Goal: Transaction & Acquisition: Purchase product/service

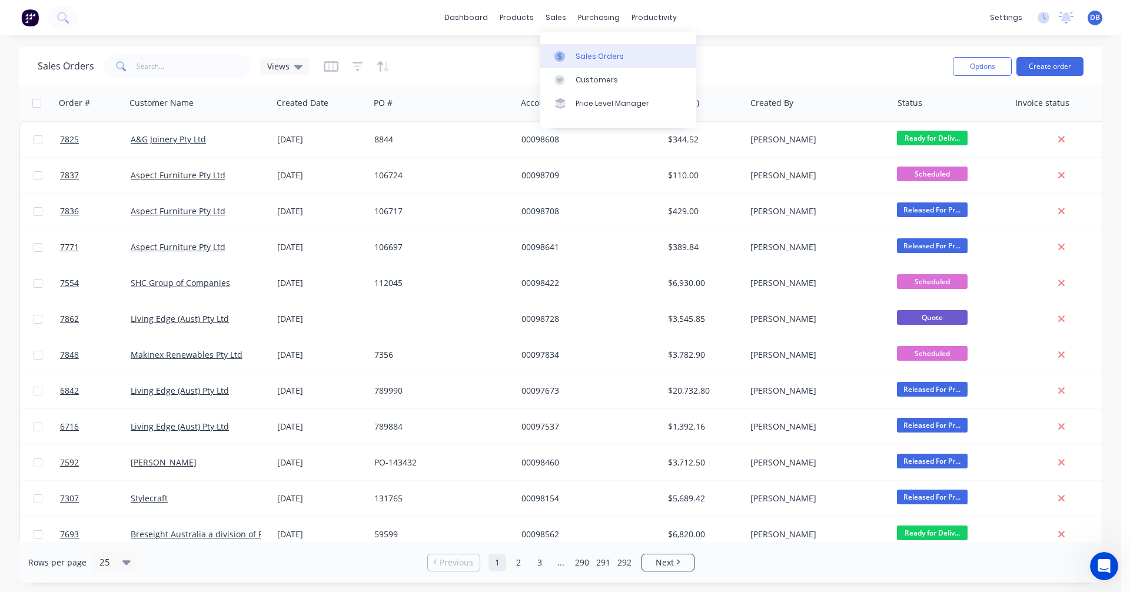
click at [587, 52] on div "Sales Orders" at bounding box center [600, 56] width 48 height 11
click at [169, 66] on input "text" at bounding box center [194, 67] width 115 height 24
type input "120609"
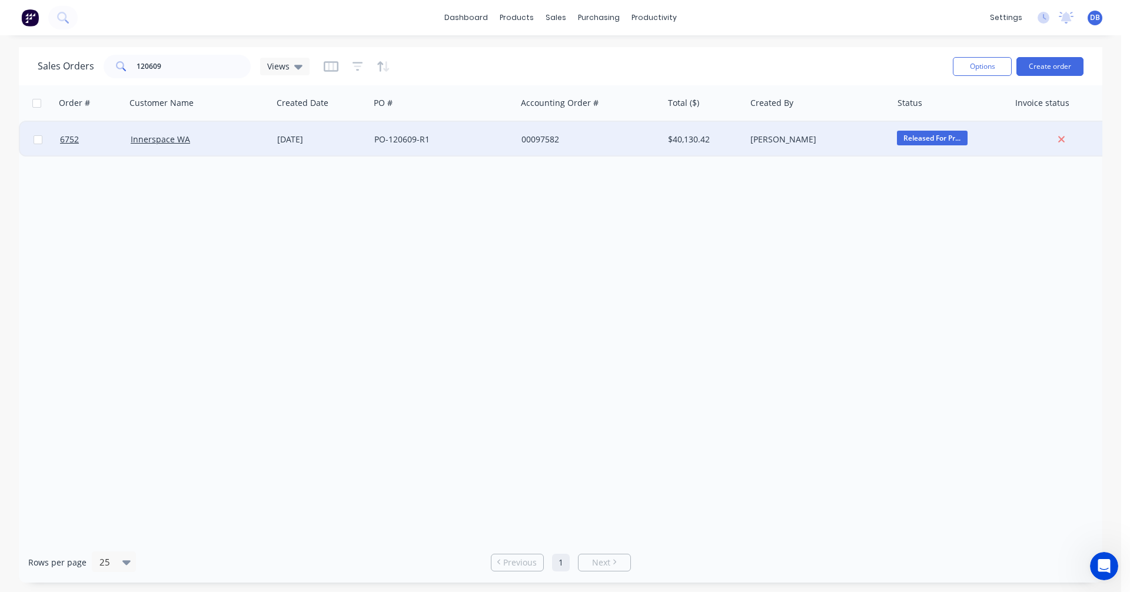
click at [300, 137] on div "[DATE]" at bounding box center [321, 140] width 88 height 12
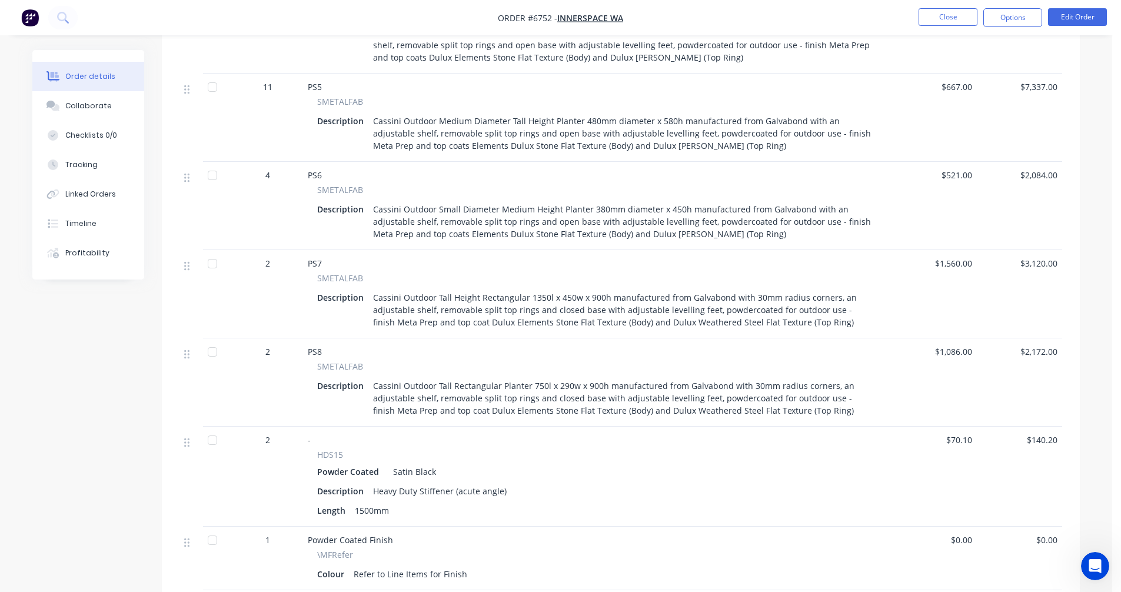
scroll to position [765, 0]
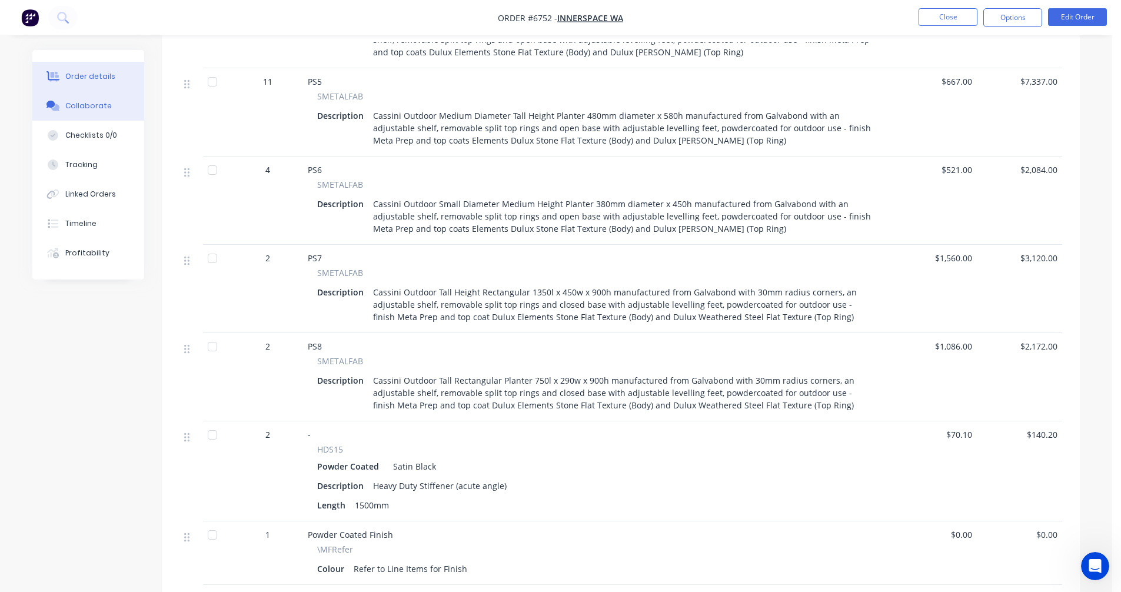
click at [83, 102] on div "Collaborate" at bounding box center [88, 106] width 46 height 11
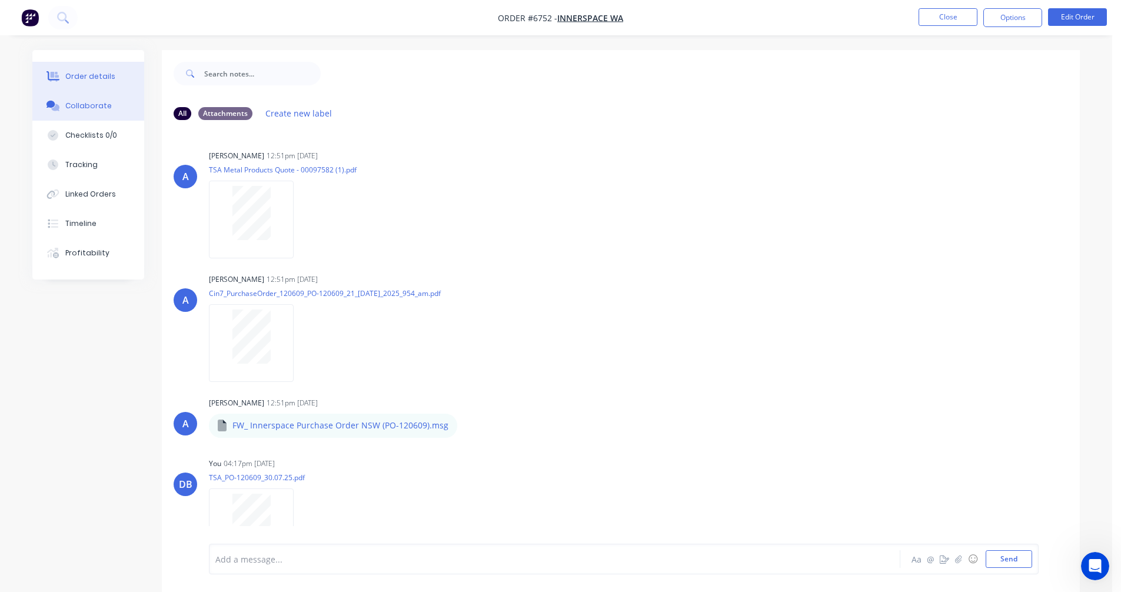
click at [74, 77] on div "Order details" at bounding box center [90, 76] width 50 height 11
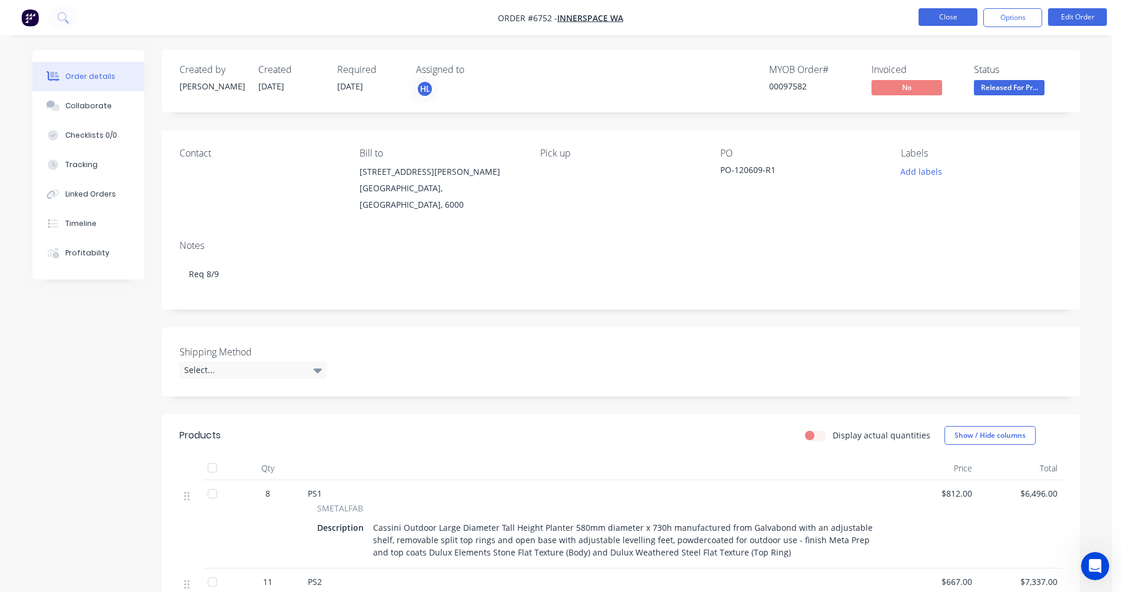
click at [931, 15] on button "Close" at bounding box center [948, 17] width 59 height 18
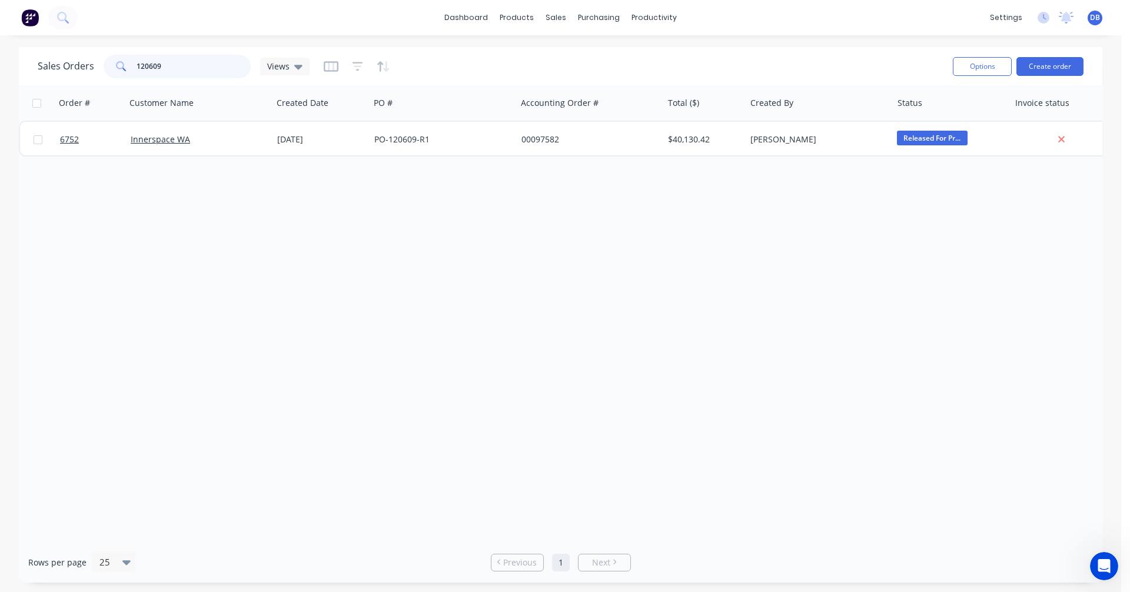
drag, startPoint x: 164, startPoint y: 67, endPoint x: 91, endPoint y: 62, distance: 72.6
click at [91, 62] on div "Sales Orders 120609 Views" at bounding box center [174, 67] width 272 height 24
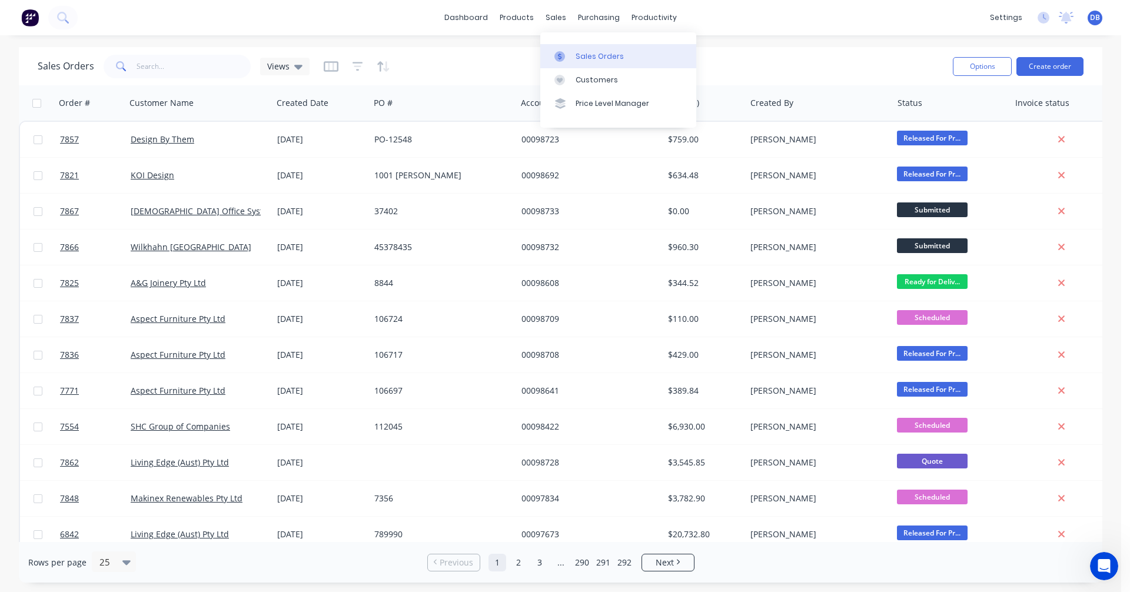
click at [587, 54] on div "Sales Orders" at bounding box center [600, 56] width 48 height 11
click at [1055, 64] on button "Create order" at bounding box center [1049, 66] width 67 height 19
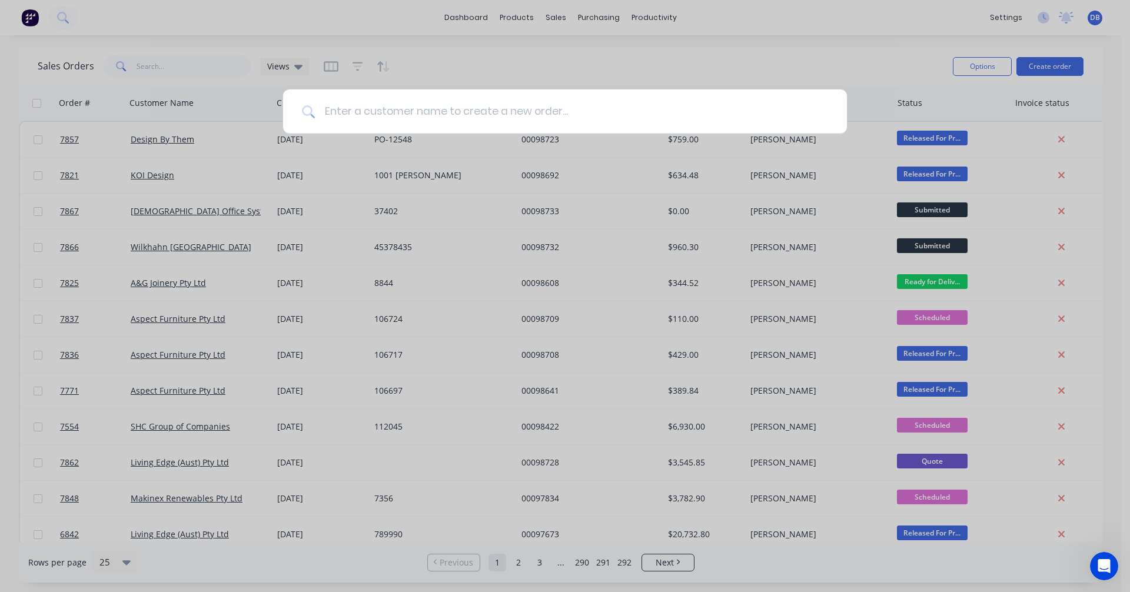
click at [436, 111] on input at bounding box center [571, 111] width 513 height 44
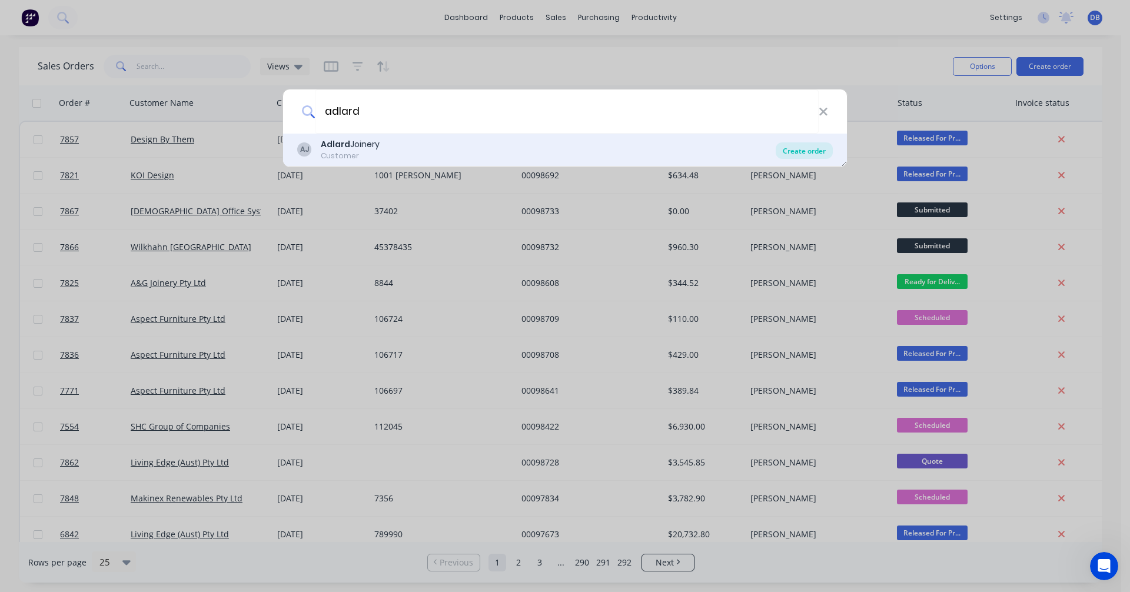
type input "adlard"
click at [817, 147] on div "Create order" at bounding box center [804, 150] width 57 height 16
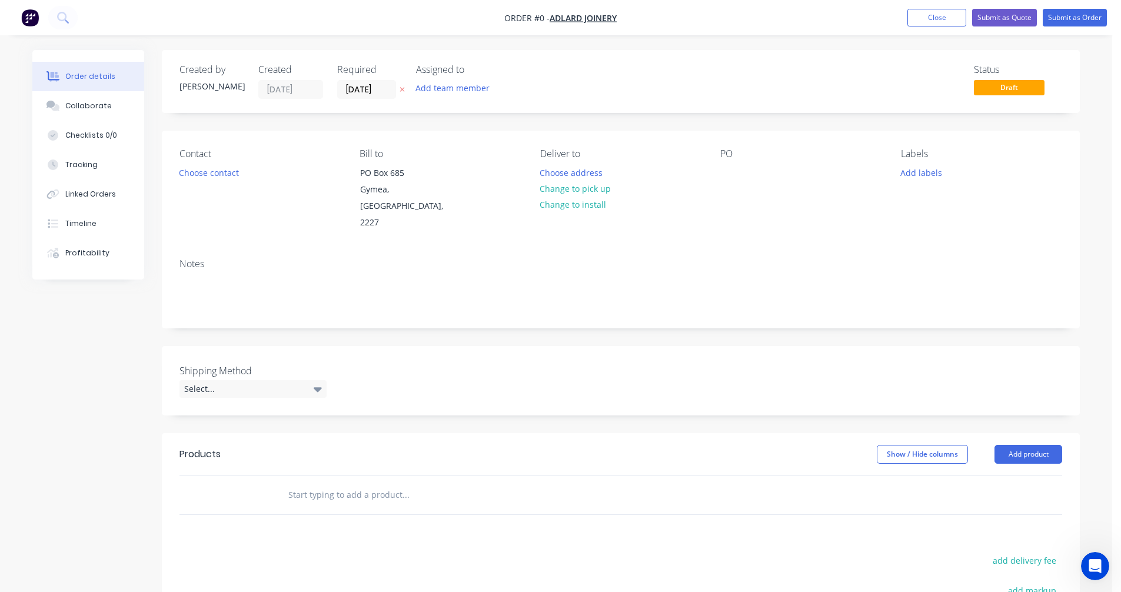
click at [337, 483] on input "text" at bounding box center [405, 495] width 235 height 24
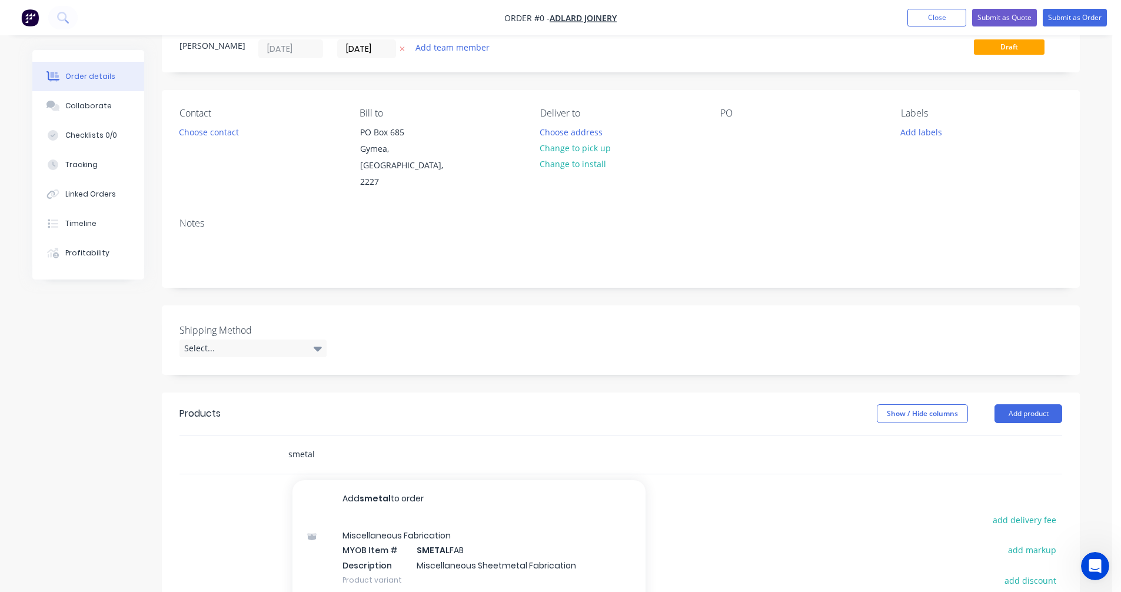
scroll to position [59, 0]
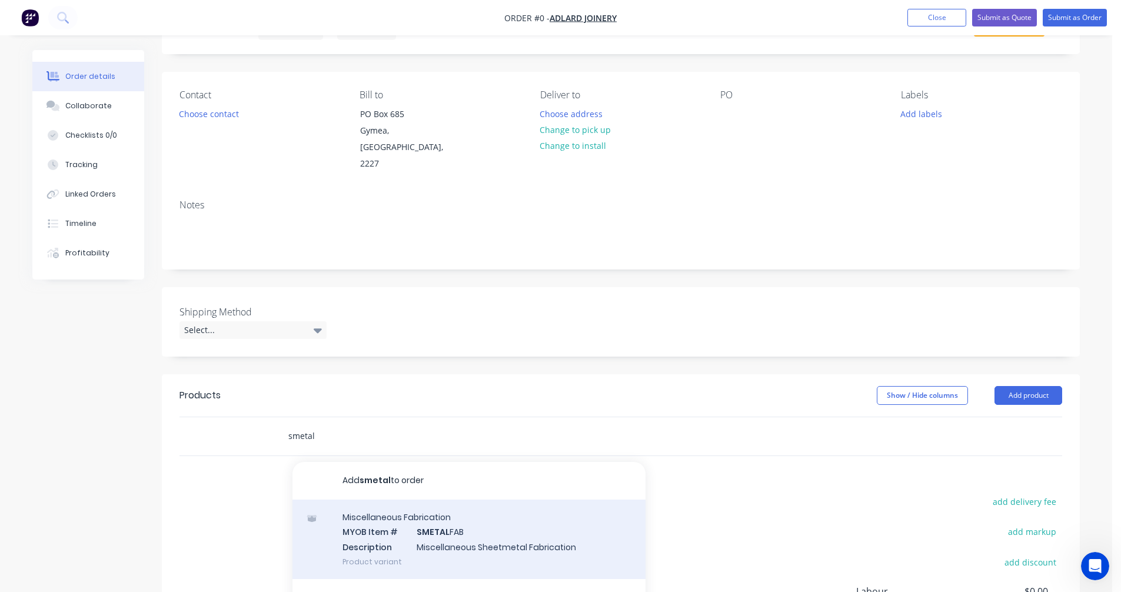
type input "smetal"
click at [447, 516] on div "Miscellaneous Fabrication MYOB Item # SMETAL FAB Description Miscellaneous Shee…" at bounding box center [469, 539] width 353 height 79
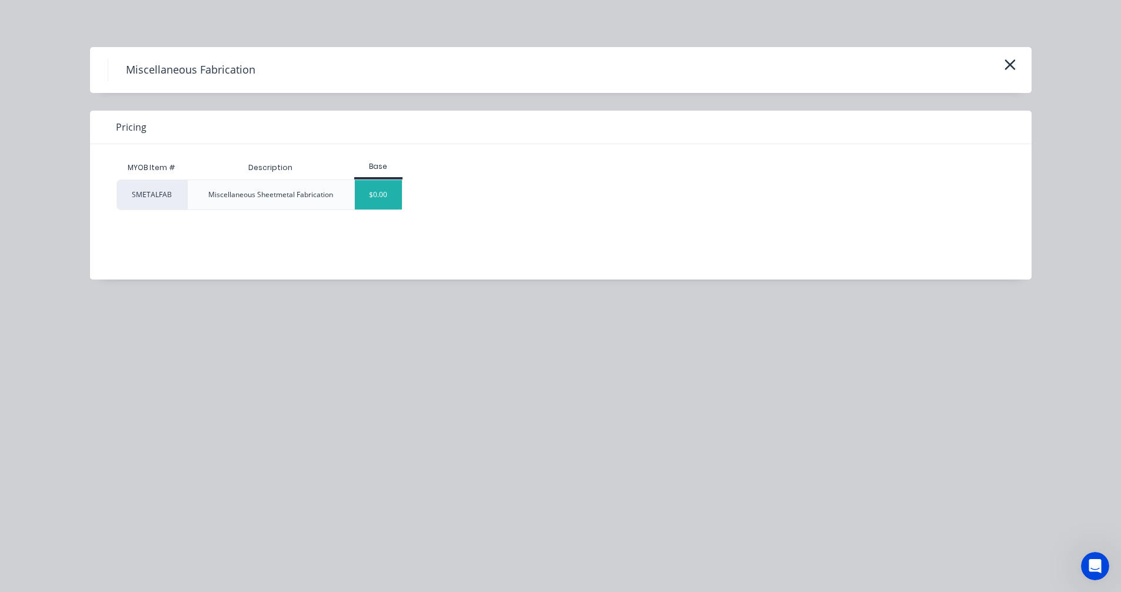
click at [384, 182] on div "$0.00" at bounding box center [379, 194] width 48 height 29
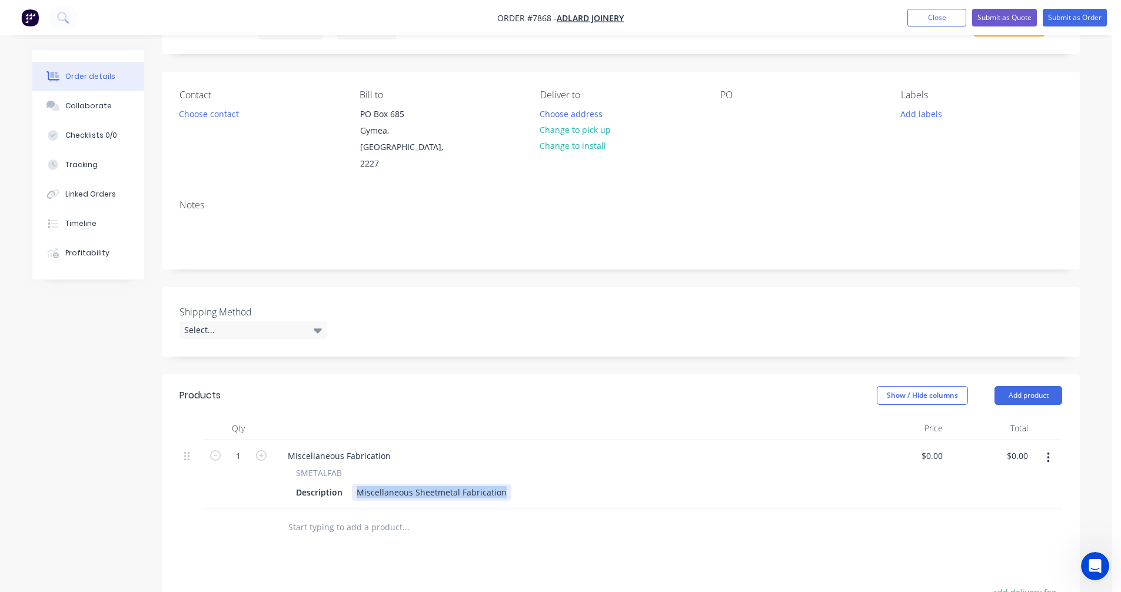
drag, startPoint x: 502, startPoint y: 475, endPoint x: 350, endPoint y: 473, distance: 151.9
click at [350, 484] on div "Description Miscellaneous Sheetmetal Fabrication" at bounding box center [565, 492] width 549 height 17
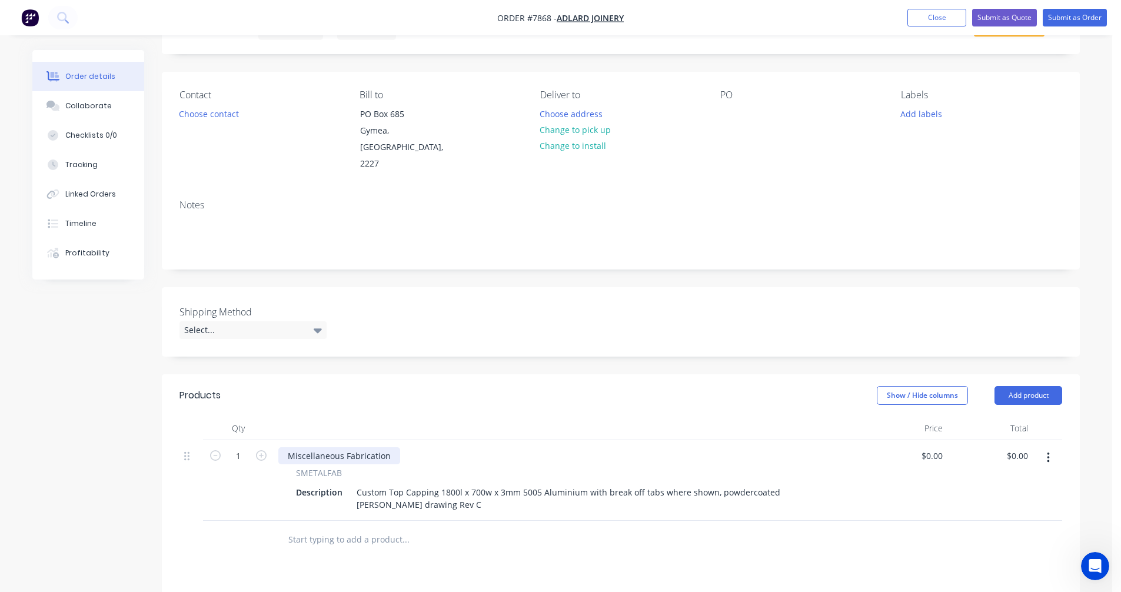
click at [391, 447] on div "Miscellaneous Fabrication" at bounding box center [339, 455] width 122 height 17
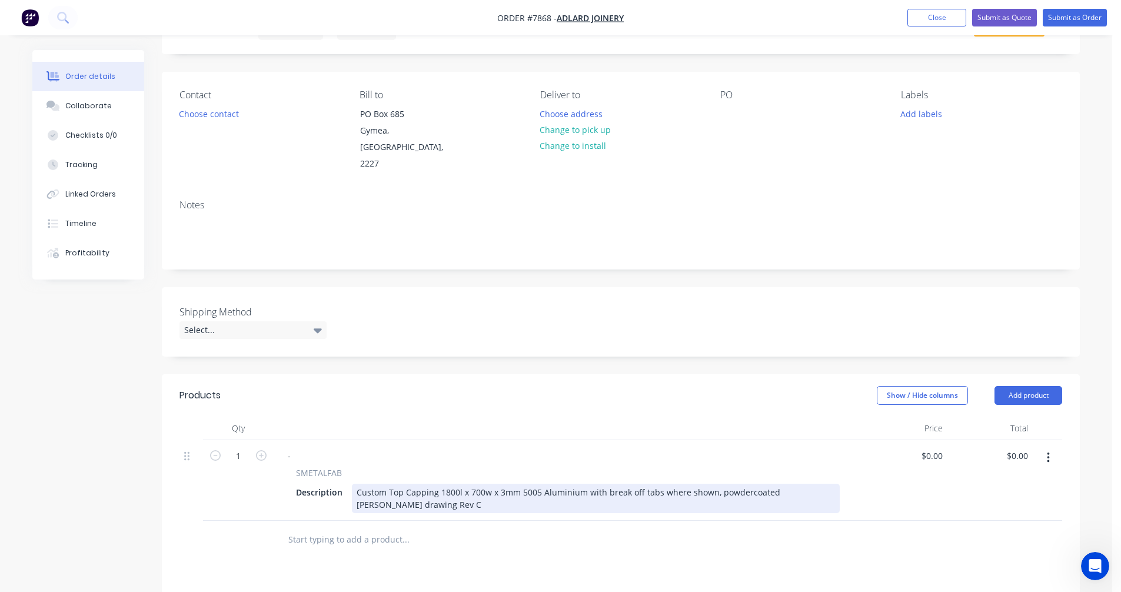
click at [539, 484] on div "Custom Top Capping 1800l x 700w x 3mm 5005 Aluminium with break off tabs where …" at bounding box center [596, 498] width 488 height 29
type input "$281.80"
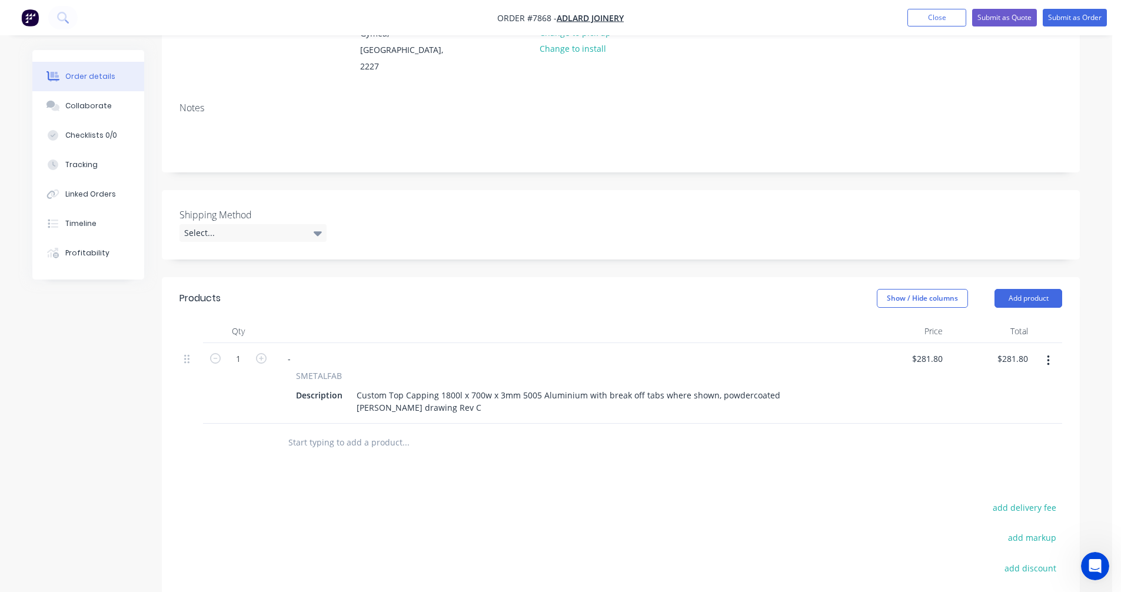
scroll to position [177, 0]
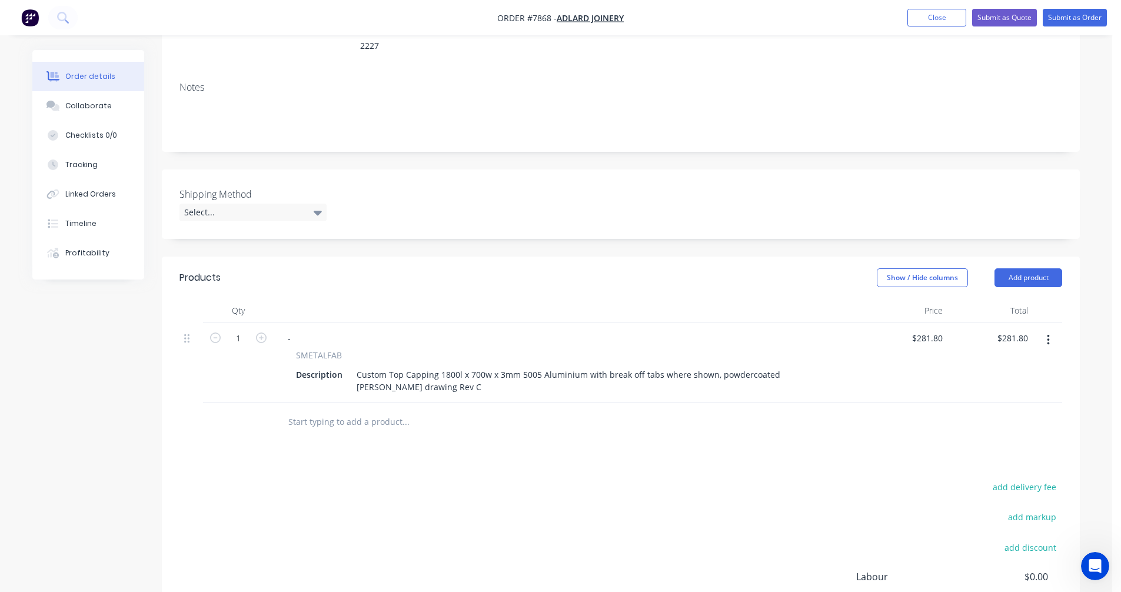
click at [1052, 330] on button "button" at bounding box center [1049, 340] width 28 height 21
click at [1015, 386] on div "Duplicate" at bounding box center [1006, 394] width 91 height 17
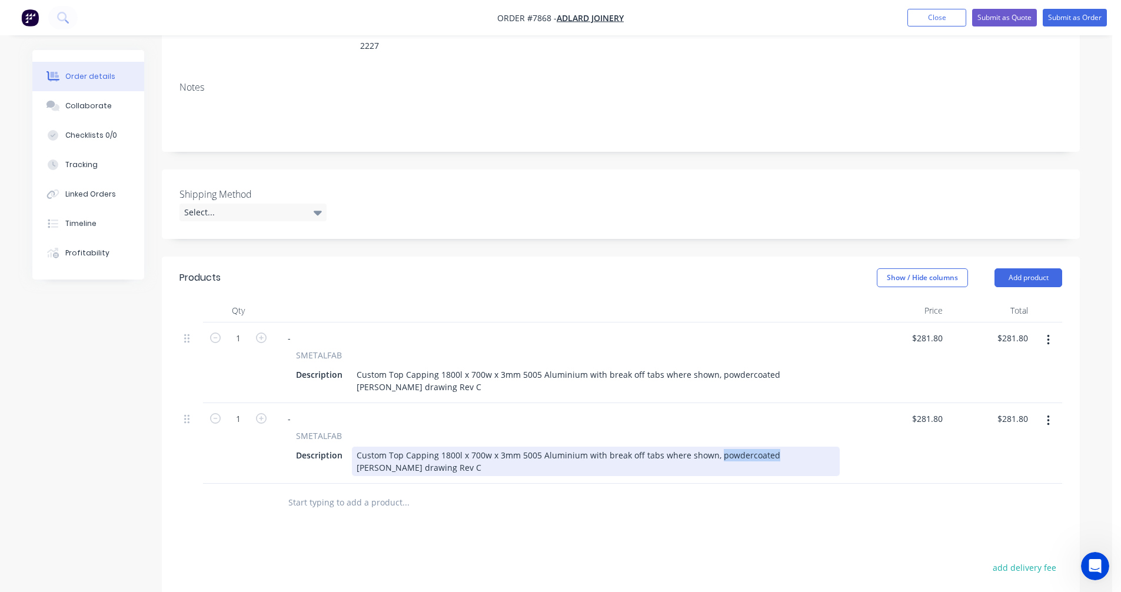
drag, startPoint x: 767, startPoint y: 440, endPoint x: 712, endPoint y: 438, distance: 54.8
click at [712, 447] on div "Custom Top Capping 1800l x 700w x 3mm 5005 Aluminium with break off tabs where …" at bounding box center [596, 461] width 488 height 29
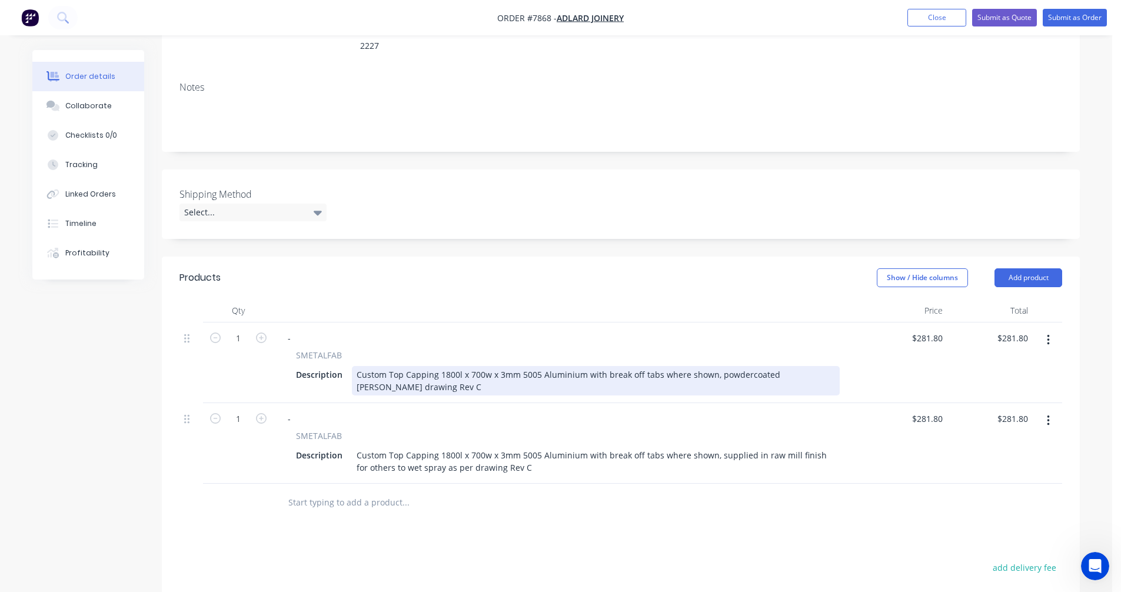
click at [778, 366] on div "Custom Top Capping 1800l x 700w x 3mm 5005 Aluminium with break off tabs where …" at bounding box center [596, 380] width 488 height 29
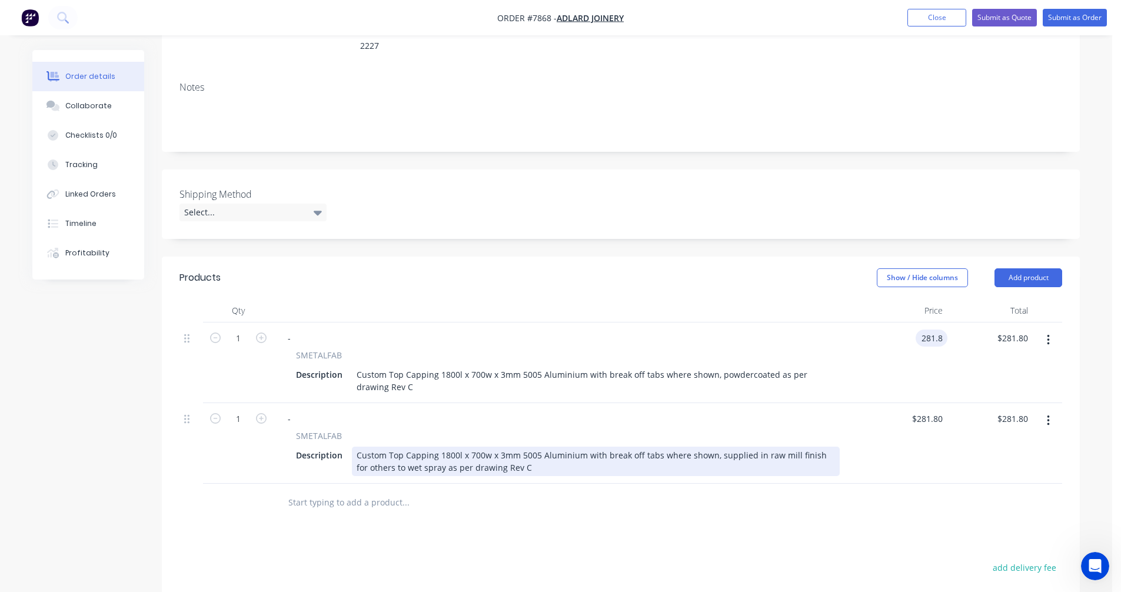
type input "$281.80"
click at [693, 447] on div "Custom Top Capping 1800l x 700w x 3mm 5005 Aluminium with break off tabs where …" at bounding box center [596, 461] width 488 height 29
type input "$244.00"
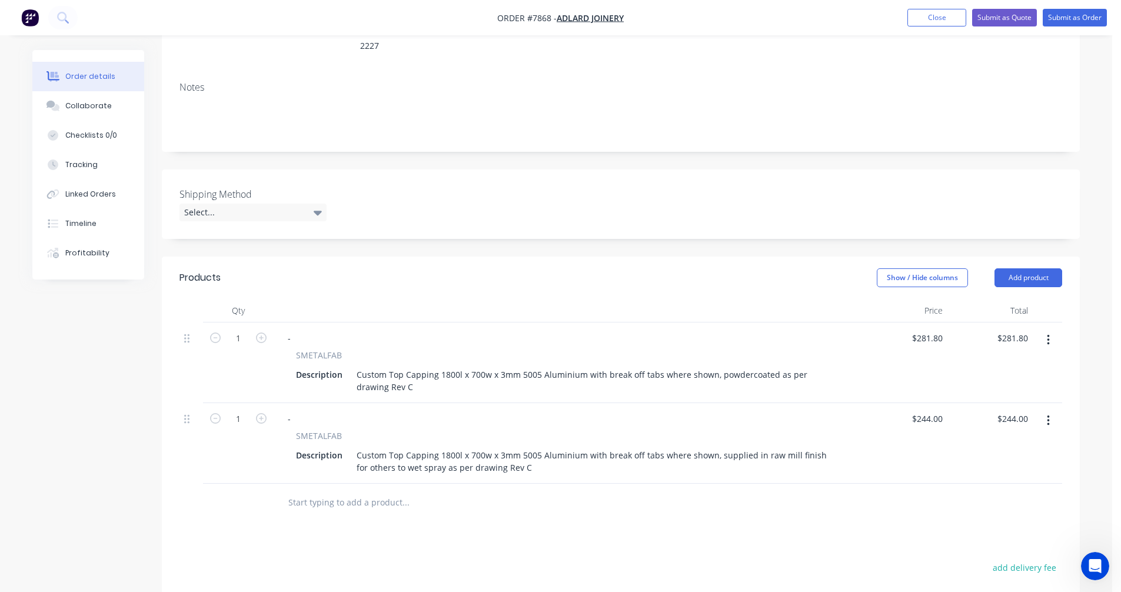
click at [1045, 410] on button "button" at bounding box center [1049, 420] width 28 height 21
click at [1012, 467] on div "Duplicate" at bounding box center [1006, 475] width 91 height 17
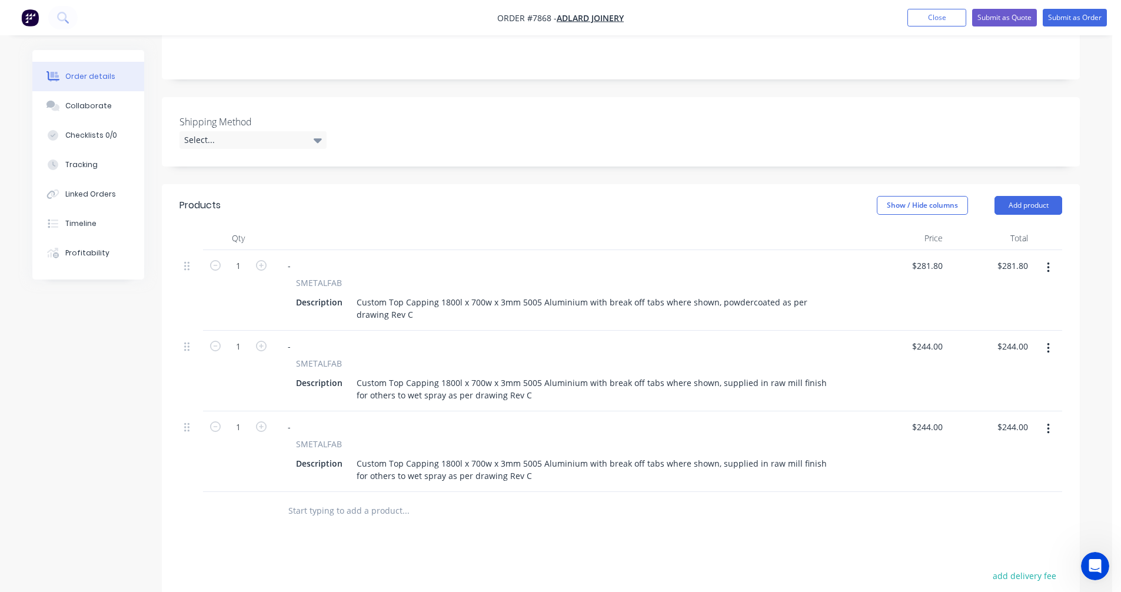
scroll to position [294, 0]
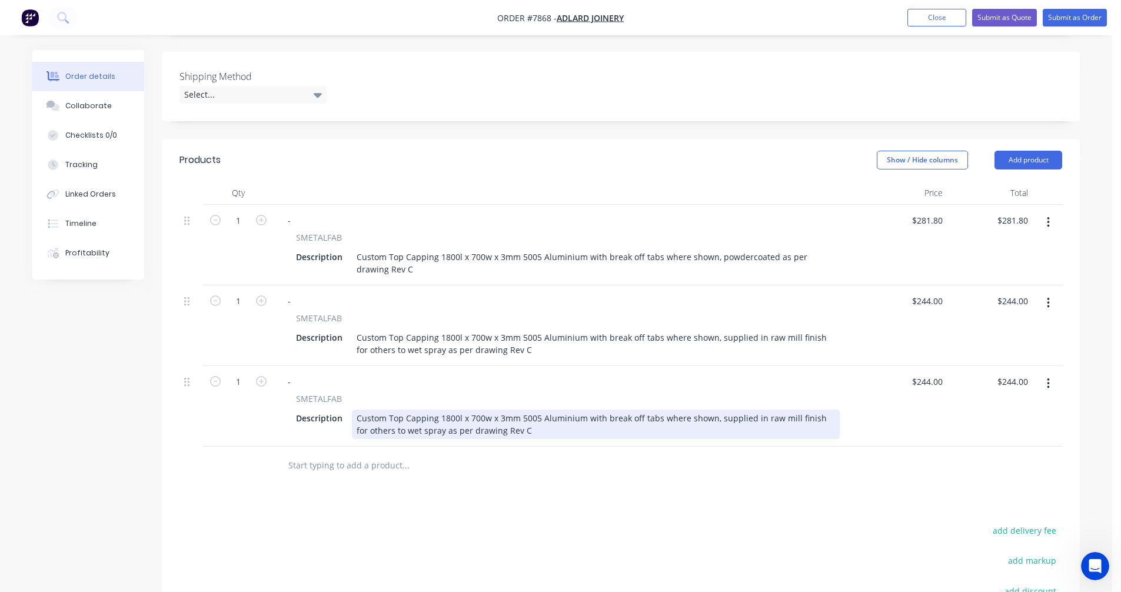
click at [443, 410] on div "Custom Top Capping 1800l x 700w x 3mm 5005 Aluminium with break off tabs where …" at bounding box center [596, 424] width 488 height 29
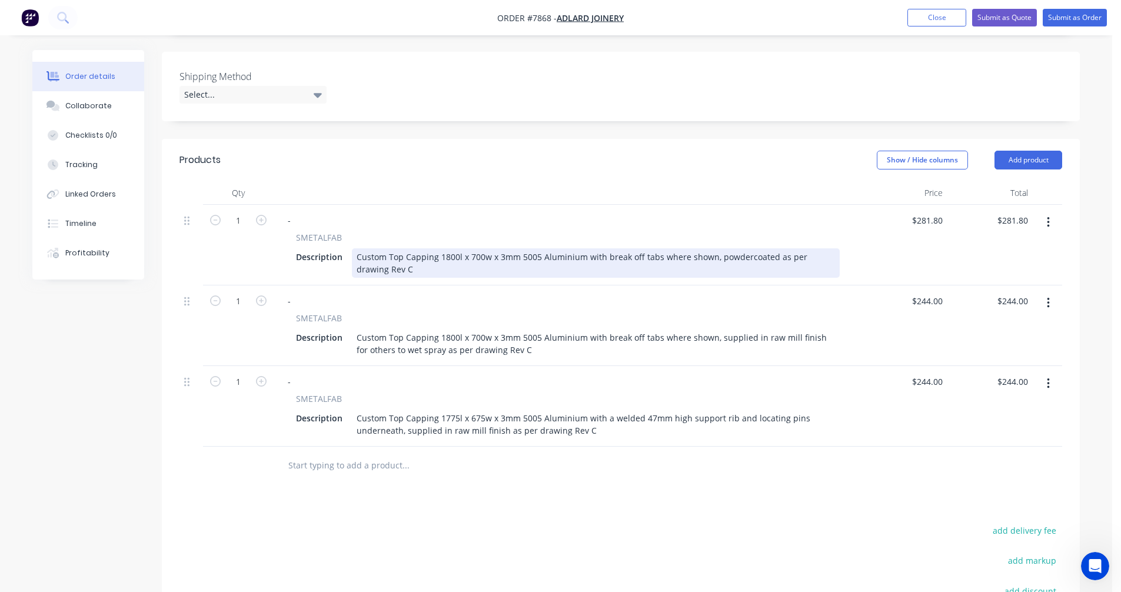
click at [493, 248] on div "Custom Top Capping 1800l x 700w x 3mm 5005 Aluminium with break off tabs where …" at bounding box center [596, 262] width 488 height 29
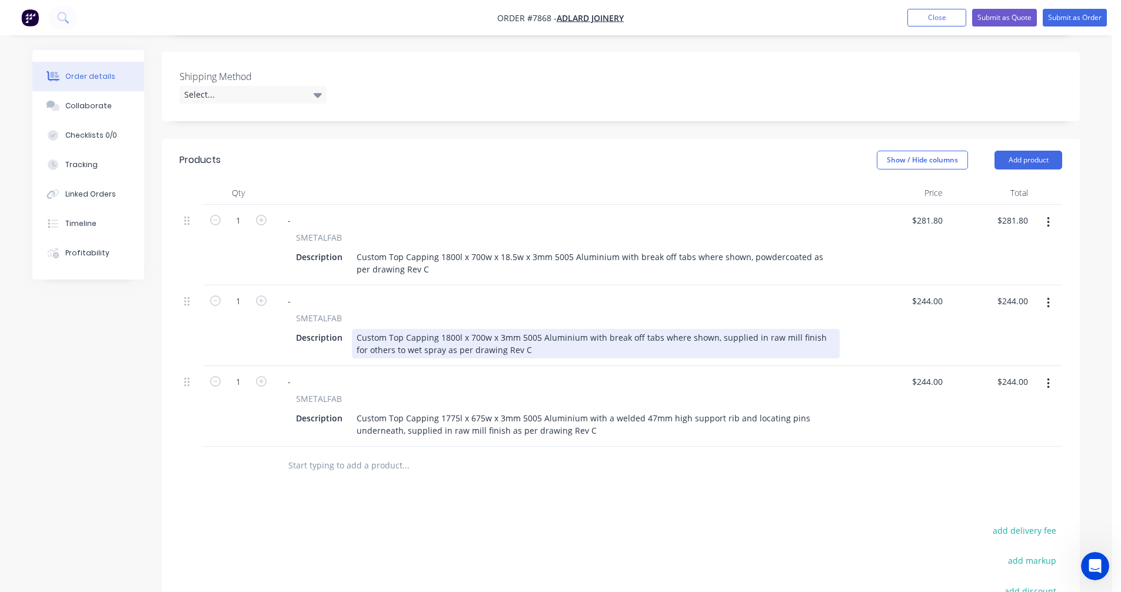
click at [495, 329] on div "Custom Top Capping 1800l x 700w x 3mm 5005 Aluminium with break off tabs where …" at bounding box center [596, 343] width 488 height 29
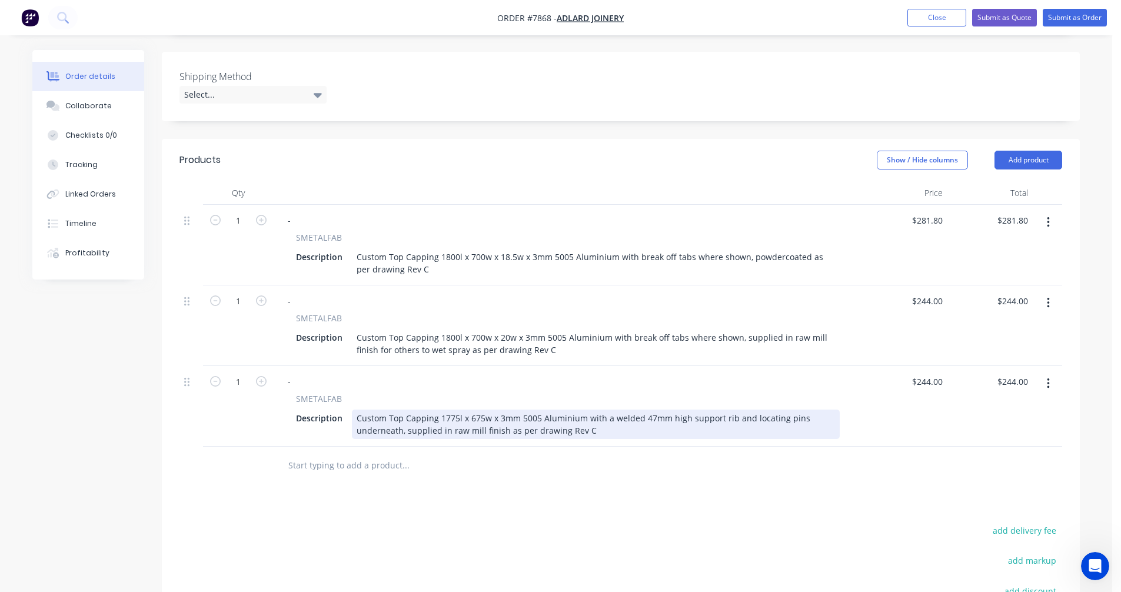
click at [599, 410] on div "Custom Top Capping 1775l x 675w x 3mm 5005 Aluminium with a welded 47mm high su…" at bounding box center [596, 424] width 488 height 29
type input "$598.00"
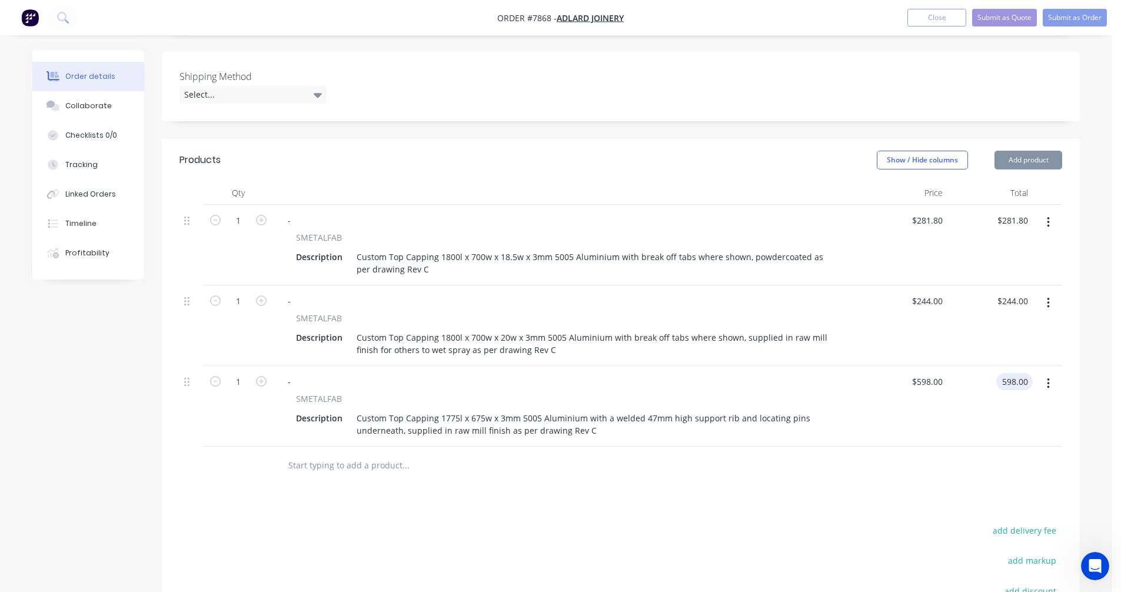
type input "$598.00"
click at [334, 454] on input "text" at bounding box center [405, 466] width 235 height 24
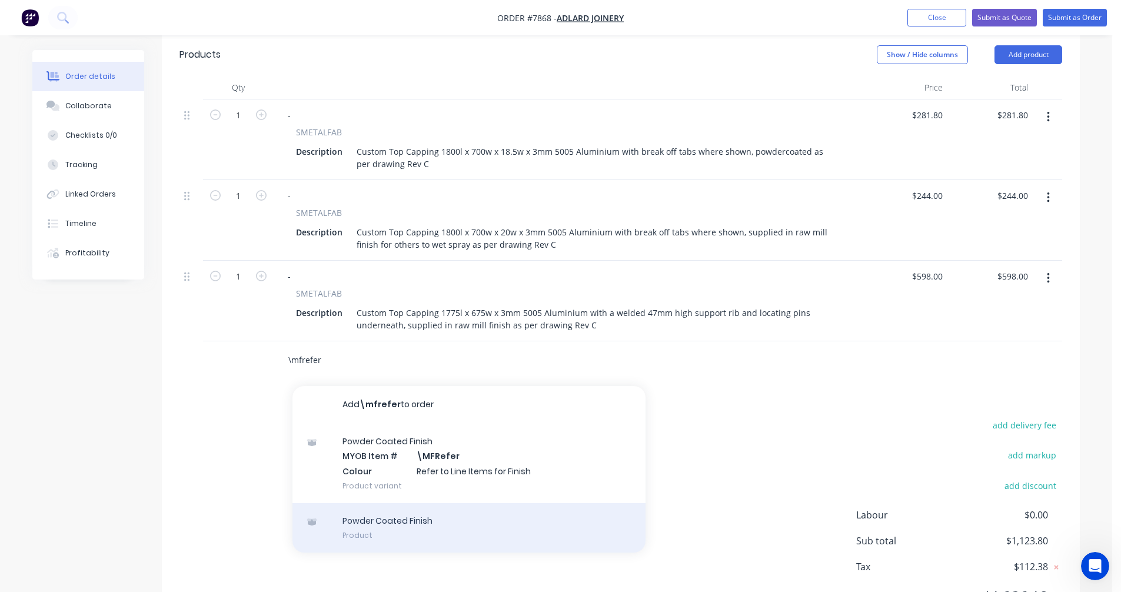
scroll to position [412, 0]
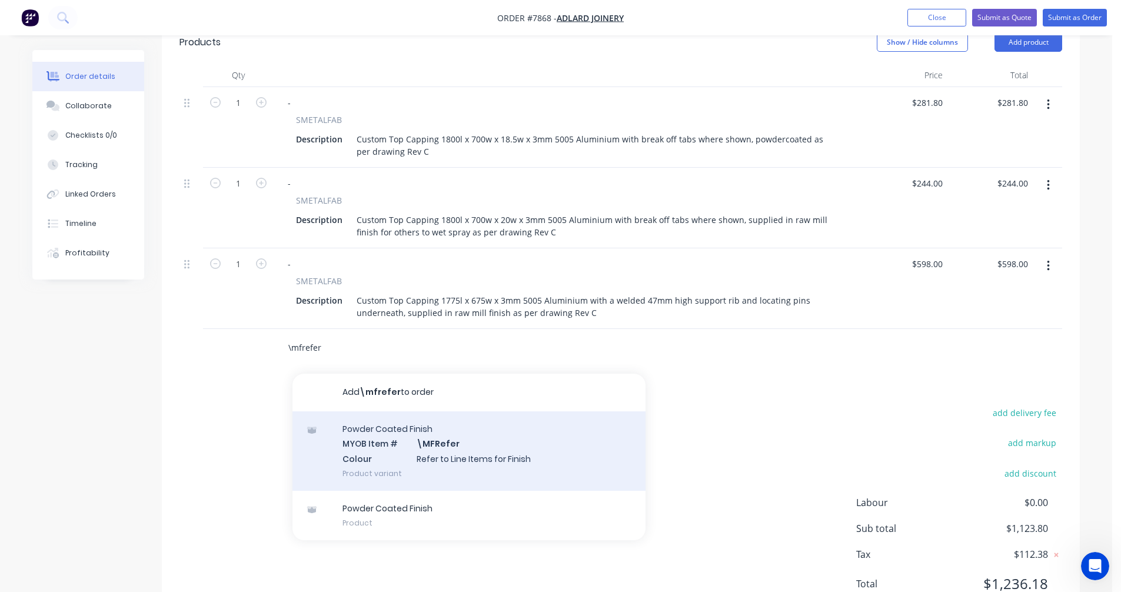
type input "\mfrefer"
click at [460, 434] on div "Powder Coated Finish MYOB Item # \MFRefer Colour Refer to Line Items for Finish…" at bounding box center [469, 450] width 353 height 79
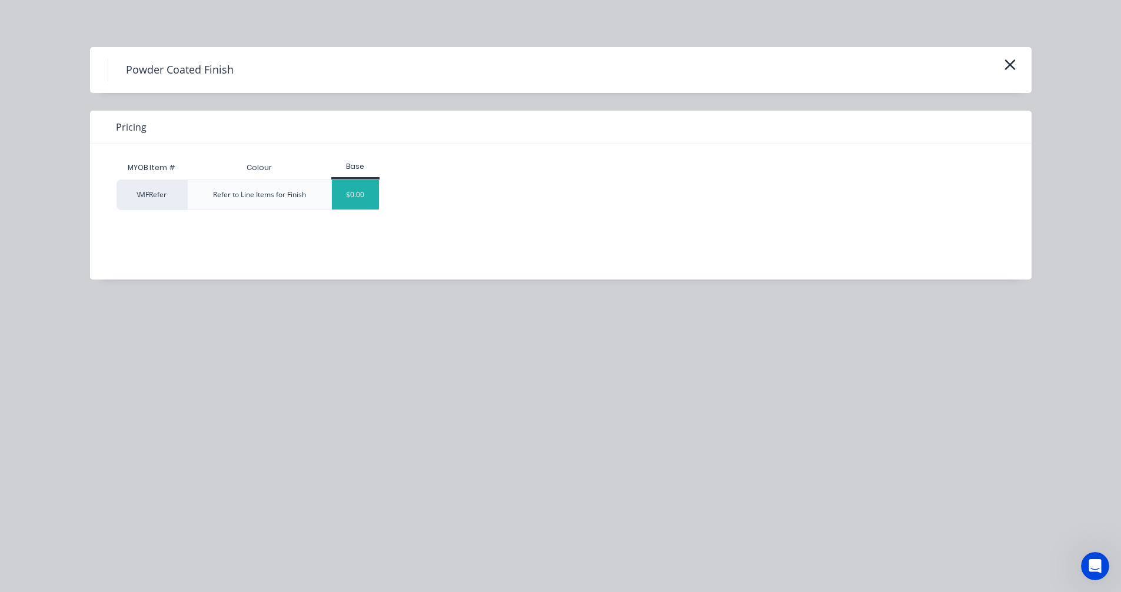
click at [360, 204] on div "$0.00" at bounding box center [356, 194] width 48 height 29
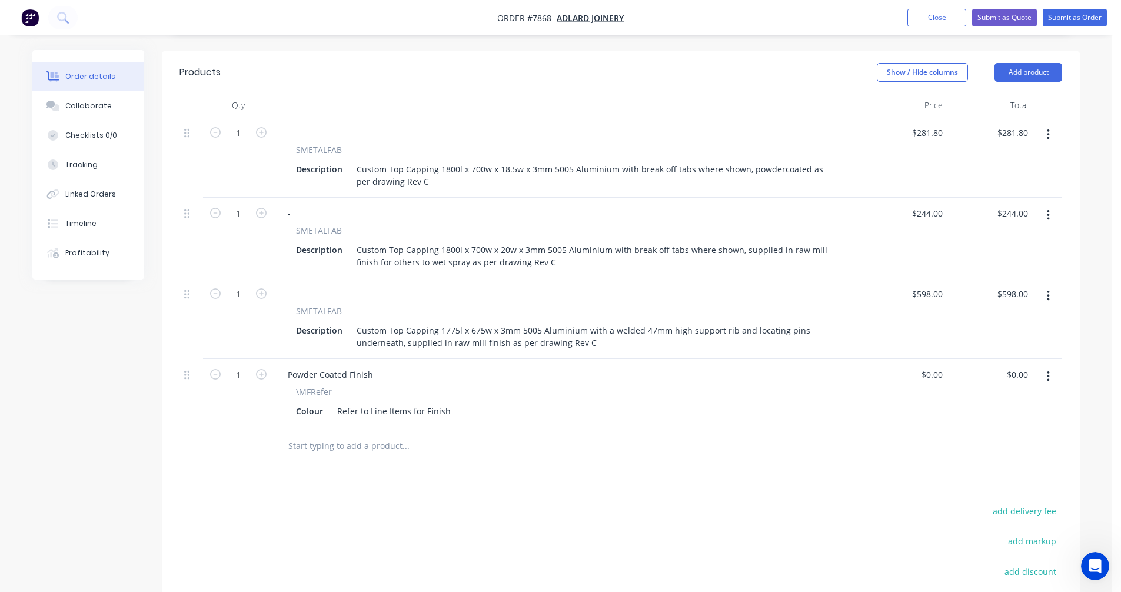
scroll to position [353, 0]
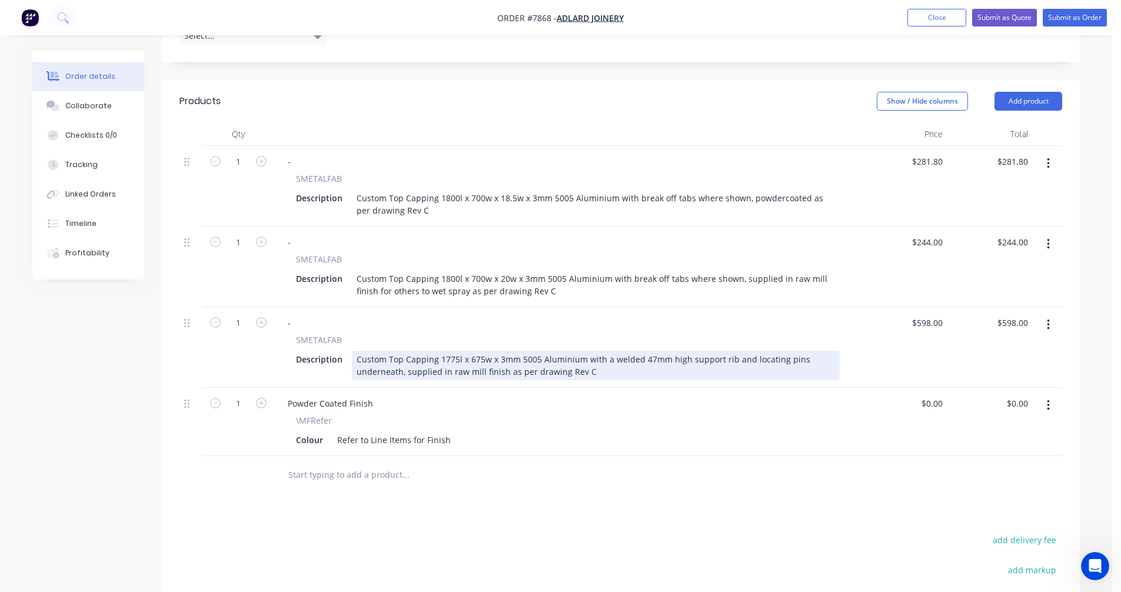
click at [401, 351] on div "Custom Top Capping 1775l x 675w x 3mm 5005 Aluminium with a welded 47mm high su…" at bounding box center [596, 365] width 488 height 29
click at [510, 351] on div "Custom Support Capping 1775l x 675w x 3mm 5005 Aluminium with a welded 47mm hig…" at bounding box center [596, 365] width 488 height 29
click at [618, 357] on div "Custom Support Capping 1775l x 675w x 25w x 3mm 5005 Aluminium with a welded 47…" at bounding box center [596, 365] width 488 height 29
click at [785, 351] on div "Custom Support Capping 1775l x 675w x 25w x 3mm 5005 Aluminium with a welded 47…" at bounding box center [596, 365] width 488 height 29
type input "$598.00"
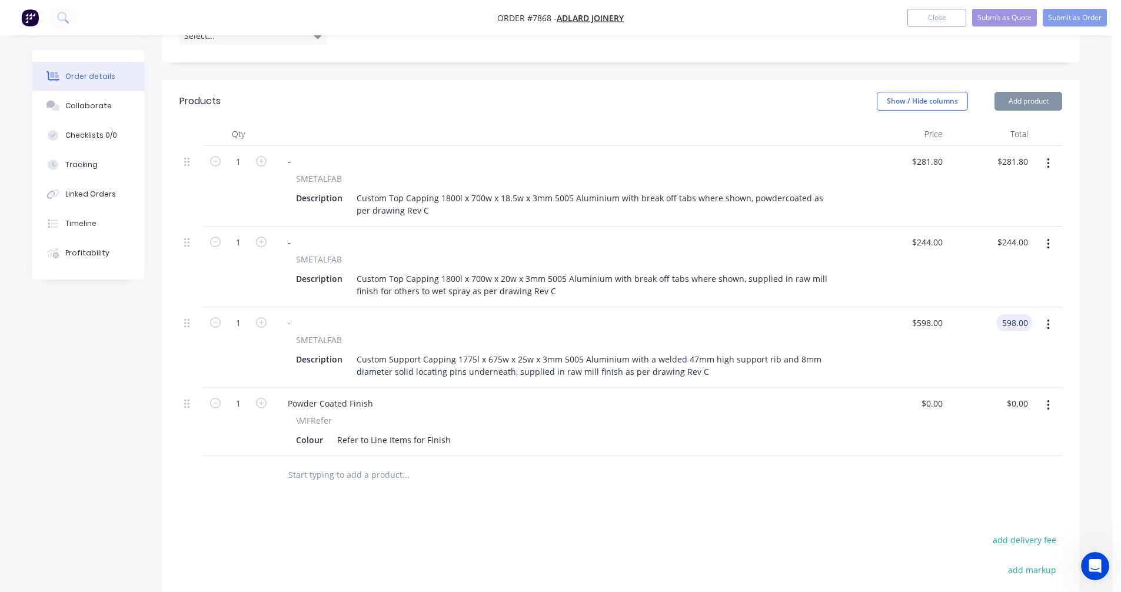
type input "$598.00"
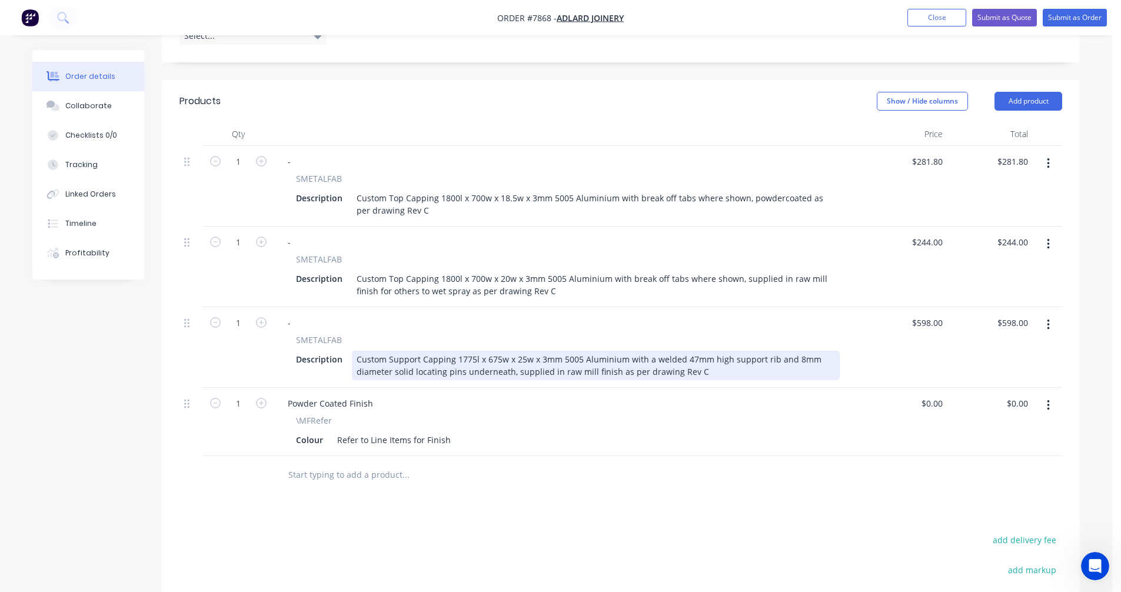
click at [599, 351] on div "Custom Support Capping 1775l x 675w x 25w x 3mm 5005 Aluminium with a welded 47…" at bounding box center [596, 365] width 488 height 29
type input "$589.00"
click at [459, 351] on div "Custom Support Capping 1775l x 675w x 25w x 3mm 5005 Aluminium with a welded 47…" at bounding box center [596, 365] width 488 height 29
type input "$538.00"
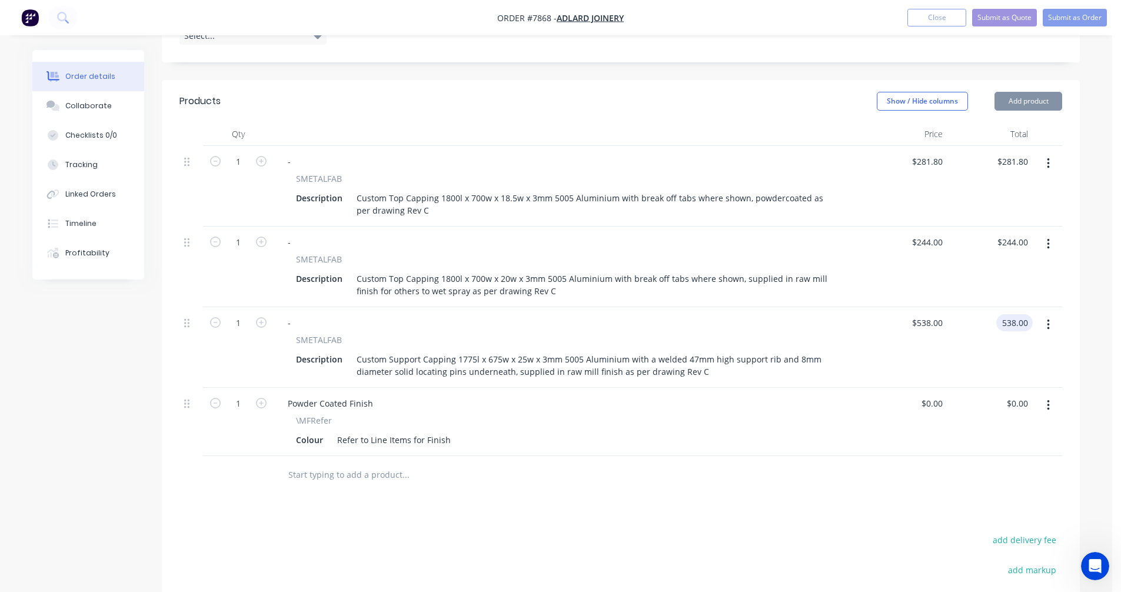
type input "$538.00"
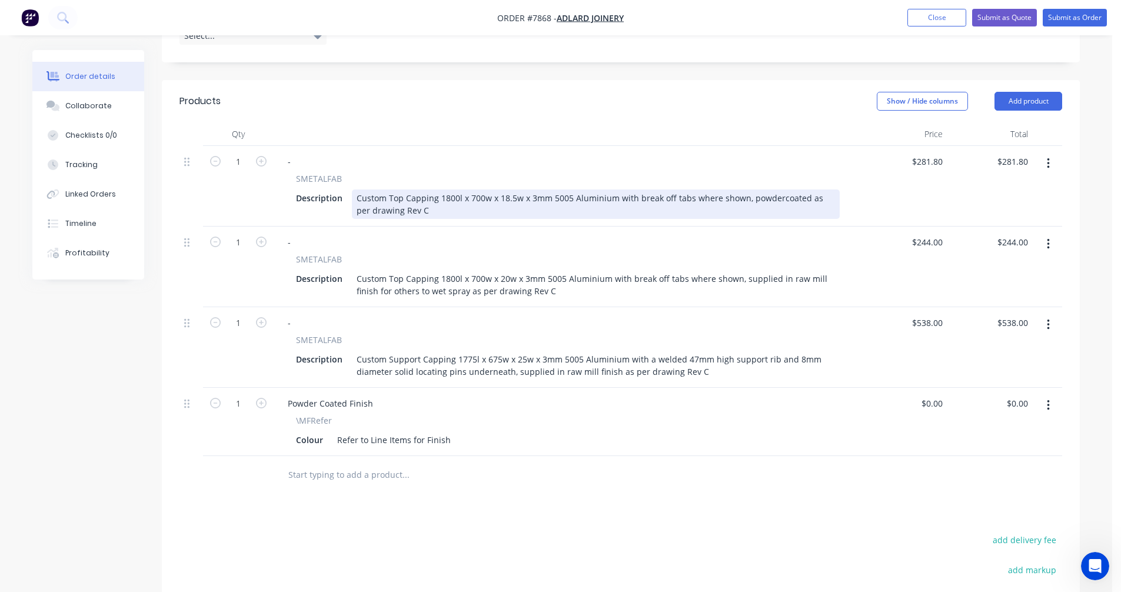
click at [406, 190] on div "Custom Top Capping 1800l x 700w x 18.5w x 3mm 5005 Aluminium with break off tab…" at bounding box center [596, 204] width 488 height 29
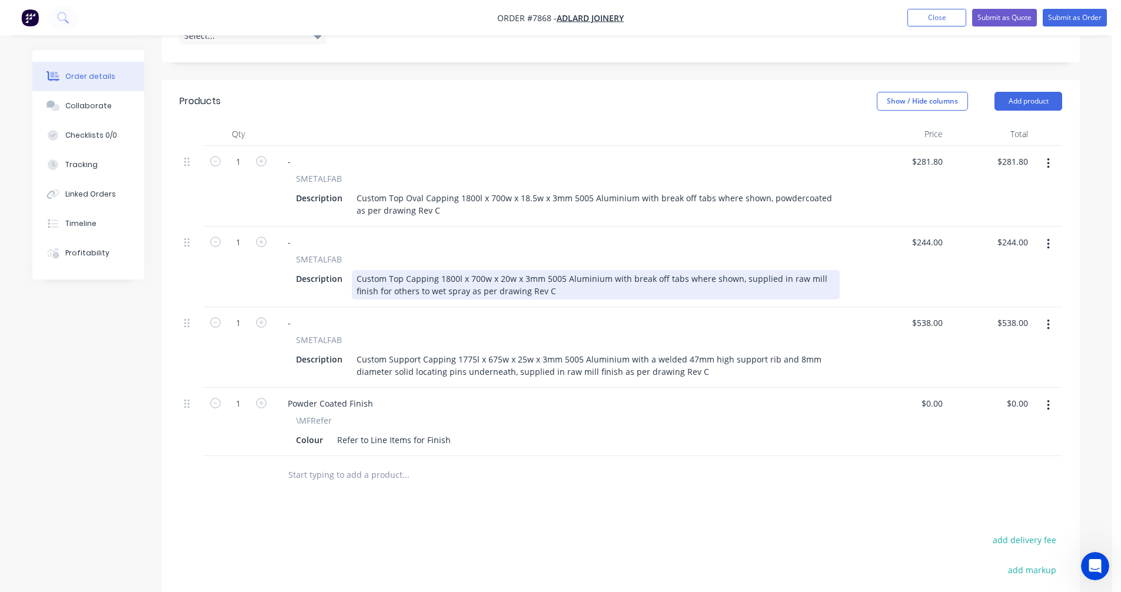
click at [405, 270] on div "Custom Top Capping 1800l x 700w x 20w x 3mm 5005 Aluminium with break off tabs …" at bounding box center [596, 284] width 488 height 29
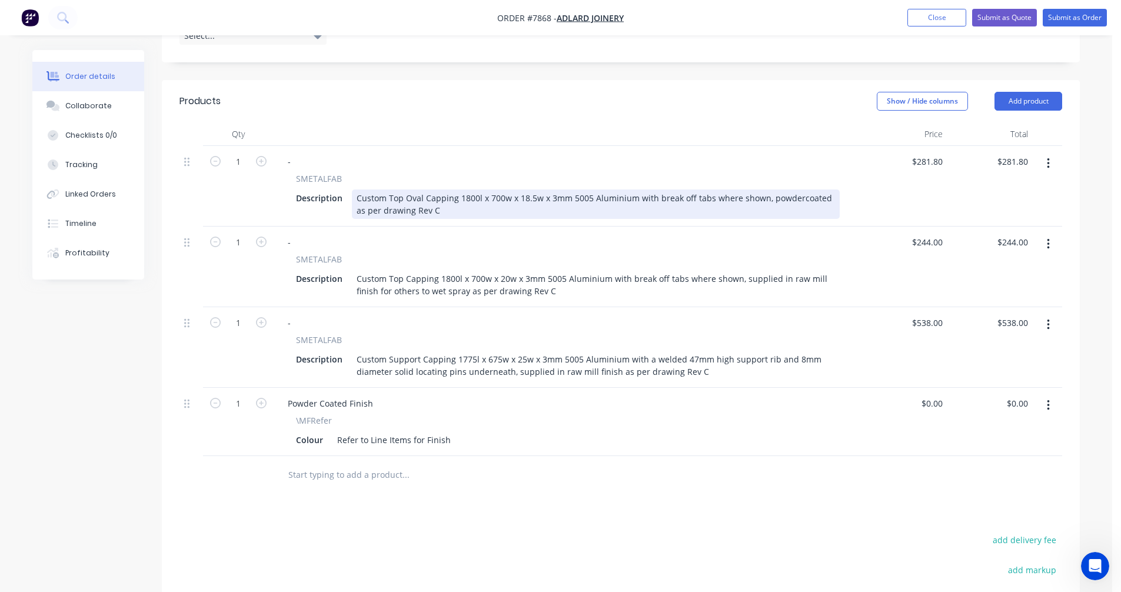
click at [388, 190] on div "Custom Top Oval Capping 1800l x 700w x 18.5w x 3mm 5005 Aluminium with break of…" at bounding box center [596, 204] width 488 height 29
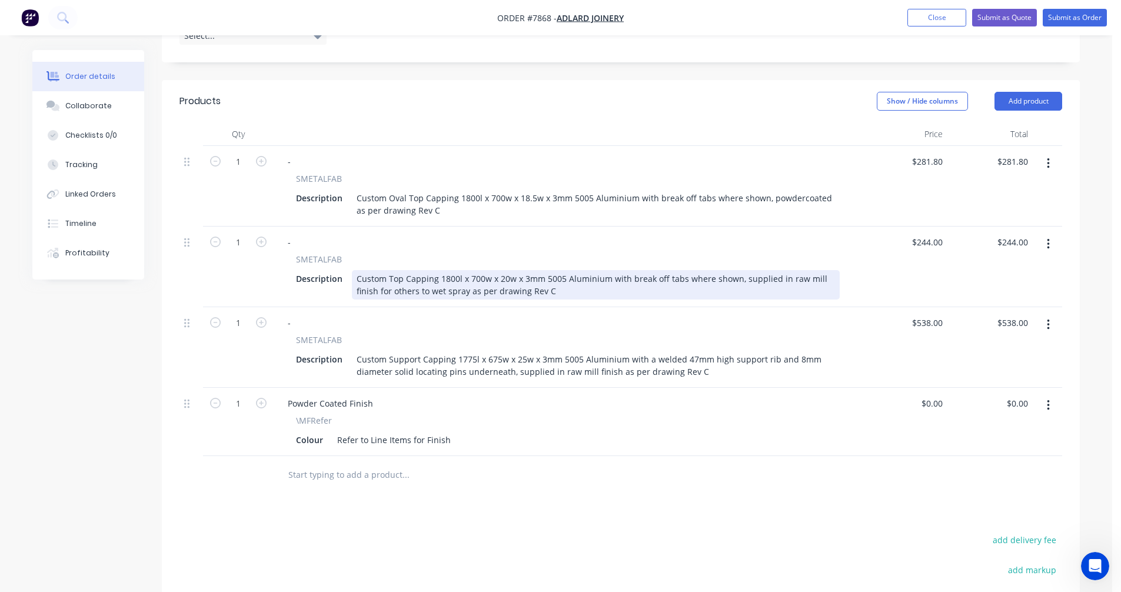
click at [390, 270] on div "Custom Top Capping 1800l x 700w x 20w x 3mm 5005 Aluminium with break off tabs …" at bounding box center [596, 284] width 488 height 29
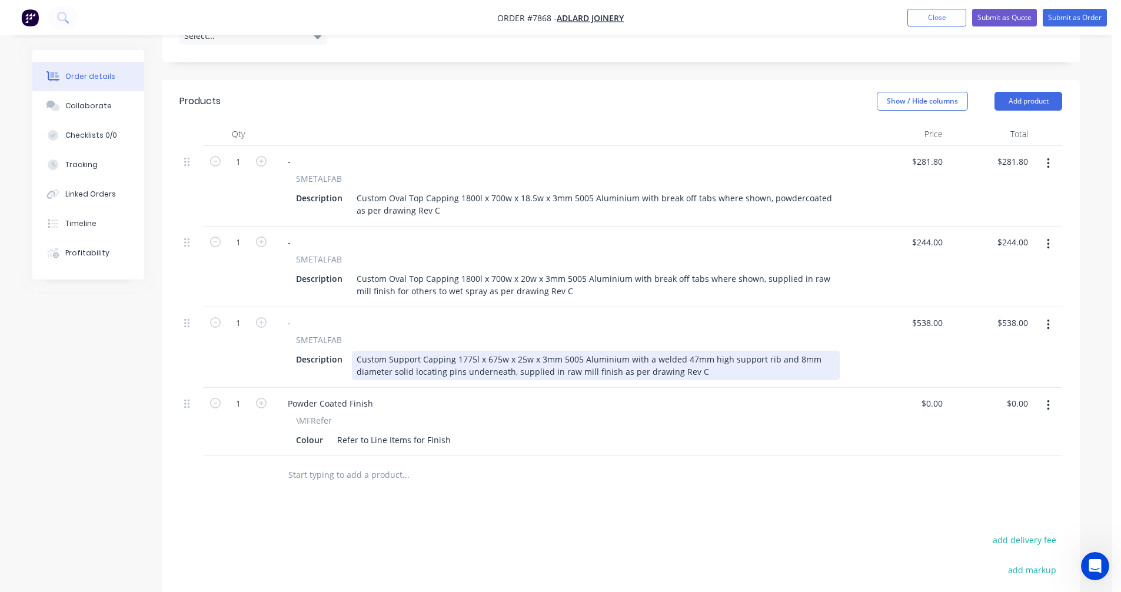
click at [387, 351] on div "Custom Support Capping 1775l x 675w x 25w x 3mm 5005 Aluminium with a welded 47…" at bounding box center [596, 365] width 488 height 29
type input "$538.00"
click at [746, 351] on div "Custom Oval Support Capping 1775l x 675w x 25w x 3mm 5005 Aluminium with a weld…" at bounding box center [596, 365] width 488 height 29
click at [355, 353] on div "Custom Oval Support Capping 1775l x 675w x 25w x 3mm 5005 Aluminium with a weld…" at bounding box center [596, 365] width 488 height 29
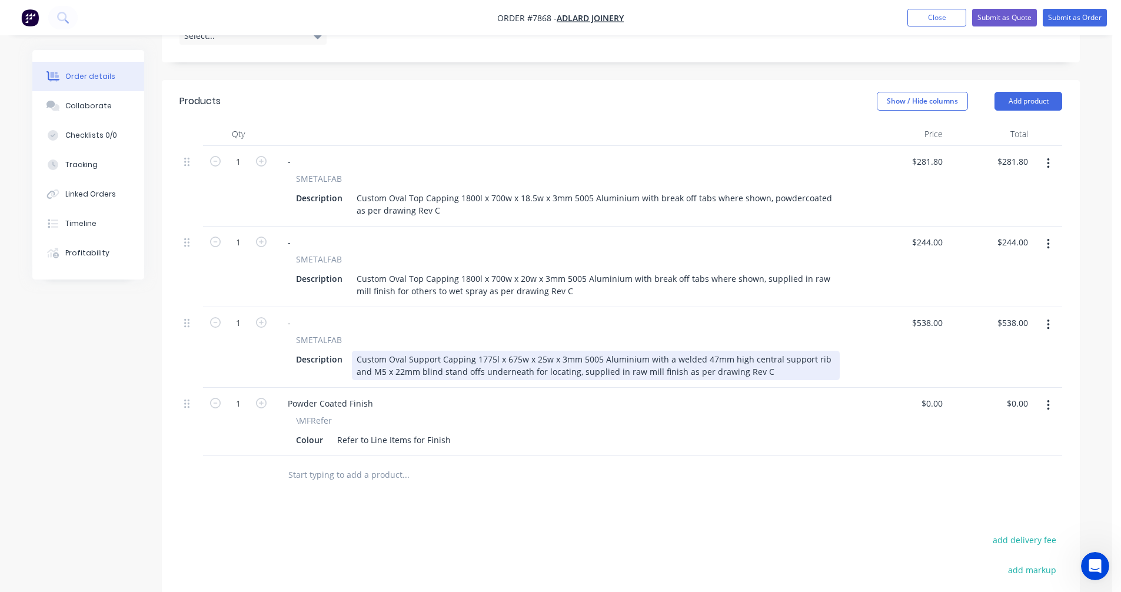
click at [608, 354] on div "Custom Oval Support Capping 1775l x 675w x 25w x 3mm 5005 Aluminium with a weld…" at bounding box center [596, 365] width 488 height 29
type input "$582.00"
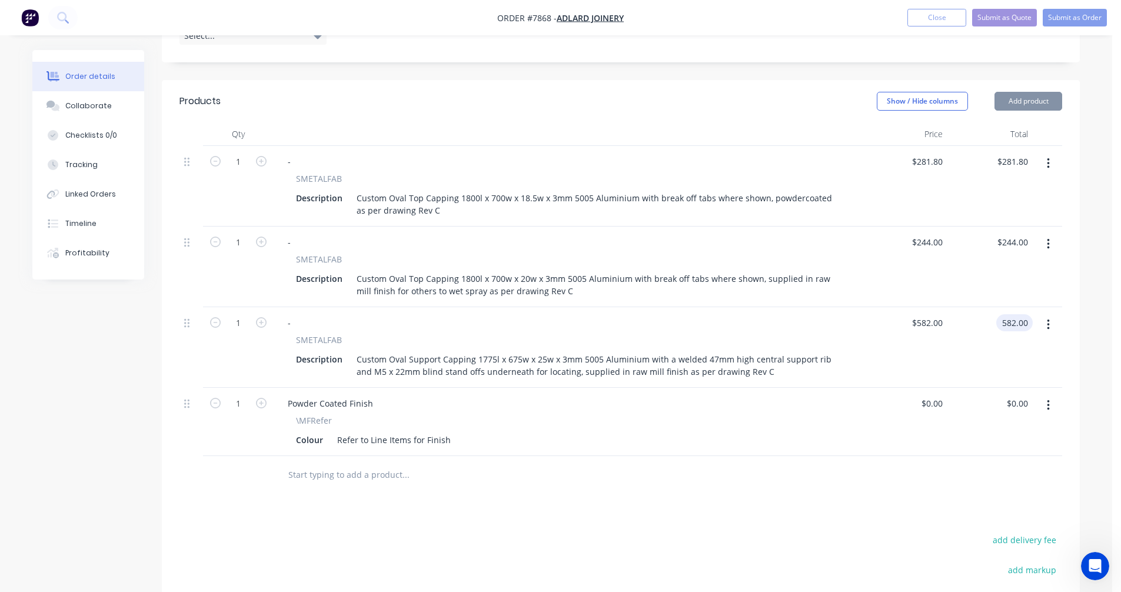
type input "$582.00"
click at [1006, 15] on button "Submit as Quote" at bounding box center [1004, 18] width 65 height 18
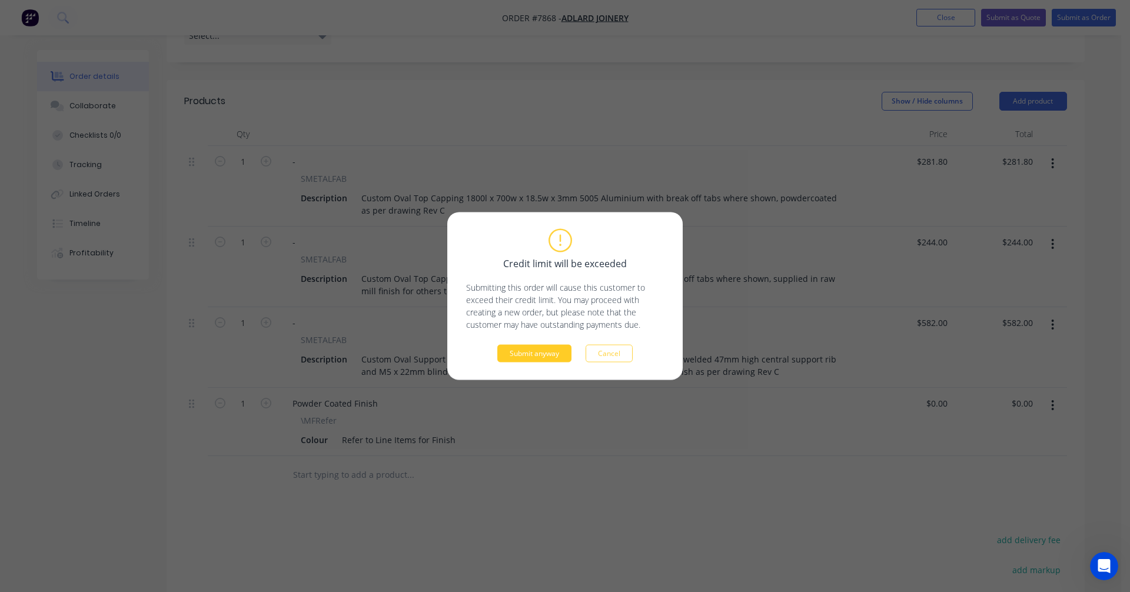
click at [550, 357] on button "Submit anyway" at bounding box center [534, 354] width 74 height 18
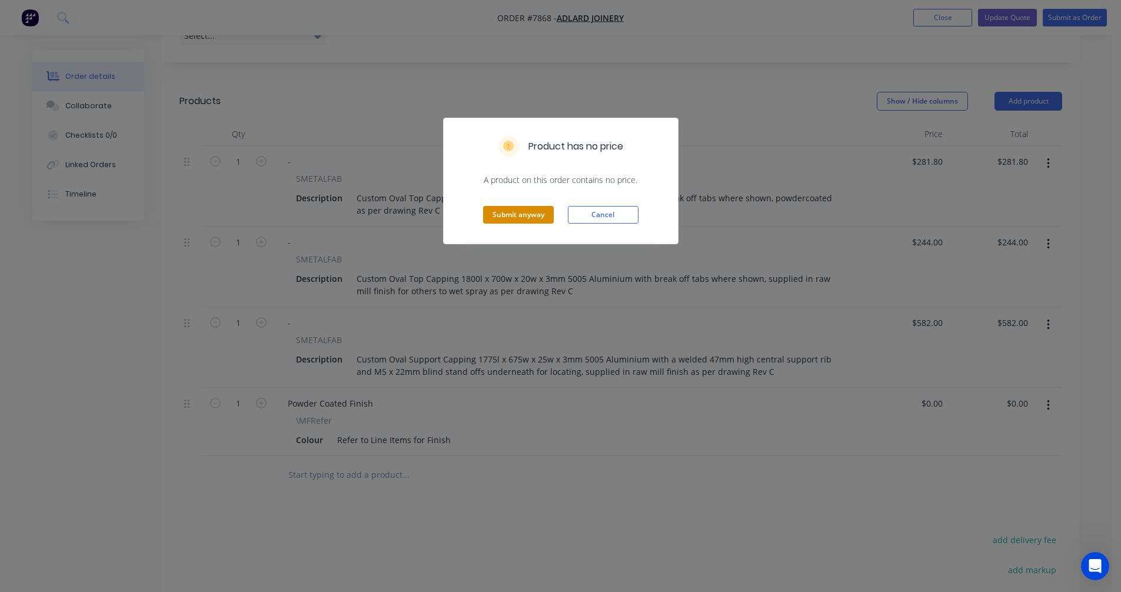
click at [516, 211] on button "Submit anyway" at bounding box center [518, 215] width 71 height 18
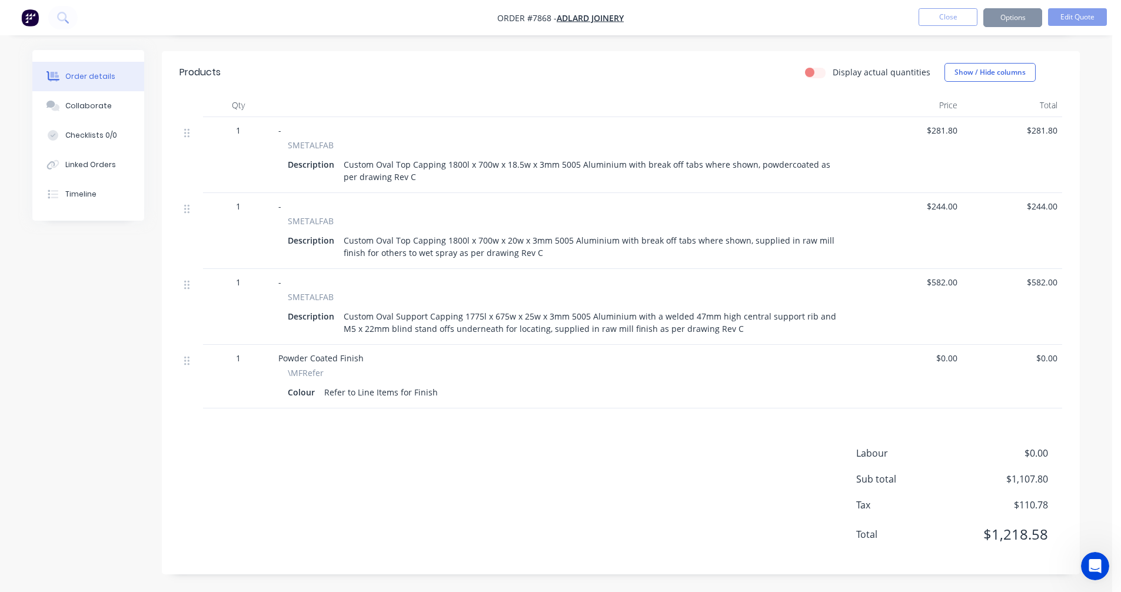
scroll to position [339, 0]
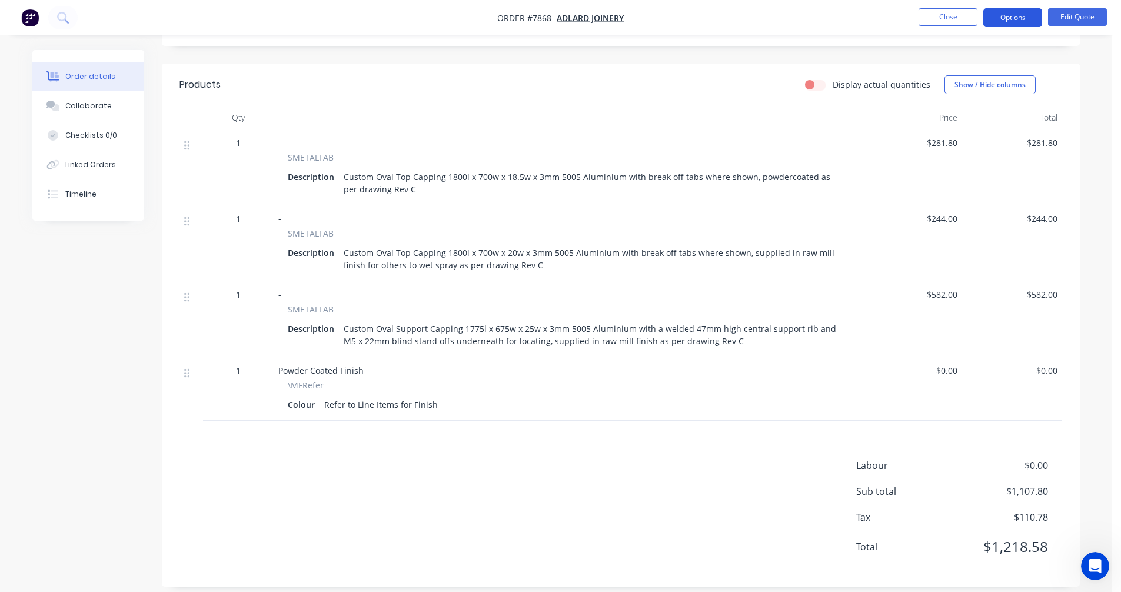
click at [1005, 18] on button "Options" at bounding box center [1012, 17] width 59 height 19
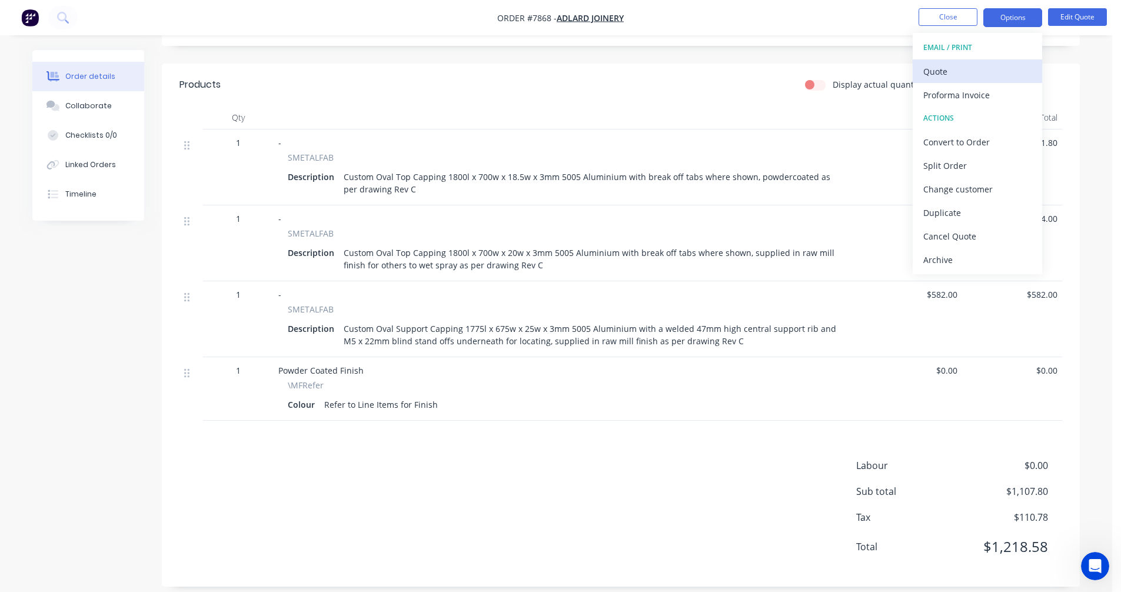
click at [956, 65] on div "Quote" at bounding box center [977, 71] width 108 height 17
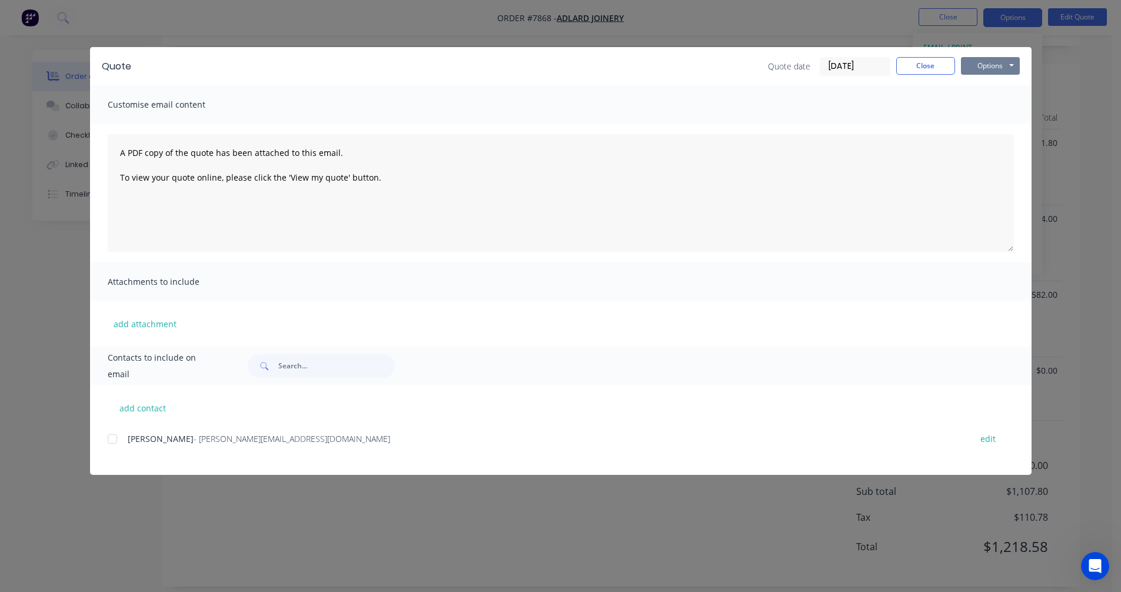
click at [990, 64] on button "Options" at bounding box center [990, 66] width 59 height 18
click at [996, 85] on button "Preview" at bounding box center [998, 86] width 75 height 19
click at [918, 65] on button "Close" at bounding box center [925, 66] width 59 height 18
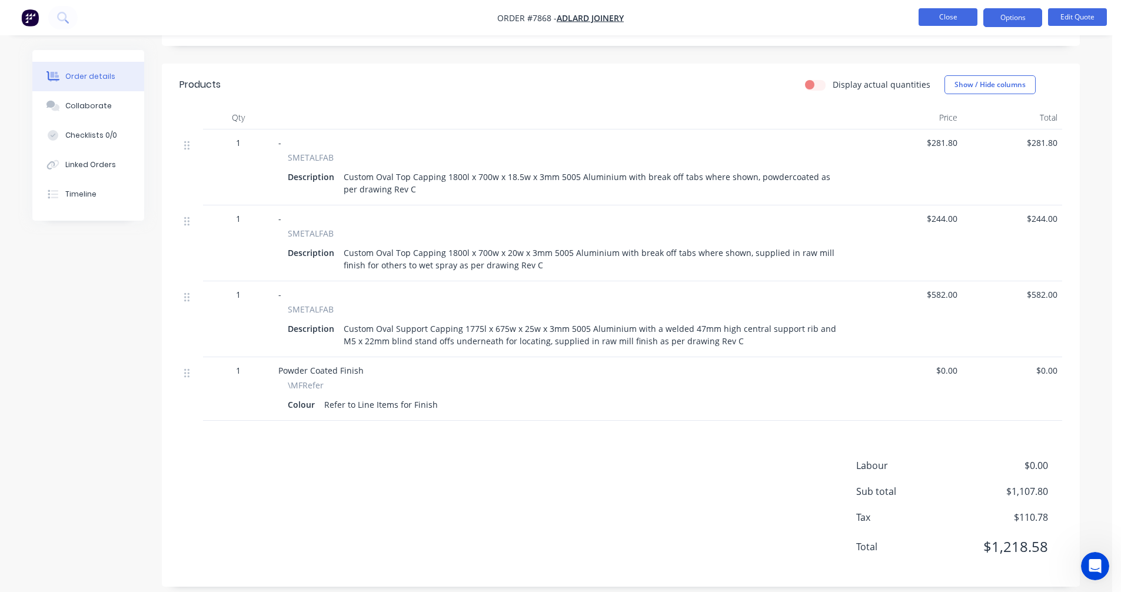
click at [948, 16] on button "Close" at bounding box center [948, 17] width 59 height 18
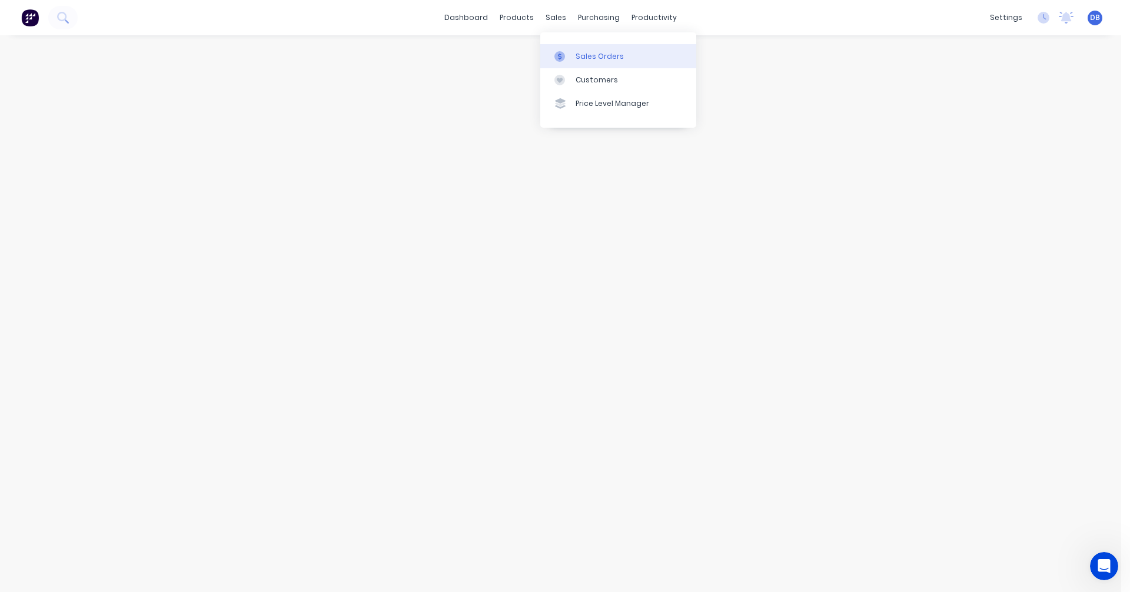
click at [576, 51] on div "Sales Orders" at bounding box center [600, 56] width 48 height 11
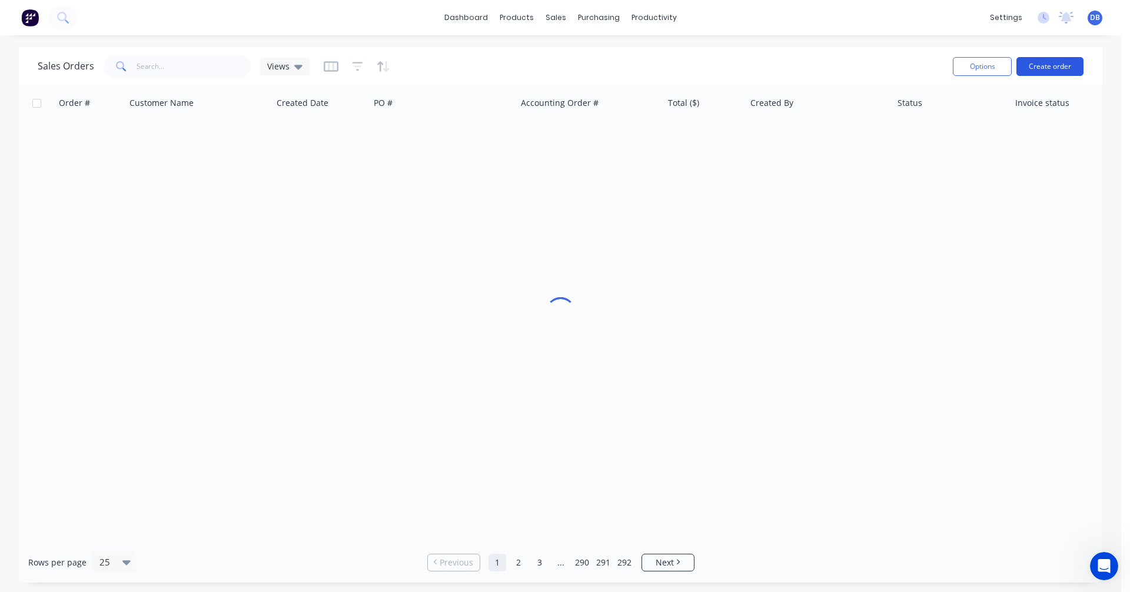
click at [1056, 67] on button "Create order" at bounding box center [1049, 66] width 67 height 19
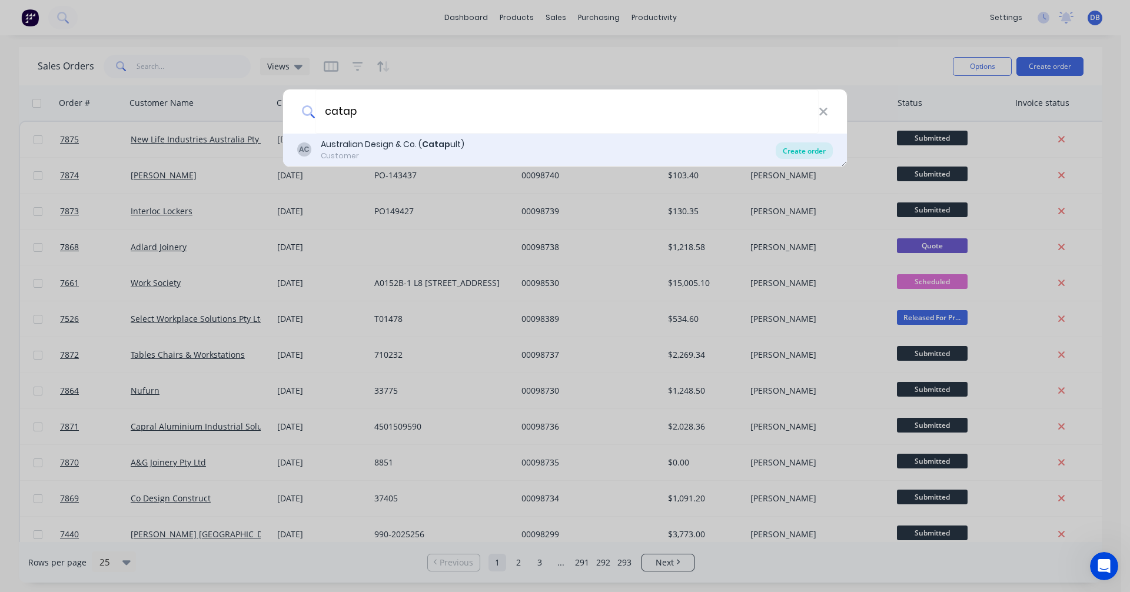
type input "catap"
click at [806, 148] on div "Create order" at bounding box center [804, 150] width 57 height 16
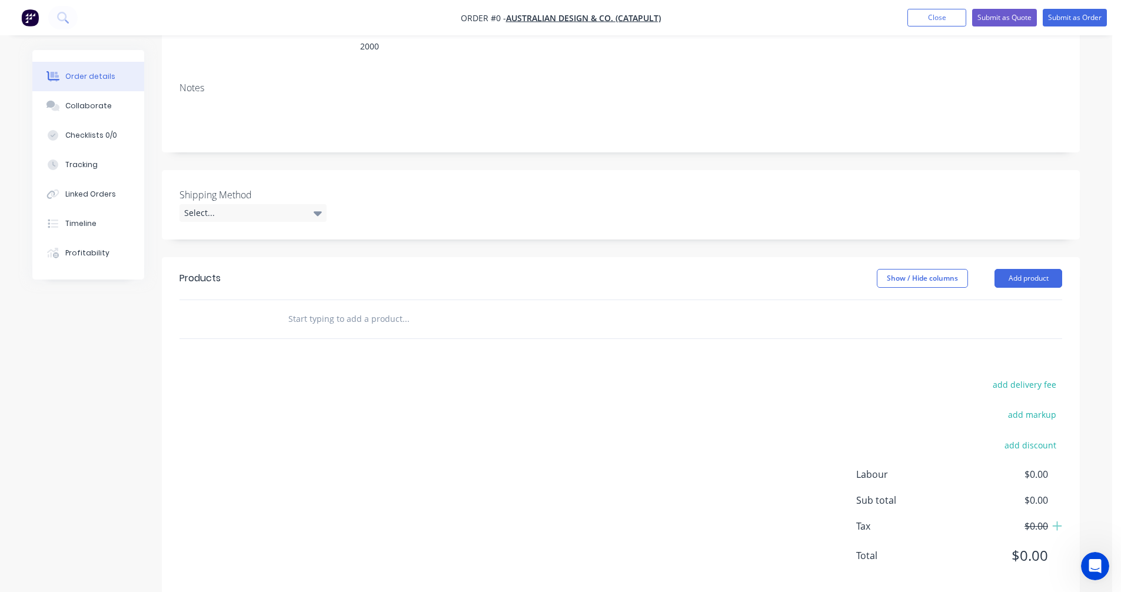
scroll to position [197, 0]
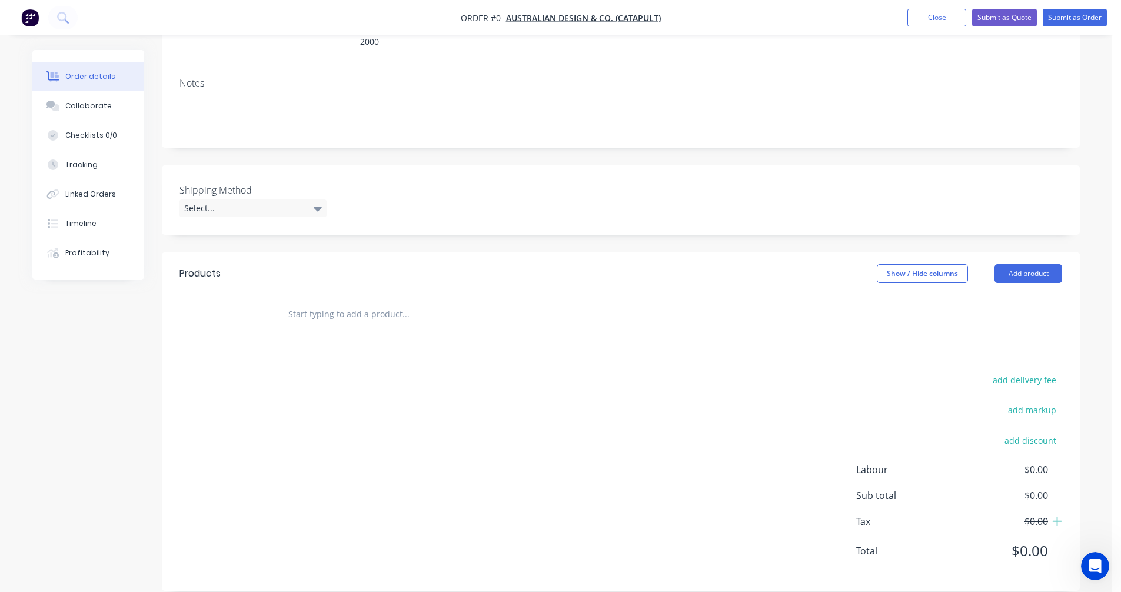
click at [327, 303] on input "text" at bounding box center [405, 315] width 235 height 24
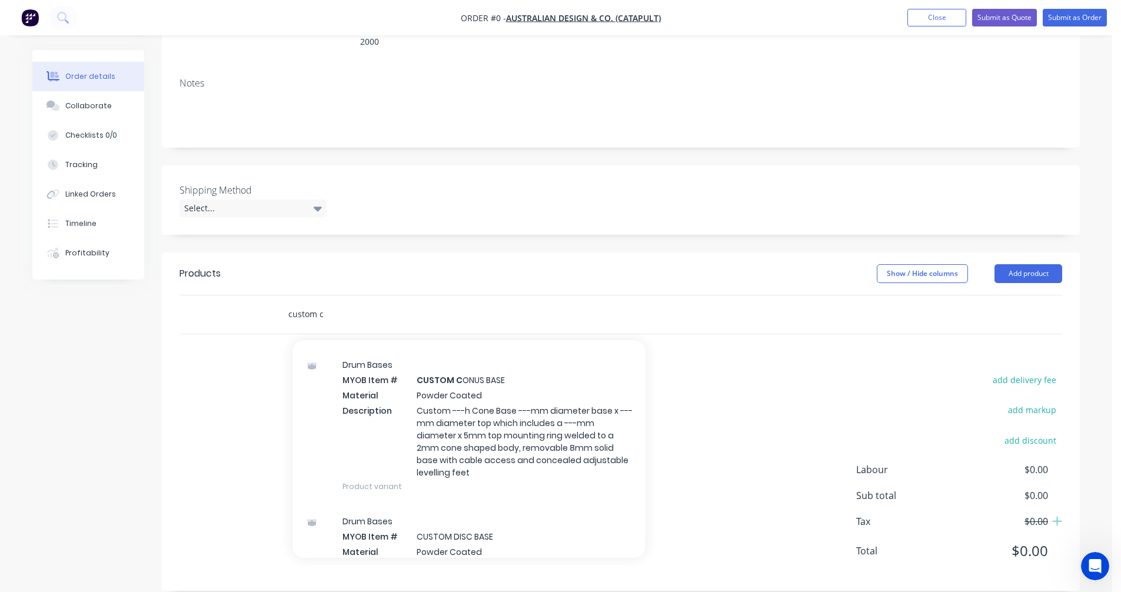
scroll to position [353, 0]
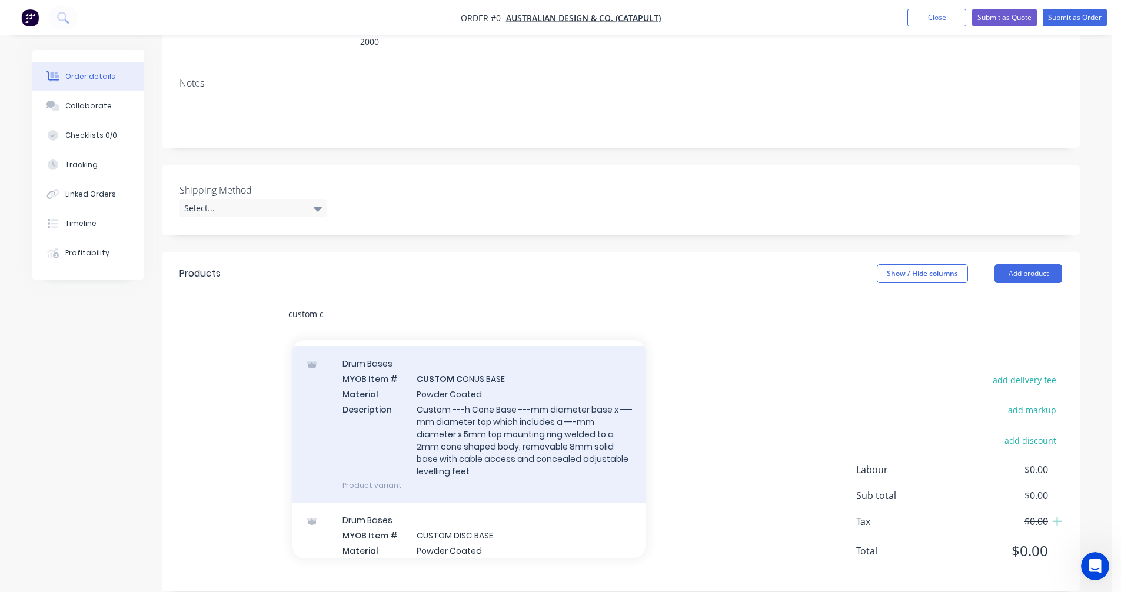
type input "custom c"
click at [483, 426] on div "Drum Bases MYOB Item # CUSTOM C ONUS BASE Material Powder Coated Description Cu…" at bounding box center [469, 424] width 353 height 157
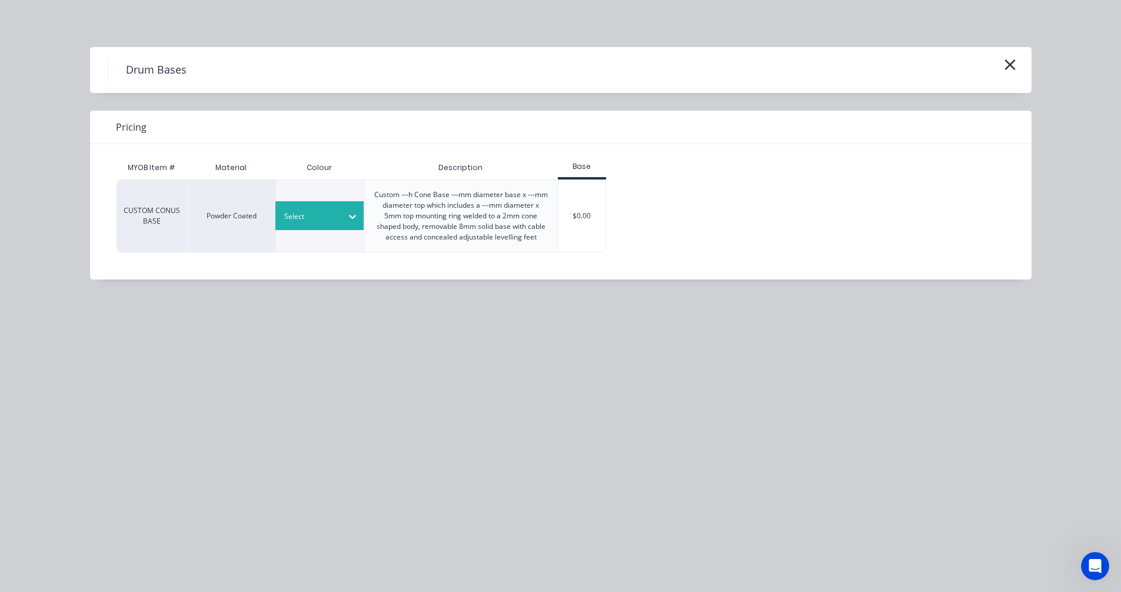
click at [335, 219] on div at bounding box center [310, 216] width 53 height 13
type input "sta"
click at [147, 402] on div "Standard Colour" at bounding box center [73, 413] width 147 height 22
click at [588, 222] on div "$0.00" at bounding box center [583, 216] width 48 height 72
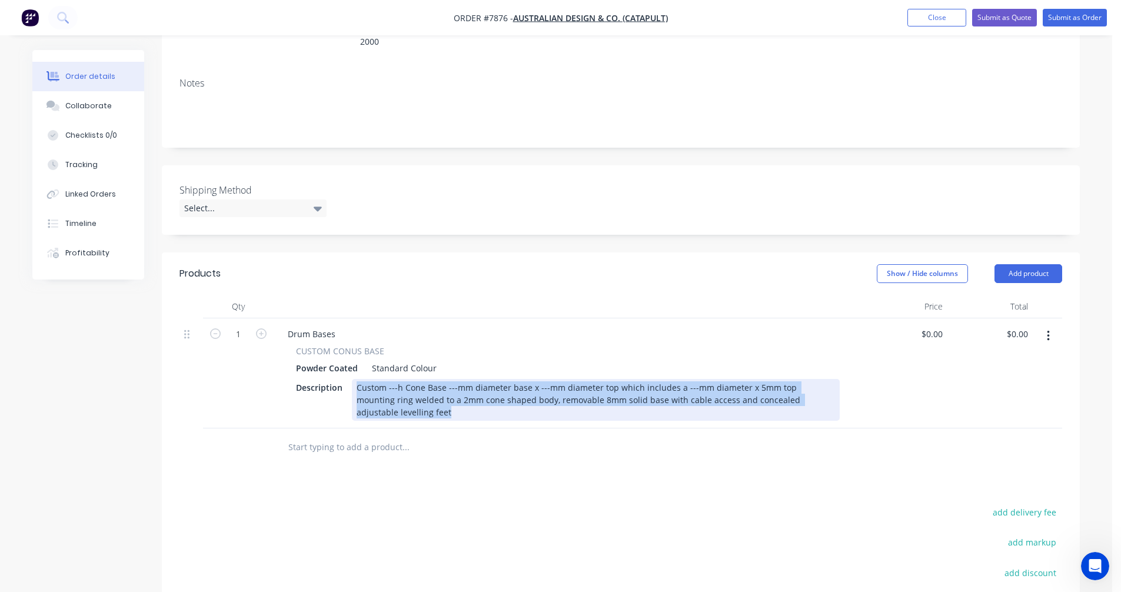
drag, startPoint x: 387, startPoint y: 398, endPoint x: 351, endPoint y: 371, distance: 45.3
click at [352, 379] on div "Custom ---h Cone Base ---mm diameter base x ---mm diameter top which includes a…" at bounding box center [596, 400] width 488 height 42
copy div "Custom ---h Cone Base ---mm diameter base x ---mm diameter top which includes a…"
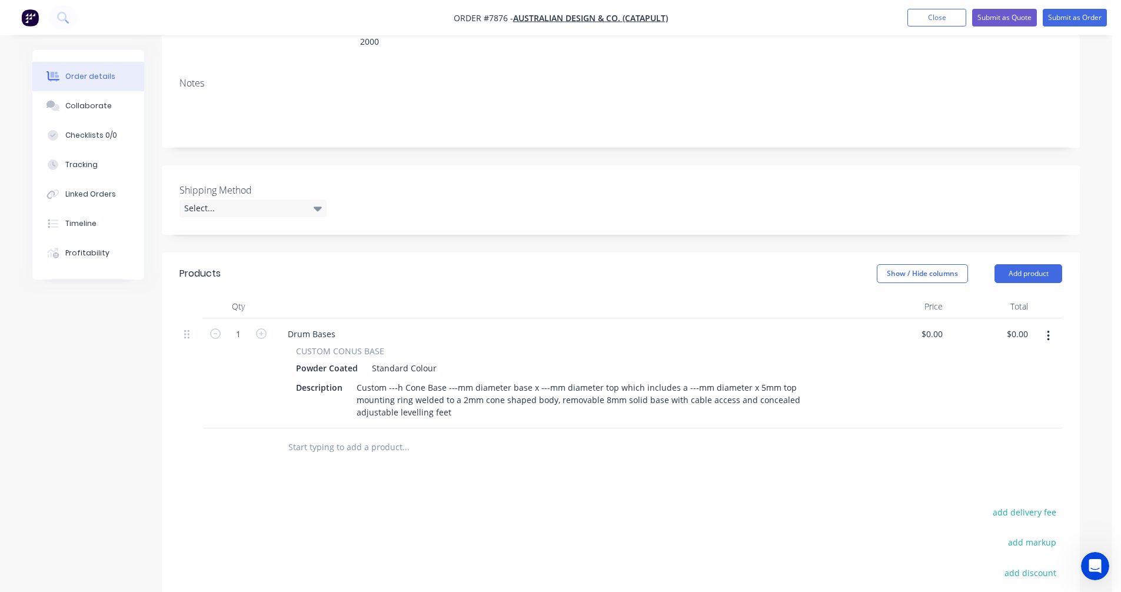
click at [334, 436] on input "text" at bounding box center [405, 448] width 235 height 24
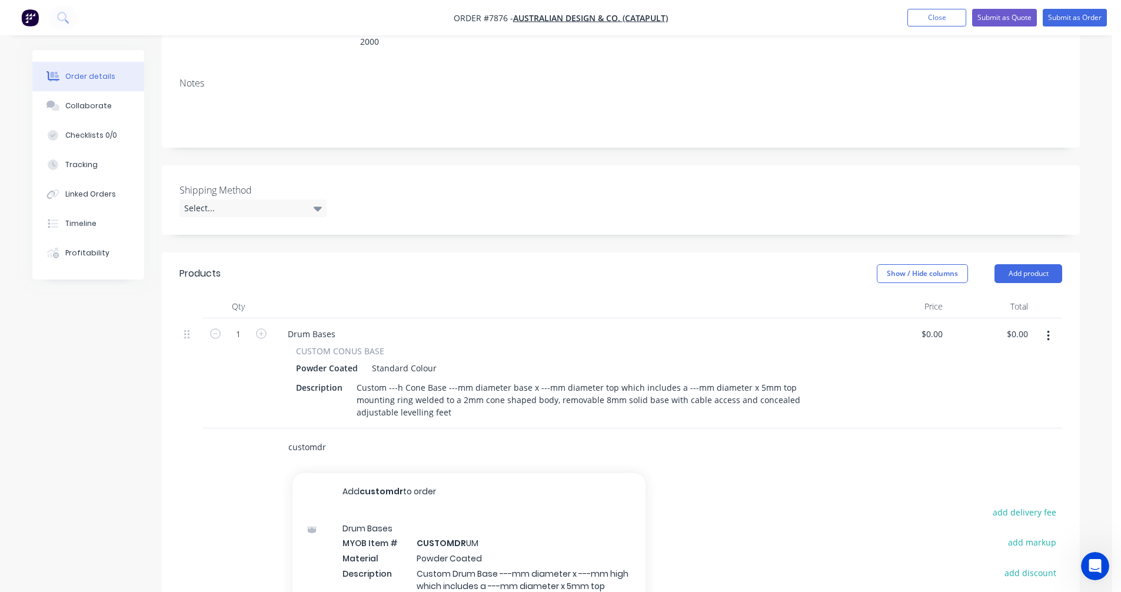
scroll to position [315, 0]
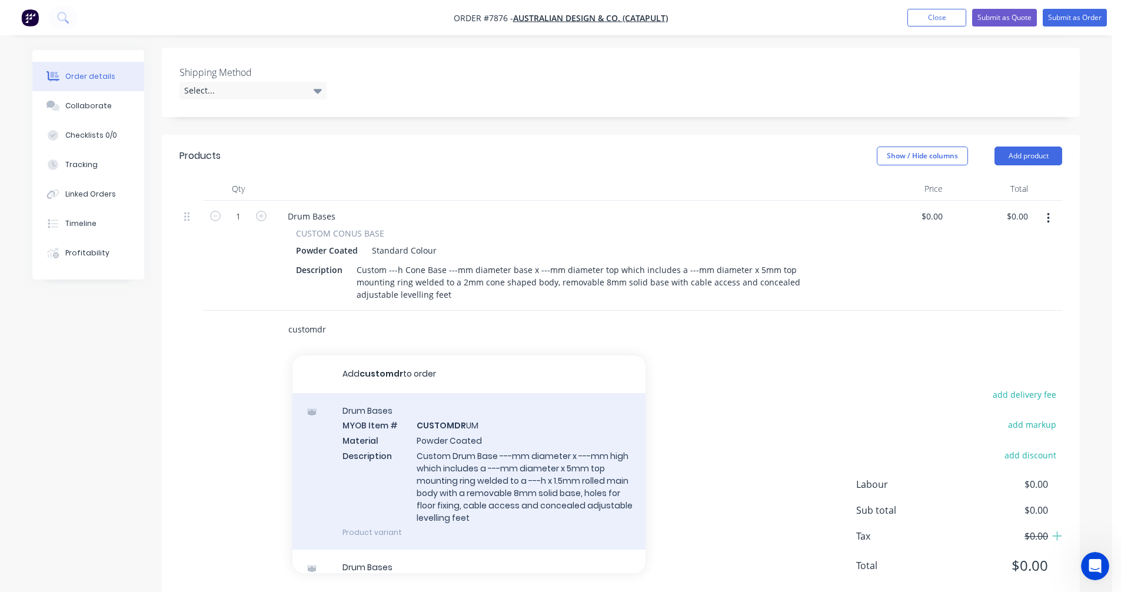
type input "customdr"
click at [503, 462] on div "Drum Bases MYOB Item # CUSTOMDR UM Material Powder Coated Description Custom Dr…" at bounding box center [469, 471] width 353 height 157
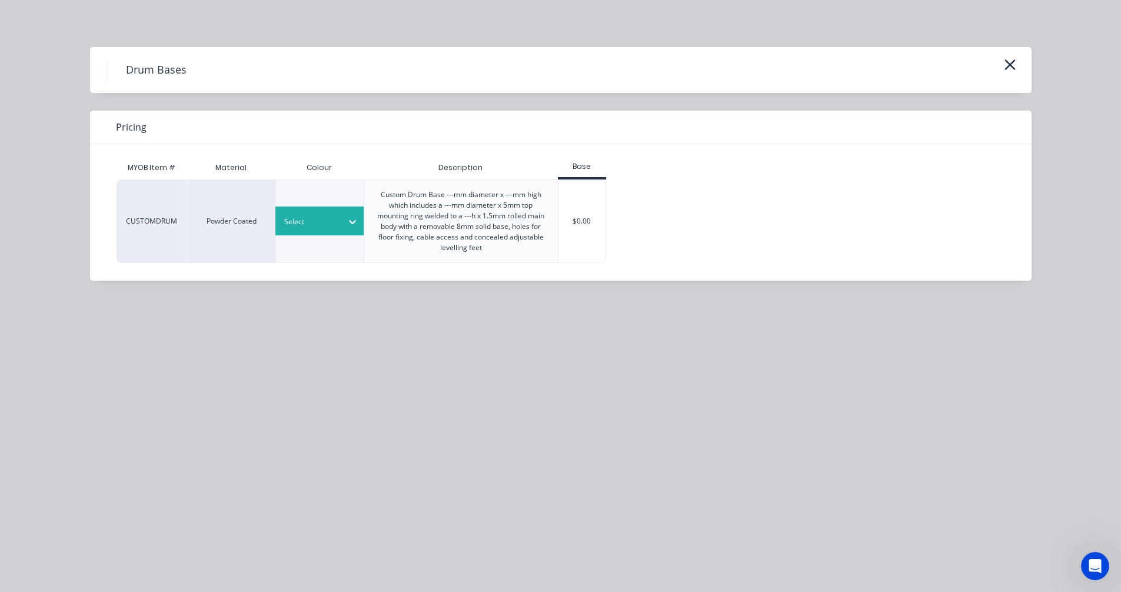
click at [312, 225] on div at bounding box center [310, 221] width 53 height 13
type input "sta"
click at [147, 284] on div "Standard Colour" at bounding box center [73, 295] width 147 height 22
click at [586, 218] on div "$0.00" at bounding box center [583, 221] width 48 height 82
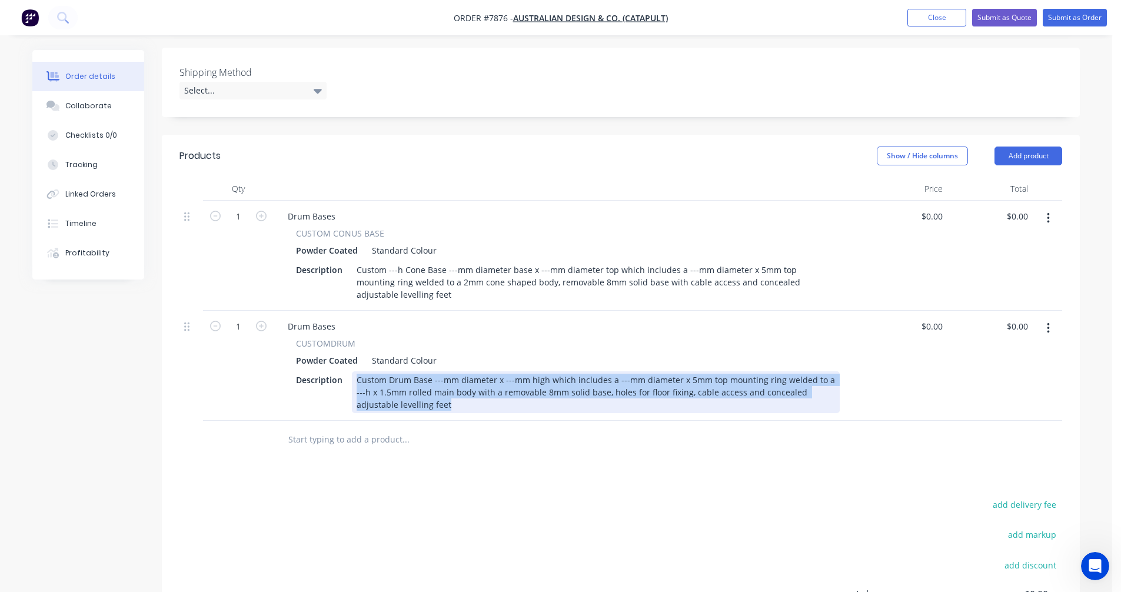
drag, startPoint x: 414, startPoint y: 392, endPoint x: 354, endPoint y: 354, distance: 70.7
click at [353, 371] on div "Description Custom Drum Base ---mm diameter x ---mm high which includes a ---mm…" at bounding box center [565, 392] width 549 height 42
paste div
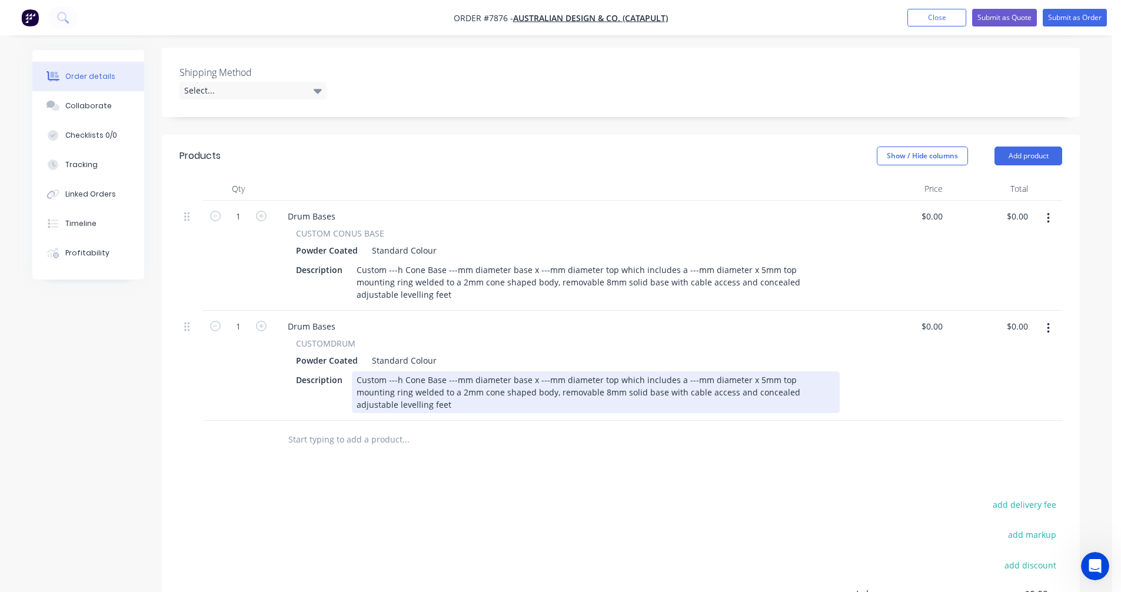
click at [388, 371] on div "Custom ---h Cone Base ---mm diameter base x ---mm diameter top which includes a…" at bounding box center [596, 392] width 488 height 42
click at [696, 371] on div "Custom 695h Cone Base 580mm diameter base x 250mm diameter top which includes a…" at bounding box center [596, 392] width 488 height 42
click at [705, 371] on div "Custom 695h Cone Base 580mm diameter base x 250mm diameter top which includes a…" at bounding box center [596, 392] width 488 height 42
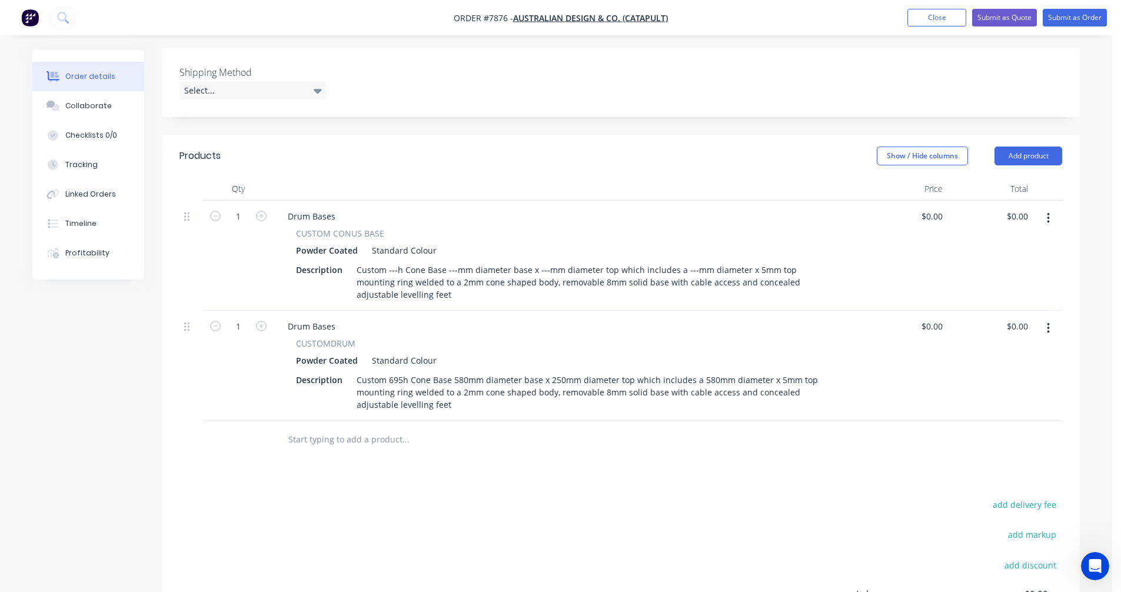
click at [1053, 208] on button "button" at bounding box center [1049, 218] width 28 height 21
click at [988, 311] on div "Delete" at bounding box center [1006, 319] width 91 height 17
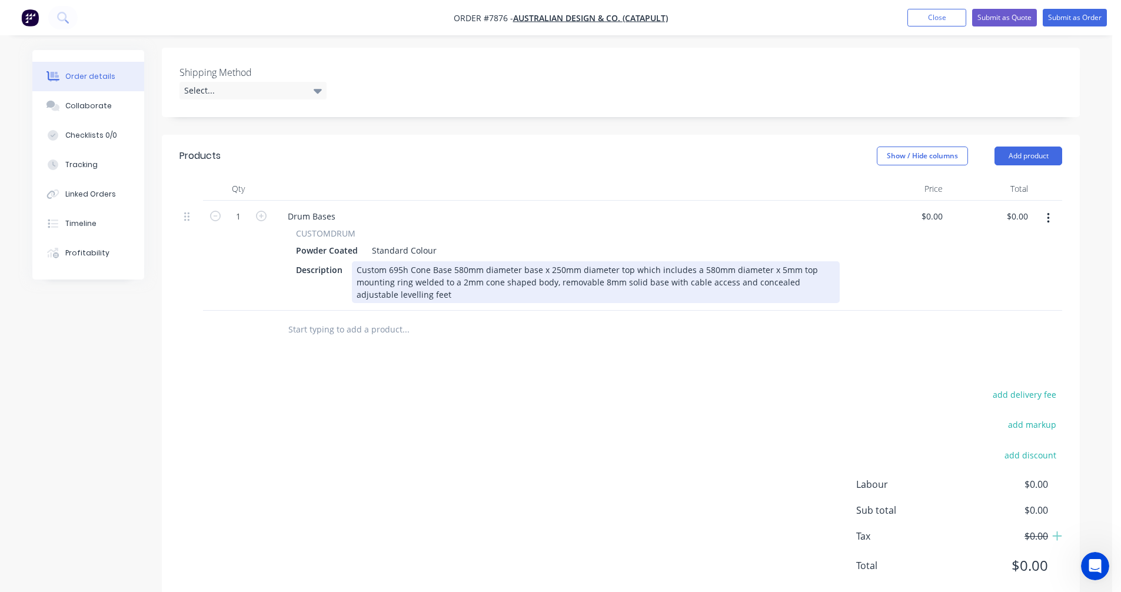
click at [720, 266] on div "Custom 695h Cone Base 580mm diameter base x 250mm diameter top which includes a…" at bounding box center [596, 282] width 488 height 42
type input "$1,229.00"
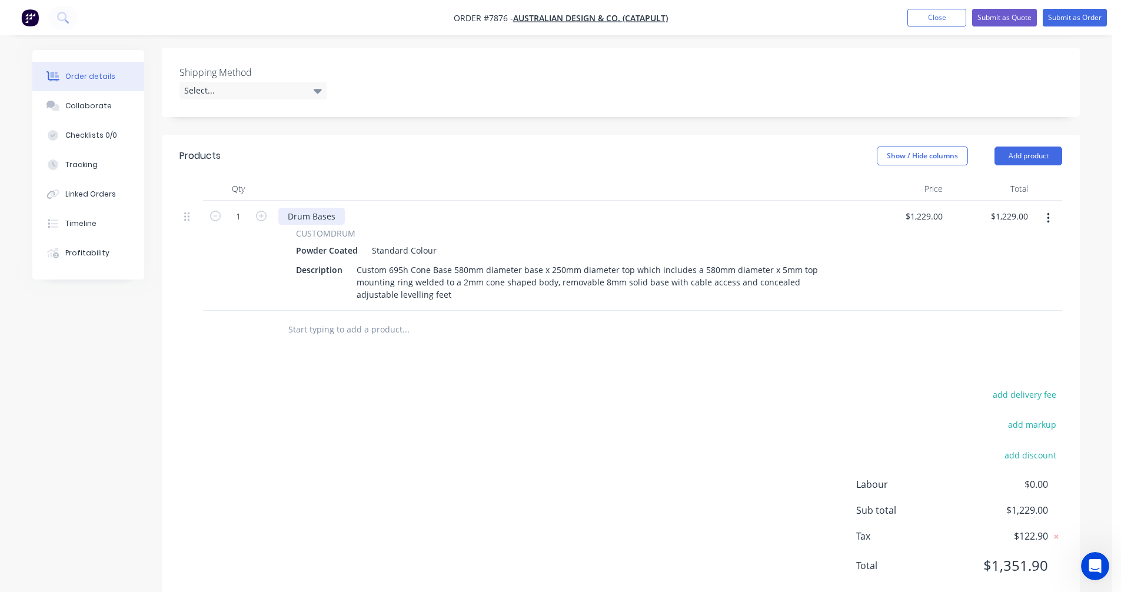
click at [335, 208] on div "Drum Bases" at bounding box center [311, 216] width 67 height 17
drag, startPoint x: 307, startPoint y: 201, endPoint x: 280, endPoint y: 202, distance: 27.1
click at [280, 208] on div "Drum Bases" at bounding box center [311, 216] width 67 height 17
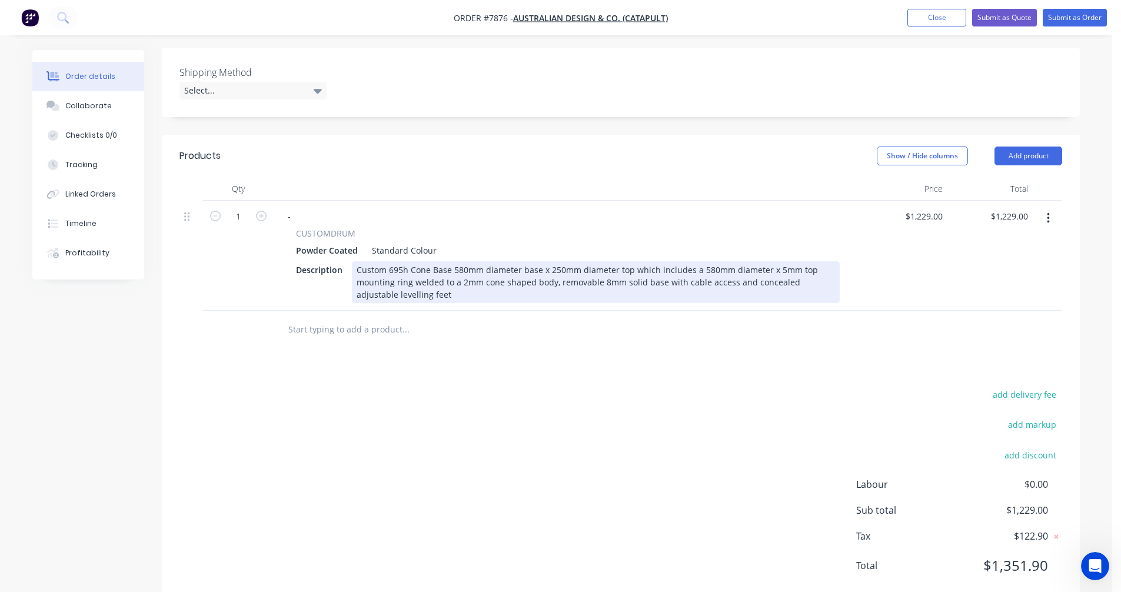
click at [554, 267] on div "Custom 695h Cone Base 580mm diameter base x 250mm diameter top which includes a…" at bounding box center [596, 282] width 488 height 42
click at [519, 279] on div "Custom 695h Cone Base 580mm diameter base x 250mm diameter top which includes a…" at bounding box center [596, 282] width 488 height 42
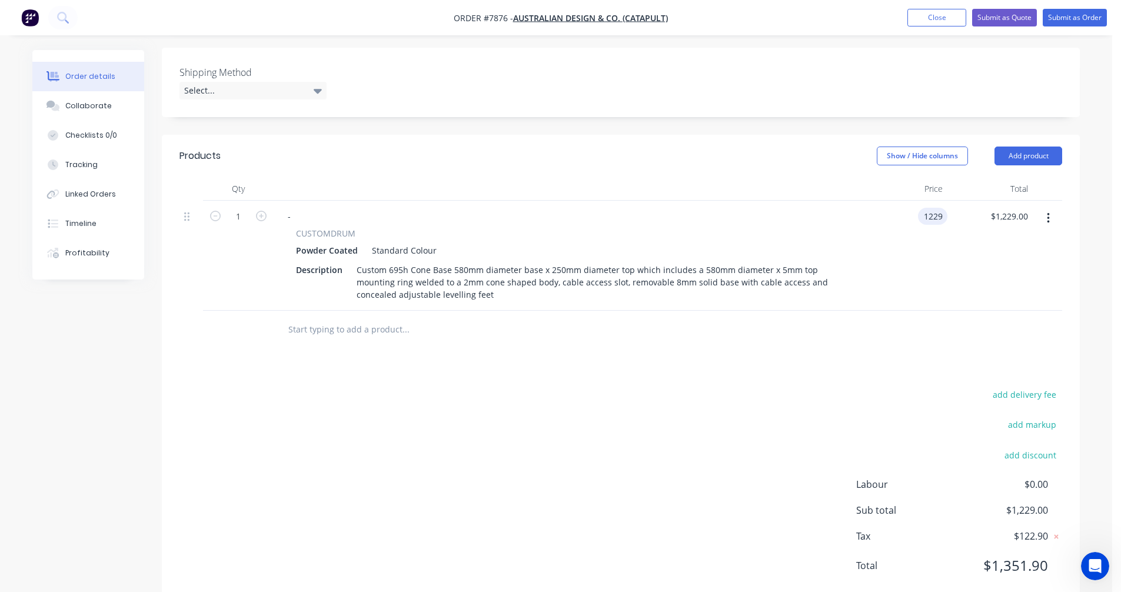
type input "$1,229.00"
click at [1053, 208] on button "button" at bounding box center [1049, 218] width 28 height 21
click at [1016, 264] on div "Duplicate" at bounding box center [1006, 272] width 91 height 17
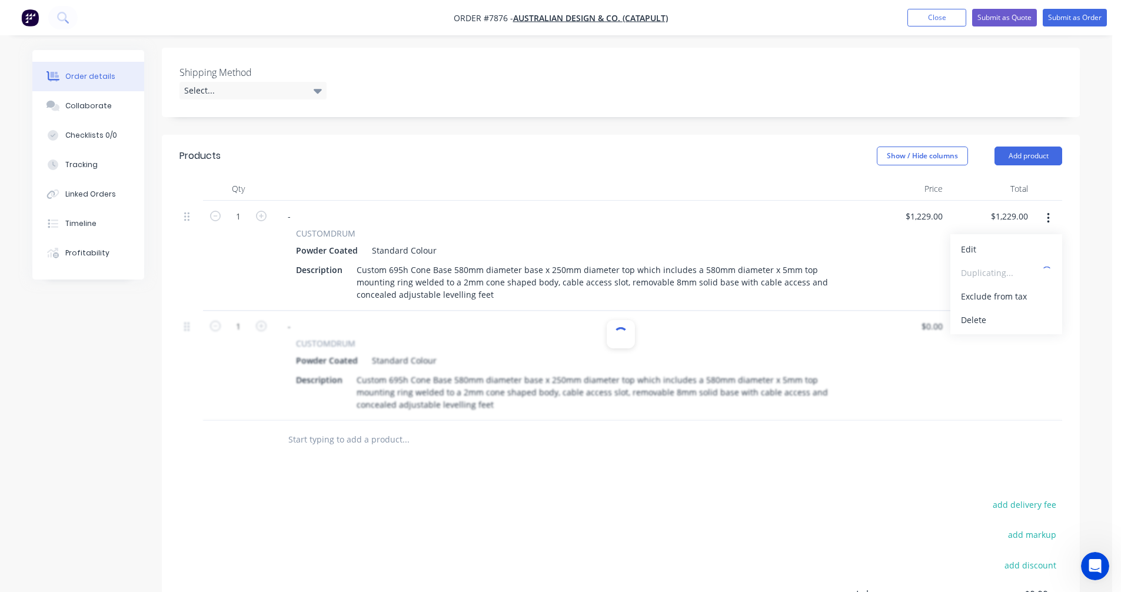
type input "$1,229.00"
drag, startPoint x: 1046, startPoint y: 312, endPoint x: 1048, endPoint y: 326, distance: 14.2
click at [1047, 322] on icon "button" at bounding box center [1048, 328] width 3 height 13
click at [1034, 374] on div "Duplicate" at bounding box center [1006, 382] width 91 height 17
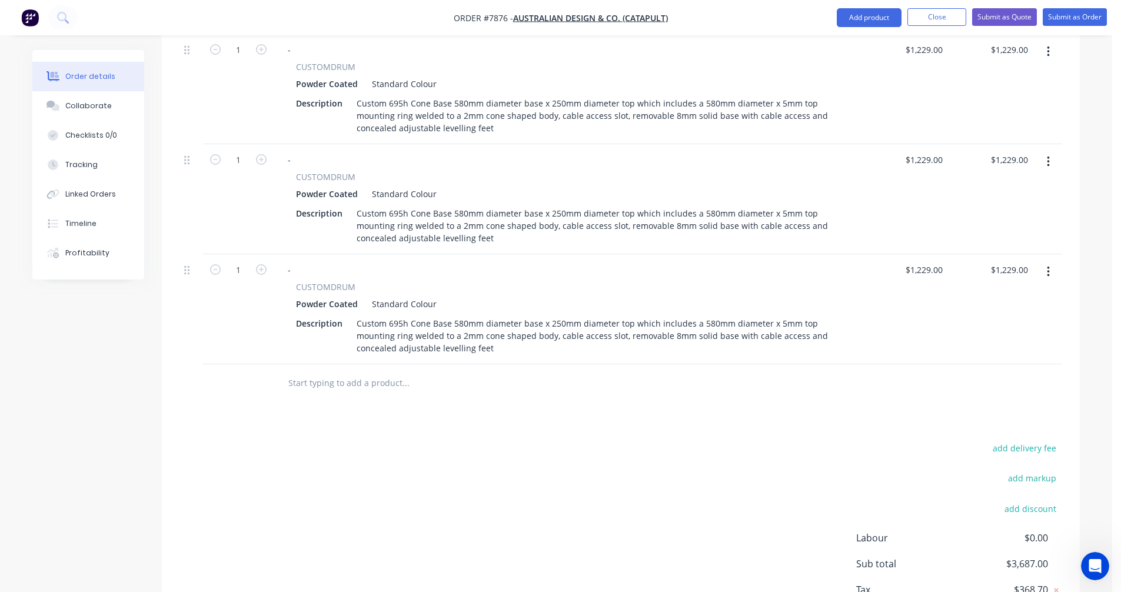
scroll to position [491, 0]
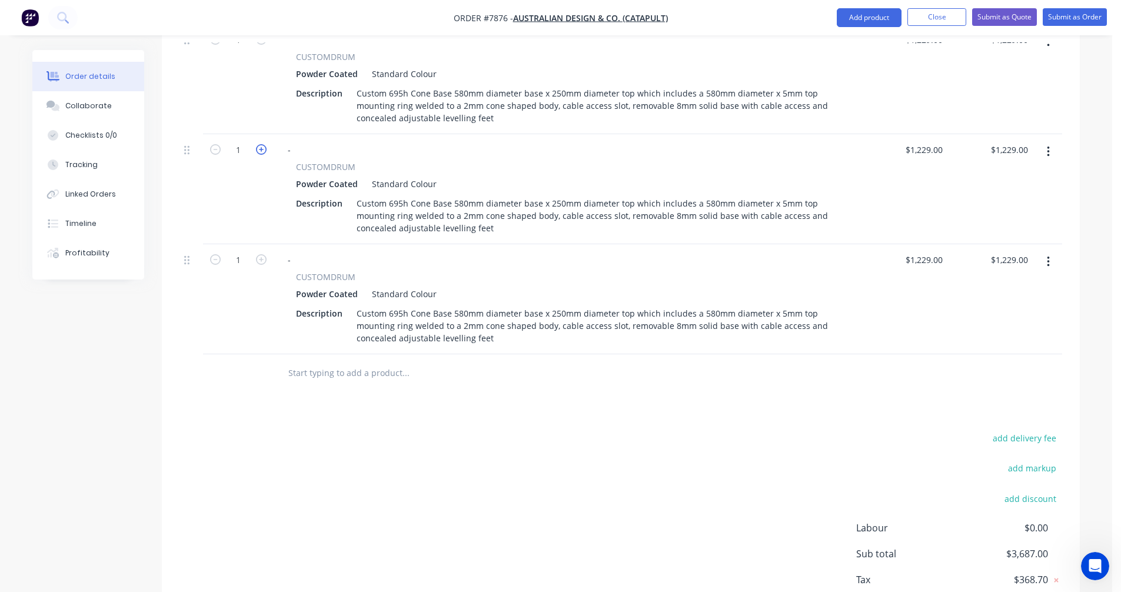
click at [258, 144] on icon "button" at bounding box center [261, 149] width 11 height 11
type input "2"
type input "$2,458.00"
click at [258, 144] on icon "button" at bounding box center [261, 149] width 11 height 11
type input "3"
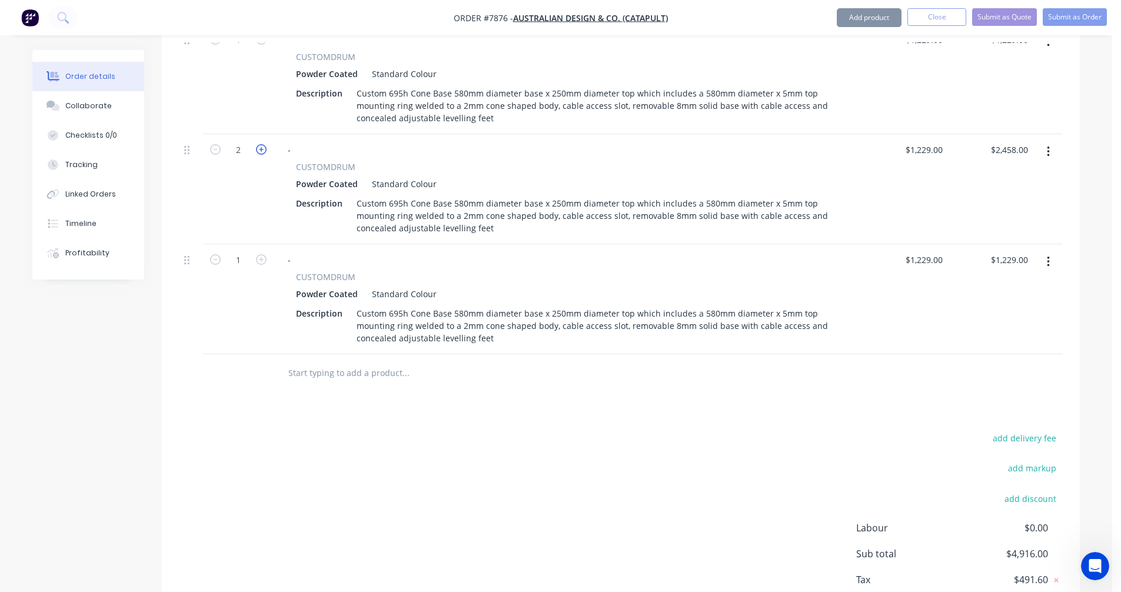
type input "$3,687.00"
click at [262, 254] on icon "button" at bounding box center [261, 259] width 11 height 11
type input "2"
type input "$2,458.00"
click at [262, 254] on icon "button" at bounding box center [261, 259] width 11 height 11
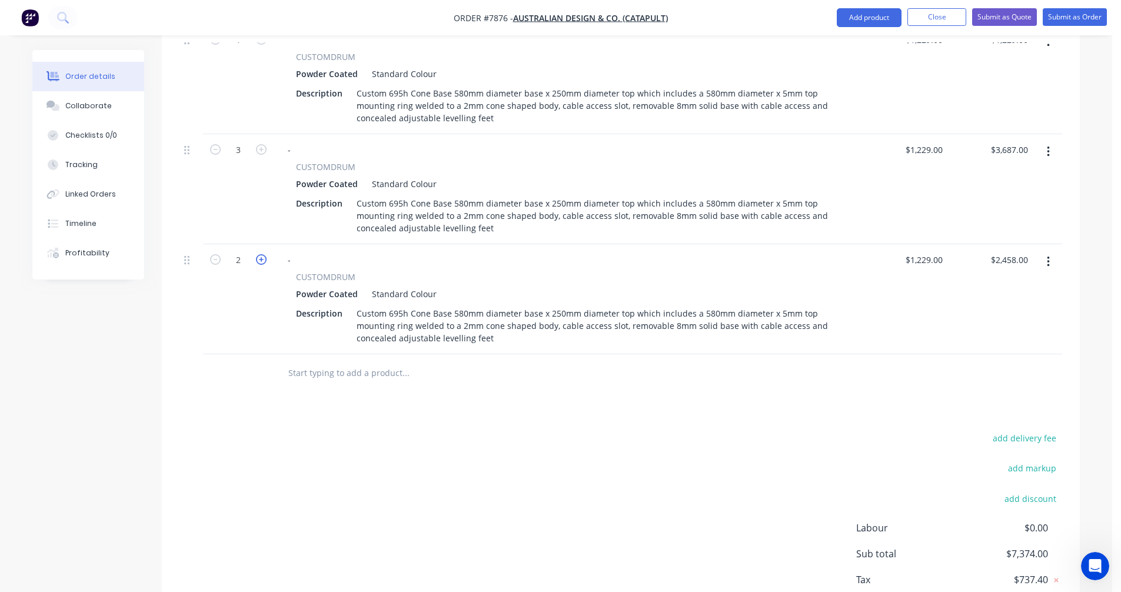
type input "3"
type input "$3,687.00"
click at [262, 254] on icon "button" at bounding box center [261, 259] width 11 height 11
type input "4"
type input "$4,916.00"
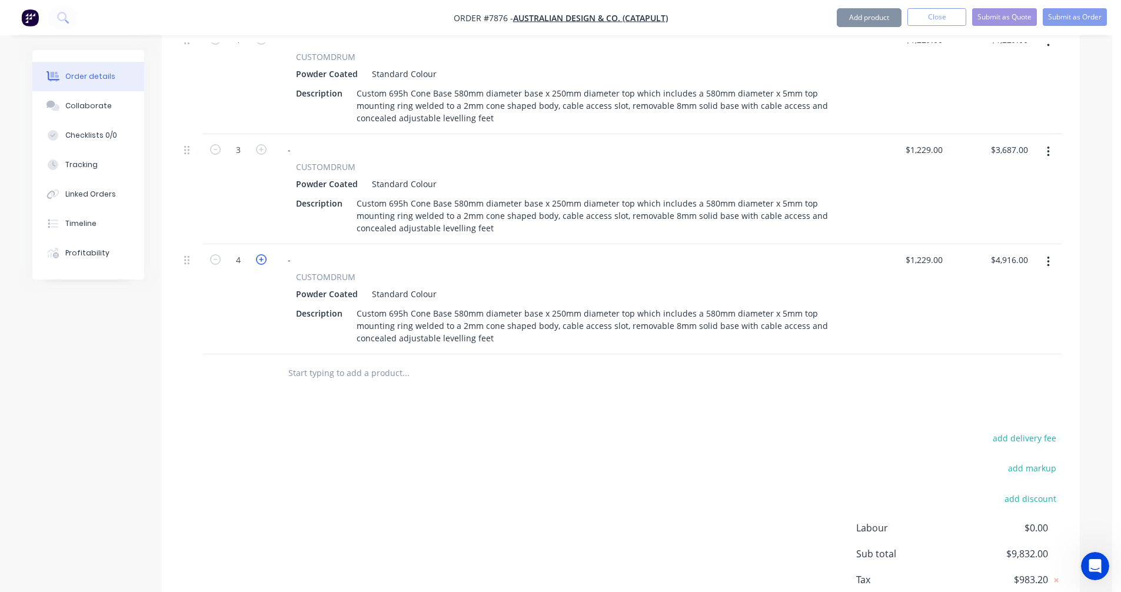
click at [262, 254] on icon "button" at bounding box center [261, 259] width 11 height 11
type input "5"
type input "$6,145.00"
click at [1046, 251] on button "button" at bounding box center [1049, 261] width 28 height 21
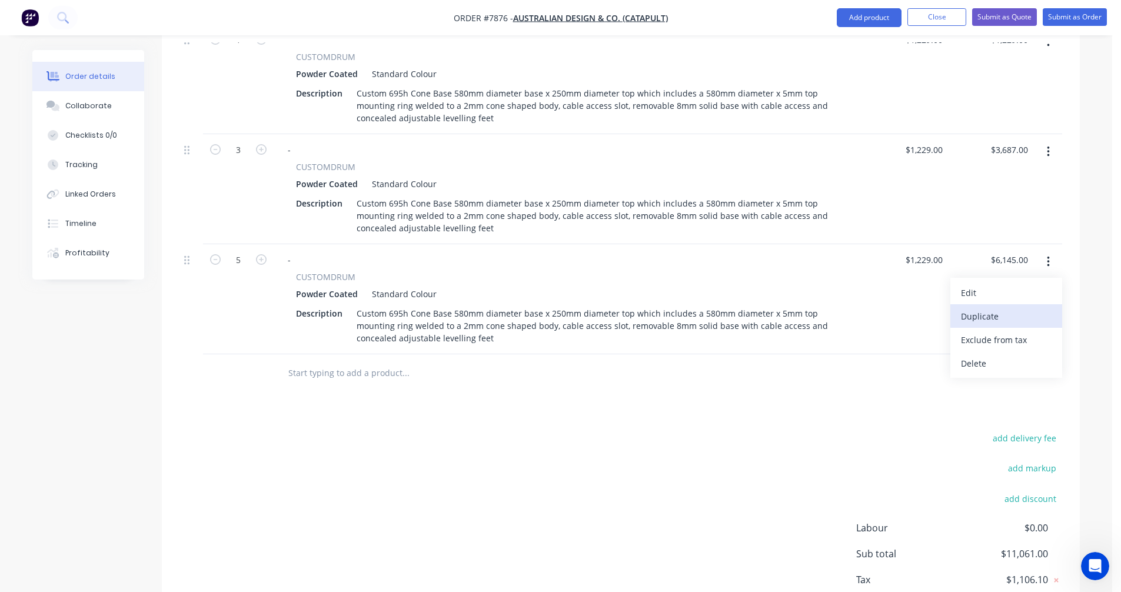
click at [1015, 308] on div "Duplicate" at bounding box center [1006, 316] width 91 height 17
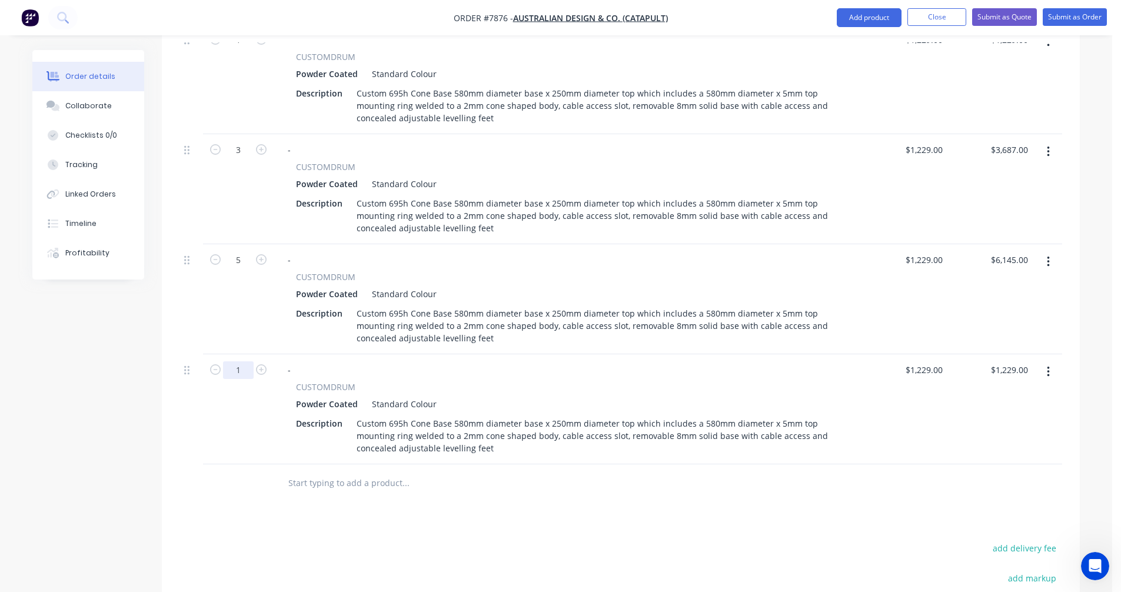
click at [240, 49] on input "1" at bounding box center [238, 40] width 31 height 18
type input "10"
type input "$12,290.00"
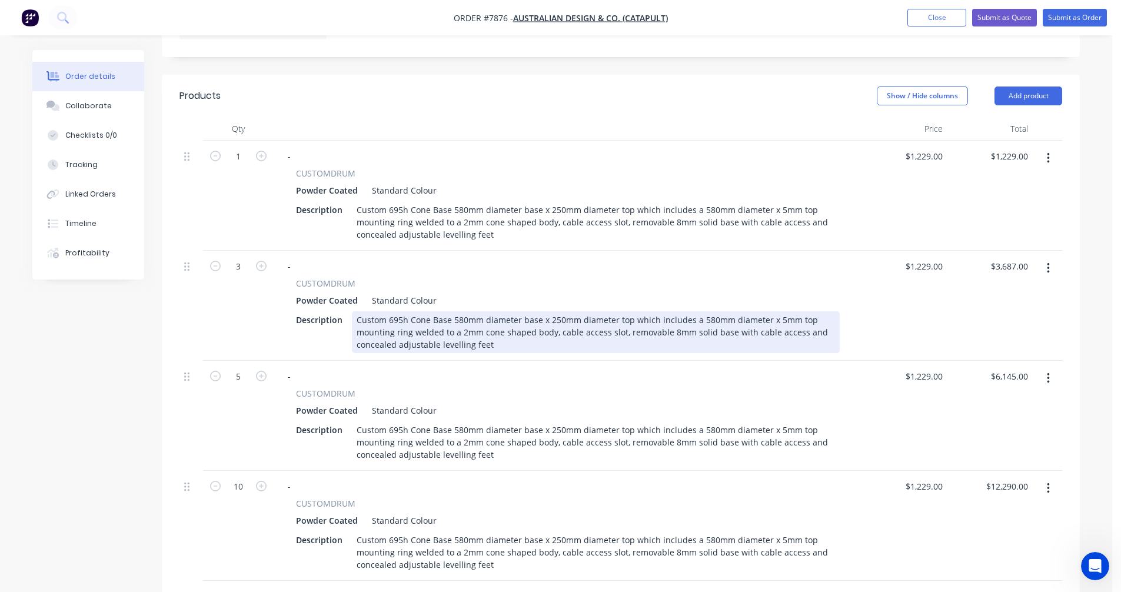
scroll to position [374, 0]
click at [453, 319] on div "Custom 695h Cone Base 580mm diameter base x 250mm diameter top which includes a…" at bounding box center [596, 334] width 488 height 42
type input "$1,056.00"
type input "$3,168.00"
type input "$1,021.00"
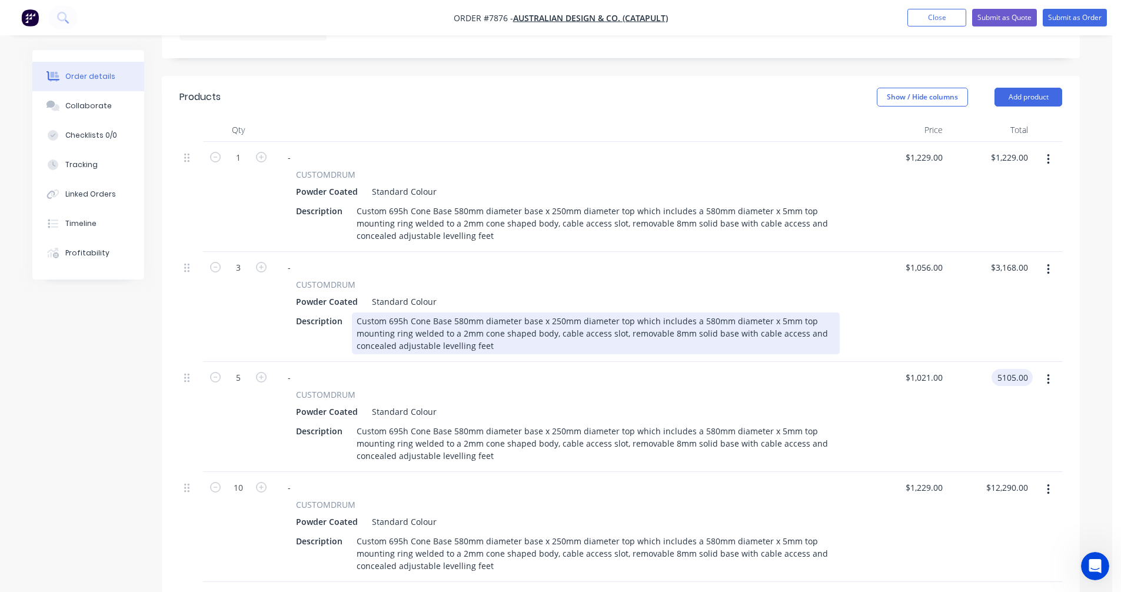
type input "$5,105.00"
type input "$995.00"
type input "$9,950.00"
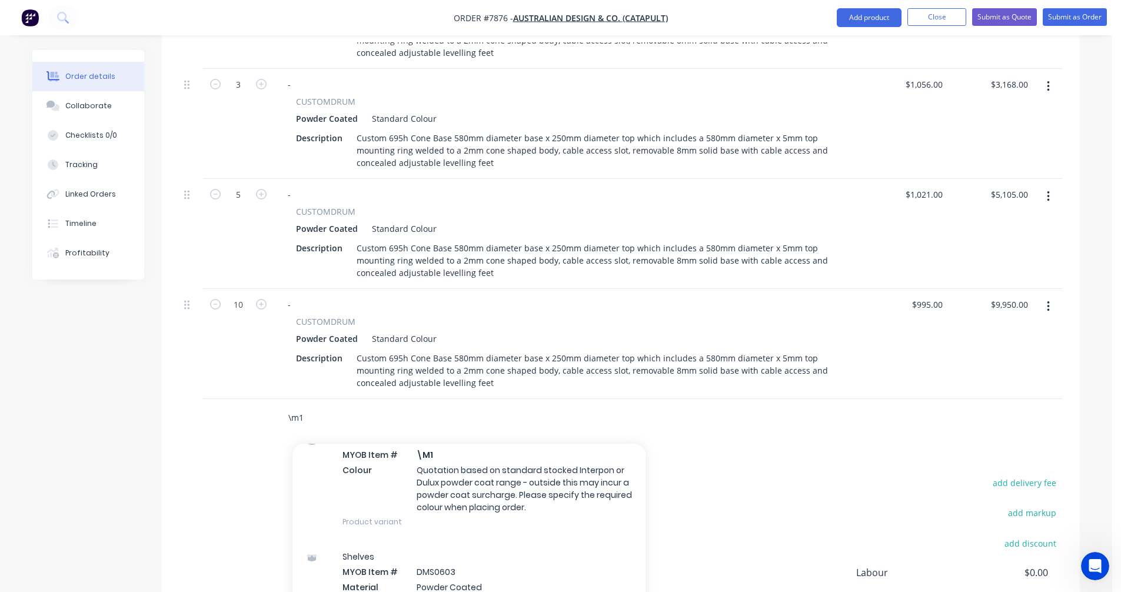
scroll to position [660, 0]
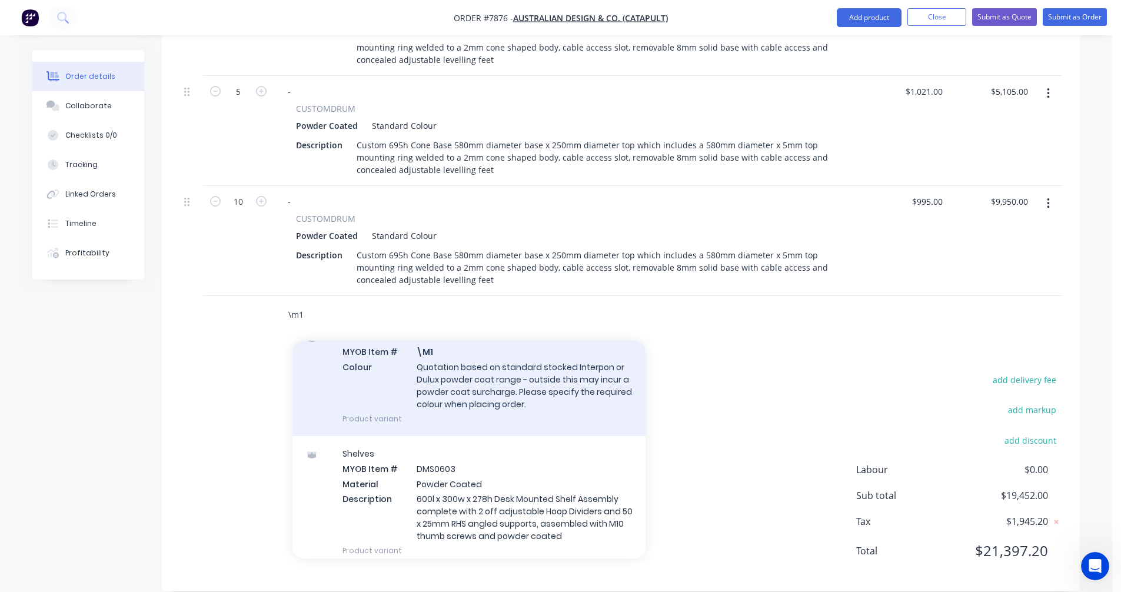
type input "\m1"
click at [489, 371] on div "Powder Coated Finish MYOB Item # \M1 Colour Quotation based on standard stocked…" at bounding box center [469, 378] width 353 height 117
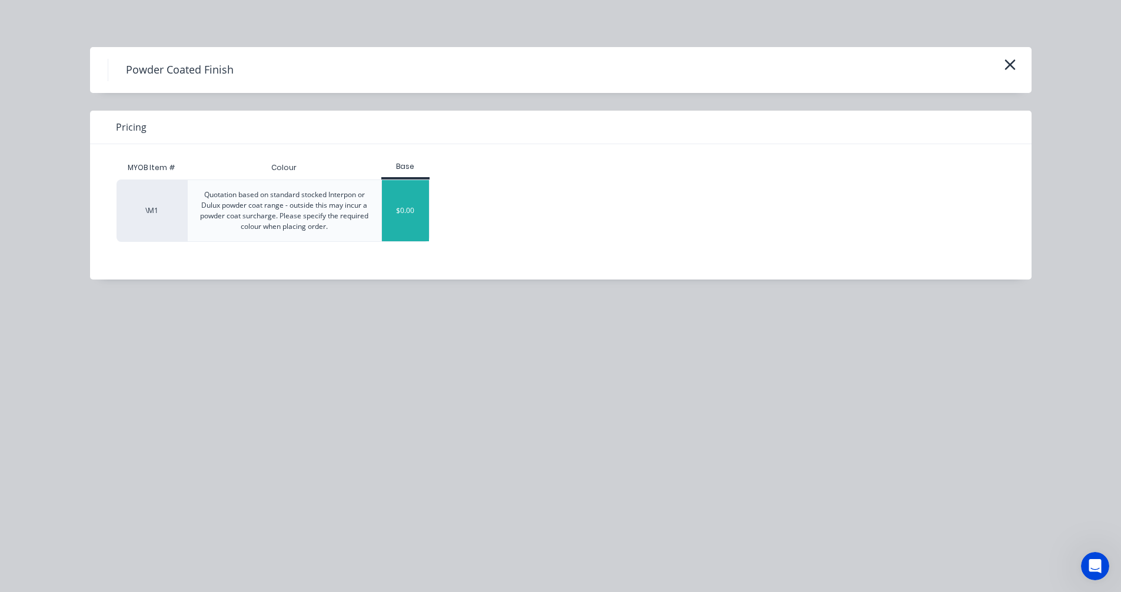
click at [406, 212] on div "$0.00" at bounding box center [406, 210] width 48 height 61
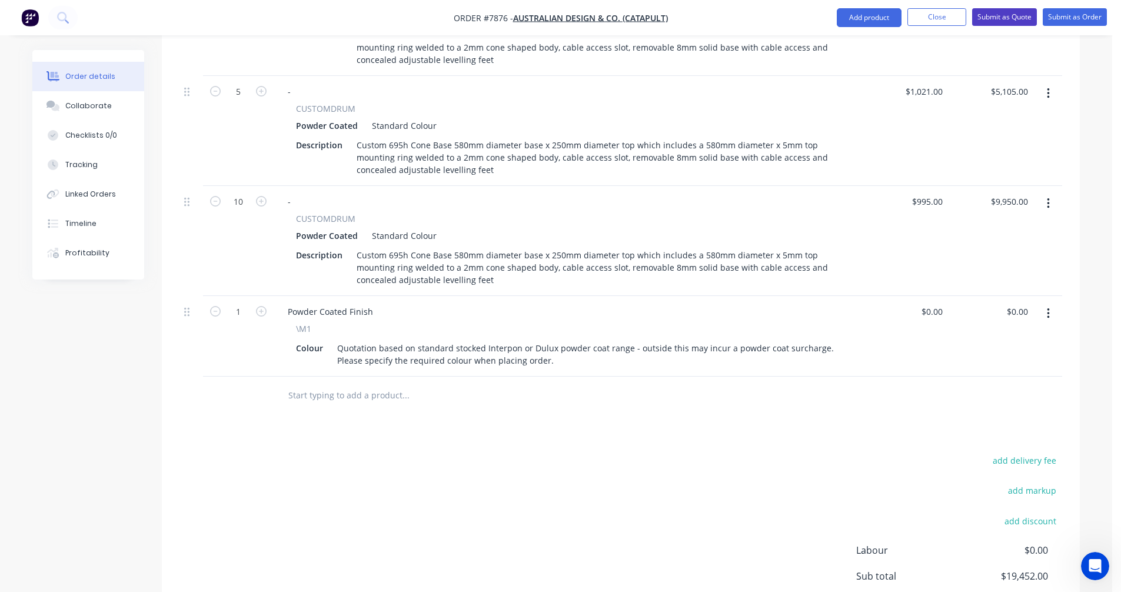
click at [1003, 14] on button "Submit as Quote" at bounding box center [1004, 17] width 65 height 18
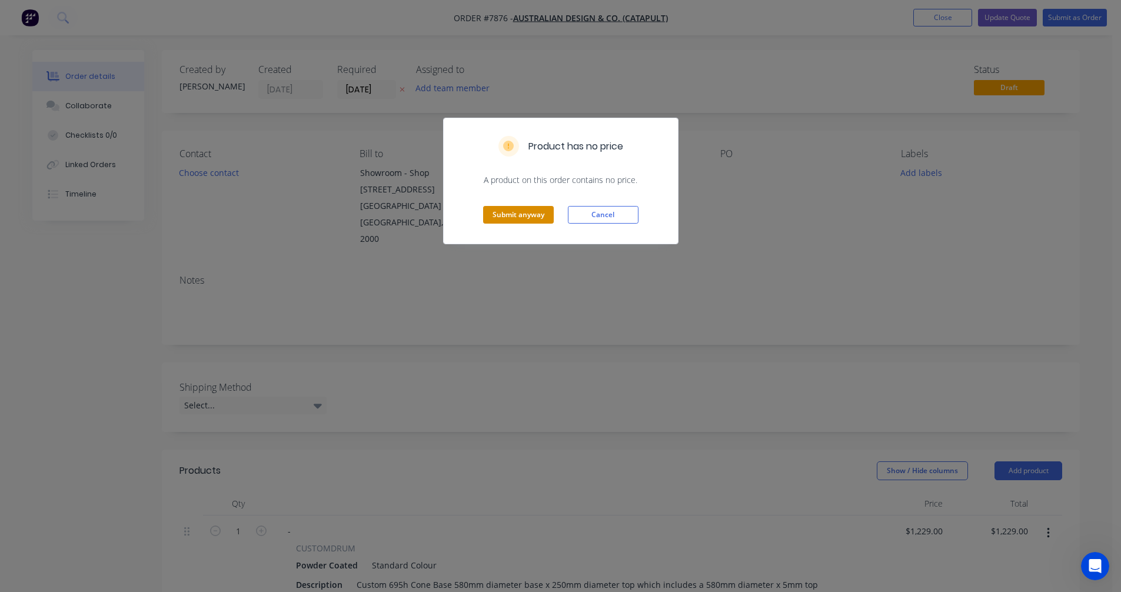
click at [540, 211] on button "Submit anyway" at bounding box center [518, 215] width 71 height 18
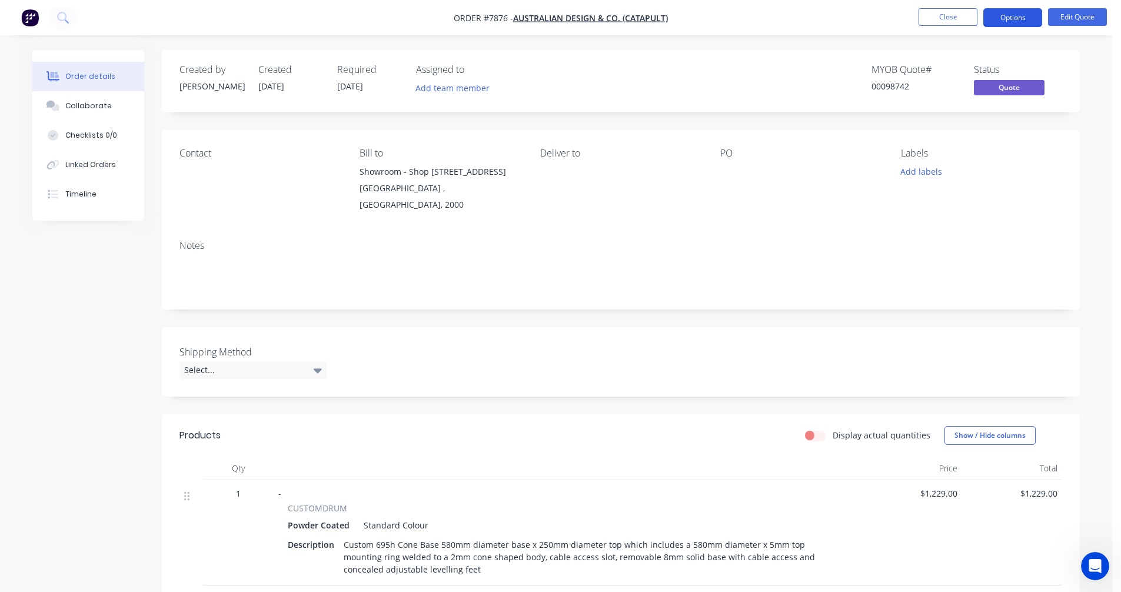
click at [1008, 15] on button "Options" at bounding box center [1012, 17] width 59 height 19
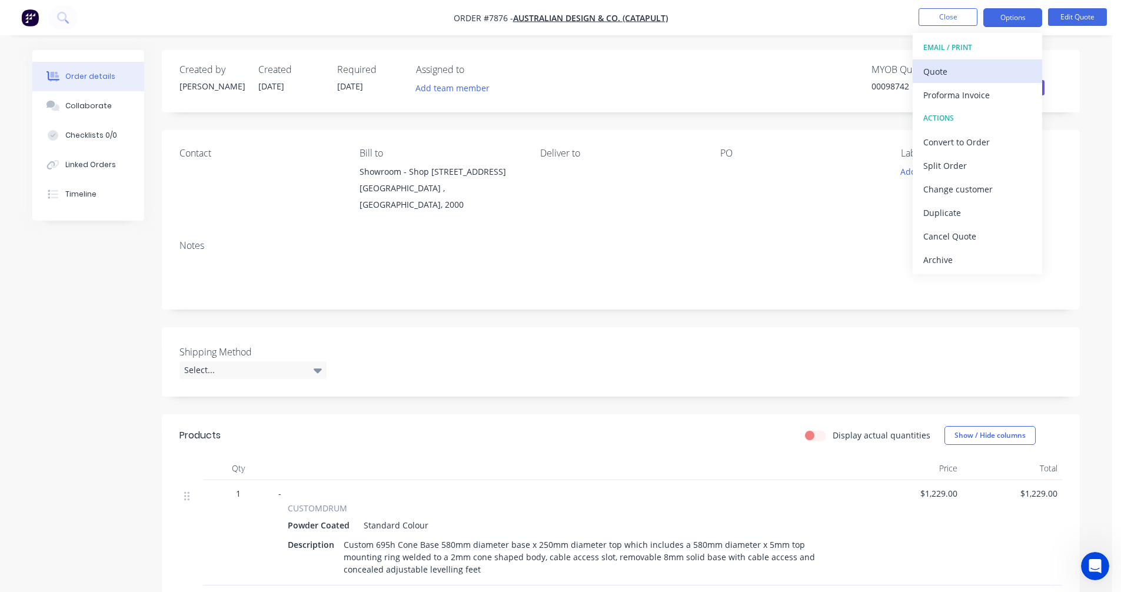
click at [955, 75] on div "Quote" at bounding box center [977, 71] width 108 height 17
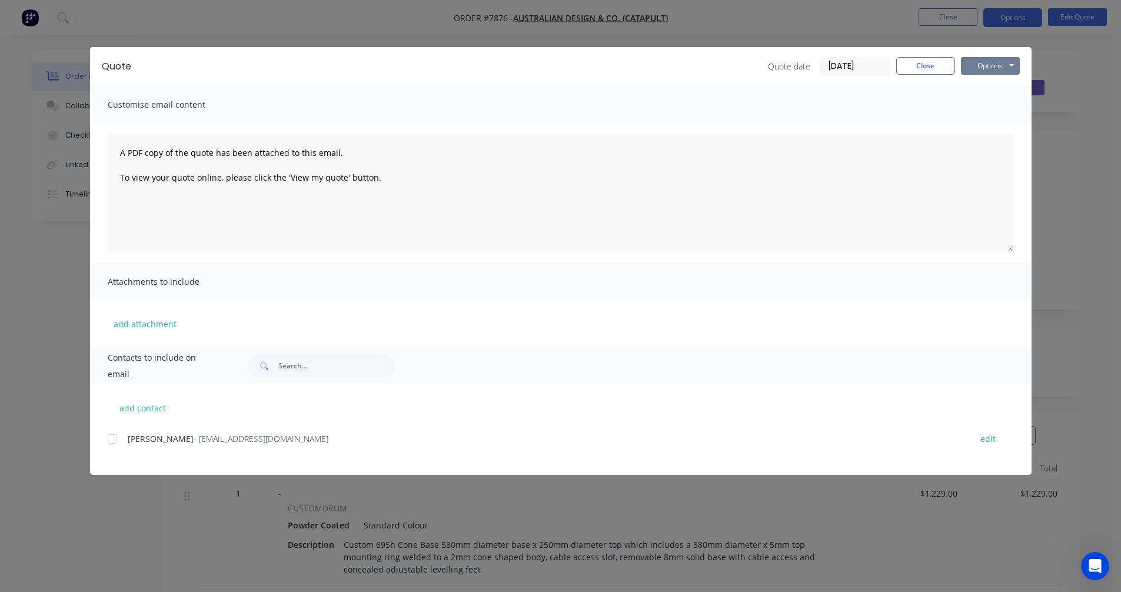
click at [993, 66] on button "Options" at bounding box center [990, 66] width 59 height 18
click at [994, 84] on button "Preview" at bounding box center [998, 86] width 75 height 19
click at [923, 68] on button "Close" at bounding box center [925, 66] width 59 height 18
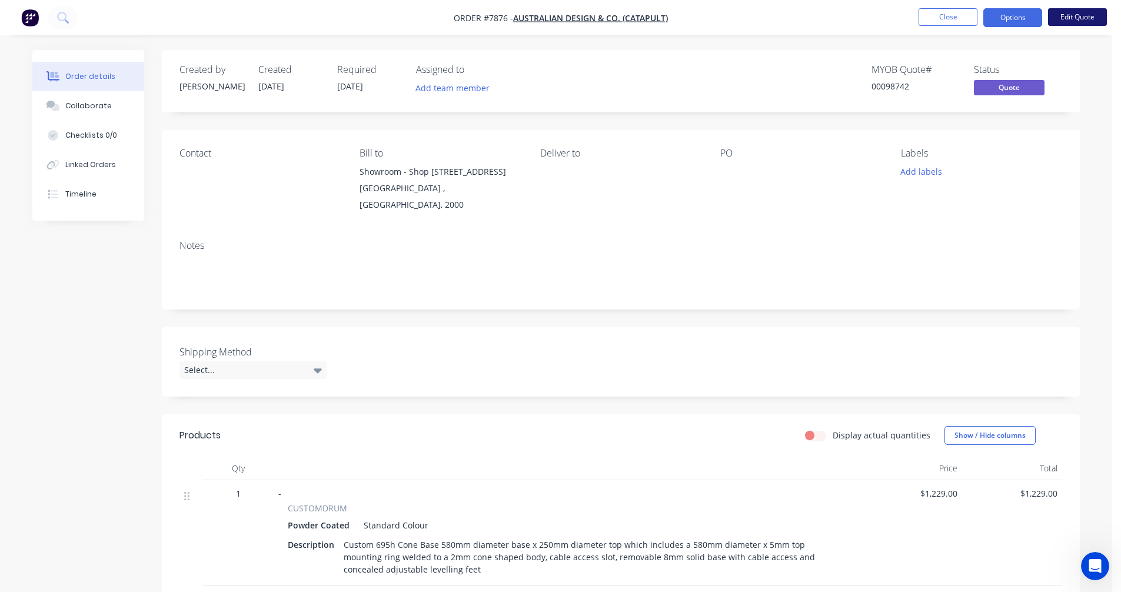
click at [1067, 16] on button "Edit Quote" at bounding box center [1077, 17] width 59 height 18
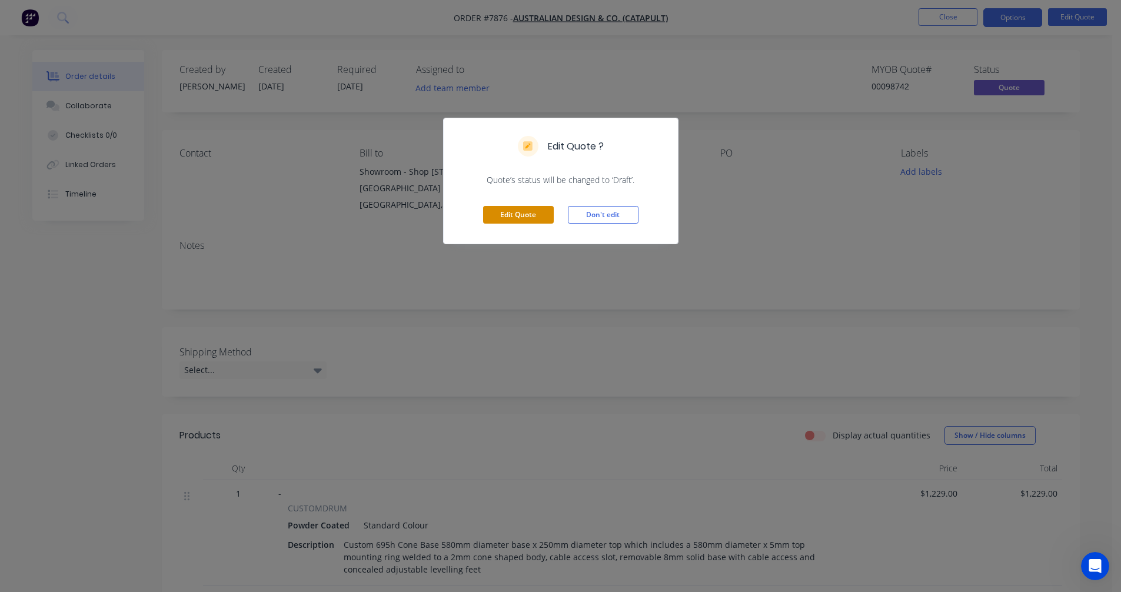
click at [523, 214] on button "Edit Quote" at bounding box center [518, 215] width 71 height 18
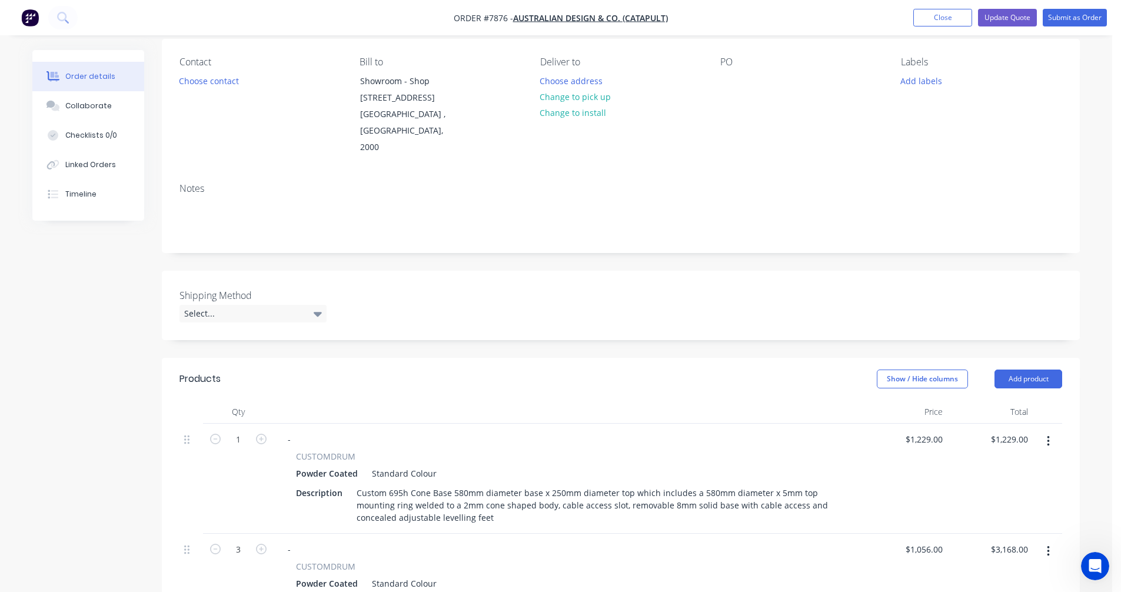
scroll to position [235, 0]
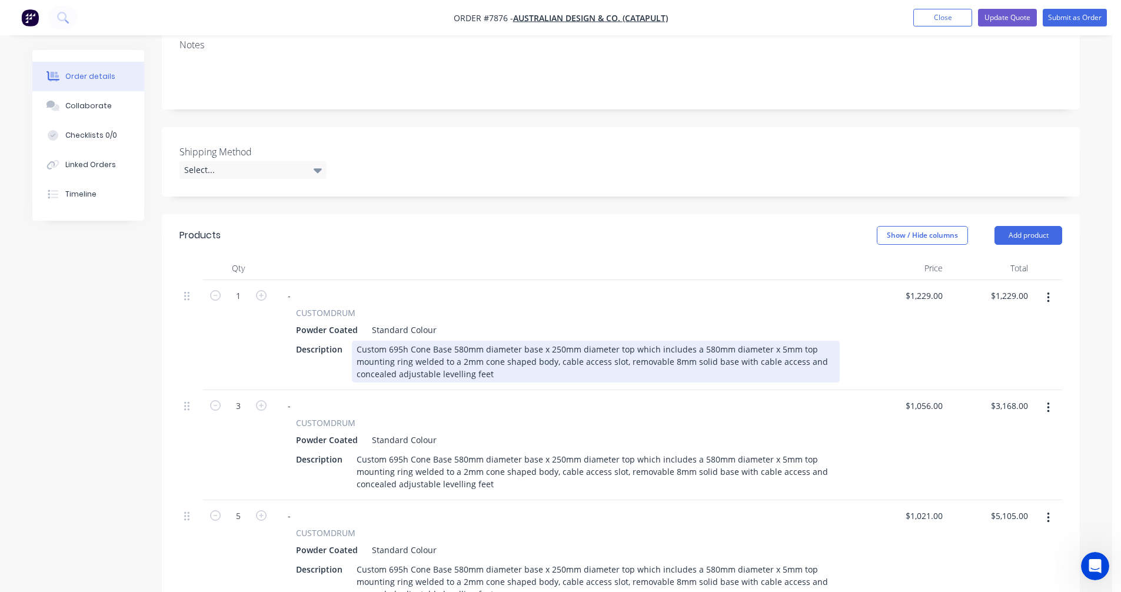
click at [495, 355] on div "Custom 695h Cone Base 580mm diameter base x 250mm diameter top which includes a…" at bounding box center [596, 362] width 488 height 42
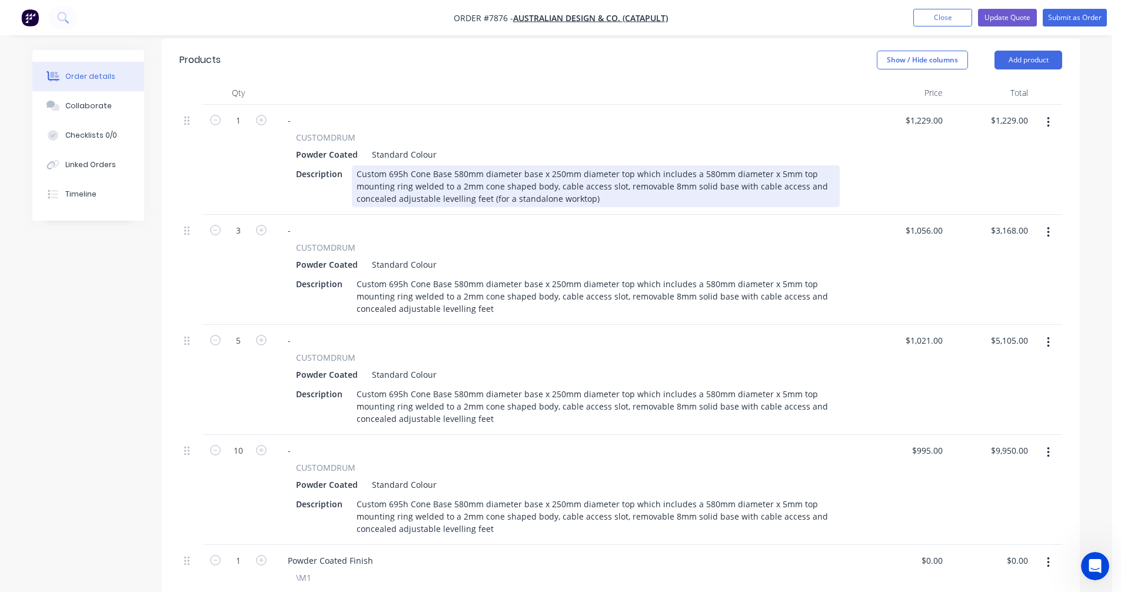
scroll to position [412, 0]
drag, startPoint x: 600, startPoint y: 182, endPoint x: 487, endPoint y: 184, distance: 112.4
click at [487, 184] on div "Custom 695h Cone Base 580mm diameter base x 250mm diameter top which includes a…" at bounding box center [596, 185] width 488 height 42
copy div "(for a standalone worktop)"
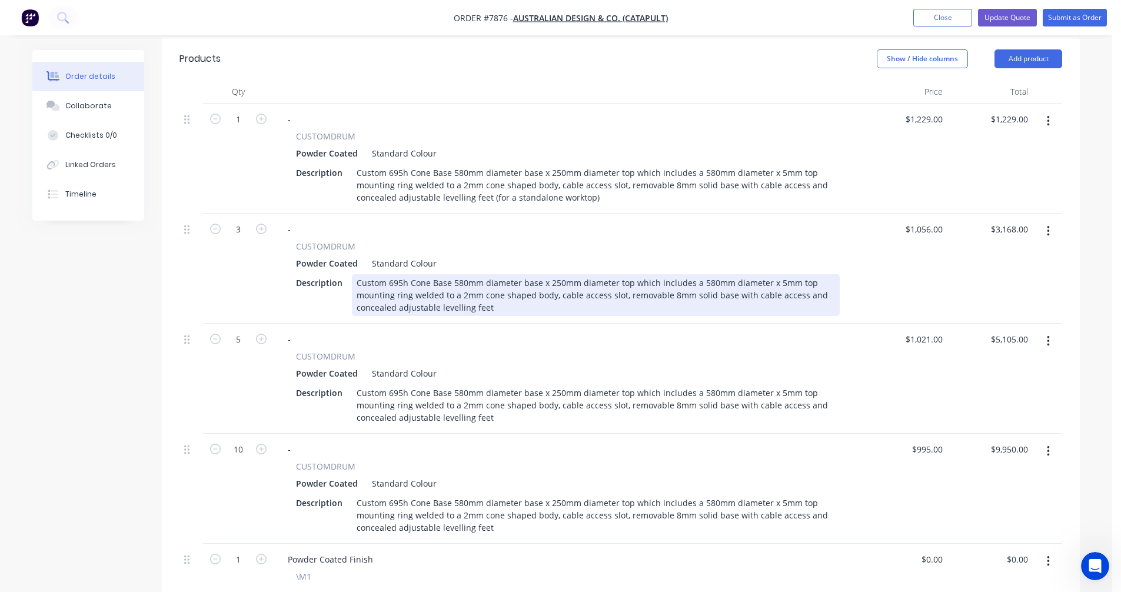
click at [499, 290] on div "Custom 695h Cone Base 580mm diameter base x 250mm diameter top which includes a…" at bounding box center [596, 295] width 488 height 42
paste div
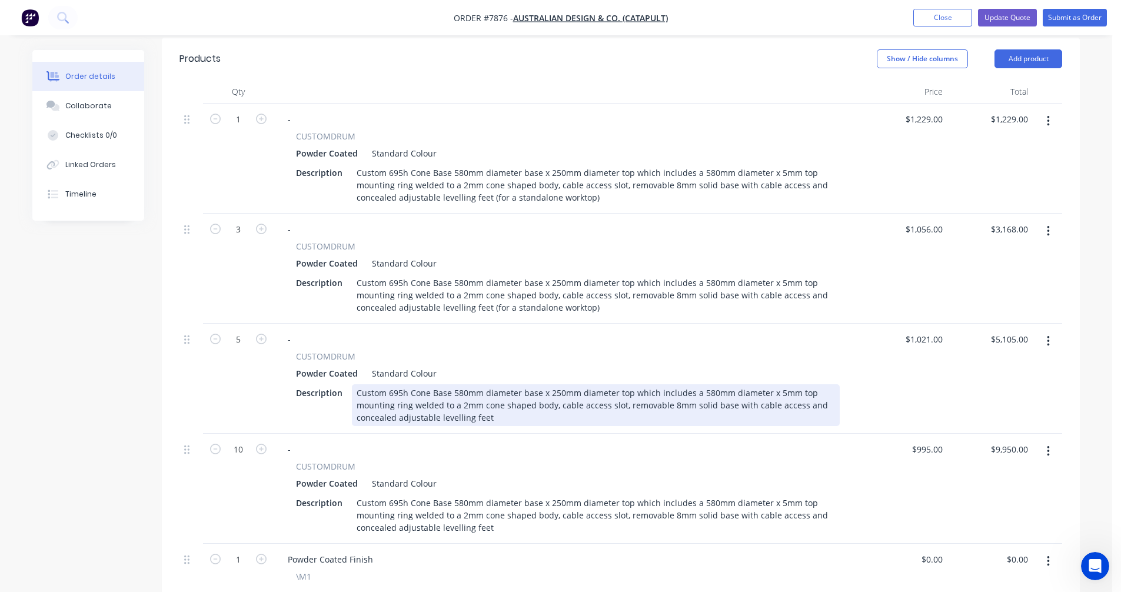
click at [497, 405] on div "Custom 695h Cone Base 580mm diameter base x 250mm diameter top which includes a…" at bounding box center [596, 405] width 488 height 42
paste div
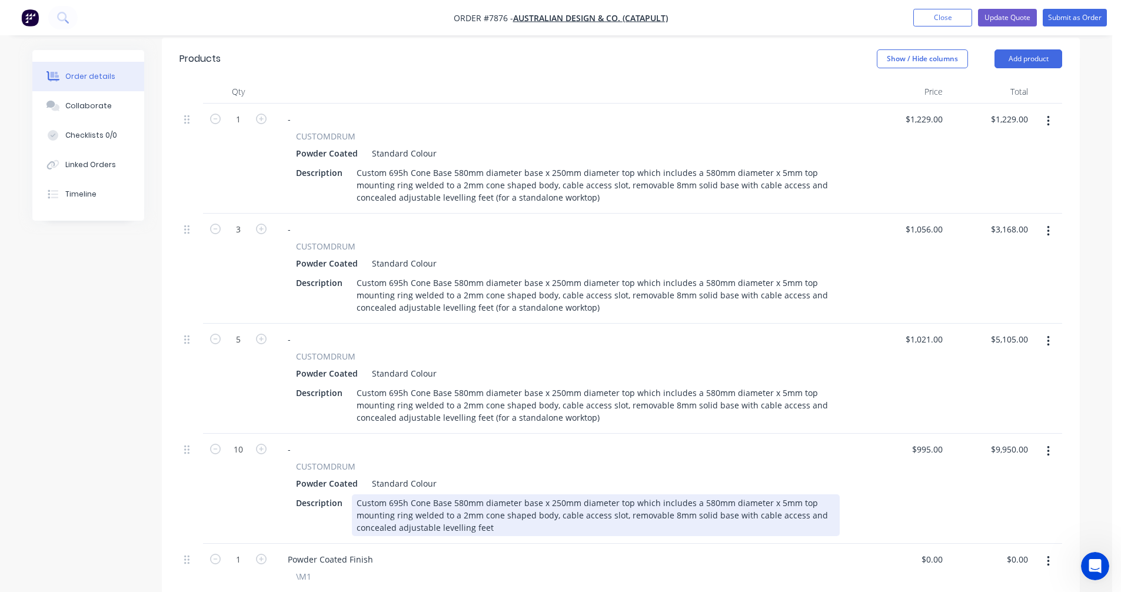
click at [497, 512] on div "Custom 695h Cone Base 580mm diameter base x 250mm diameter top which includes a…" at bounding box center [596, 515] width 488 height 42
paste div
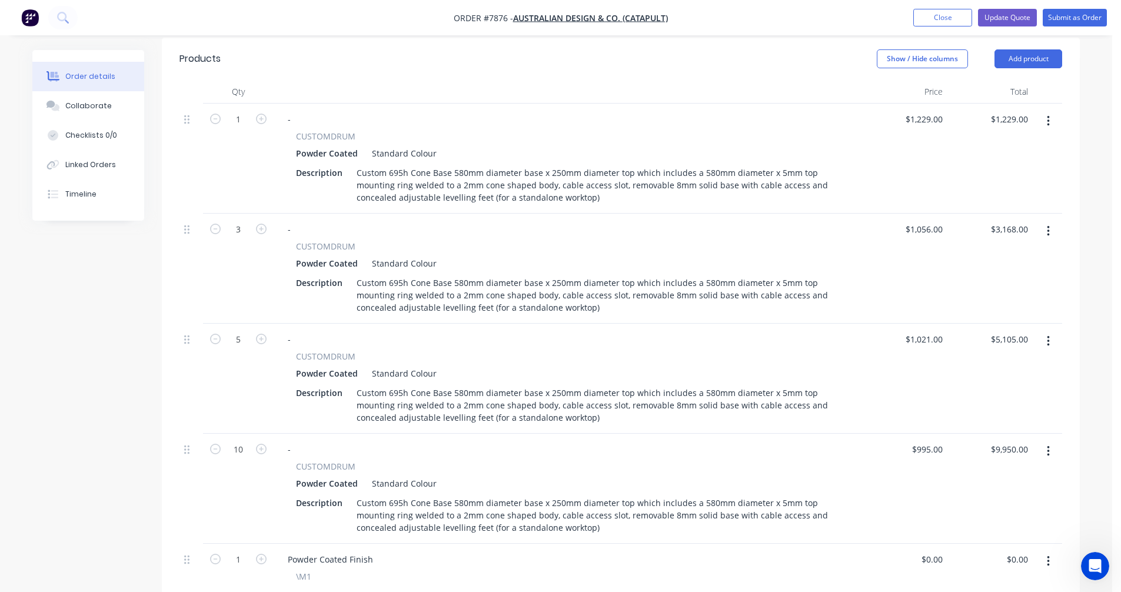
click at [1051, 441] on button "button" at bounding box center [1049, 451] width 28 height 21
click at [991, 497] on div "Duplicate" at bounding box center [1006, 505] width 91 height 17
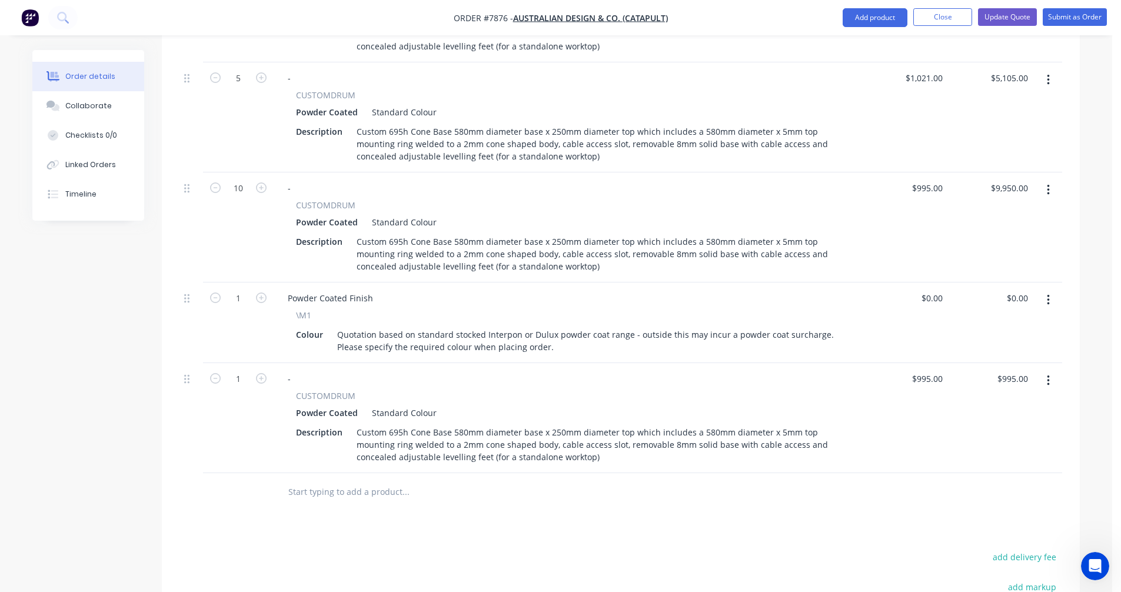
scroll to position [706, 0]
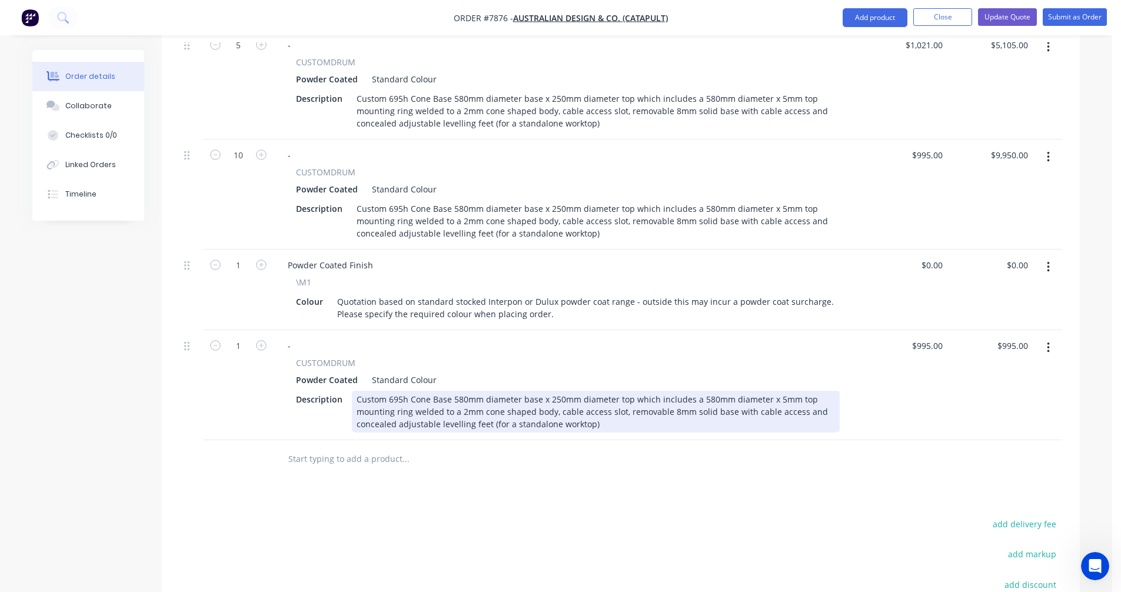
click at [623, 396] on div "Custom 695h Cone Base 580mm diameter base x 250mm diameter top which includes a…" at bounding box center [596, 412] width 488 height 42
click at [830, 394] on div "Custom 695h Cone Base 580mm diameter base x 250mm diameter top which includes a…" at bounding box center [596, 412] width 488 height 42
click at [376, 407] on div "Custom 695h Cone Base 580mm diameter base x 250mm diameter top which includes a…" at bounding box center [596, 412] width 488 height 42
click at [490, 392] on div "Custom 695h Cone Base 580mm diameter base x 250mm diameter top which includes a…" at bounding box center [596, 412] width 488 height 42
click at [830, 394] on div "Custom 695h Cone Base 580mm diameter base x 250mm diameter top which includes a…" at bounding box center [596, 412] width 488 height 42
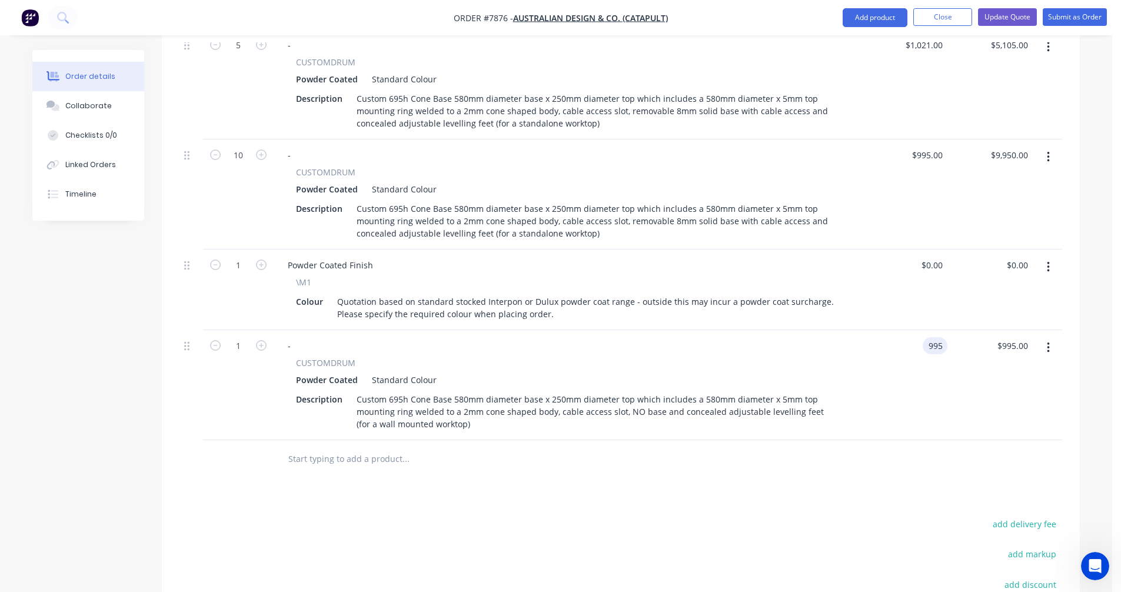
type input "$995.00"
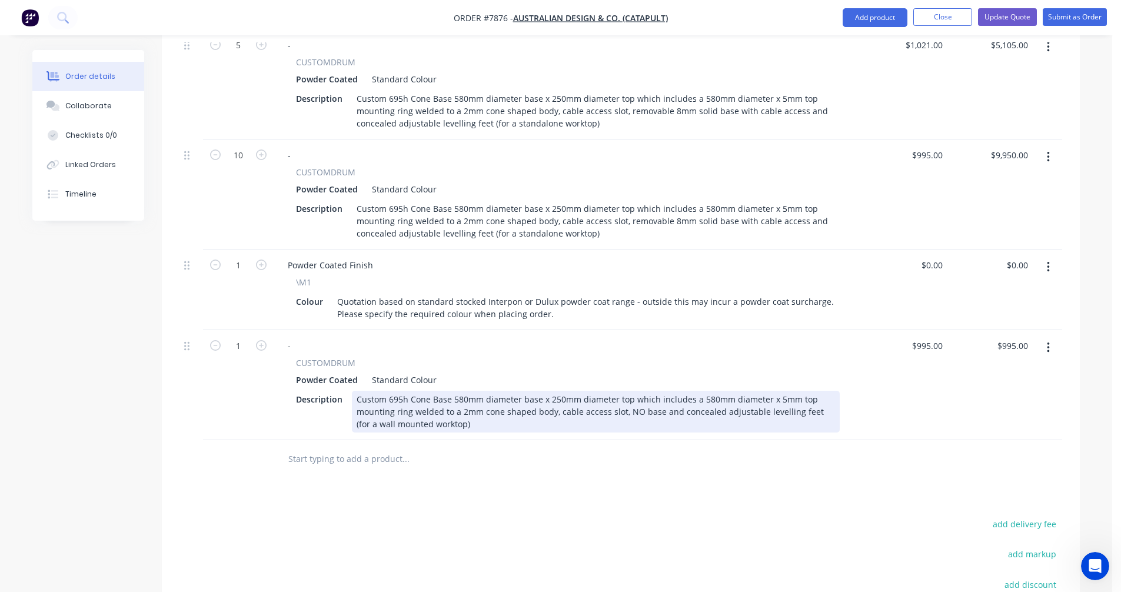
click at [706, 391] on div "Custom 695h Cone Base 580mm diameter base x 250mm diameter top which includes a…" at bounding box center [596, 412] width 488 height 42
type input "$1,131.00"
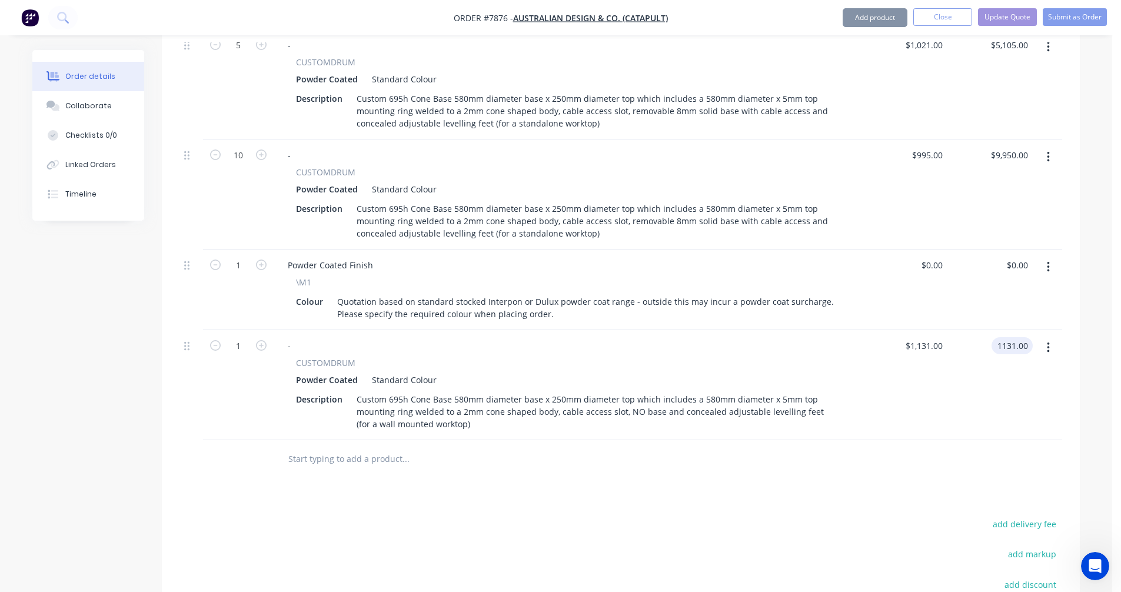
type input "$1,131.00"
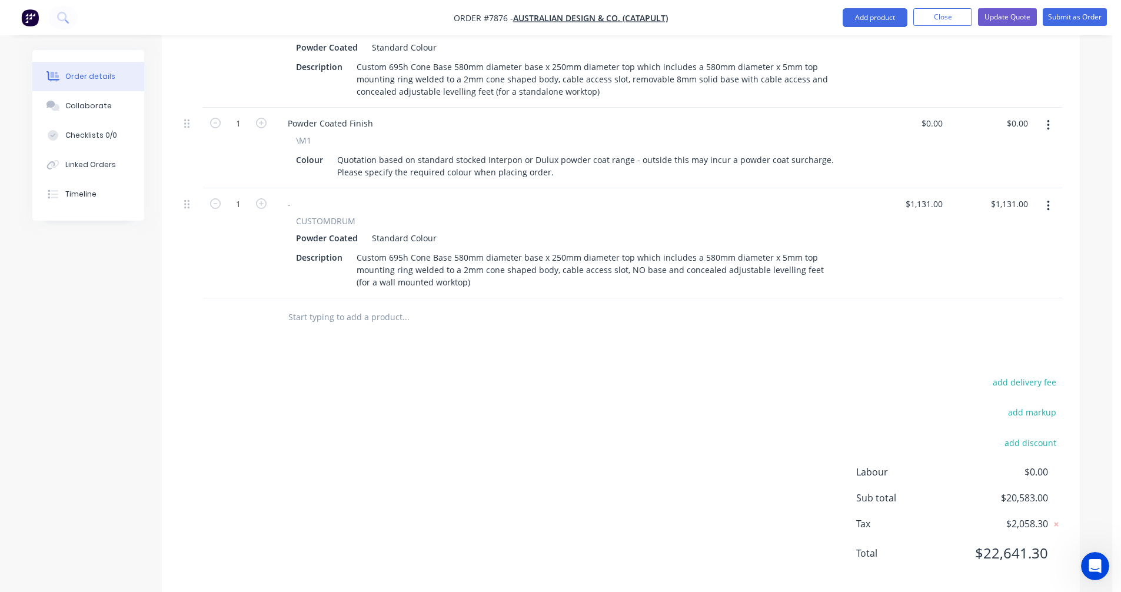
scroll to position [850, 0]
click at [1051, 193] on button "button" at bounding box center [1049, 203] width 28 height 21
click at [1009, 250] on div "Duplicate" at bounding box center [1006, 258] width 91 height 17
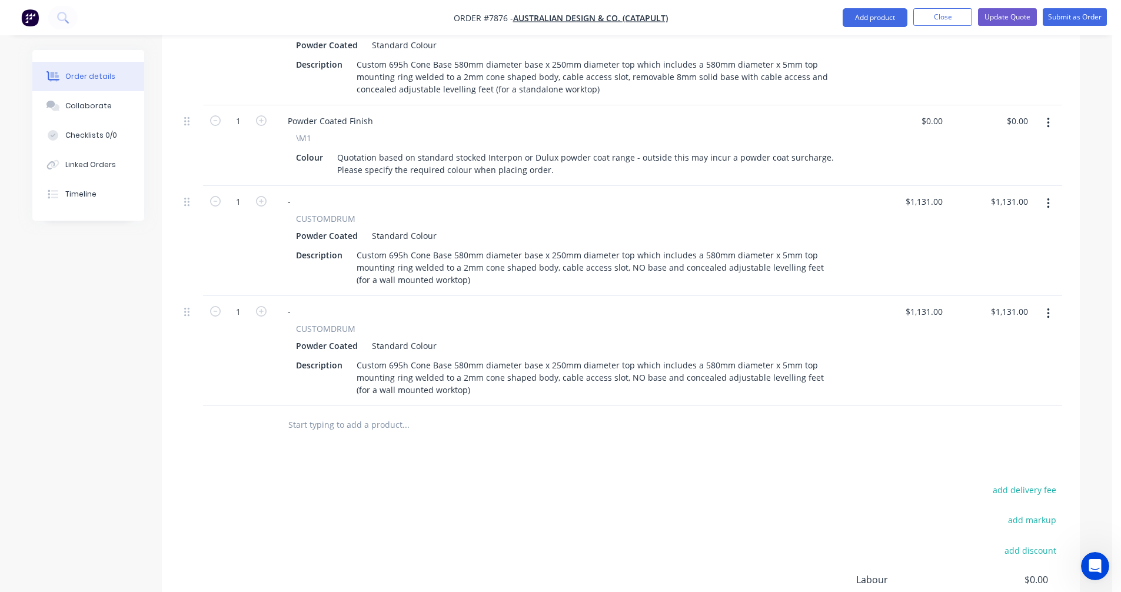
click at [1052, 303] on button "button" at bounding box center [1049, 313] width 28 height 21
click at [1026, 360] on div "Duplicate" at bounding box center [1006, 368] width 91 height 17
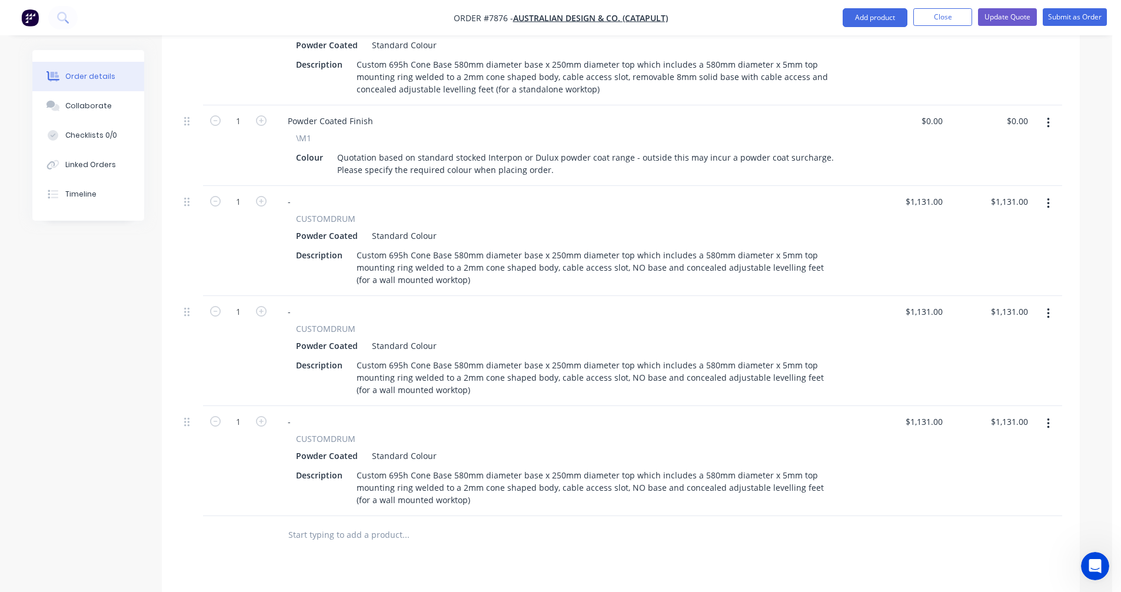
click at [1048, 417] on icon "button" at bounding box center [1048, 423] width 3 height 13
click at [1018, 470] on div "Duplicate" at bounding box center [1006, 478] width 91 height 17
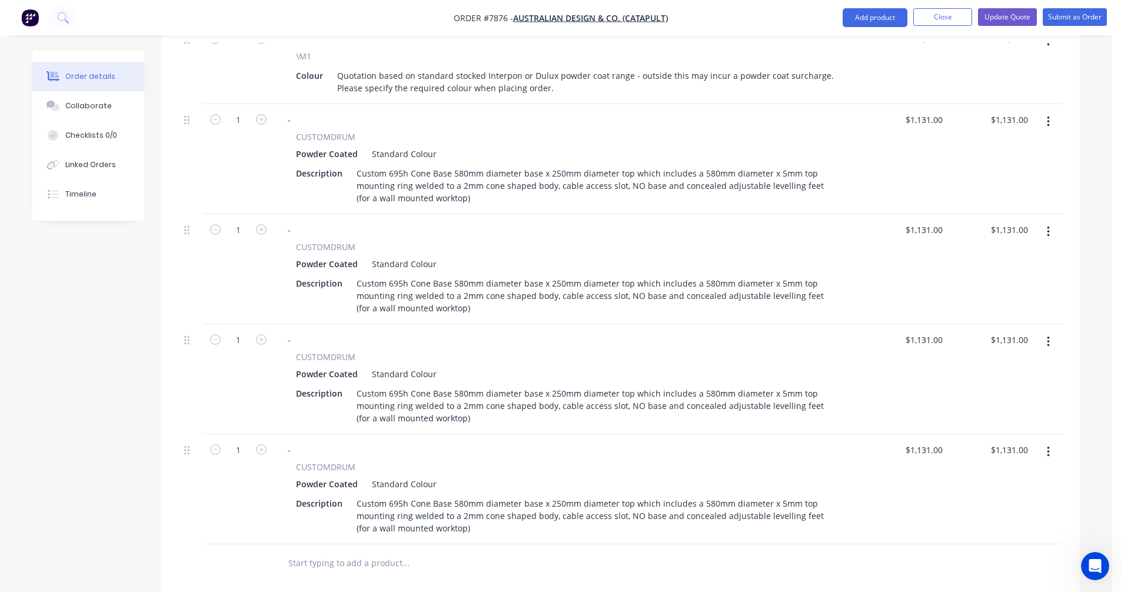
scroll to position [968, 0]
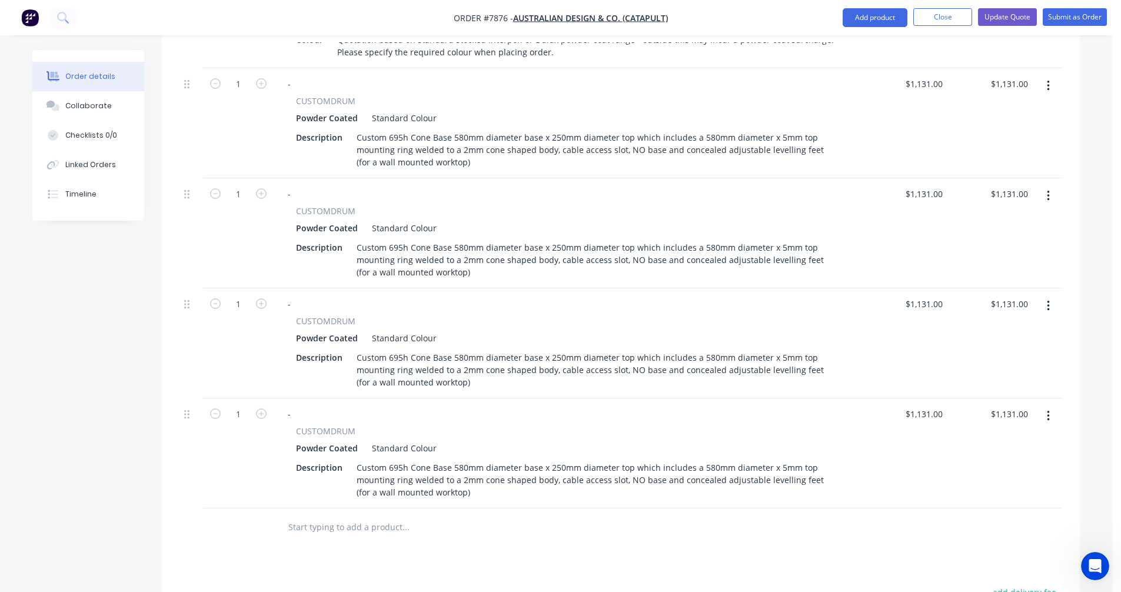
click at [255, 187] on button "button" at bounding box center [261, 193] width 15 height 12
type input "2"
type input "$2,262.00"
click at [255, 187] on button "button" at bounding box center [261, 193] width 15 height 12
type input "3"
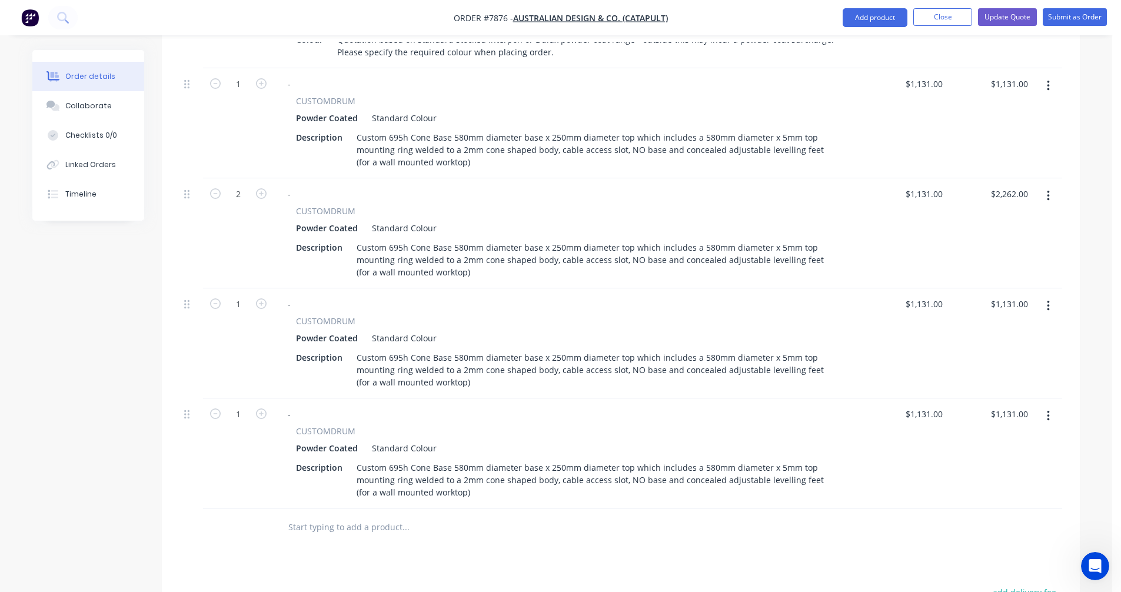
type input "$3,393.00"
click at [259, 298] on icon "button" at bounding box center [261, 303] width 11 height 11
type input "2"
type input "$2,262.00"
click at [260, 298] on icon "button" at bounding box center [261, 303] width 11 height 11
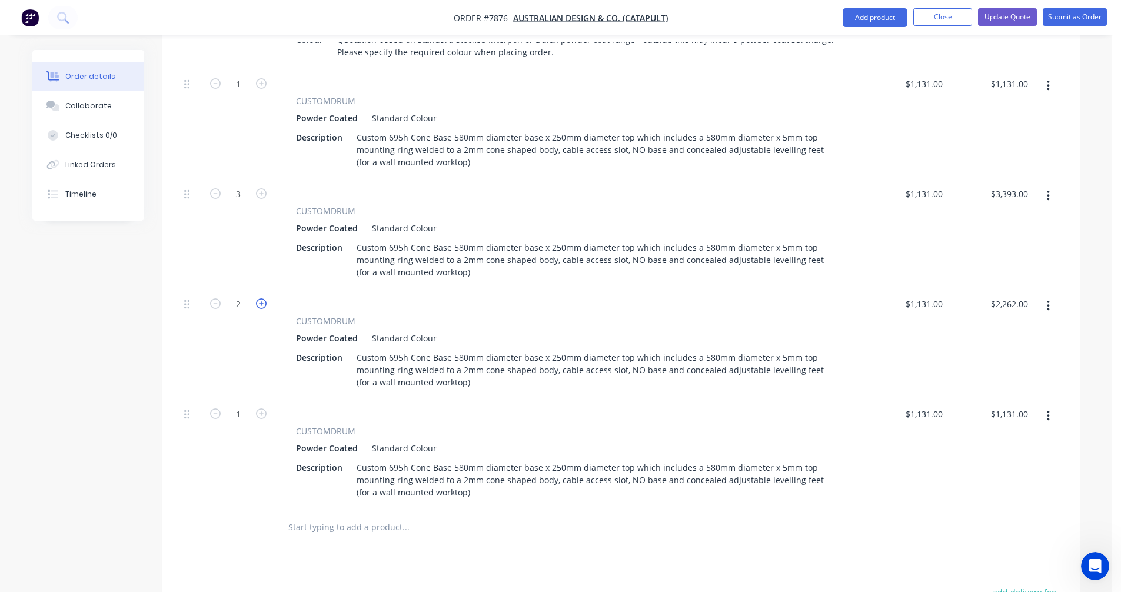
type input "3"
type input "$3,393.00"
click at [260, 298] on icon "button" at bounding box center [261, 303] width 11 height 11
type input "4"
type input "$4,524.00"
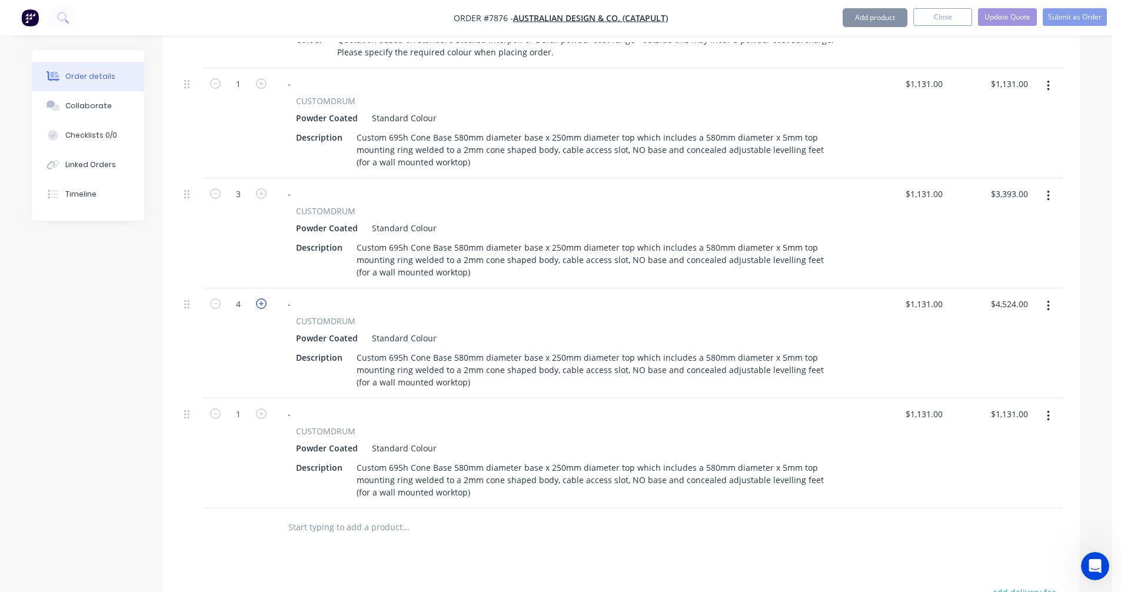
click at [260, 298] on icon "button" at bounding box center [261, 303] width 11 height 11
type input "5"
type input "$5,655.00"
click at [262, 408] on icon "button" at bounding box center [261, 413] width 11 height 11
type input "2"
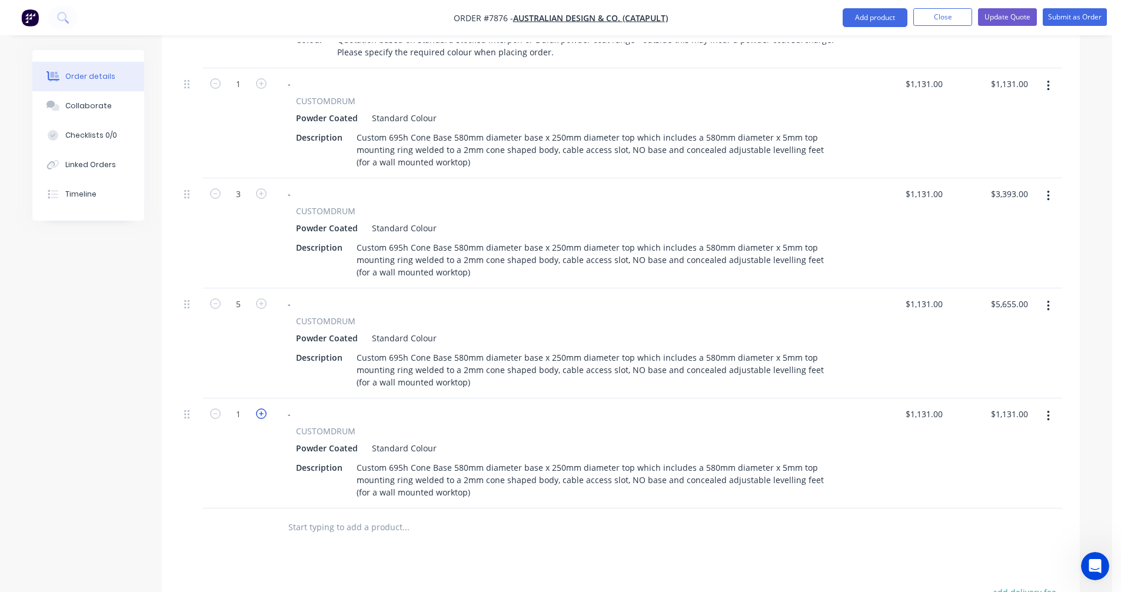
type input "$2,262.00"
click at [262, 408] on icon "button" at bounding box center [261, 413] width 11 height 11
type input "3"
type input "$3,393.00"
click at [262, 408] on icon "button" at bounding box center [261, 413] width 11 height 11
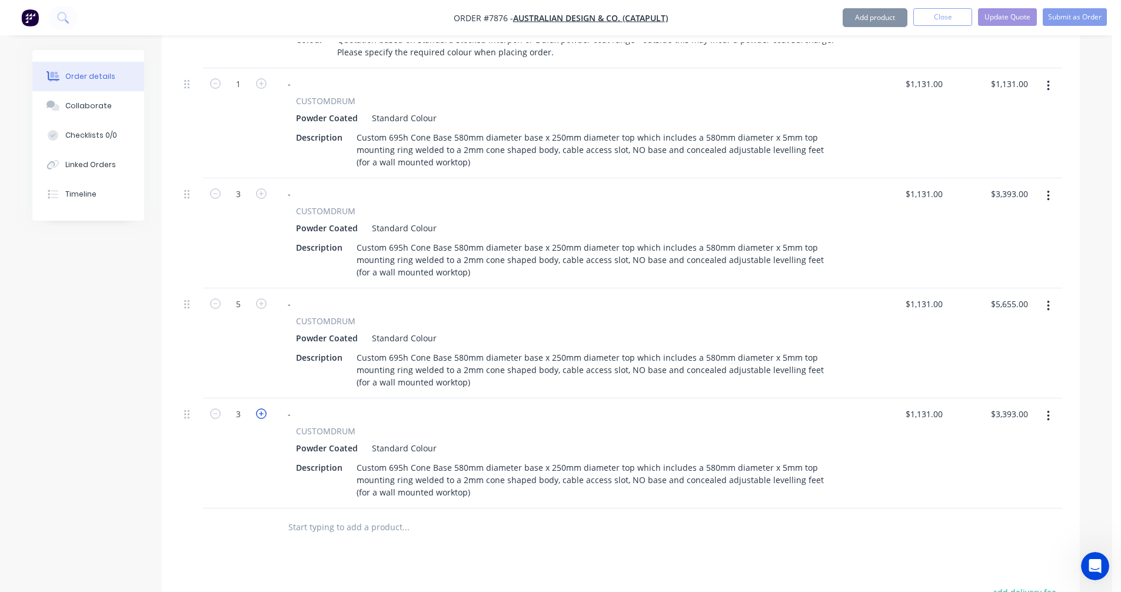
type input "4"
type input "$4,524.00"
click at [262, 408] on icon "button" at bounding box center [261, 413] width 11 height 11
type input "5"
type input "$5,655.00"
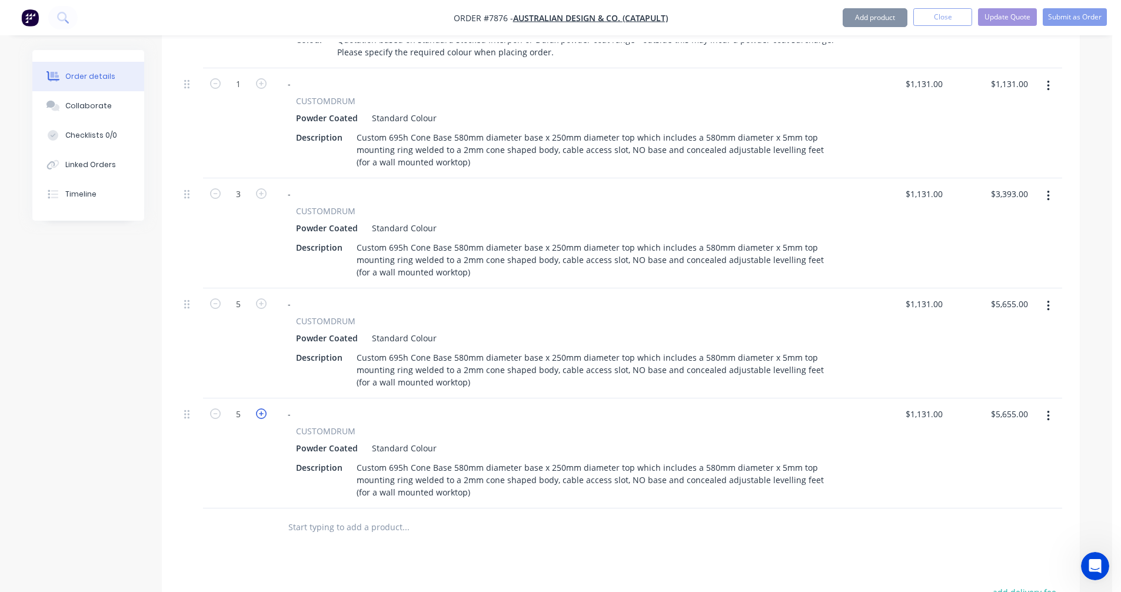
click at [262, 408] on icon "button" at bounding box center [261, 413] width 11 height 11
type input "6"
type input "$6,786.00"
click at [262, 408] on icon "button" at bounding box center [261, 413] width 11 height 11
type input "7"
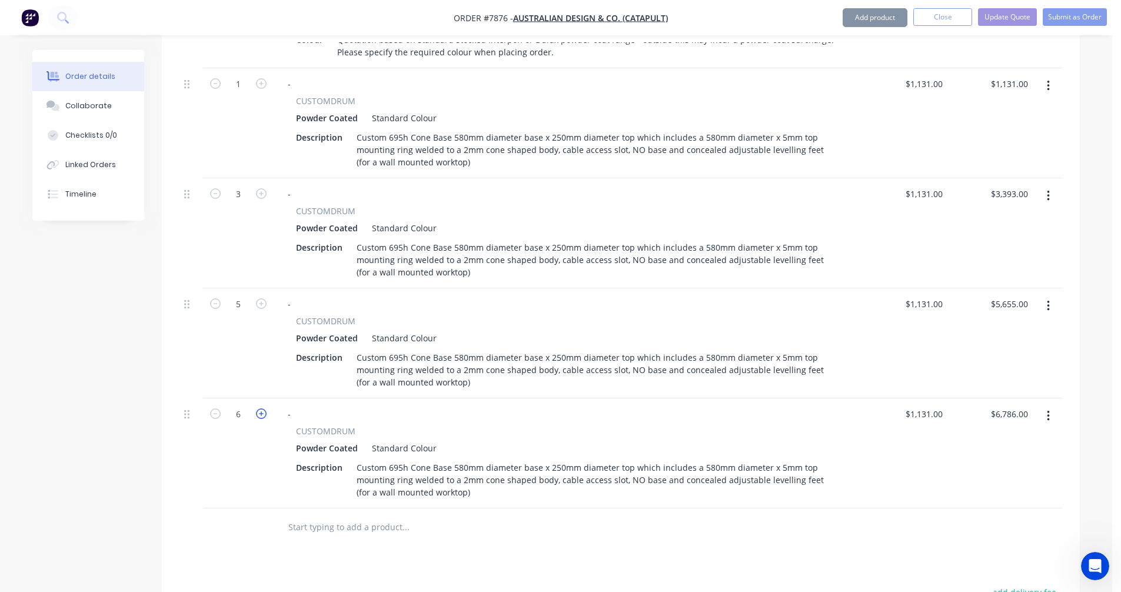
type input "$7,917.00"
click at [262, 408] on icon "button" at bounding box center [261, 413] width 11 height 11
type input "8"
type input "$9,048.00"
click at [262, 408] on icon "button" at bounding box center [261, 413] width 11 height 11
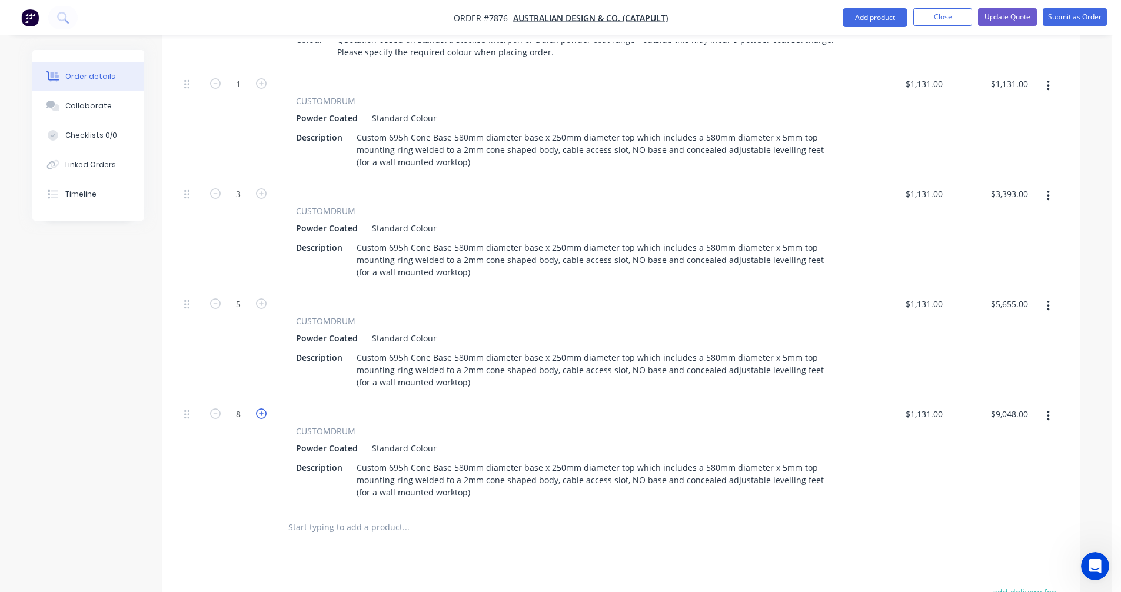
type input "9"
type input "$10,179.00"
click at [262, 408] on icon "button" at bounding box center [261, 413] width 11 height 11
type input "10"
type input "$11,310.00"
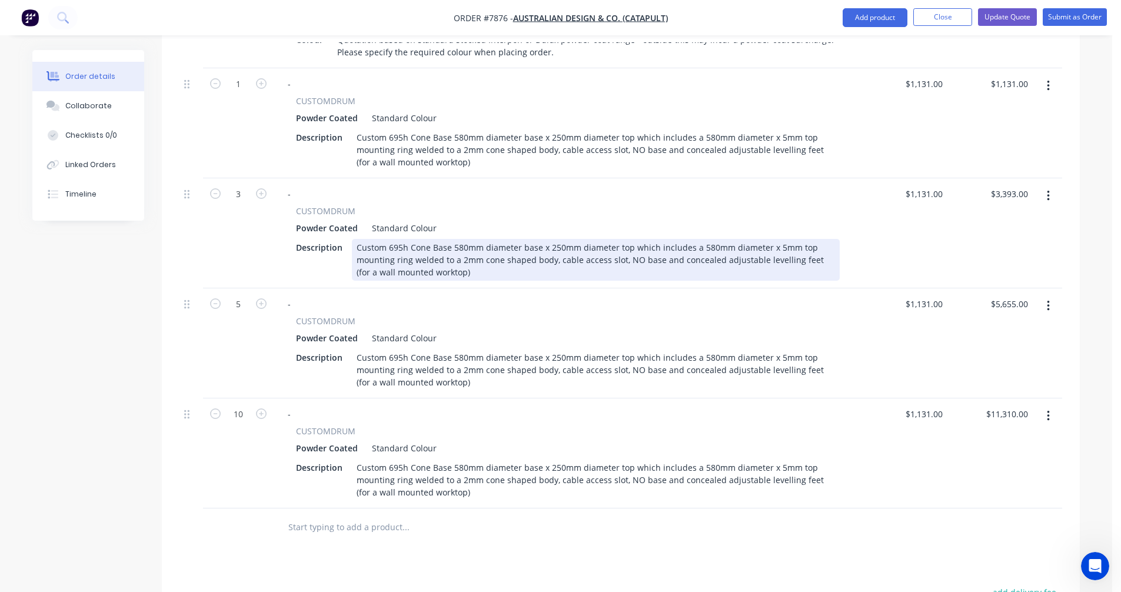
click at [510, 239] on div "Custom 695h Cone Base 580mm diameter base x 250mm diameter top which includes a…" at bounding box center [596, 260] width 488 height 42
click at [529, 239] on div "Custom 695h Cone Base 580mm diameter base x 250mm diameter top which includes a…" at bounding box center [596, 260] width 488 height 42
type input "$958.00"
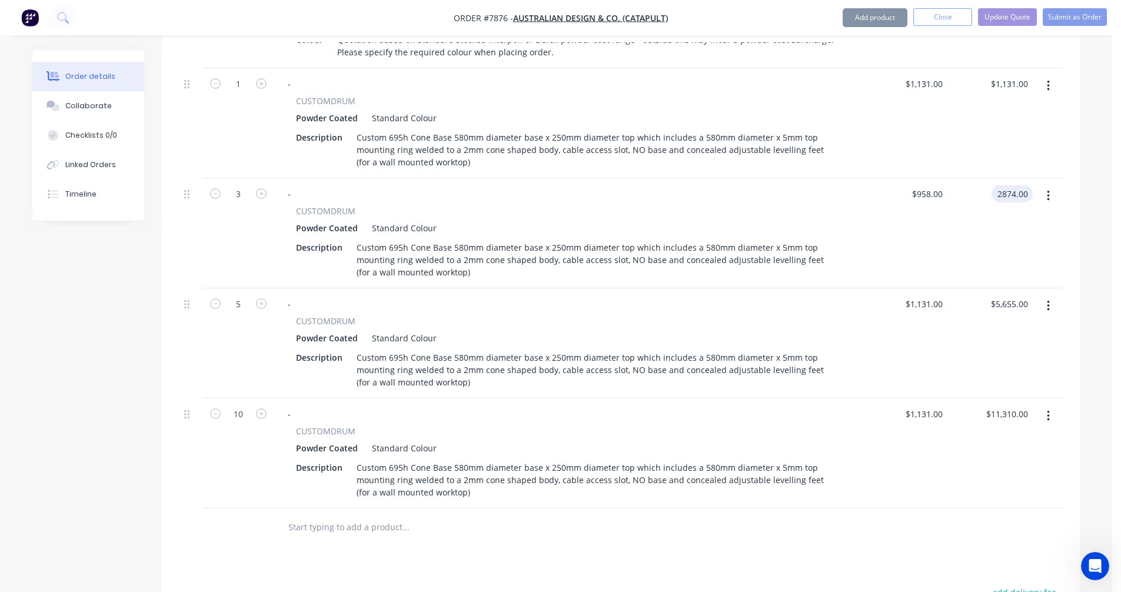
type input "$2,874.00"
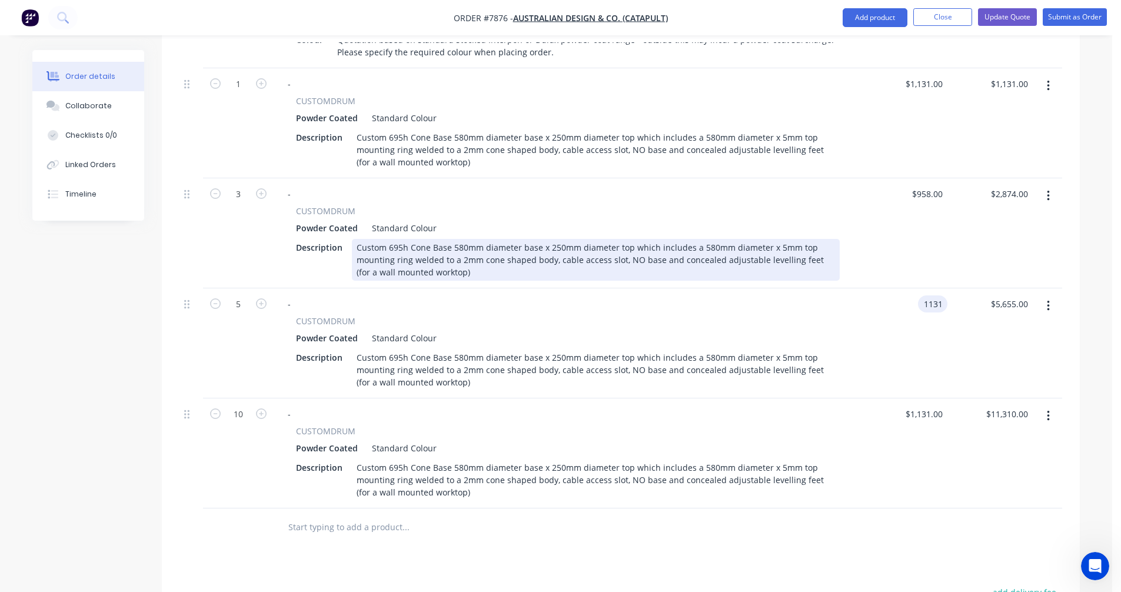
type input "$1,131.00"
type input "$5,655.00"
type input "$897.00"
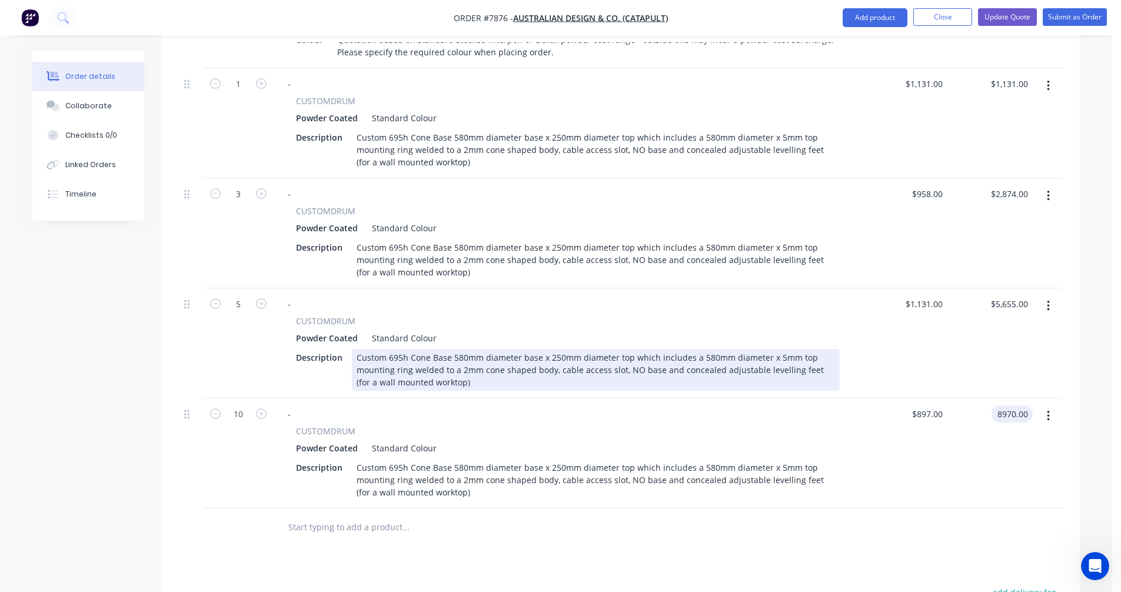
type input "$8,970.00"
click at [637, 349] on div "Custom 695h Cone Base 580mm diameter base x 250mm diameter top which includes a…" at bounding box center [596, 370] width 488 height 42
type input "$923.00"
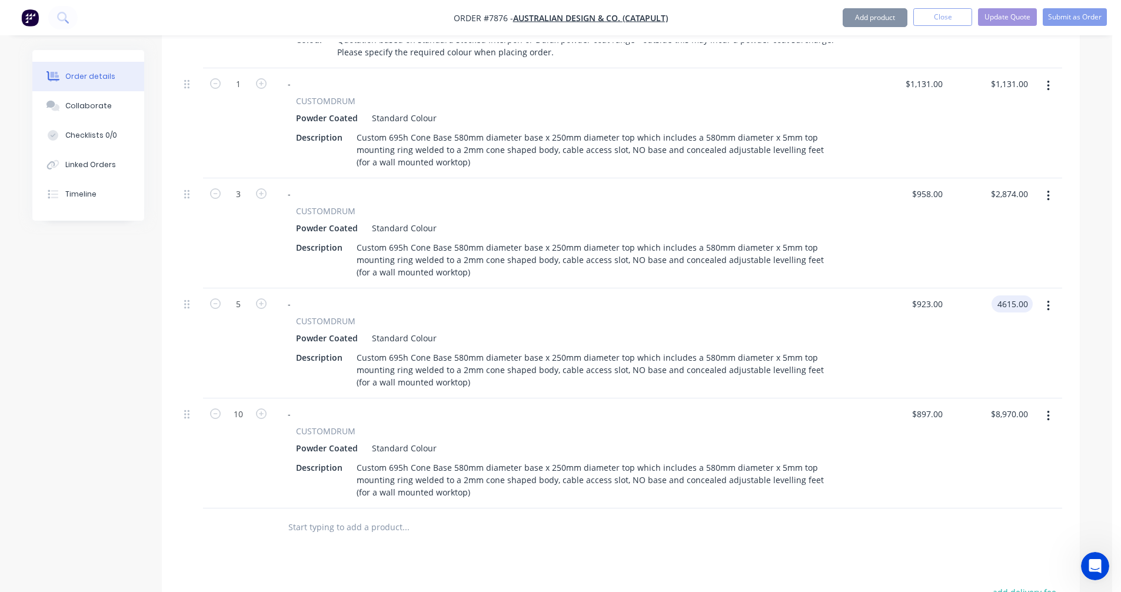
type input "$4,615.00"
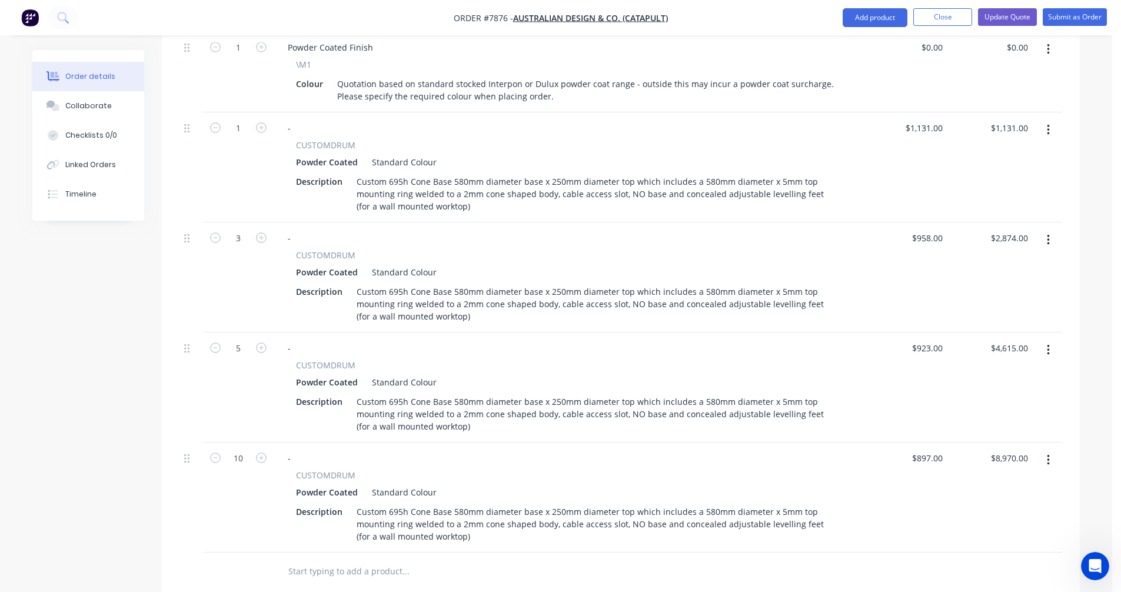
scroll to position [850, 0]
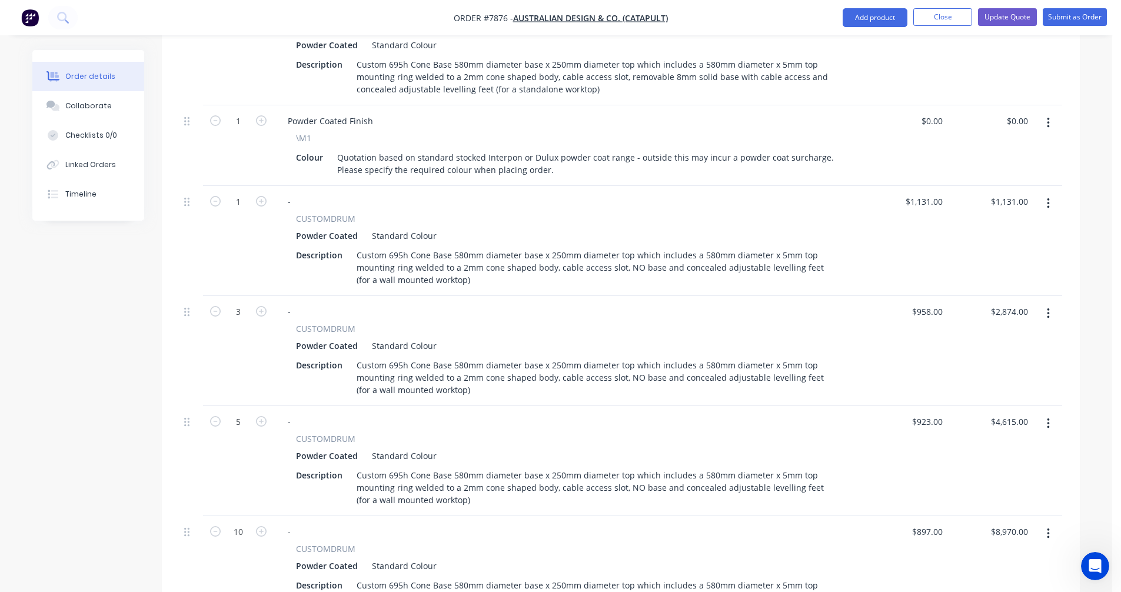
click at [1049, 117] on icon "button" at bounding box center [1048, 123] width 3 height 13
click at [1003, 169] on div "Duplicate" at bounding box center [1006, 177] width 91 height 17
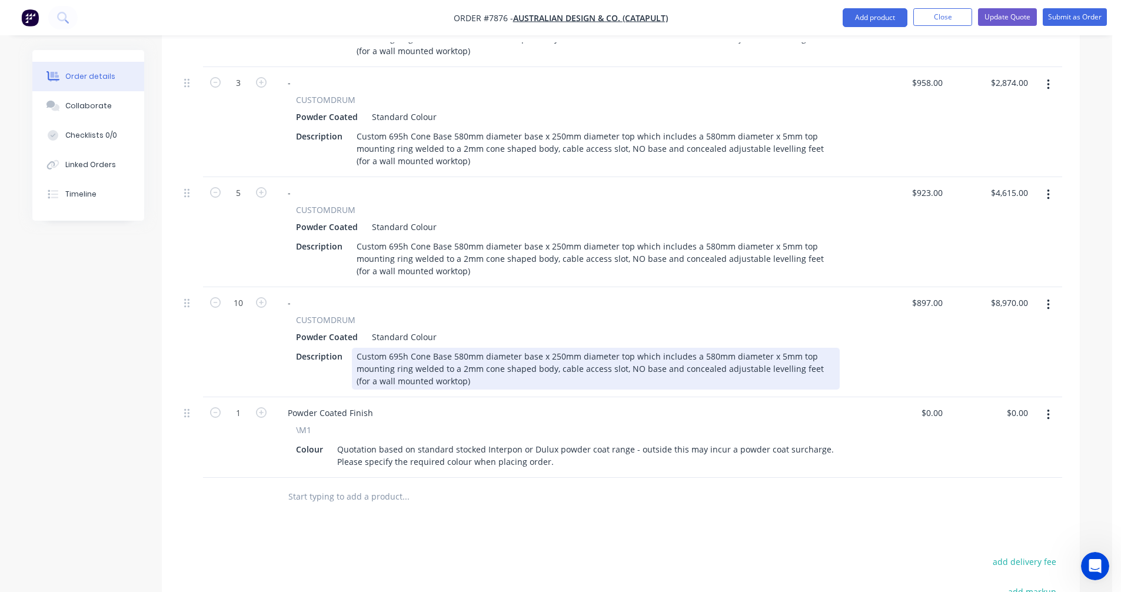
scroll to position [1086, 0]
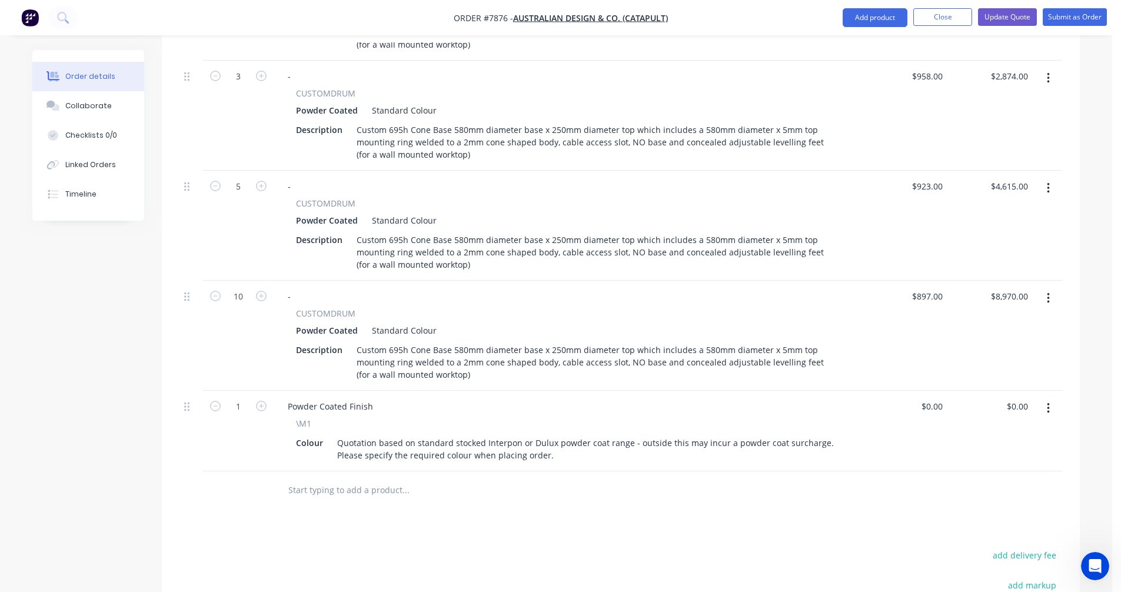
click at [321, 479] on input "text" at bounding box center [405, 491] width 235 height 24
type input "D"
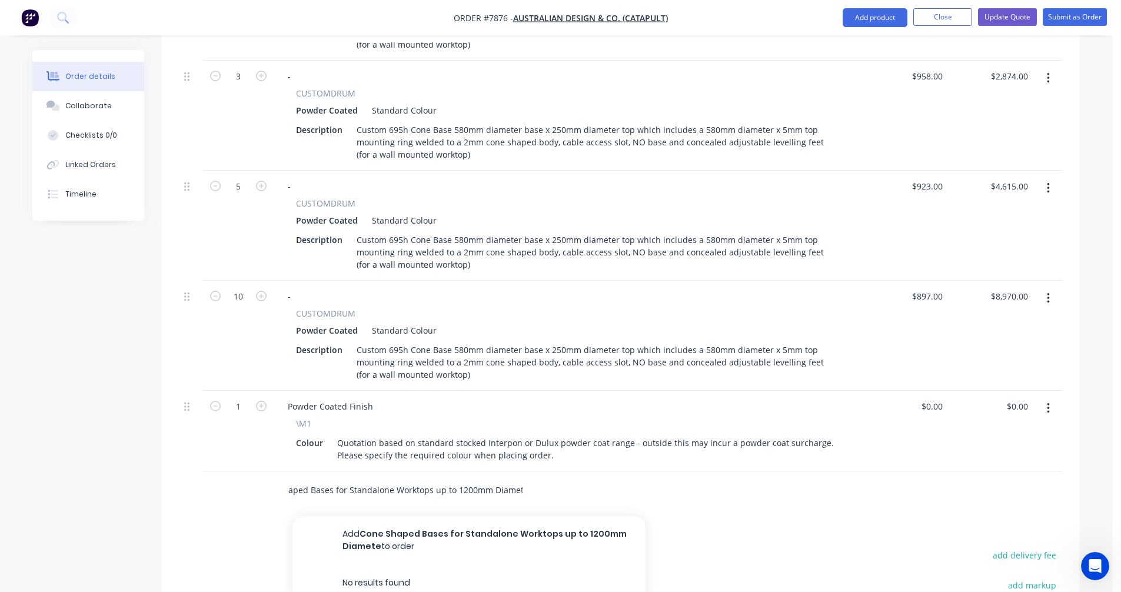
type input "Cone Shaped Bases for Standalone Worktops up to 1200mm Diameter"
drag, startPoint x: 521, startPoint y: 474, endPoint x: 281, endPoint y: 476, distance: 240.7
click at [281, 479] on div "Cone Shaped Bases for Standalone Worktops up to 1200mm Diameter Add Cone Shaped…" at bounding box center [454, 491] width 353 height 24
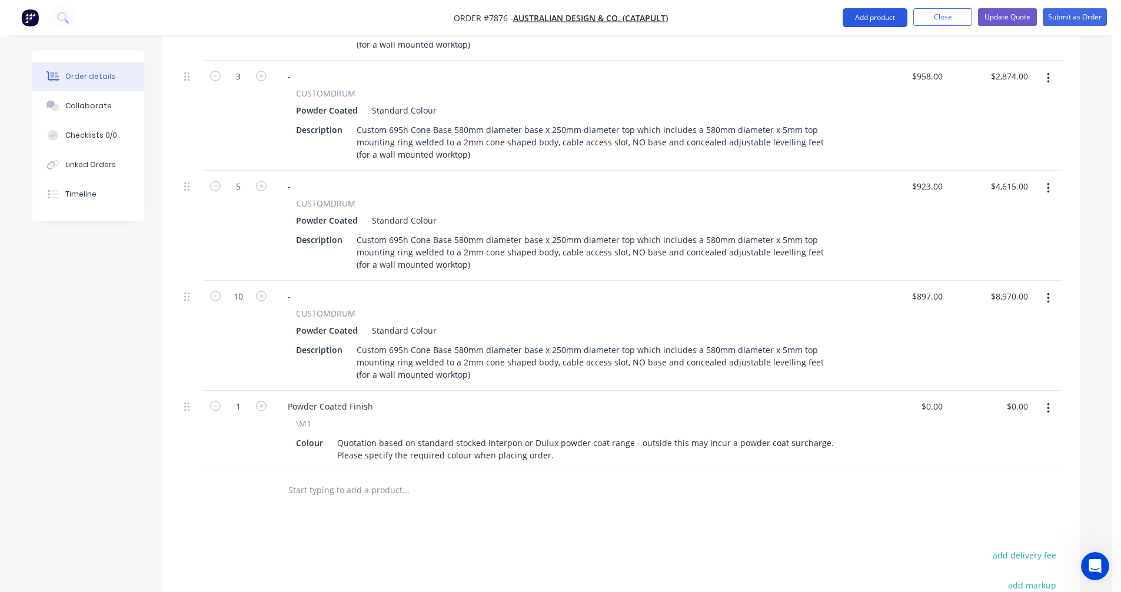
click at [875, 15] on button "Add product" at bounding box center [875, 17] width 65 height 19
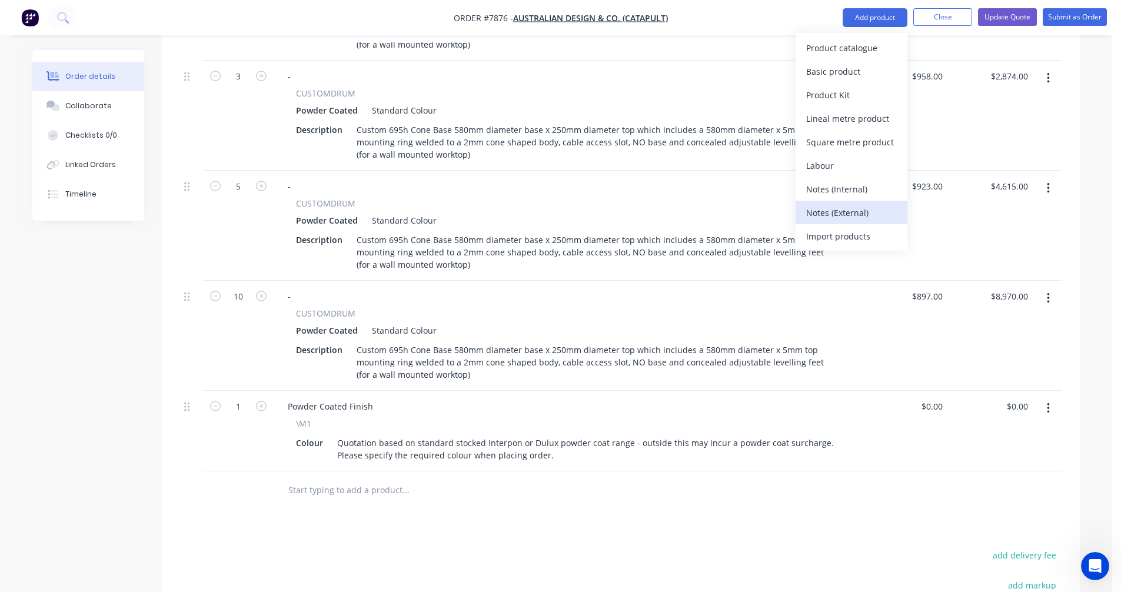
click at [857, 218] on div "Notes (External)" at bounding box center [851, 212] width 91 height 17
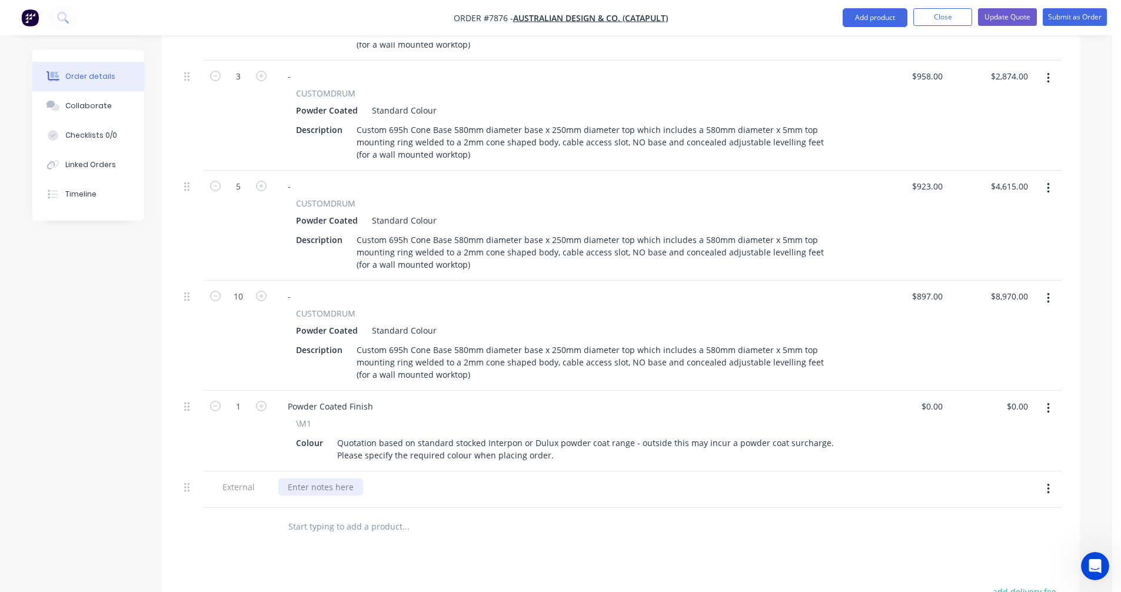
click at [317, 479] on div at bounding box center [320, 487] width 85 height 17
paste div
click at [1049, 483] on icon "button" at bounding box center [1048, 489] width 3 height 13
click at [1012, 511] on div "Duplicate" at bounding box center [1006, 519] width 91 height 17
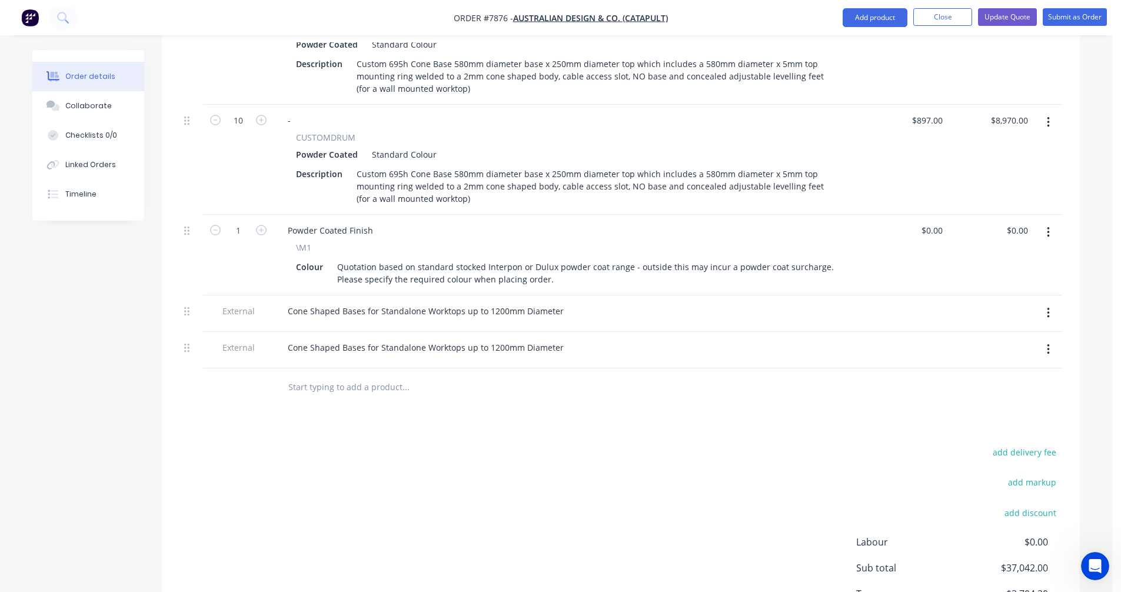
scroll to position [1262, 0]
drag, startPoint x: 422, startPoint y: 330, endPoint x: 380, endPoint y: 331, distance: 42.4
click at [380, 338] on div "Cone Shaped Bases for Standalone Worktops up to 1200mm Diameter" at bounding box center [425, 346] width 295 height 17
click at [339, 302] on div "Cone Shaped Bases for Standalone Worktops up to 1200mm Diameter" at bounding box center [425, 310] width 295 height 17
click at [338, 338] on div "Cone Shaped Bases for Wall Mounted Worktops up to 1200mm Diameter" at bounding box center [430, 346] width 305 height 17
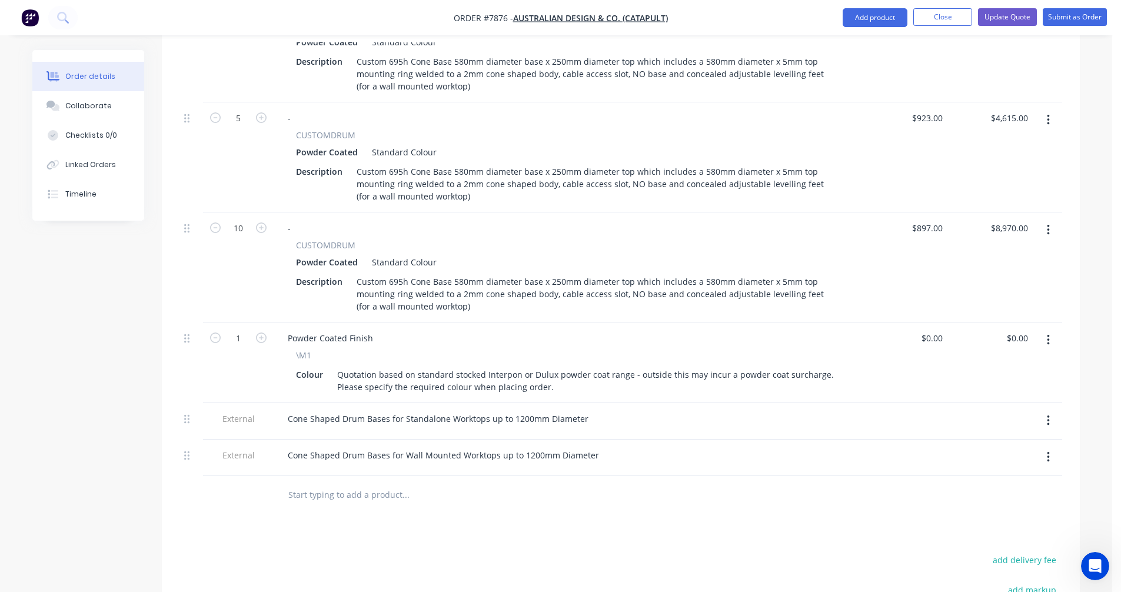
scroll to position [1145, 0]
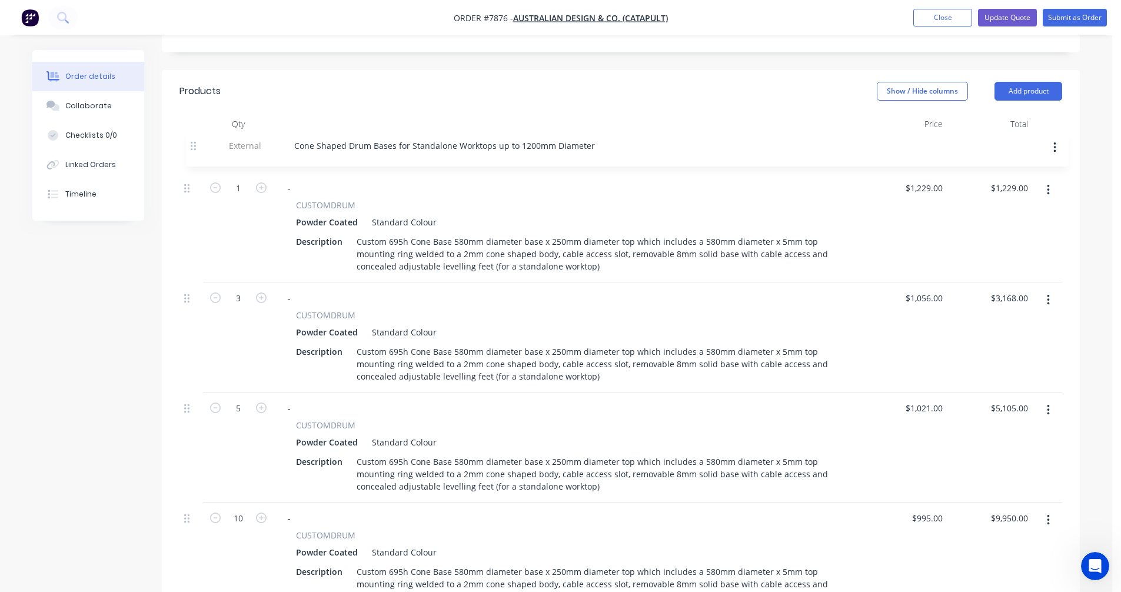
drag, startPoint x: 188, startPoint y: 414, endPoint x: 196, endPoint y: 143, distance: 270.9
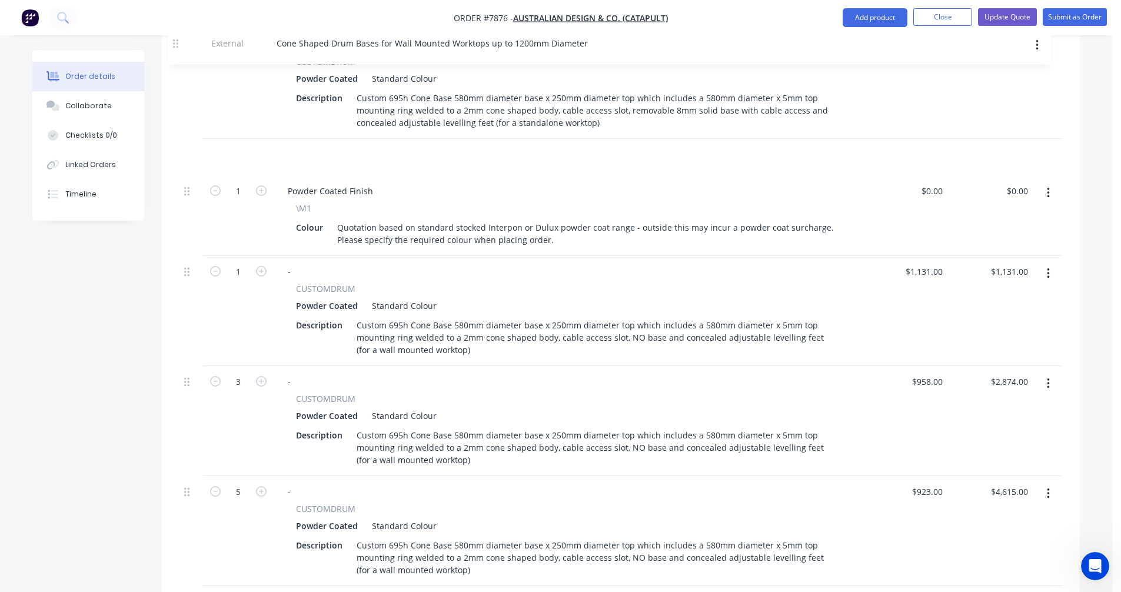
scroll to position [850, 0]
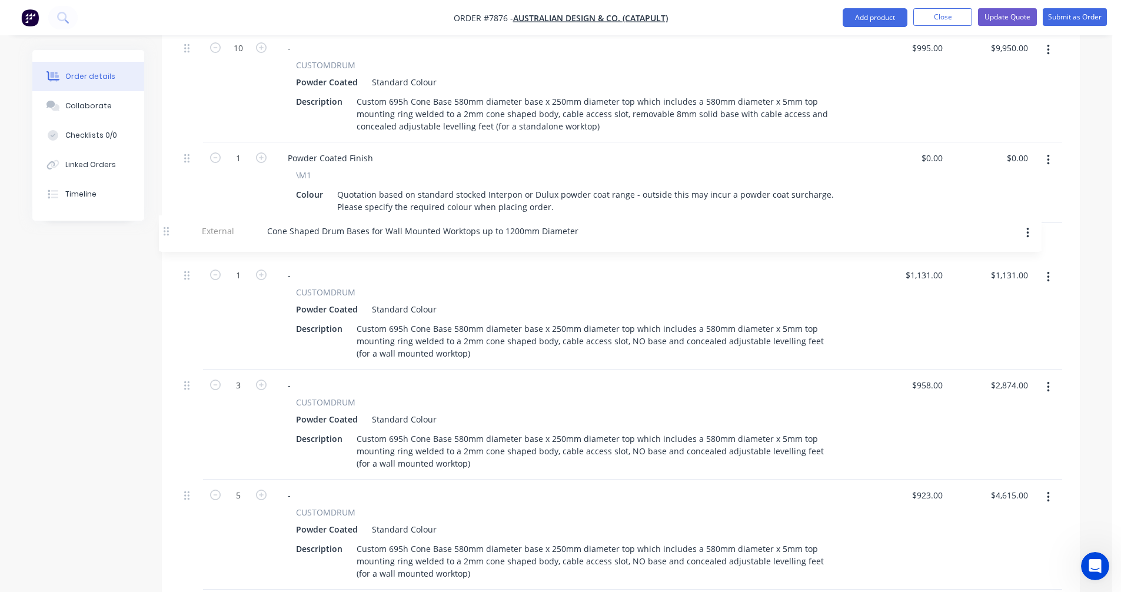
drag, startPoint x: 188, startPoint y: 392, endPoint x: 168, endPoint y: 226, distance: 167.2
click at [168, 226] on div "Qty Price Total External Cone Shaped Drum Bases for Standalone Worktops up to 1…" at bounding box center [621, 230] width 918 height 1177
click at [1008, 16] on button "Update Quote" at bounding box center [1007, 17] width 59 height 18
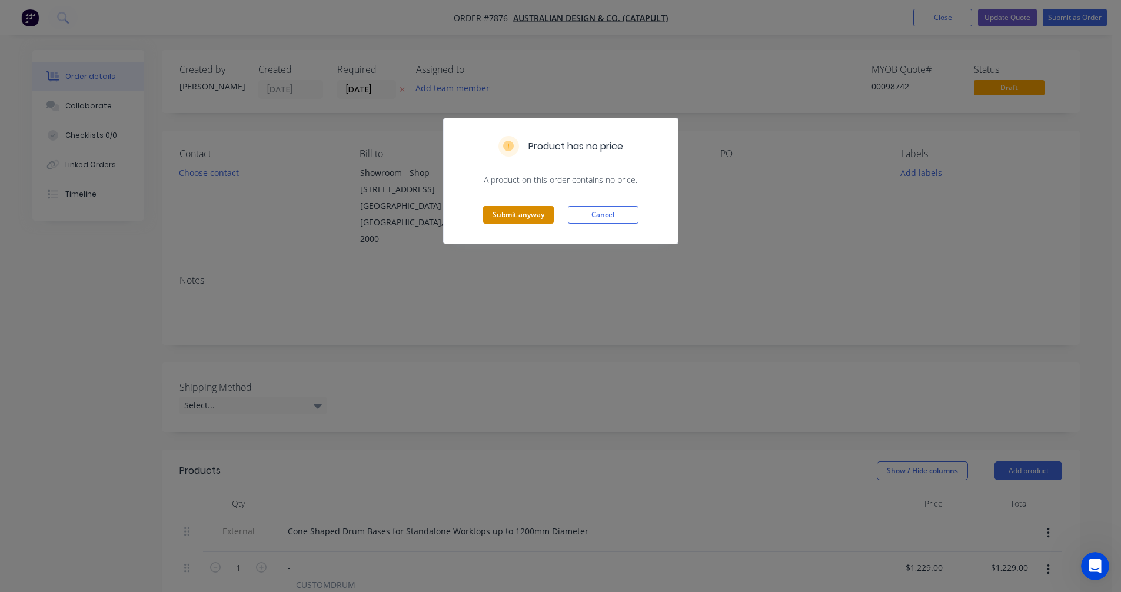
click at [509, 222] on button "Submit anyway" at bounding box center [518, 215] width 71 height 18
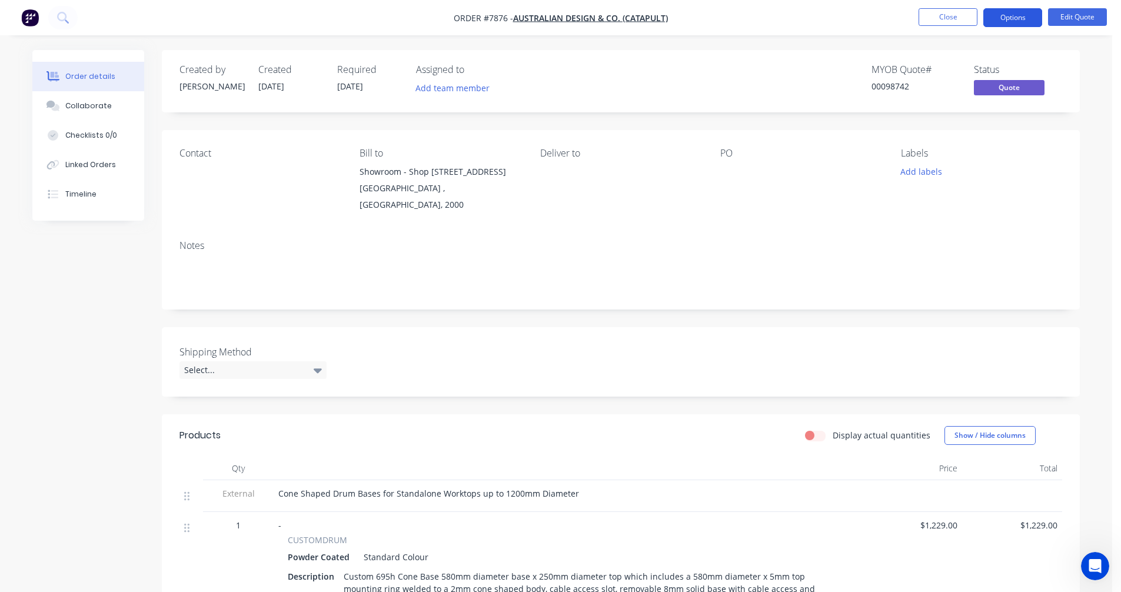
click at [1011, 14] on button "Options" at bounding box center [1012, 17] width 59 height 19
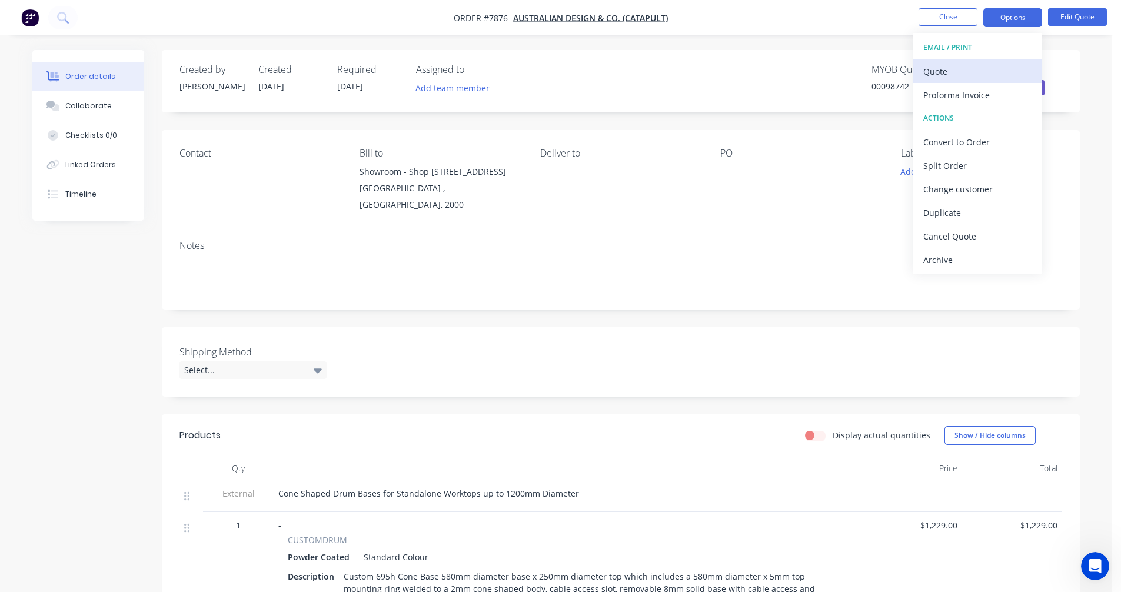
click at [947, 71] on div "Quote" at bounding box center [977, 71] width 108 height 17
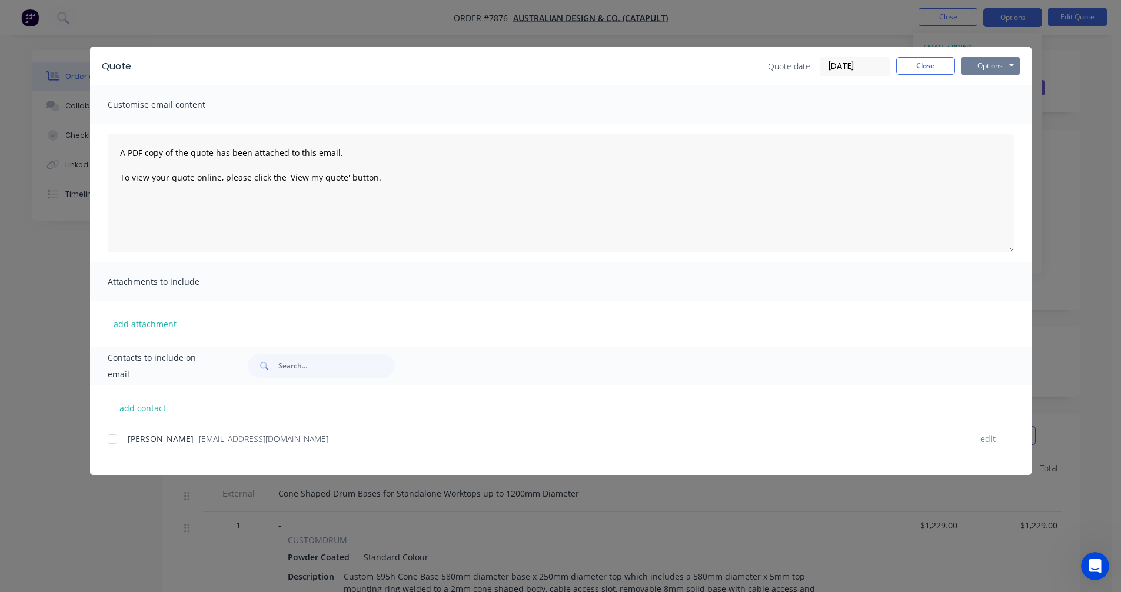
click at [1001, 64] on button "Options" at bounding box center [990, 66] width 59 height 18
click at [1005, 83] on button "Preview" at bounding box center [998, 86] width 75 height 19
click at [924, 64] on button "Close" at bounding box center [925, 66] width 59 height 18
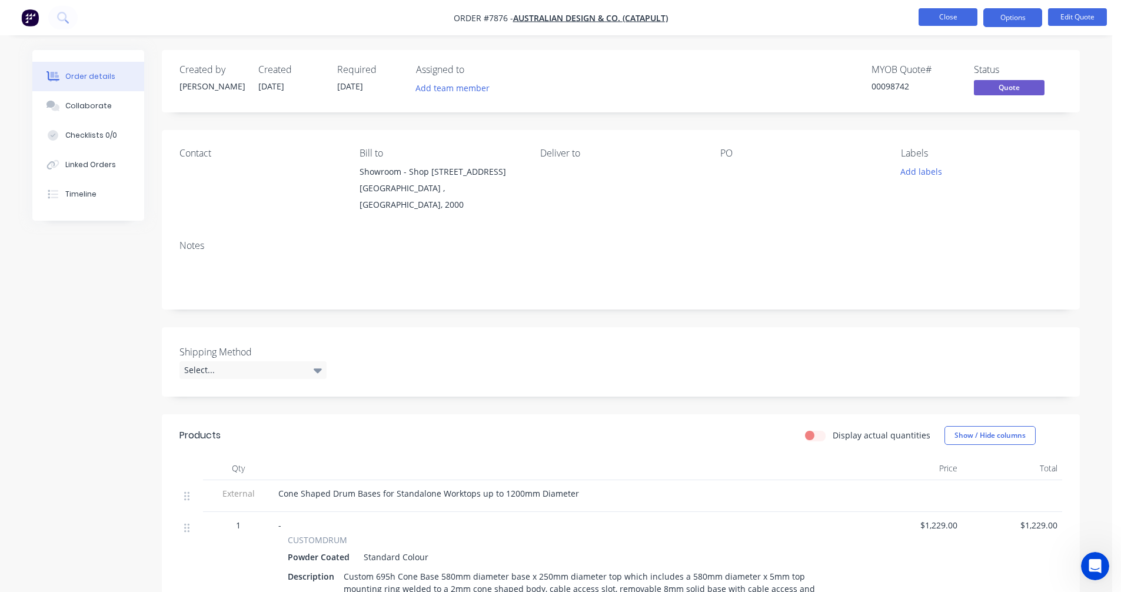
click at [946, 9] on button "Close" at bounding box center [948, 17] width 59 height 18
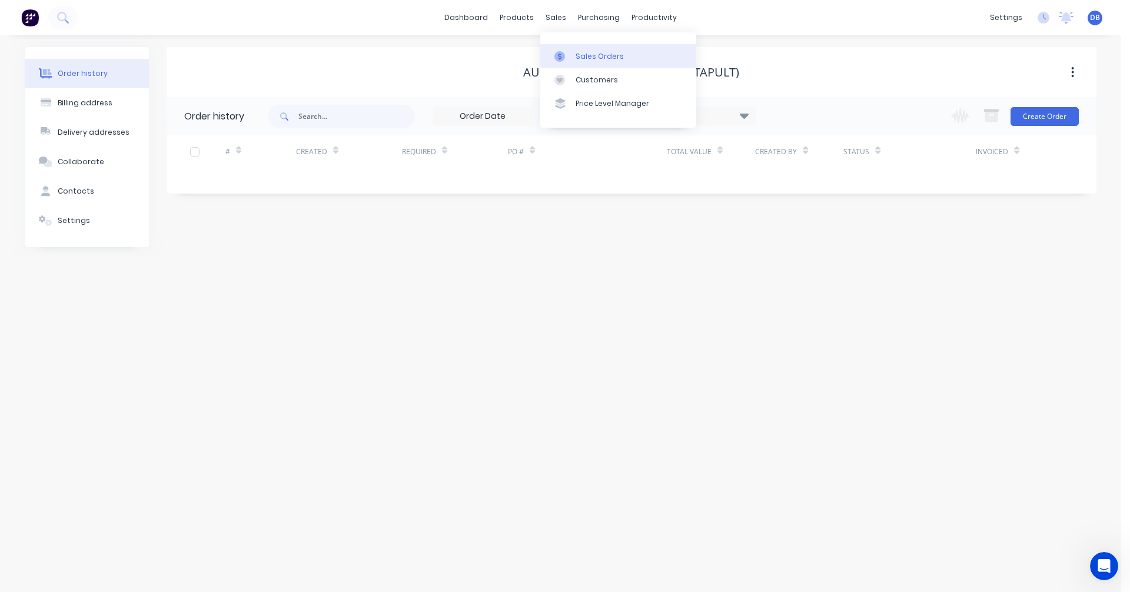
click at [578, 51] on div "Sales Orders" at bounding box center [600, 56] width 48 height 11
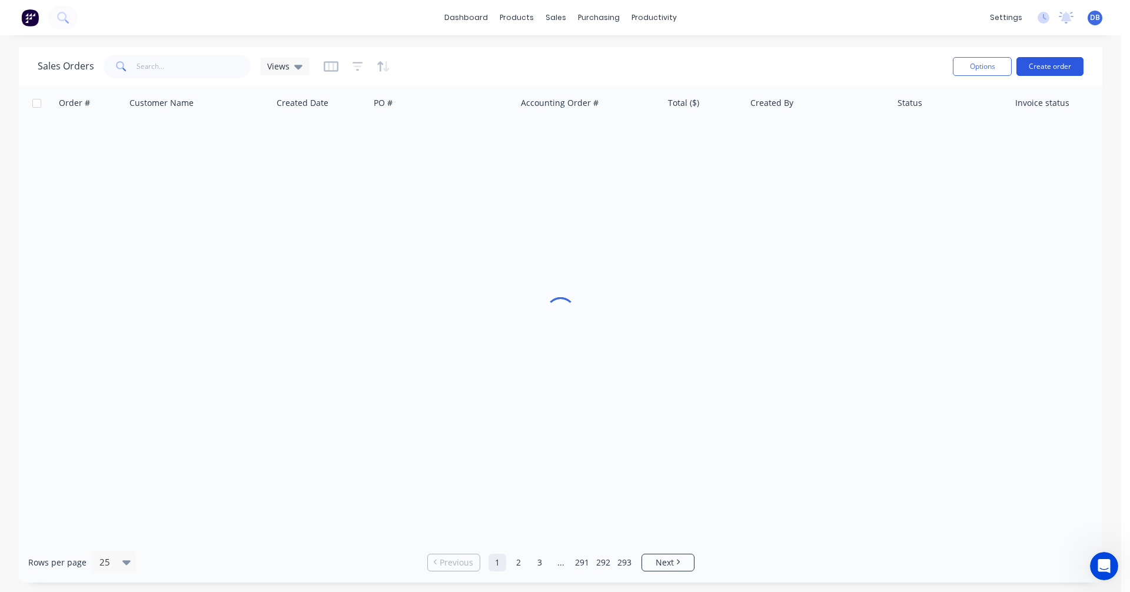
click at [1054, 65] on button "Create order" at bounding box center [1049, 66] width 67 height 19
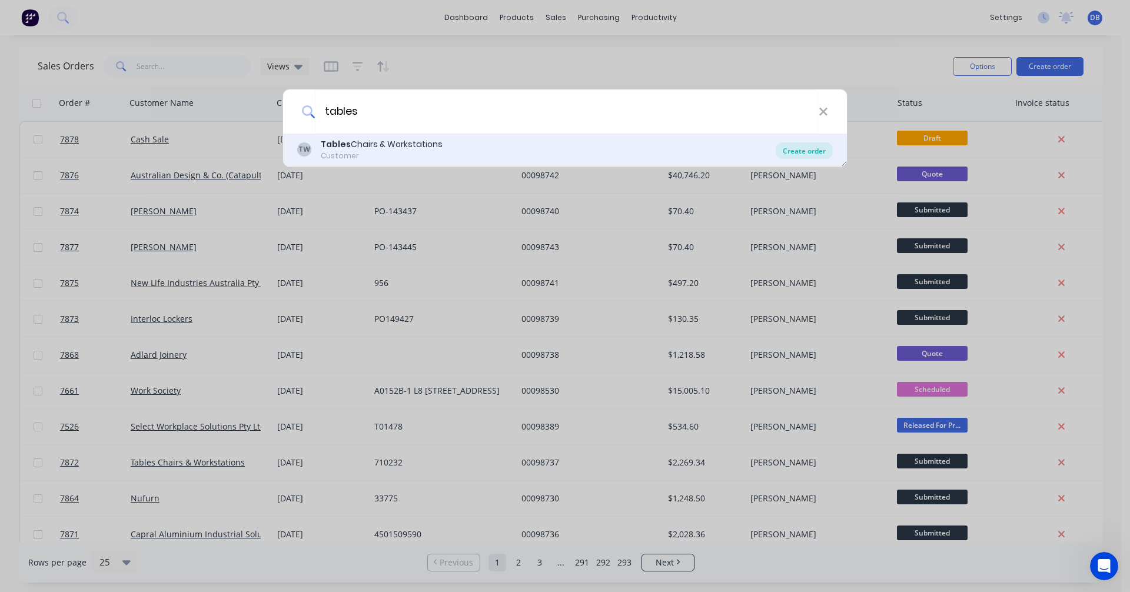
type input "tables"
click at [812, 149] on div "Create order" at bounding box center [804, 150] width 57 height 16
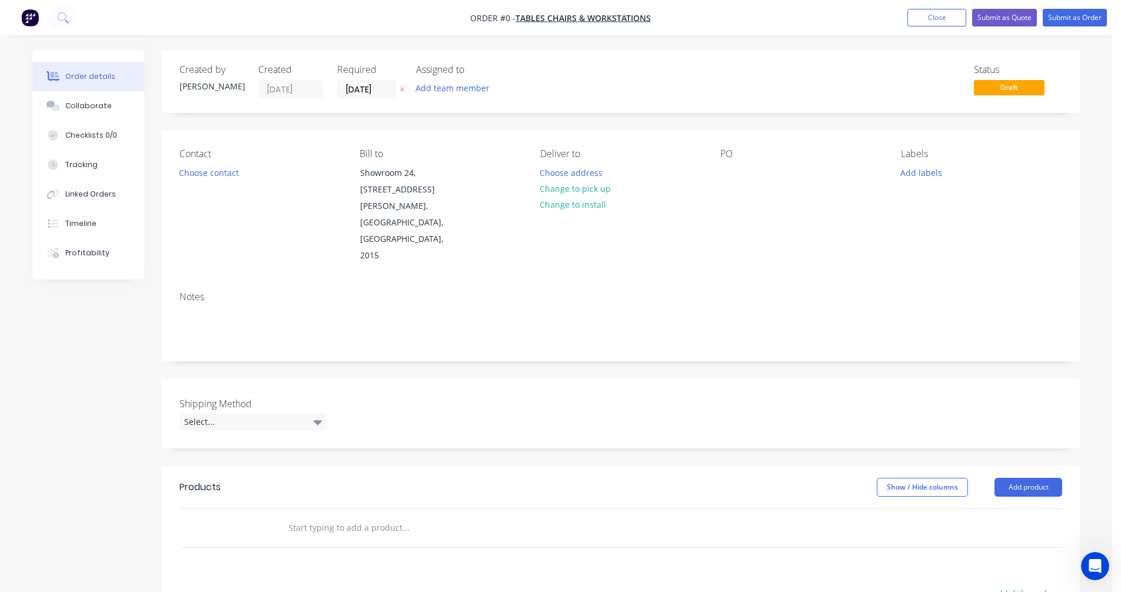
click at [340, 516] on input "text" at bounding box center [405, 528] width 235 height 24
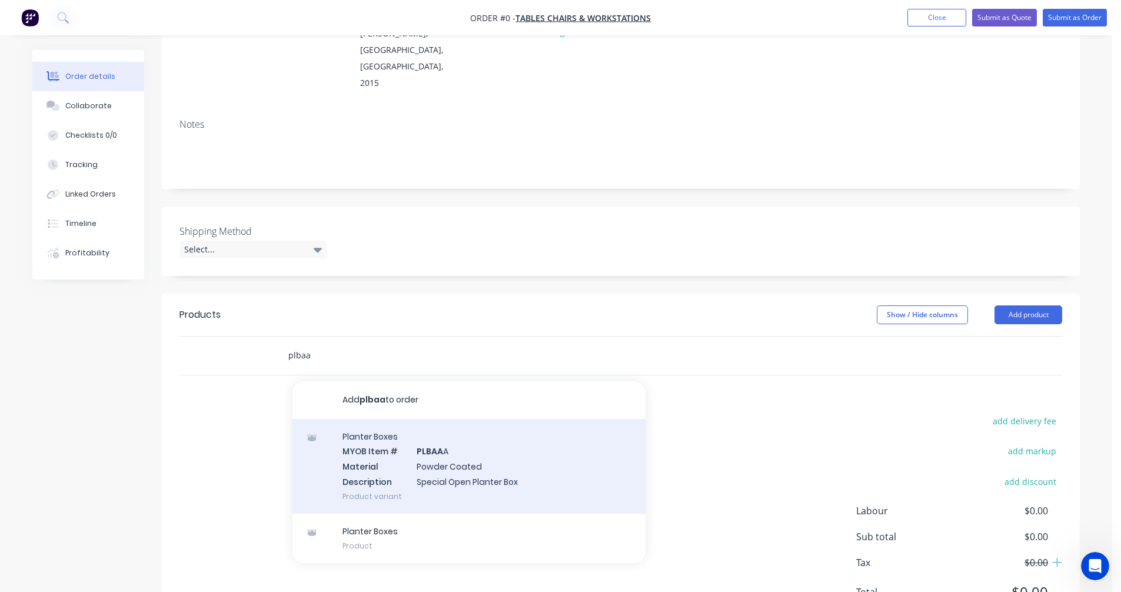
scroll to position [177, 0]
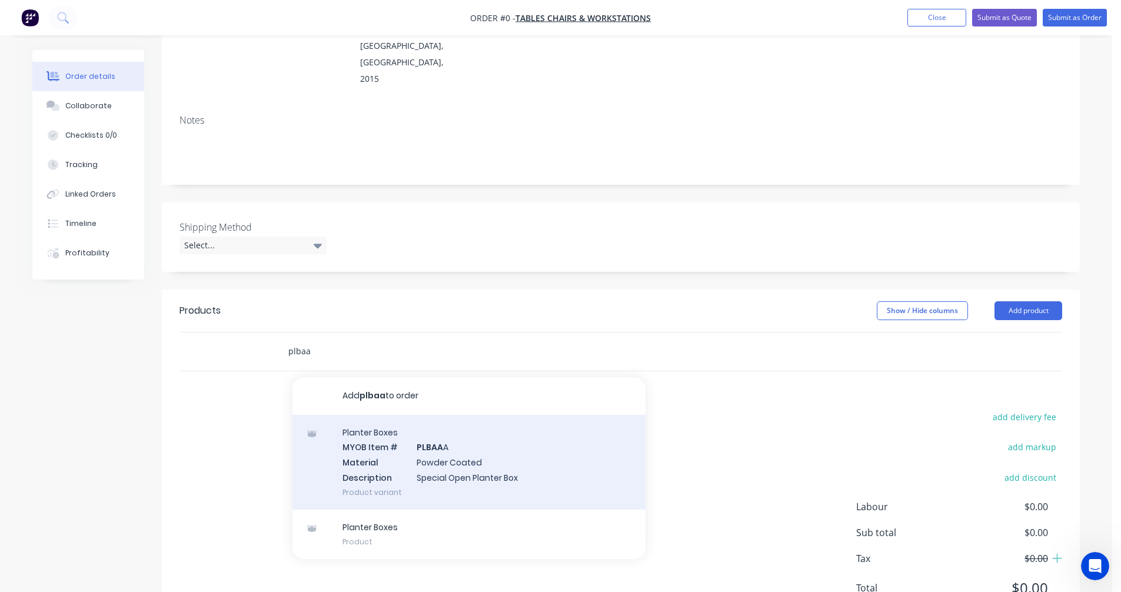
type input "plbaa"
click at [451, 441] on div "Planter Boxes MYOB Item # PLBAA A Material Powder Coated Description Special Op…" at bounding box center [469, 462] width 353 height 95
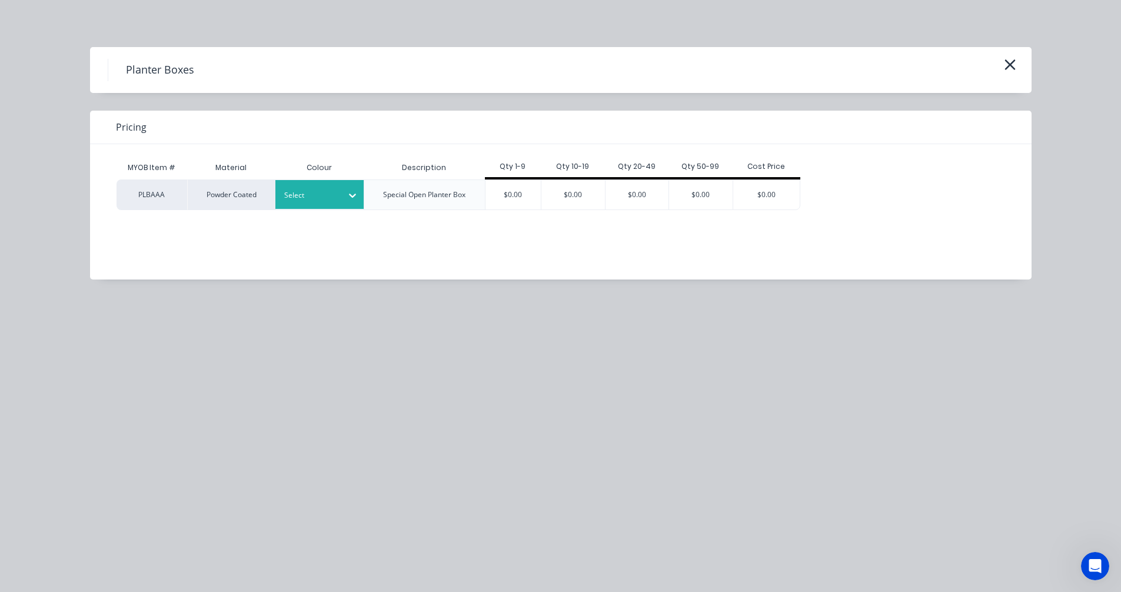
click at [323, 201] on div at bounding box center [310, 195] width 53 height 13
type input "satin"
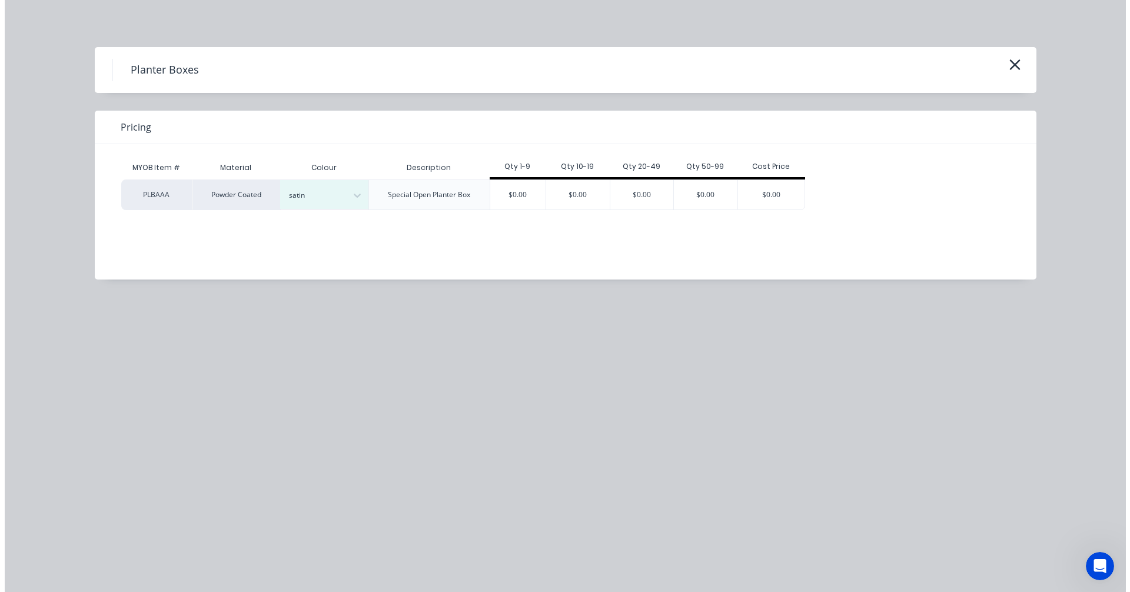
scroll to position [353, 0]
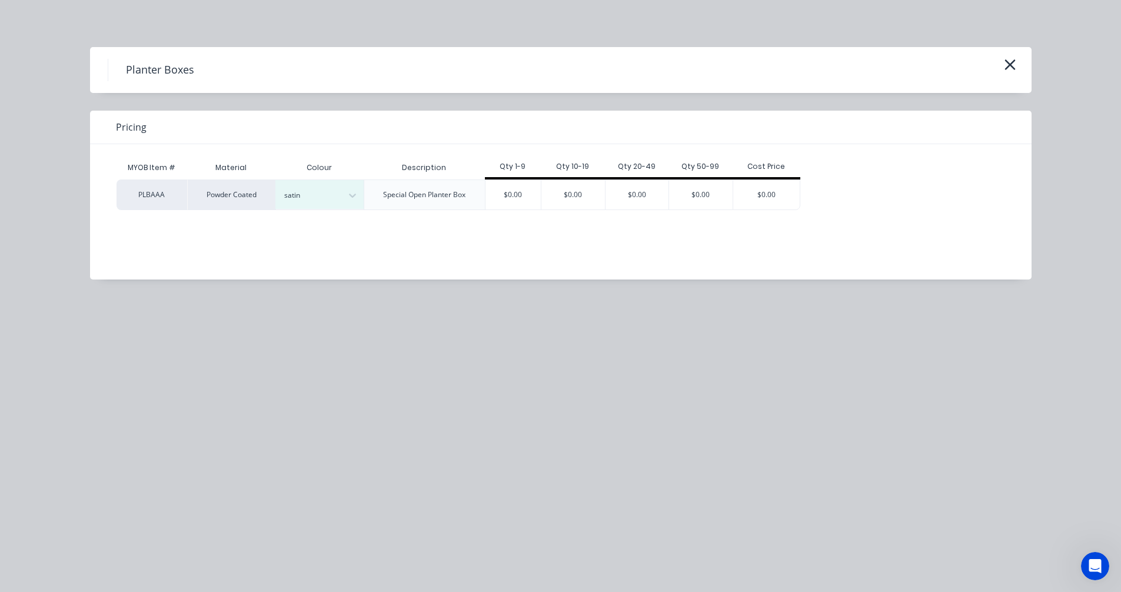
click at [147, 517] on div "Satin White" at bounding box center [73, 528] width 147 height 22
click at [513, 190] on div "$0.00" at bounding box center [514, 194] width 56 height 29
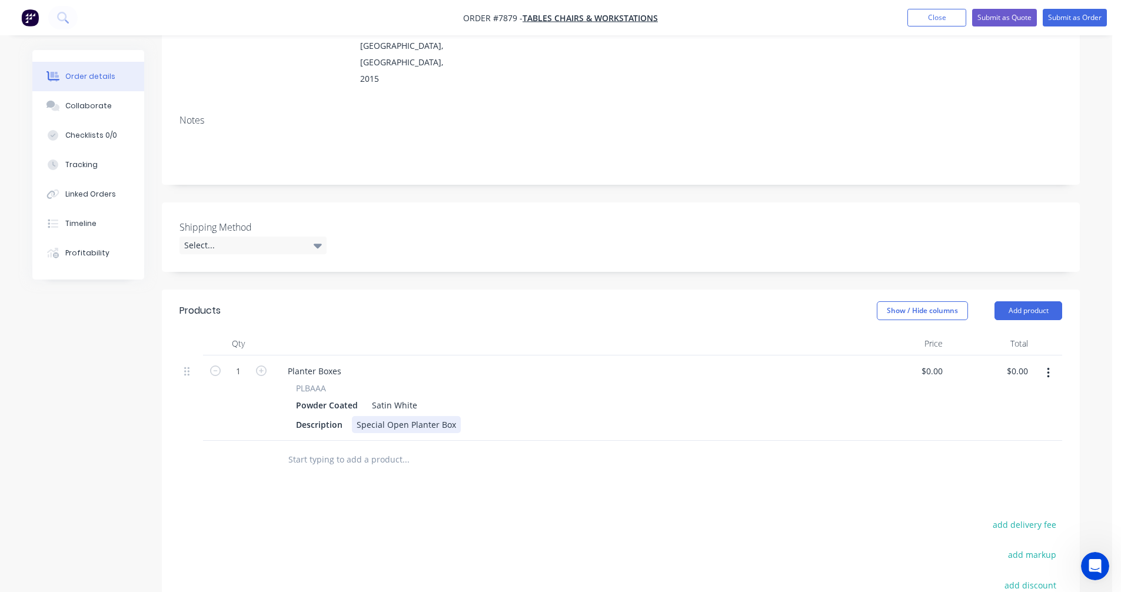
click at [453, 416] on div "Special Open Planter Box" at bounding box center [406, 424] width 109 height 17
drag, startPoint x: 453, startPoint y: 391, endPoint x: 333, endPoint y: 394, distance: 120.1
click at [333, 416] on div "Description Special Open Planter Box" at bounding box center [565, 424] width 549 height 17
click at [563, 416] on div "Custom Perforated Euro Planter 2000l x 457w x 200h" at bounding box center [460, 424] width 216 height 17
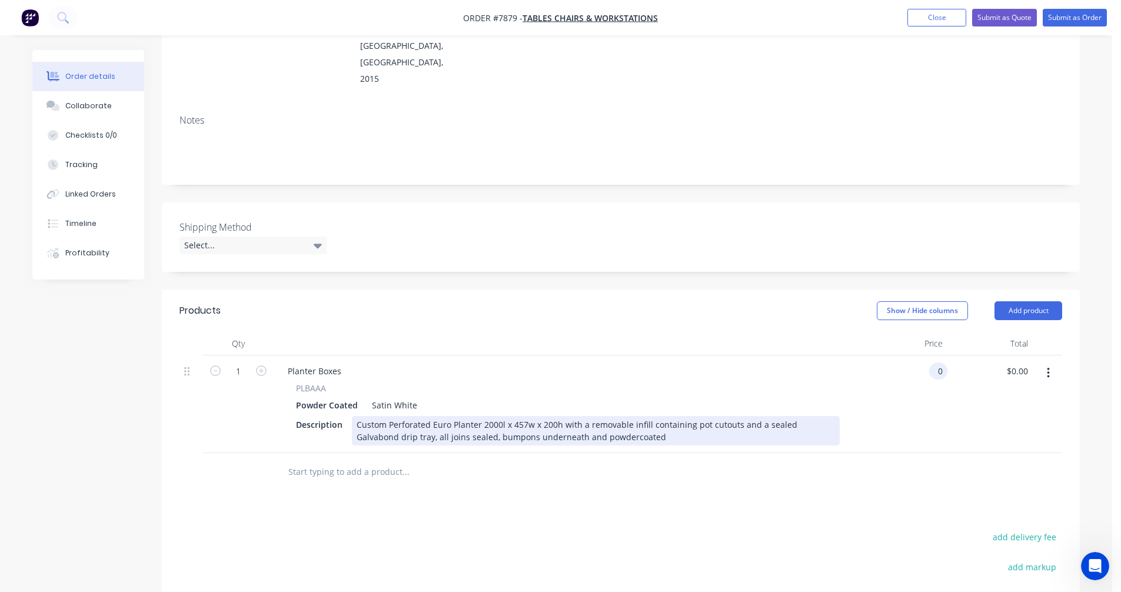
type input "$0.00"
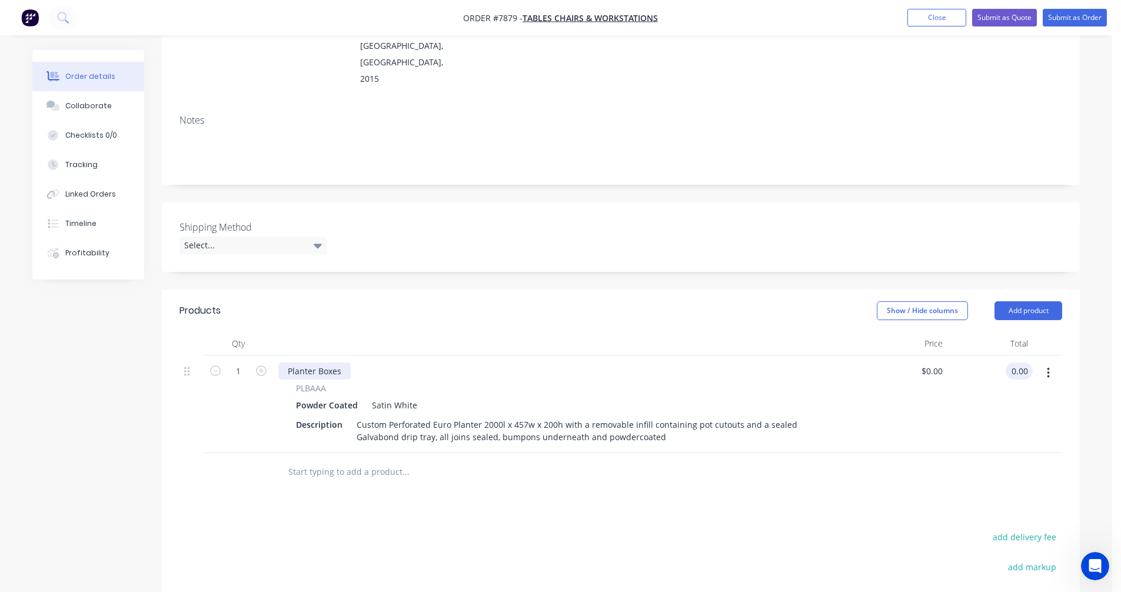
type input "$0.00"
click at [340, 363] on div "Planter Boxes" at bounding box center [314, 371] width 72 height 17
click at [341, 363] on div "Planter Boxes" at bounding box center [314, 371] width 72 height 17
drag, startPoint x: 341, startPoint y: 338, endPoint x: 273, endPoint y: 338, distance: 67.7
click at [273, 355] on div "1 Planter Boxes PLBAAA Powder Coated Satin White Description Custom Perforated …" at bounding box center [621, 404] width 883 height 98
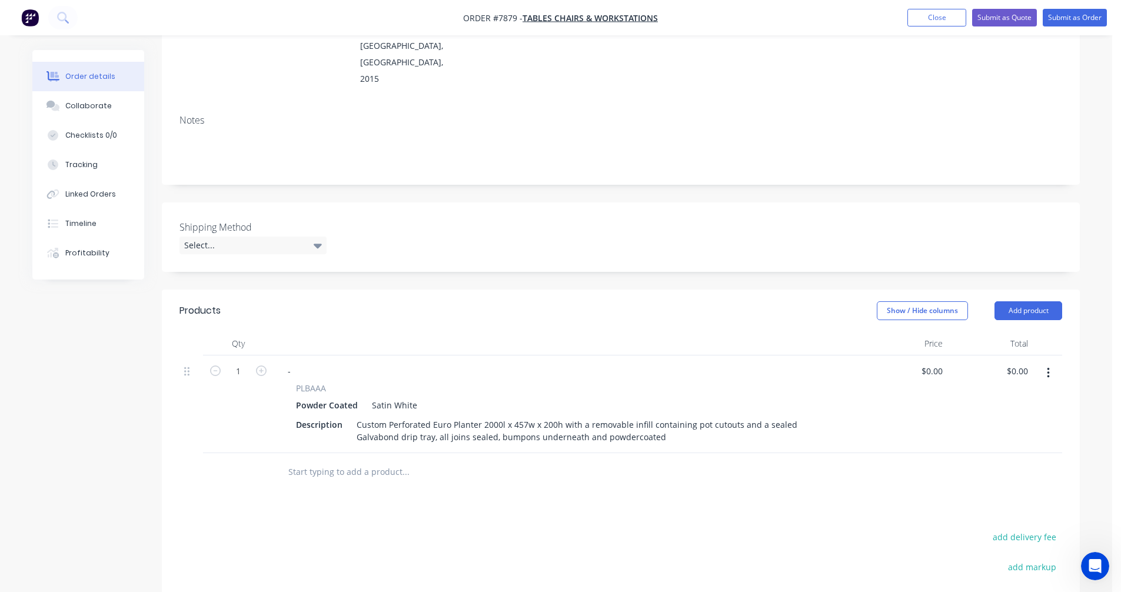
click at [1047, 367] on icon "button" at bounding box center [1048, 373] width 3 height 13
click at [998, 419] on div "Duplicate" at bounding box center [1006, 427] width 91 height 17
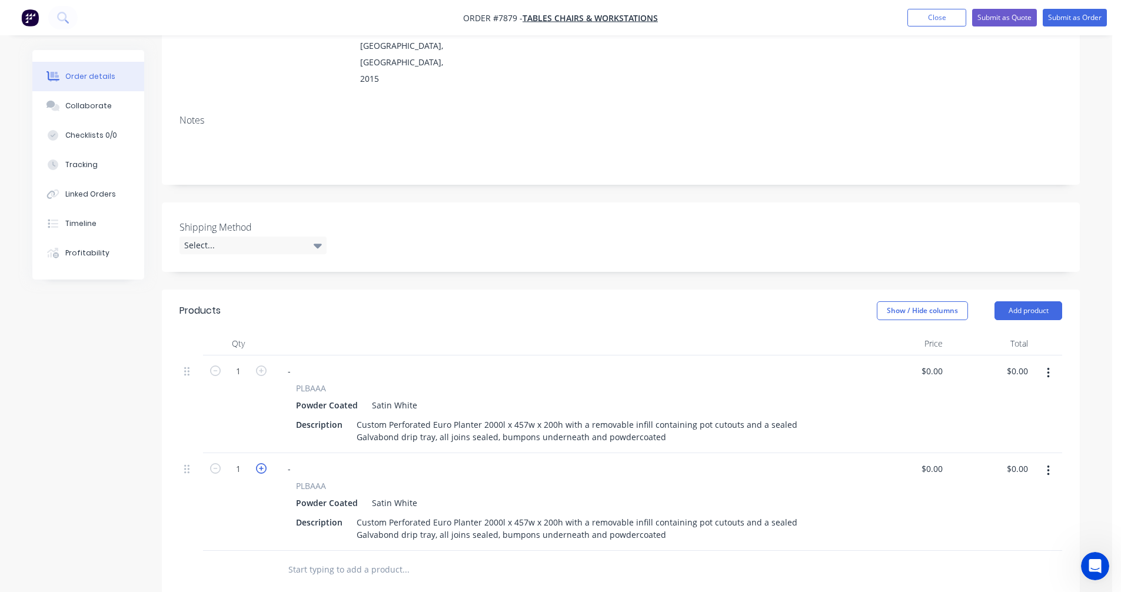
click at [256, 463] on icon "button" at bounding box center [261, 468] width 11 height 11
type input "2"
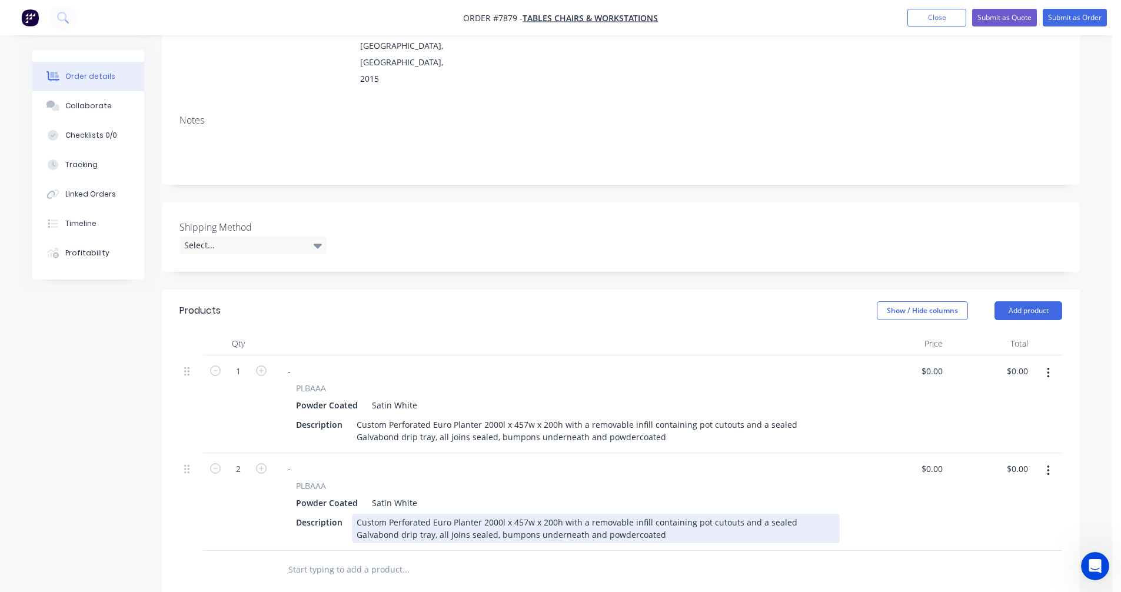
click at [490, 514] on div "Custom Perforated Euro Planter 2000l x 457w x 200h with a removable infill cont…" at bounding box center [596, 528] width 488 height 29
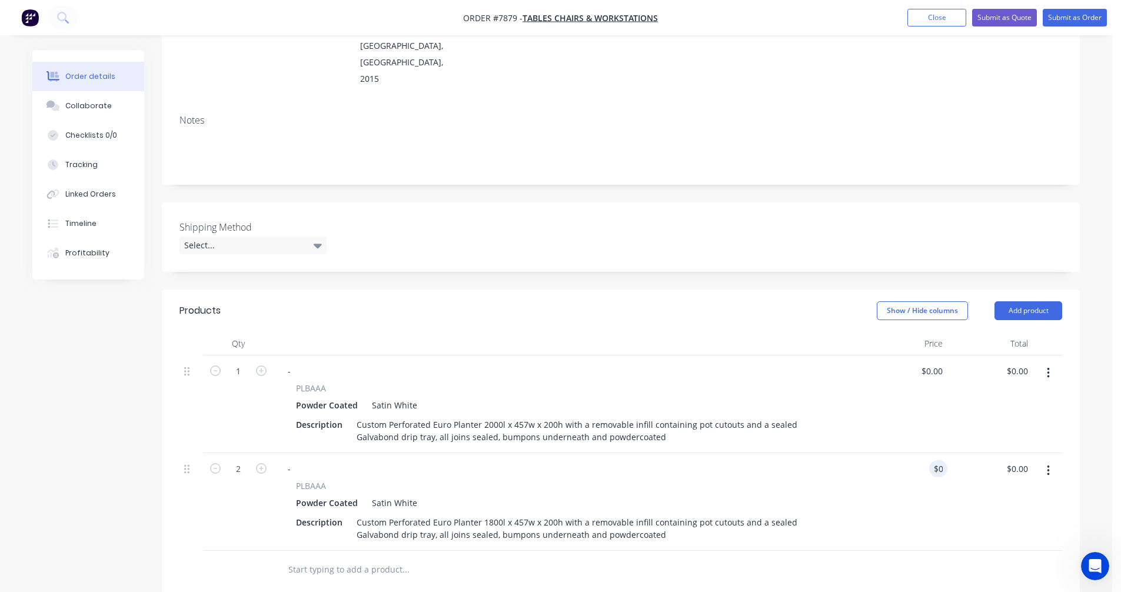
click at [323, 558] on input "text" at bounding box center [405, 570] width 235 height 24
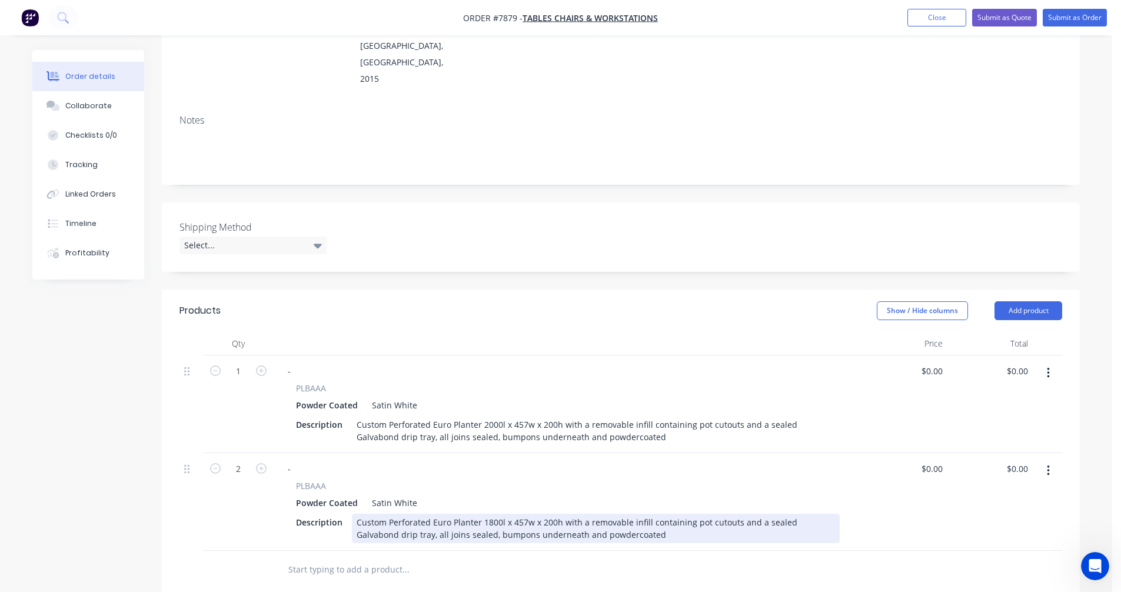
click at [553, 514] on div "Custom Perforated Euro Planter 1800l x 457w x 200h with a removable infill cont…" at bounding box center [596, 528] width 488 height 29
type input "$434.00"
type input "$868.00"
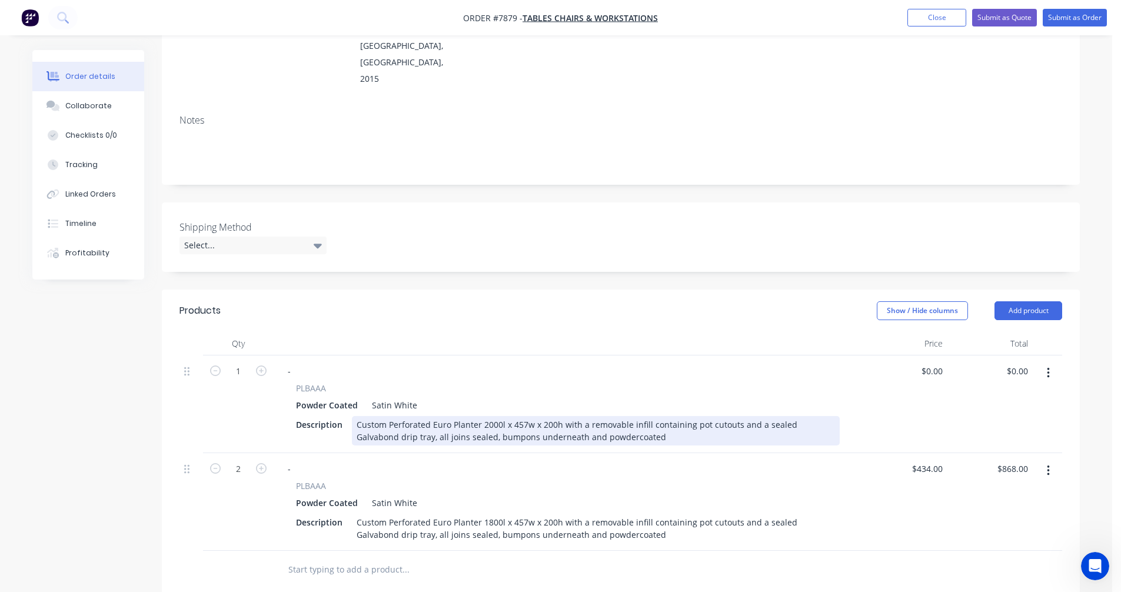
click at [544, 416] on div "Custom Perforated Euro Planter 2000l x 457w x 200h with a removable infill cont…" at bounding box center [596, 430] width 488 height 29
type input "$469.00"
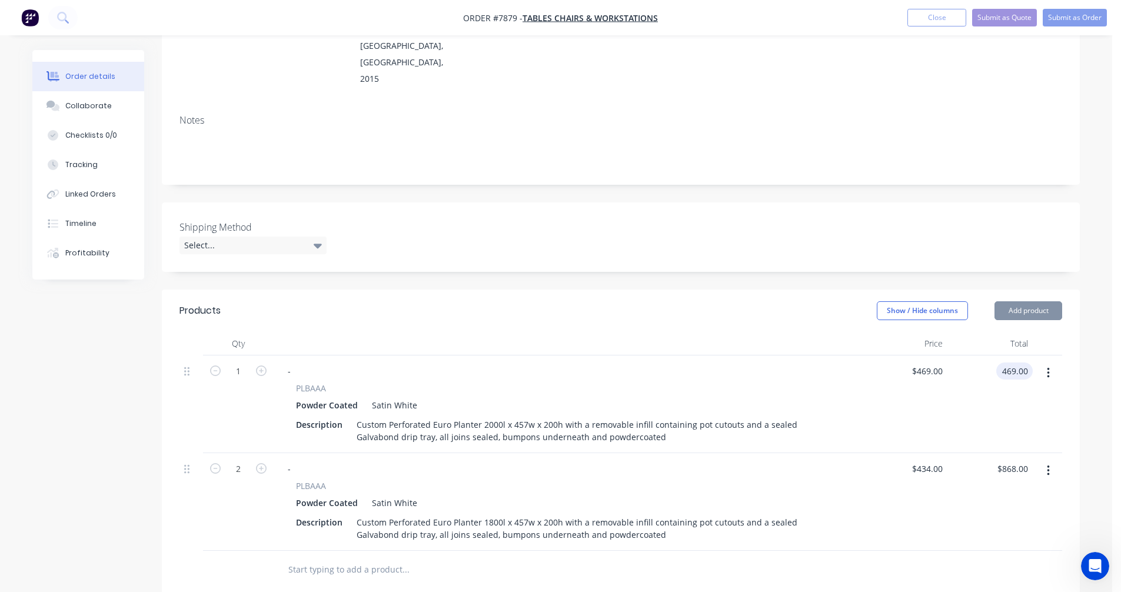
type input "$469.00"
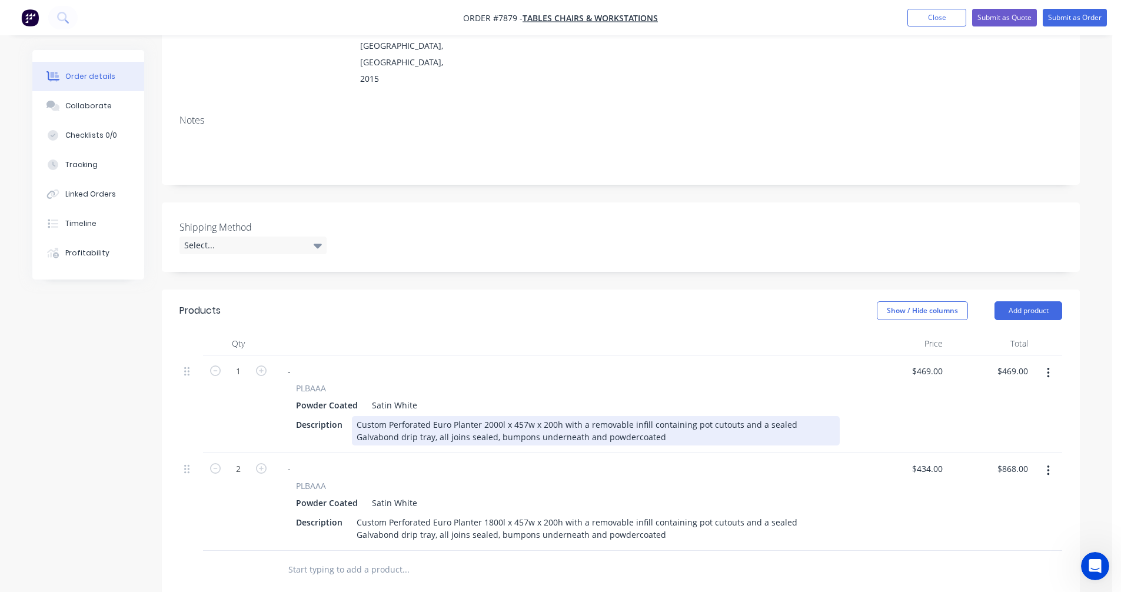
click at [524, 416] on div "Custom Perforated Euro Planter 2000l x 457w x 200h with a removable infill cont…" at bounding box center [596, 430] width 488 height 29
drag, startPoint x: 532, startPoint y: 391, endPoint x: 503, endPoint y: 390, distance: 29.5
click at [503, 416] on div "Custom Perforated Euro Planter 2000l x 457w x 200h with a removable infill cont…" at bounding box center [596, 430] width 488 height 29
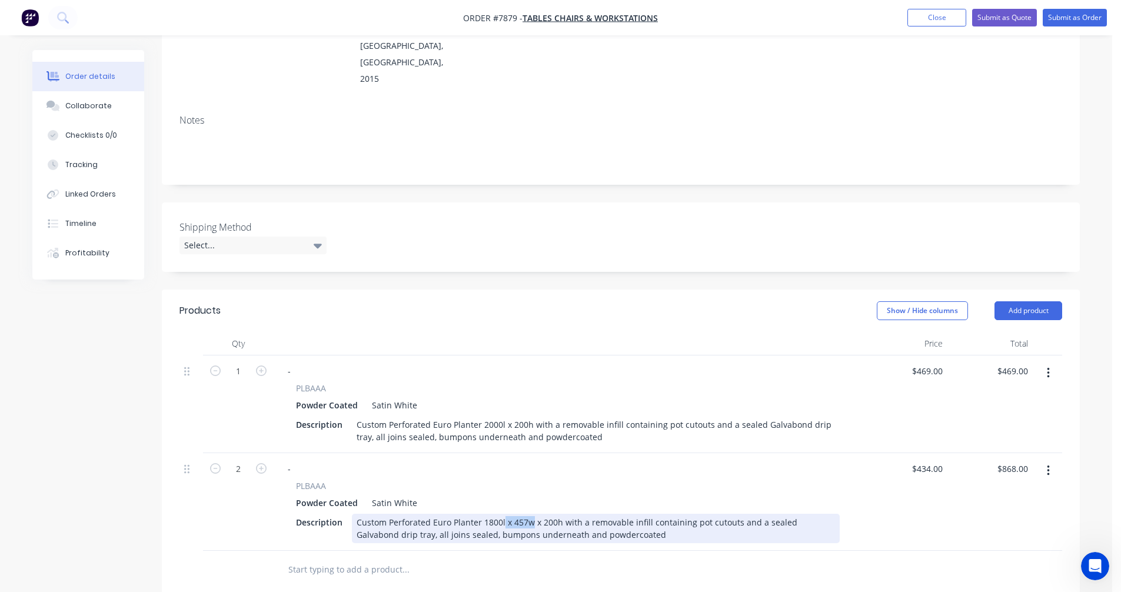
drag, startPoint x: 531, startPoint y: 489, endPoint x: 502, endPoint y: 487, distance: 28.9
click at [502, 514] on div "Custom Perforated Euro Planter 1800l x 457w x 200h with a removable infill cont…" at bounding box center [596, 528] width 488 height 29
click at [550, 514] on div "Custom Perforated Euro Planter 1800l x 200h with a removable infill containing …" at bounding box center [596, 528] width 488 height 29
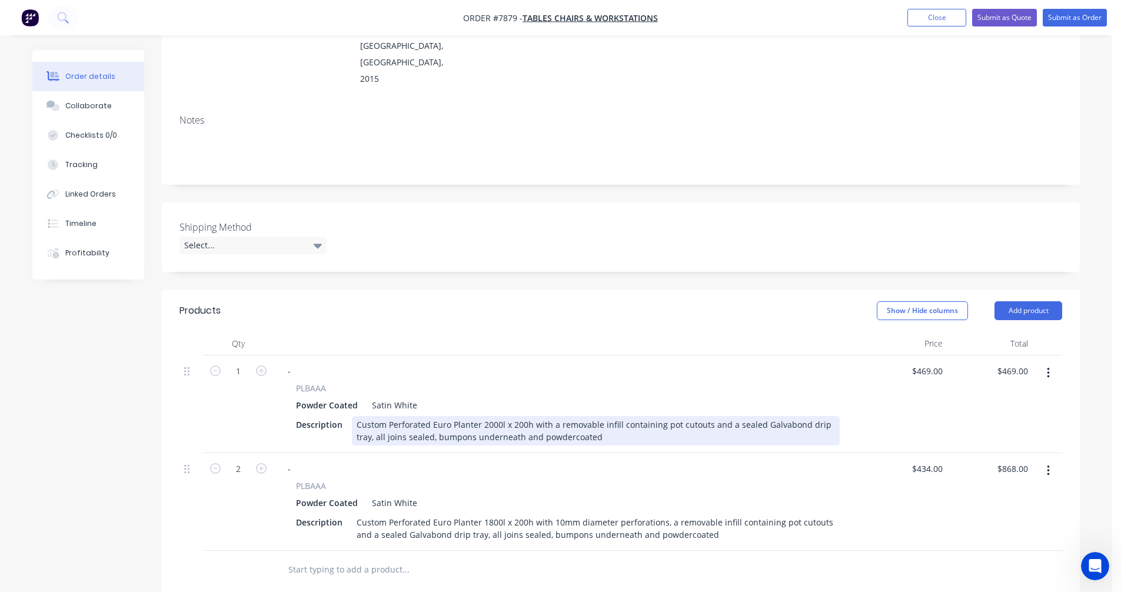
click at [550, 416] on div "Custom Perforated Euro Planter 2000l x 200h with a removable infill containing …" at bounding box center [596, 430] width 488 height 29
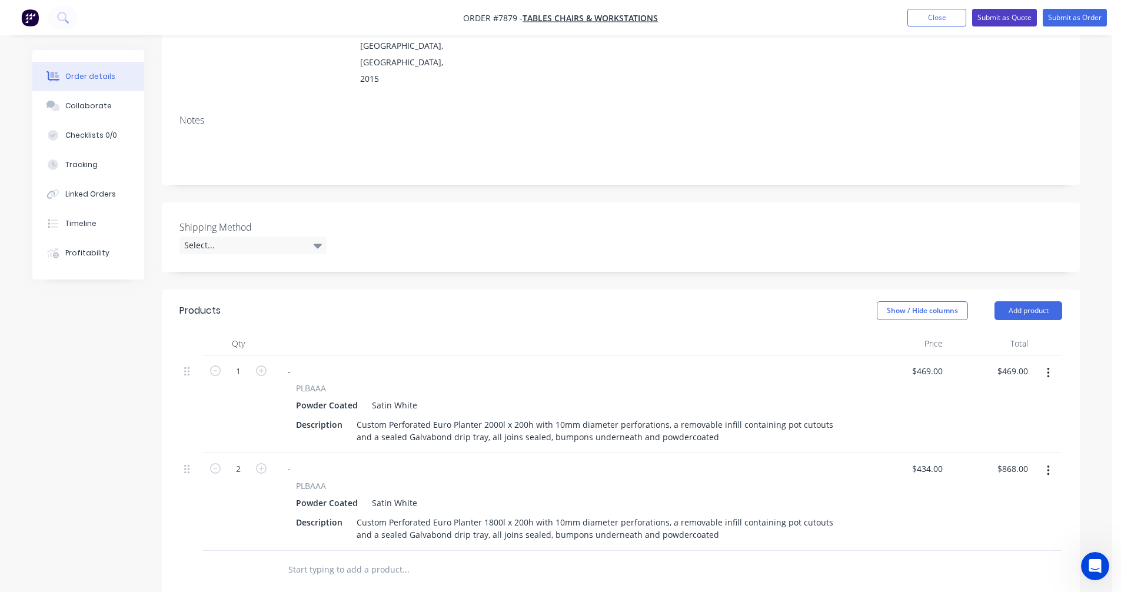
click at [1009, 18] on button "Submit as Quote" at bounding box center [1004, 18] width 65 height 18
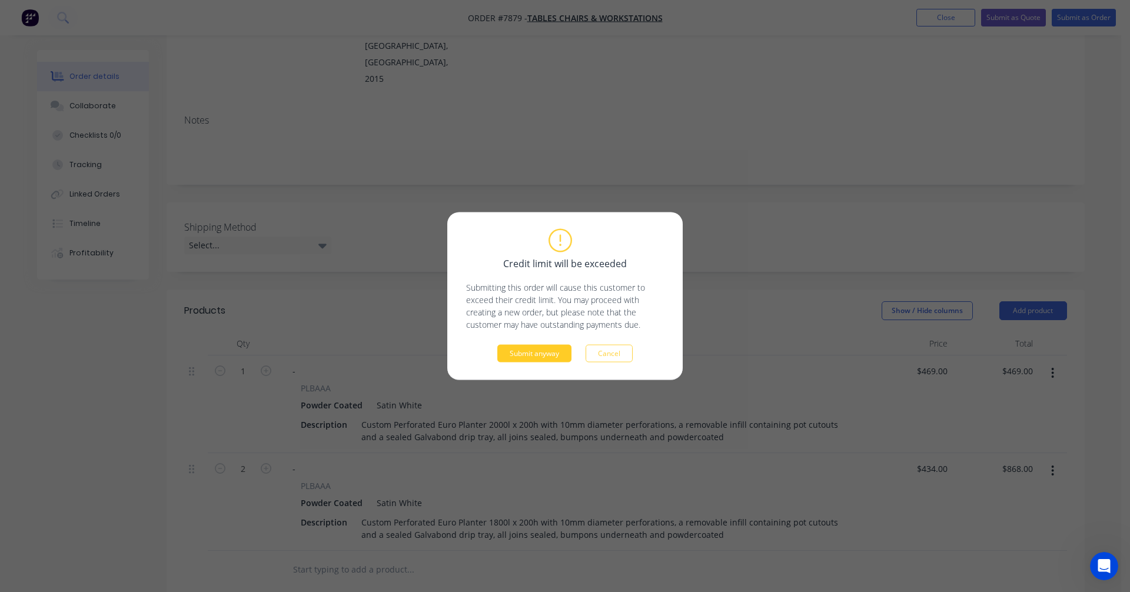
click at [553, 358] on button "Submit anyway" at bounding box center [534, 354] width 74 height 18
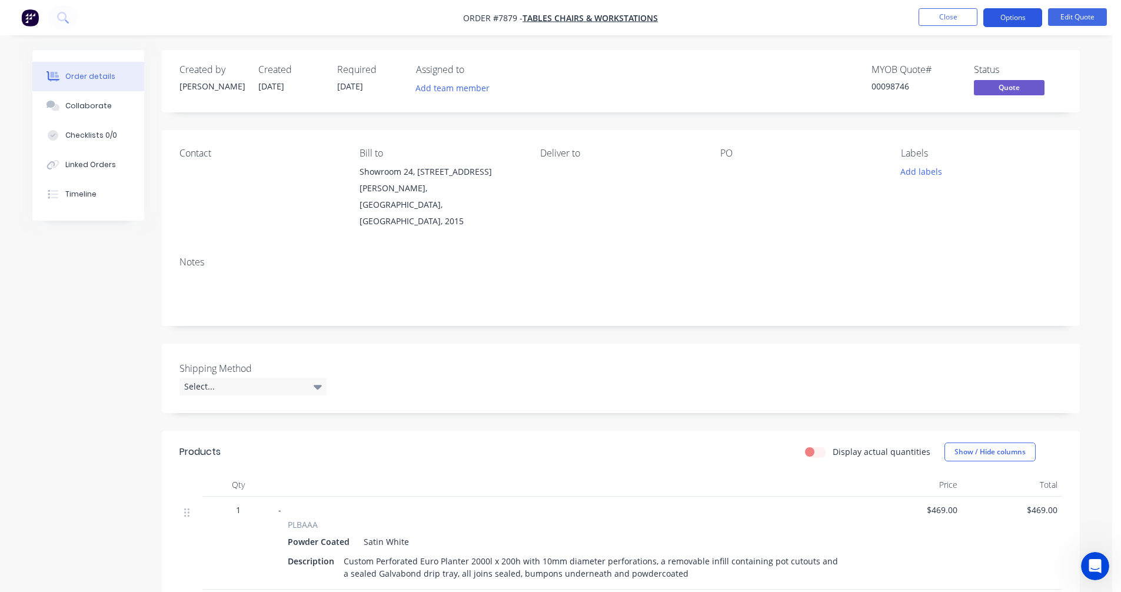
click at [1004, 16] on button "Options" at bounding box center [1012, 17] width 59 height 19
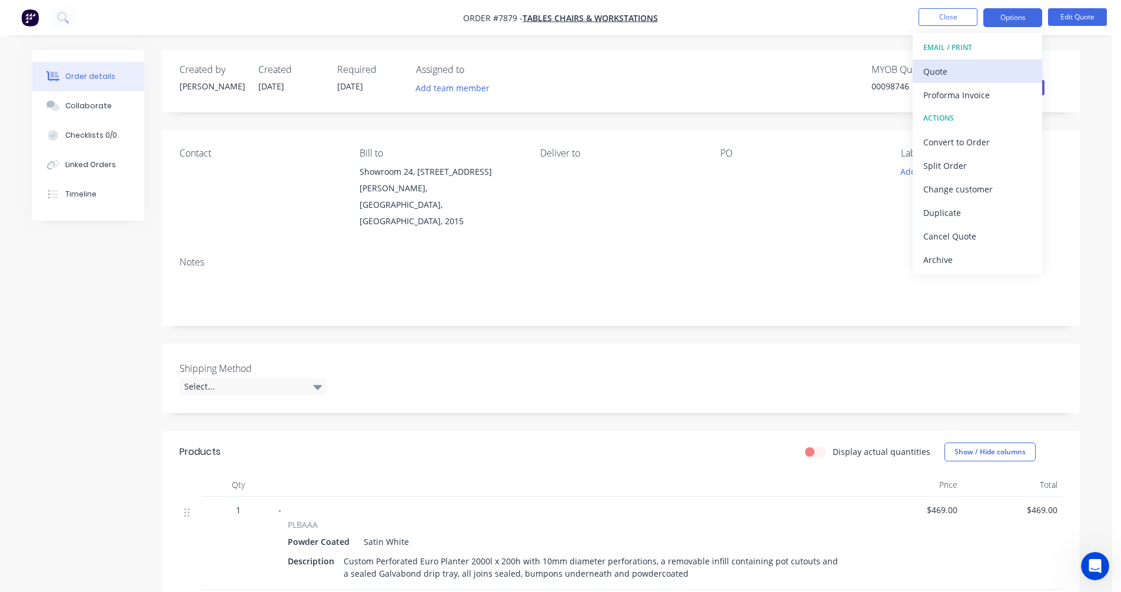
click at [940, 72] on div "Quote" at bounding box center [977, 71] width 108 height 17
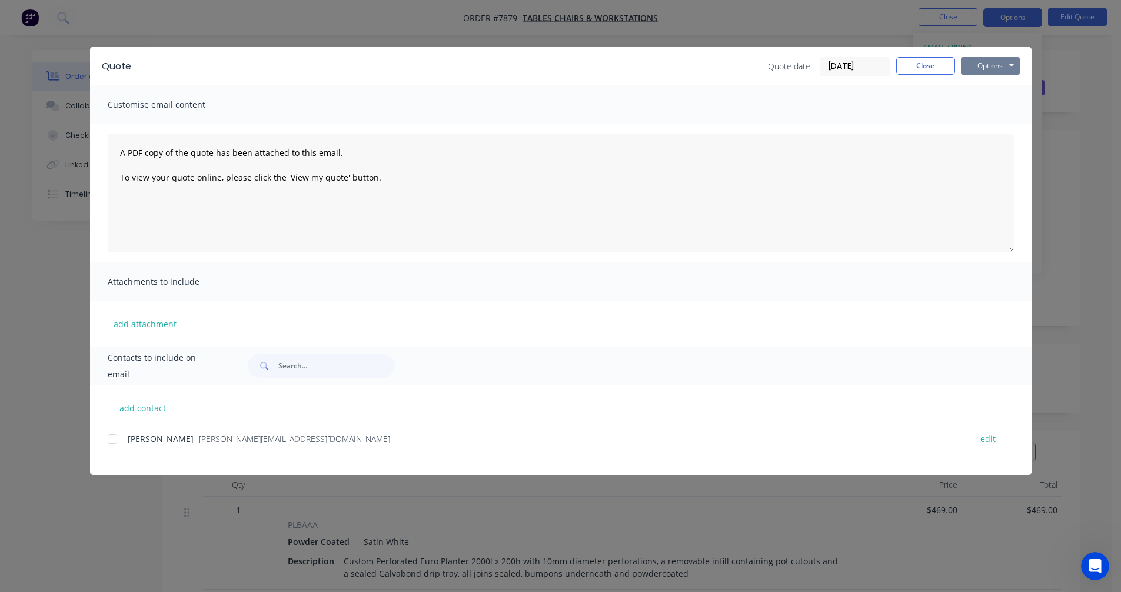
click at [1000, 63] on button "Options" at bounding box center [990, 66] width 59 height 18
click at [998, 89] on button "Preview" at bounding box center [998, 86] width 75 height 19
click at [929, 62] on button "Close" at bounding box center [925, 66] width 59 height 18
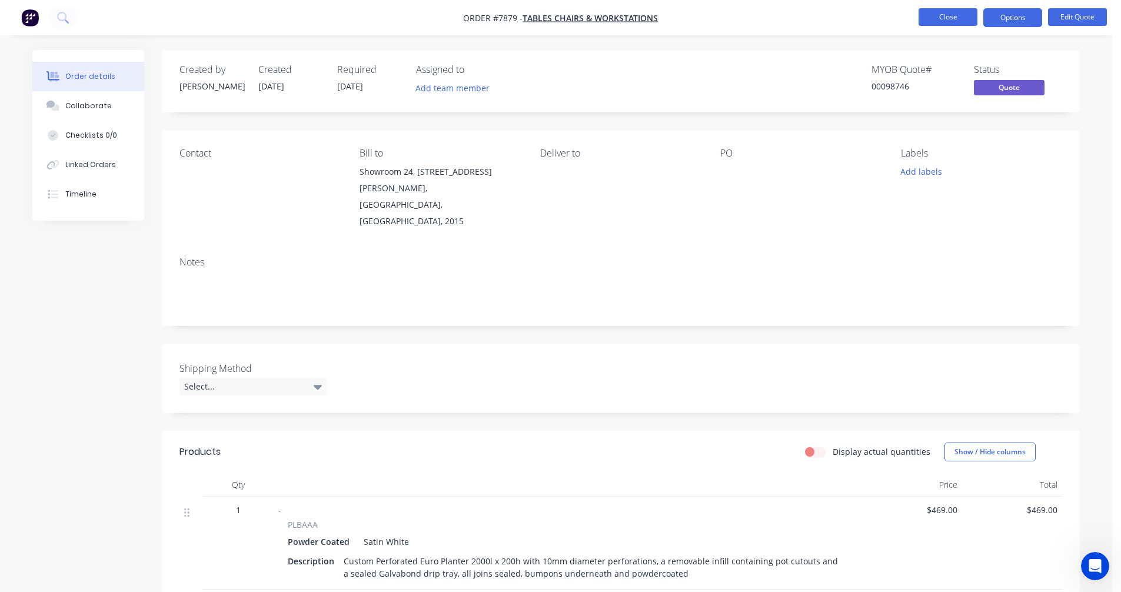
click at [942, 15] on button "Close" at bounding box center [948, 17] width 59 height 18
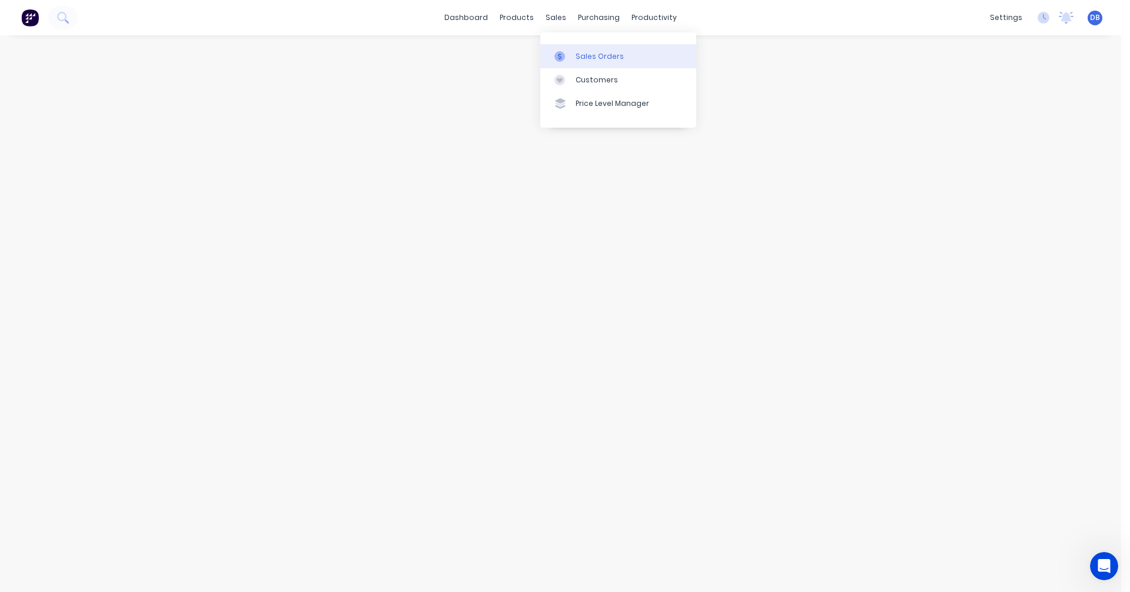
click at [577, 61] on div "Sales Orders" at bounding box center [600, 56] width 48 height 11
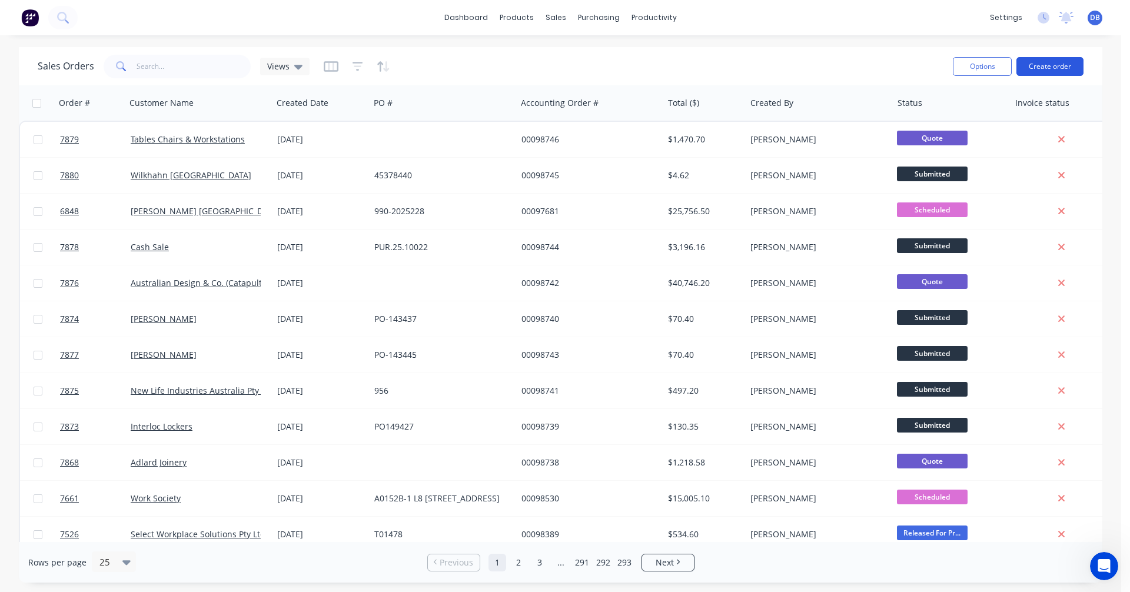
click at [1039, 66] on button "Create order" at bounding box center [1049, 66] width 67 height 19
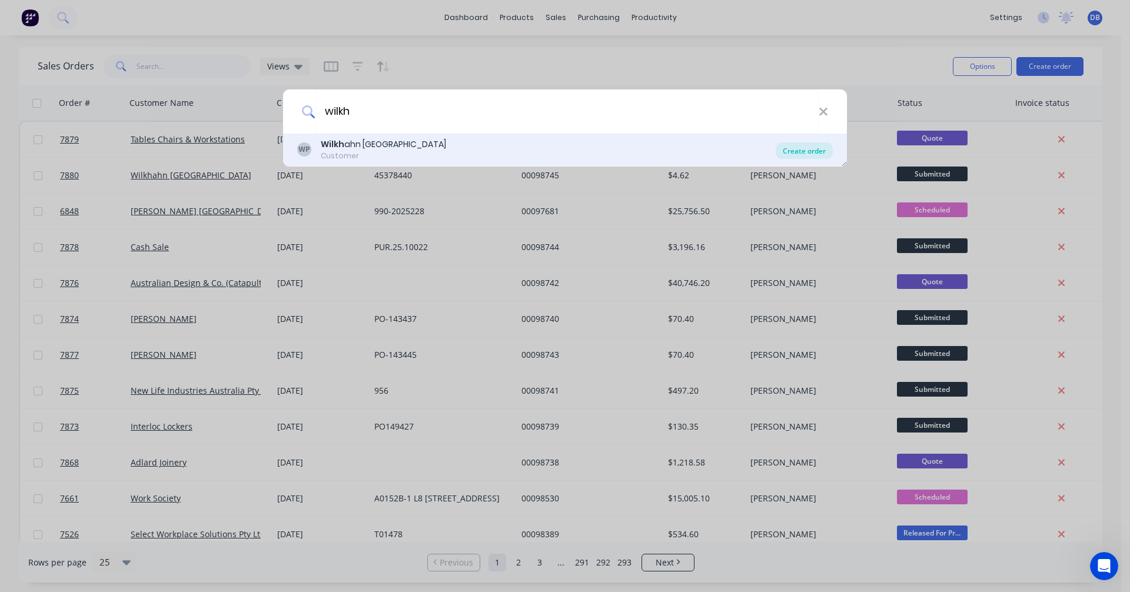
type input "wilkh"
click at [799, 152] on div "Create order" at bounding box center [804, 150] width 57 height 16
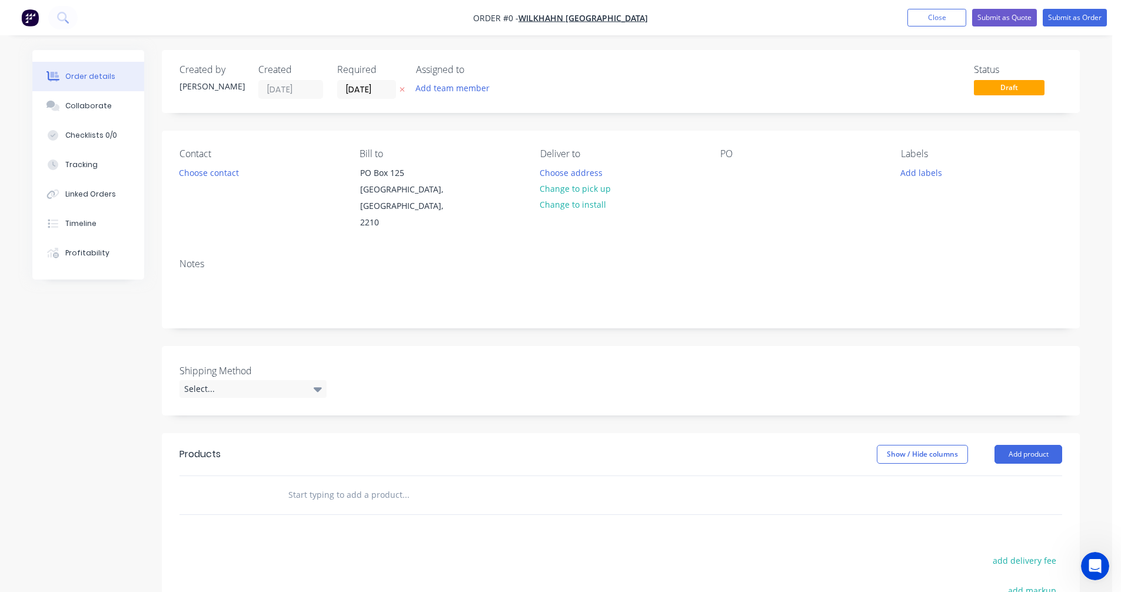
click at [317, 484] on input "text" at bounding box center [405, 495] width 235 height 24
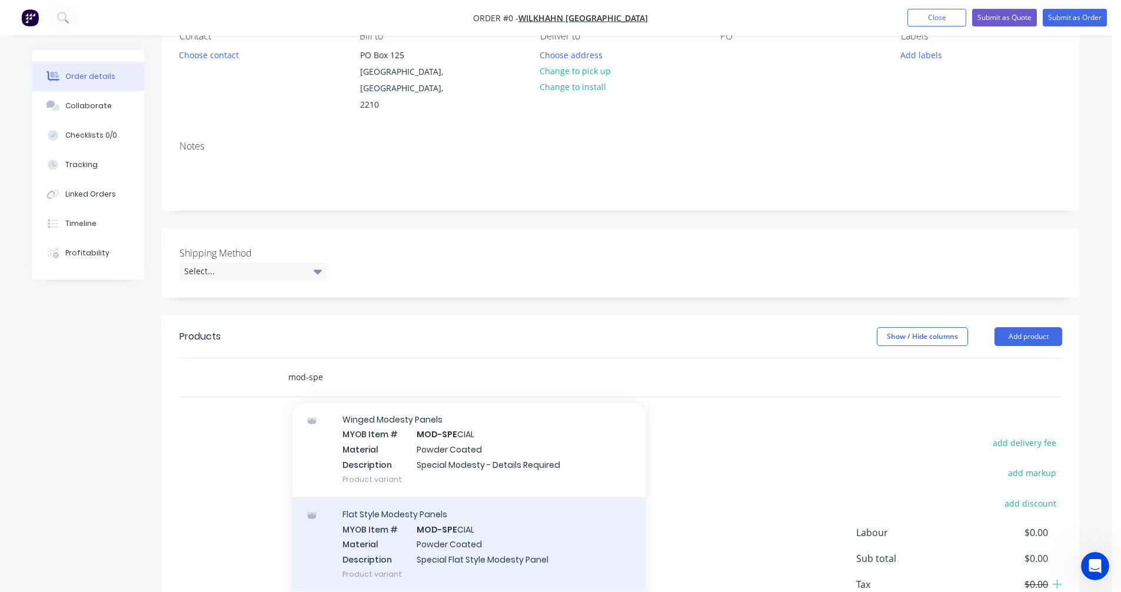
scroll to position [59, 0]
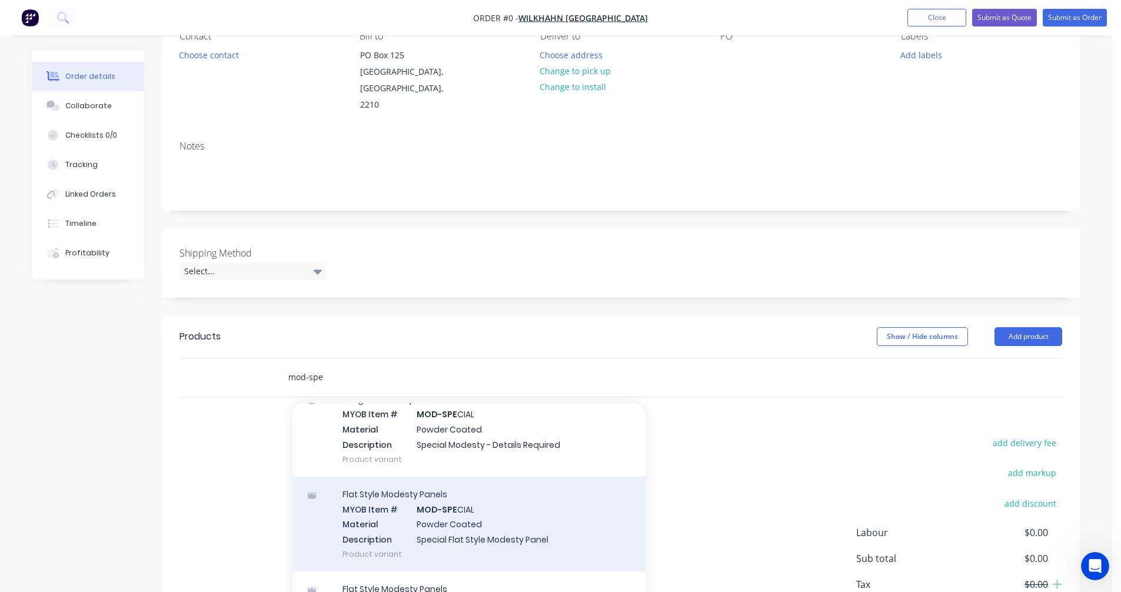
type input "mod-spe"
click at [462, 506] on div "Flat Style Modesty Panels MYOB Item # MOD-SPE CIAL Material Powder Coated Descr…" at bounding box center [469, 524] width 353 height 95
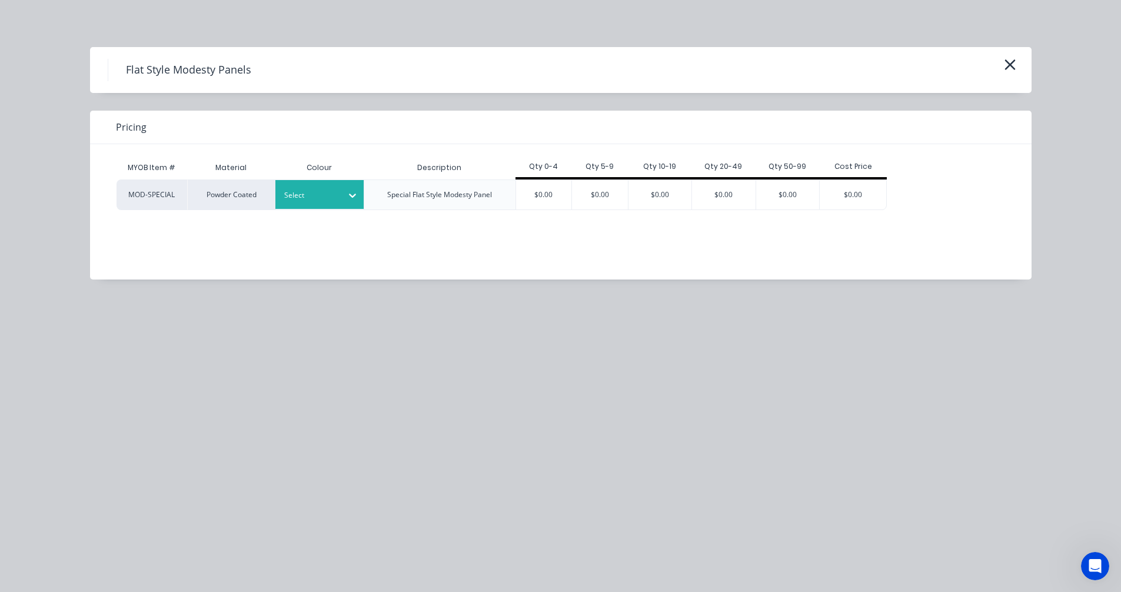
click at [335, 196] on div at bounding box center [310, 195] width 53 height 13
type input "see"
drag, startPoint x: 340, startPoint y: 226, endPoint x: 448, endPoint y: 213, distance: 109.7
click at [147, 481] on div "See Line Item For Colour" at bounding box center [73, 492] width 147 height 22
click at [533, 197] on div "$0.00" at bounding box center [544, 194] width 56 height 29
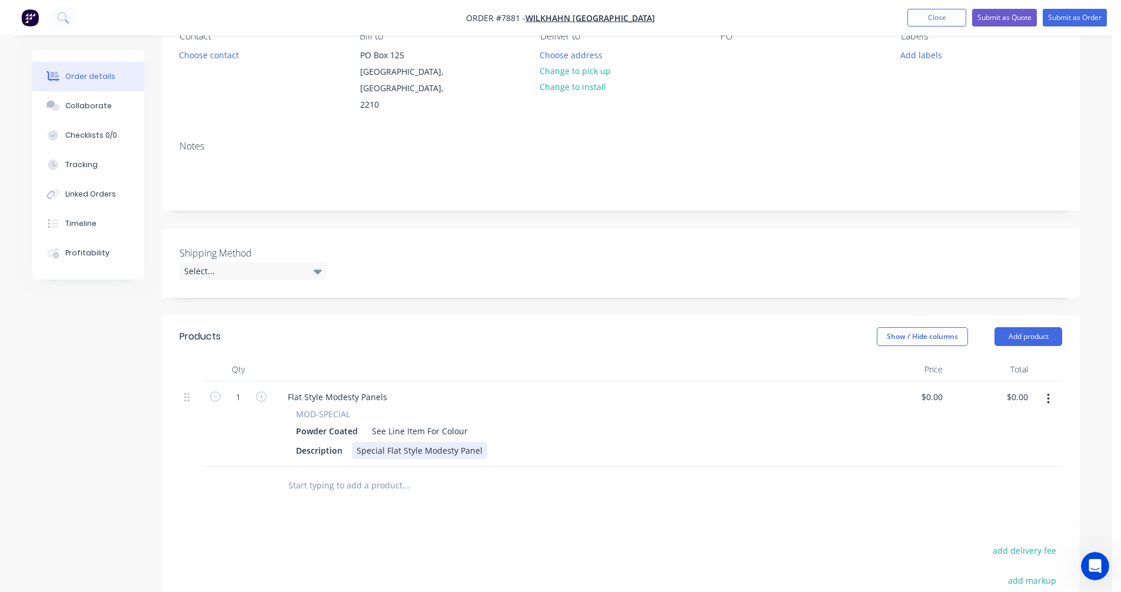
click at [440, 442] on div "Special Flat Style Modesty Panel" at bounding box center [419, 450] width 135 height 17
drag, startPoint x: 480, startPoint y: 433, endPoint x: 350, endPoint y: 430, distance: 130.1
click at [356, 442] on div "Special Flat Style Modesty Panel" at bounding box center [419, 450] width 135 height 17
paste div
click at [428, 442] on div "1790 x 350 x 1.6mm Perforated Modesty Panel c/w 45mm Mount & 3 x Cutouts along …" at bounding box center [573, 450] width 442 height 17
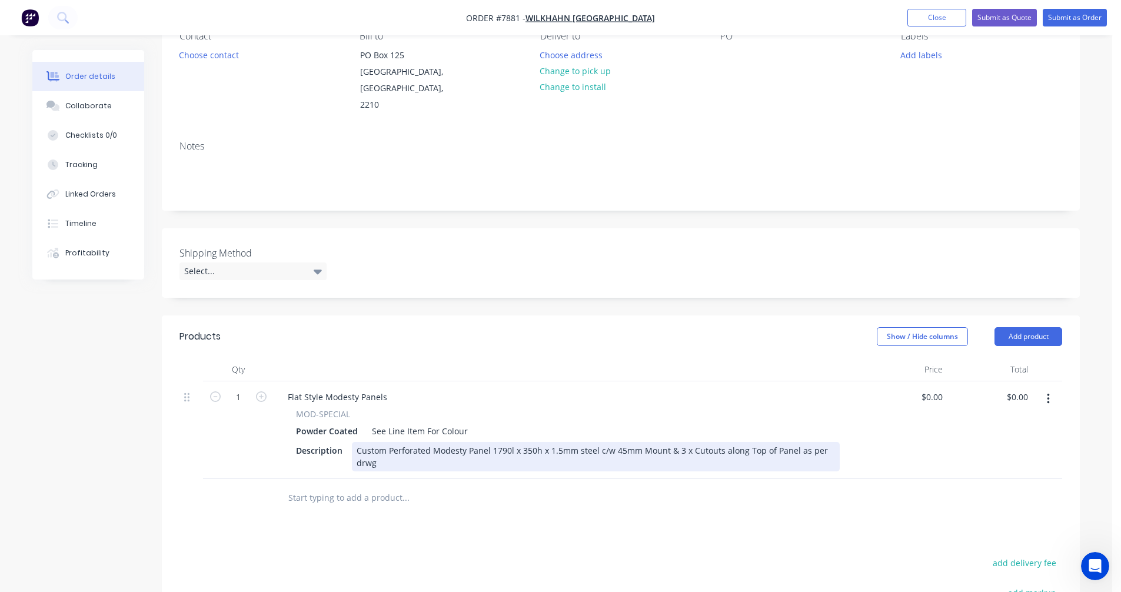
click at [595, 442] on div "Custom Perforated Modesty Panel 1790l x 350h x 1.5mm steel c/w 45mm Mount & 3 x…" at bounding box center [596, 456] width 488 height 29
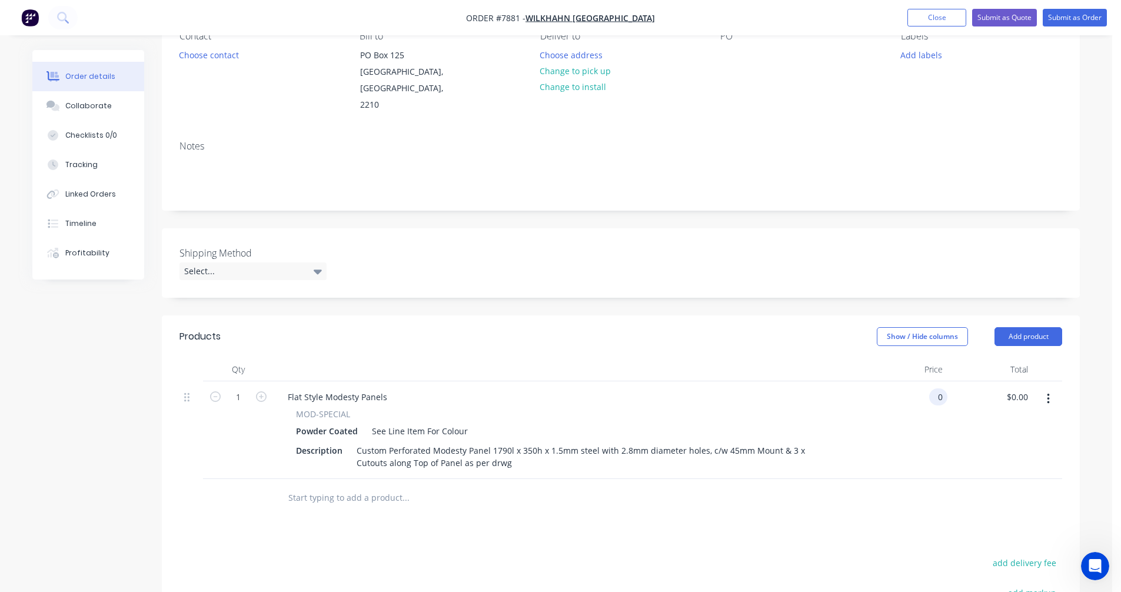
type input "$0.00"
click at [371, 486] on input "text" at bounding box center [405, 498] width 235 height 24
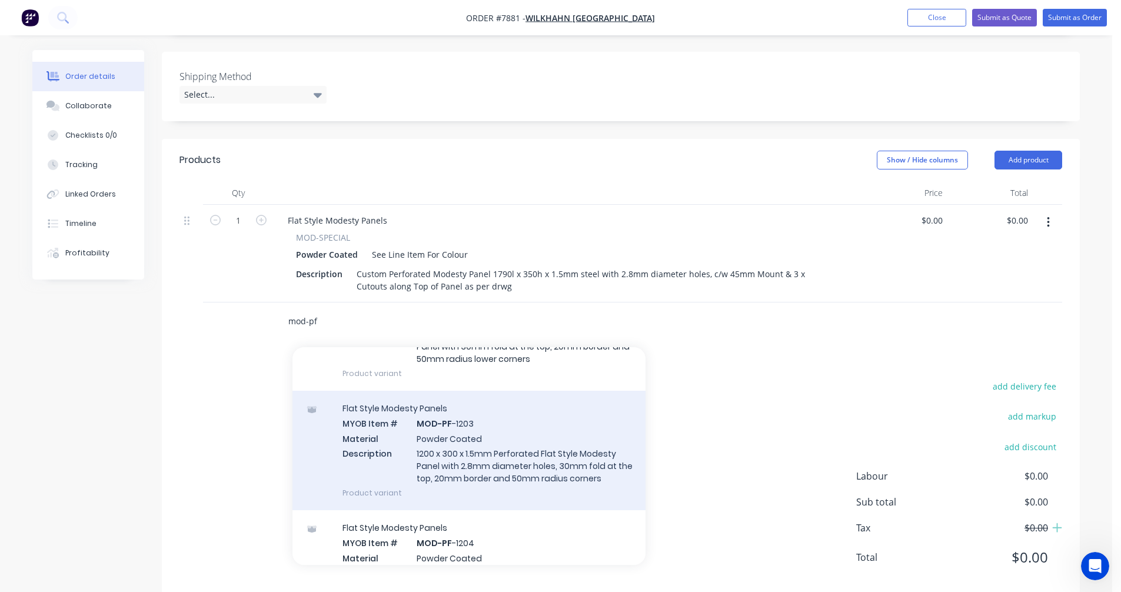
scroll to position [235, 0]
type input "mod-pf"
click at [465, 429] on div "Flat Style Modesty Panels MYOB Item # MOD-PF -1203 Material Powder Coated Descr…" at bounding box center [469, 447] width 353 height 119
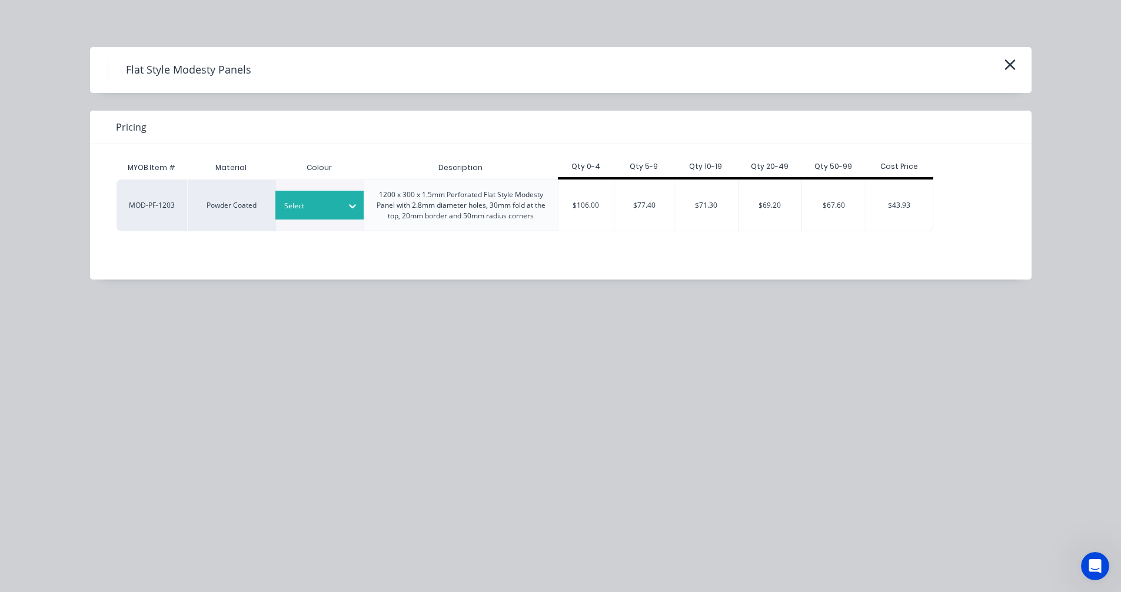
click at [337, 195] on div "Select" at bounding box center [319, 205] width 88 height 29
click at [147, 348] on div "APO Grey Satin" at bounding box center [73, 359] width 147 height 22
click at [600, 202] on div "$106.00" at bounding box center [587, 205] width 56 height 51
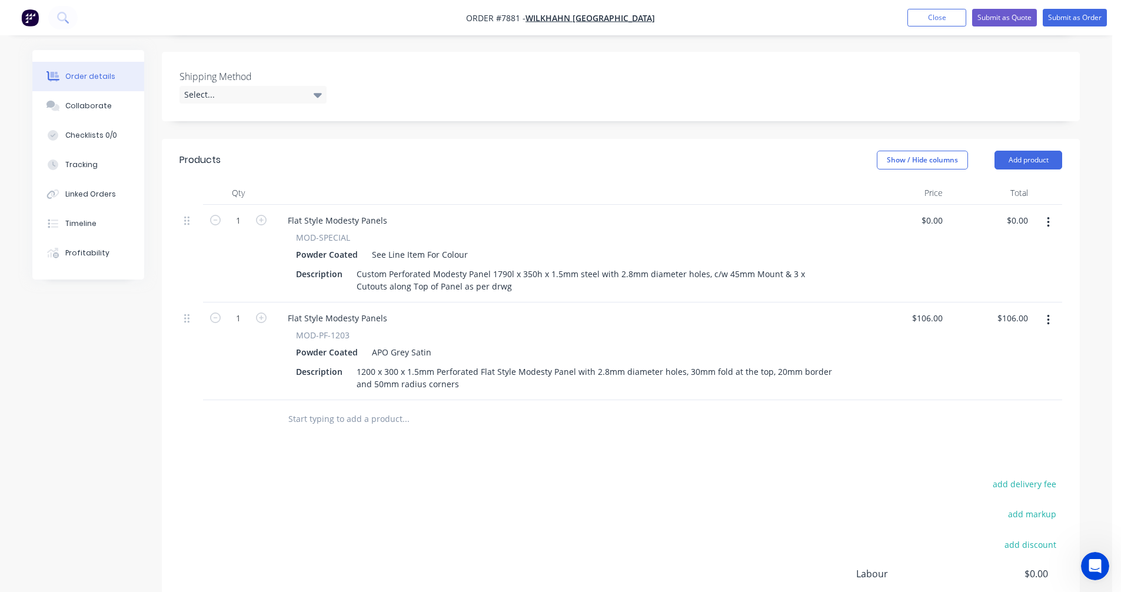
click at [341, 407] on input "text" at bounding box center [405, 419] width 235 height 24
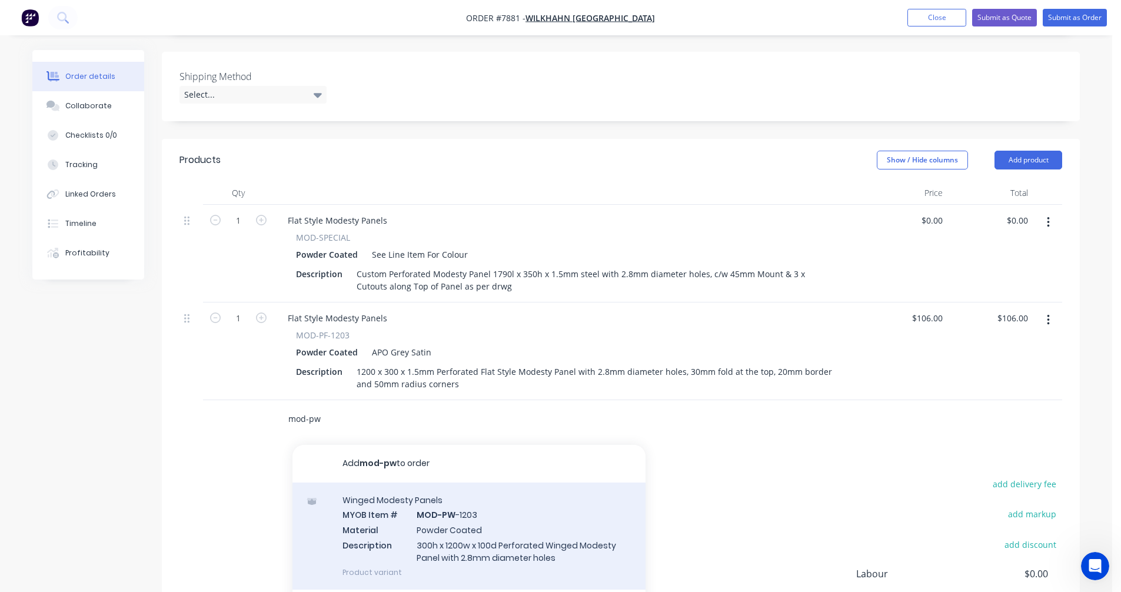
type input "mod-pw"
click at [464, 520] on div "Winged Modesty Panels MYOB Item # MOD-PW -1203 Material Powder Coated Descripti…" at bounding box center [469, 536] width 353 height 107
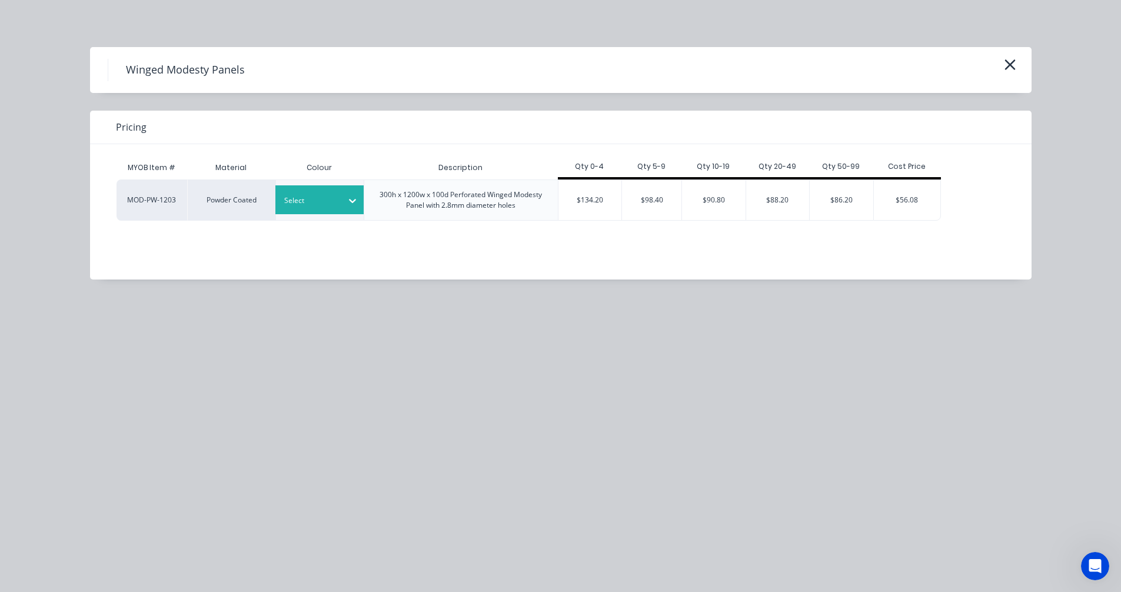
click at [327, 193] on div "Select" at bounding box center [319, 199] width 88 height 29
click at [147, 348] on div "APO Grey Satin" at bounding box center [73, 359] width 147 height 22
click at [584, 208] on div "$134.20" at bounding box center [591, 200] width 64 height 40
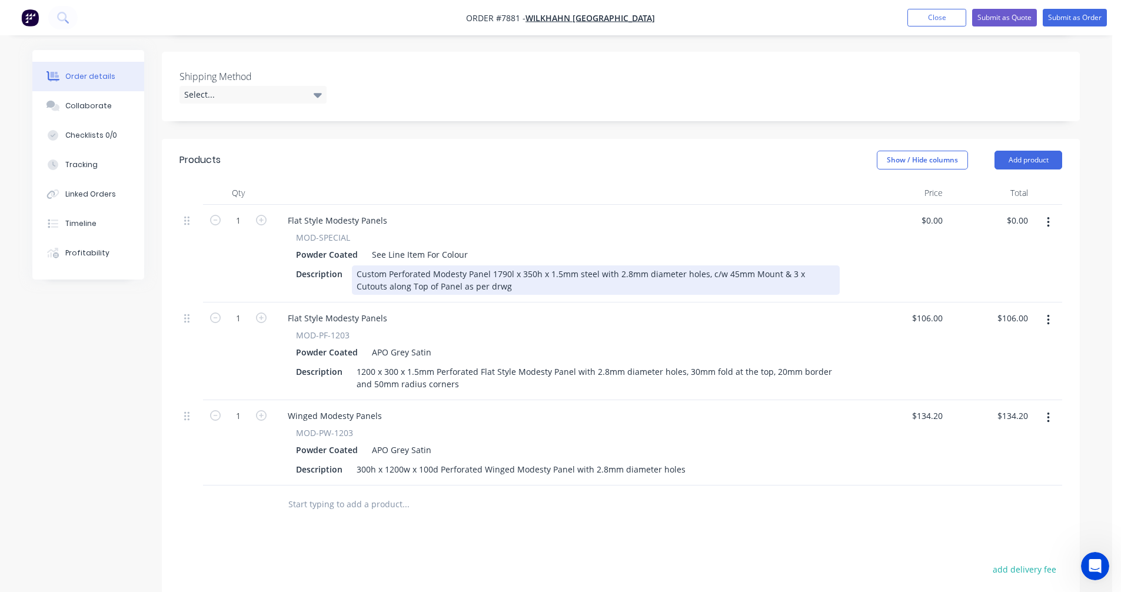
drag, startPoint x: 429, startPoint y: 257, endPoint x: 439, endPoint y: 255, distance: 10.3
click at [430, 265] on div "Custom Perforated Modesty Panel 1790l x 350h x 1.5mm steel with 2.8mm diameter …" at bounding box center [596, 279] width 488 height 29
drag, startPoint x: 575, startPoint y: 257, endPoint x: 594, endPoint y: 255, distance: 19.5
click at [576, 265] on div "Custom Perforated Winged Modesty Panel 1790l x 350h x 1.5mm steel with 2.8mm di…" at bounding box center [596, 279] width 488 height 29
click at [755, 265] on div "Custom Perforated Winged Modesty Panel 1790l x 350h x 45d 1.5mm steel with 2.8m…" at bounding box center [596, 279] width 488 height 29
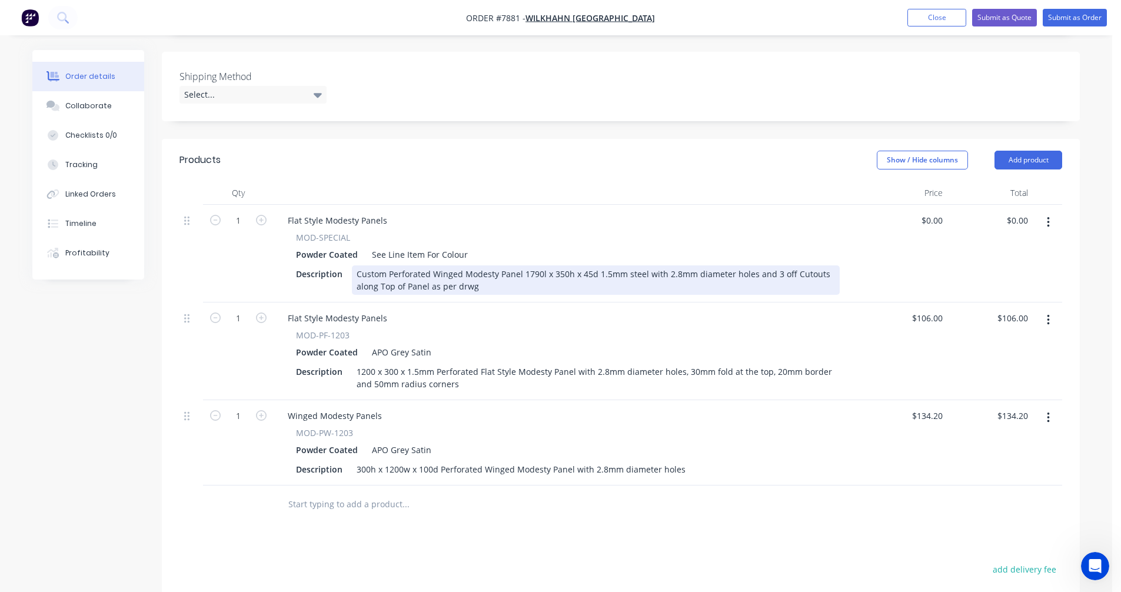
click at [789, 265] on div "Custom Perforated Winged Modesty Panel 1790l x 350h x 45d 1.5mm steel with 2.8m…" at bounding box center [596, 279] width 488 height 29
drag, startPoint x: 572, startPoint y: 270, endPoint x: 590, endPoint y: 270, distance: 18.2
click at [574, 270] on div "Custom Perforated Winged Modesty Panel 1790l x 350h x 45d 1.5mm steel with 2.8m…" at bounding box center [596, 279] width 488 height 29
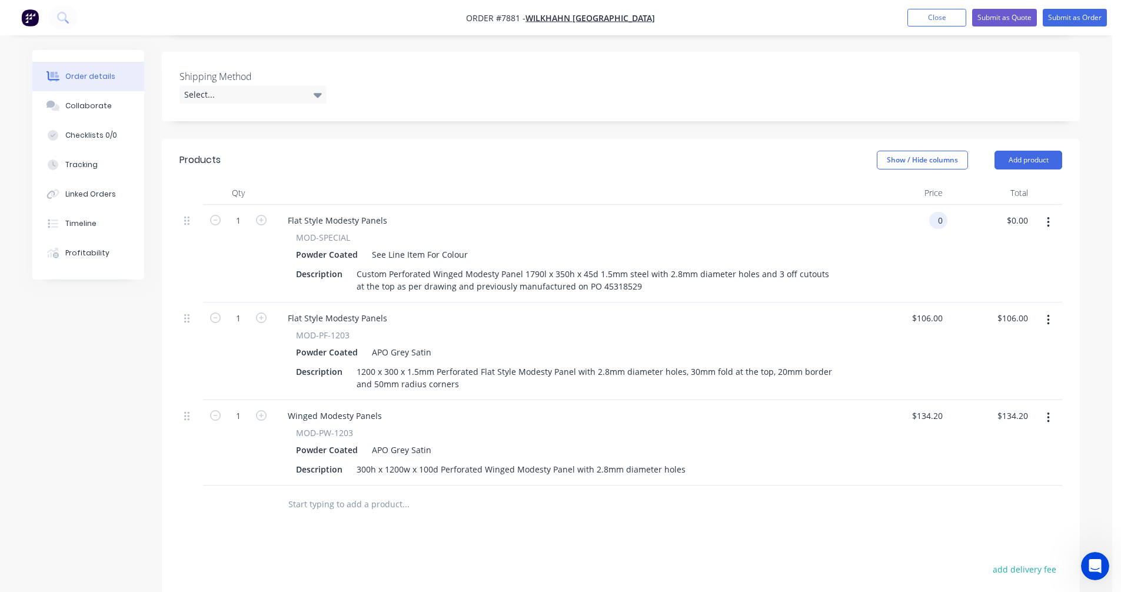
type input "$0.00"
click at [1048, 314] on icon "button" at bounding box center [1048, 320] width 3 height 13
click at [986, 413] on div "Delete" at bounding box center [1006, 421] width 91 height 17
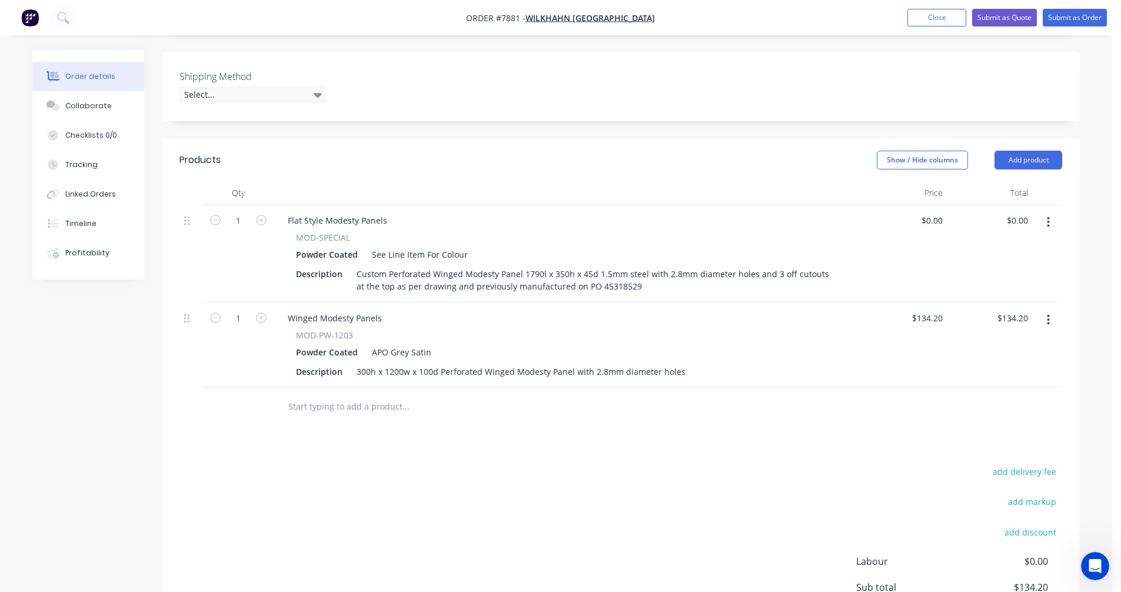
click at [1047, 314] on icon "button" at bounding box center [1048, 320] width 3 height 13
click at [992, 413] on div "Delete" at bounding box center [1006, 421] width 91 height 17
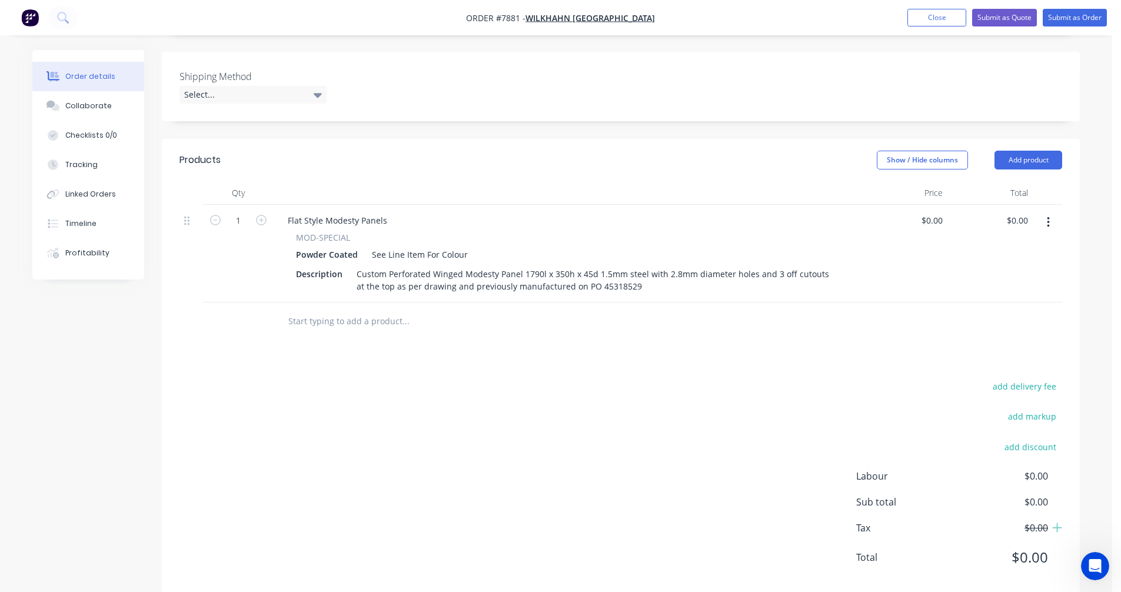
click at [303, 310] on input "text" at bounding box center [405, 322] width 235 height 24
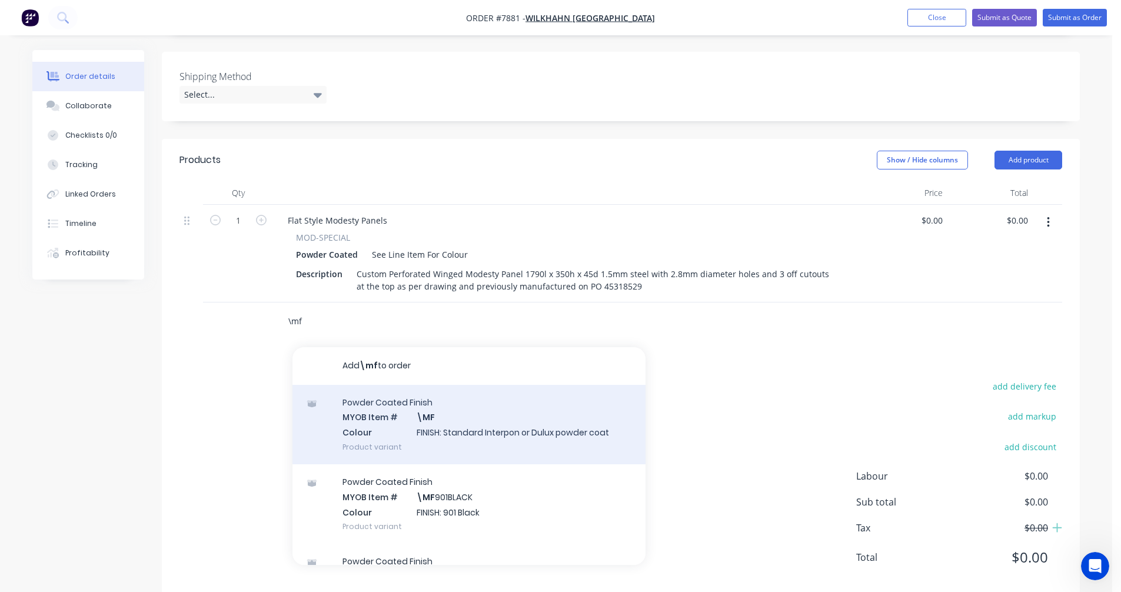
type input "\mf"
click at [458, 413] on div "Powder Coated Finish MYOB Item # \MF Colour FINISH: Standard Interpon or Dulux …" at bounding box center [469, 424] width 353 height 79
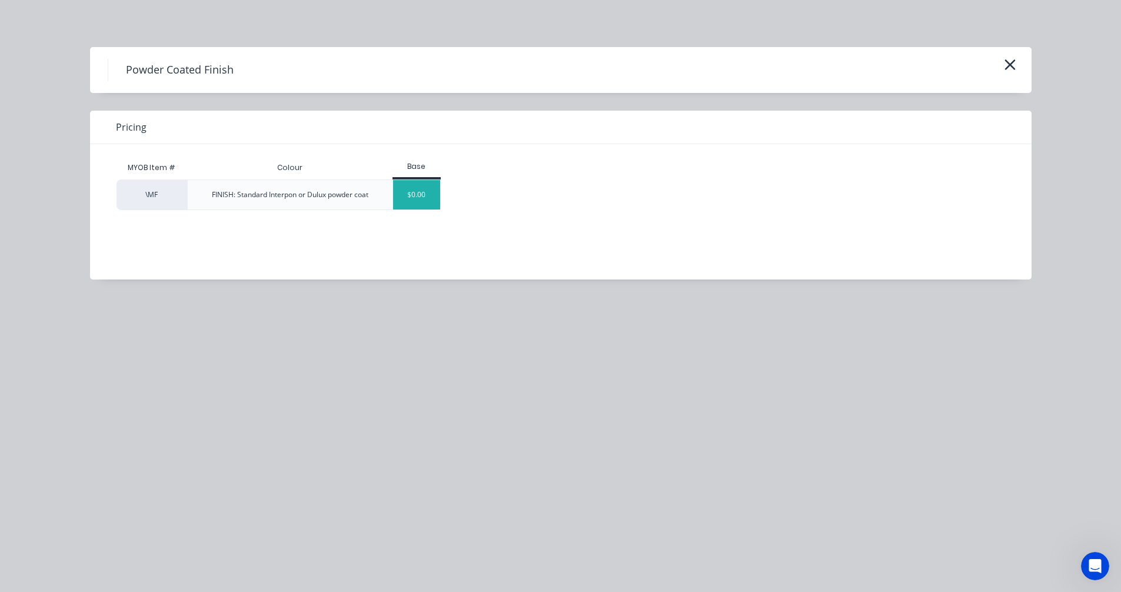
click at [414, 186] on div "$0.00" at bounding box center [417, 194] width 48 height 29
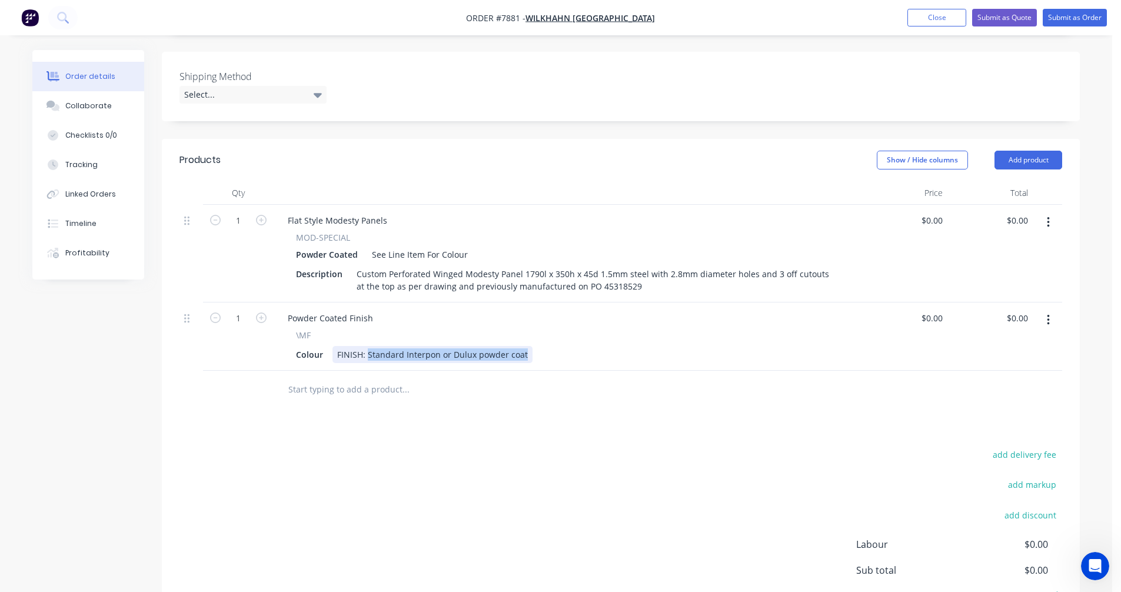
drag, startPoint x: 519, startPoint y: 338, endPoint x: 368, endPoint y: 337, distance: 150.7
click at [368, 346] on div "FINISH: Standard Interpon or Dulux powder coat" at bounding box center [433, 354] width 200 height 17
type input "$0.00"
click at [332, 378] on input "text" at bounding box center [405, 390] width 235 height 24
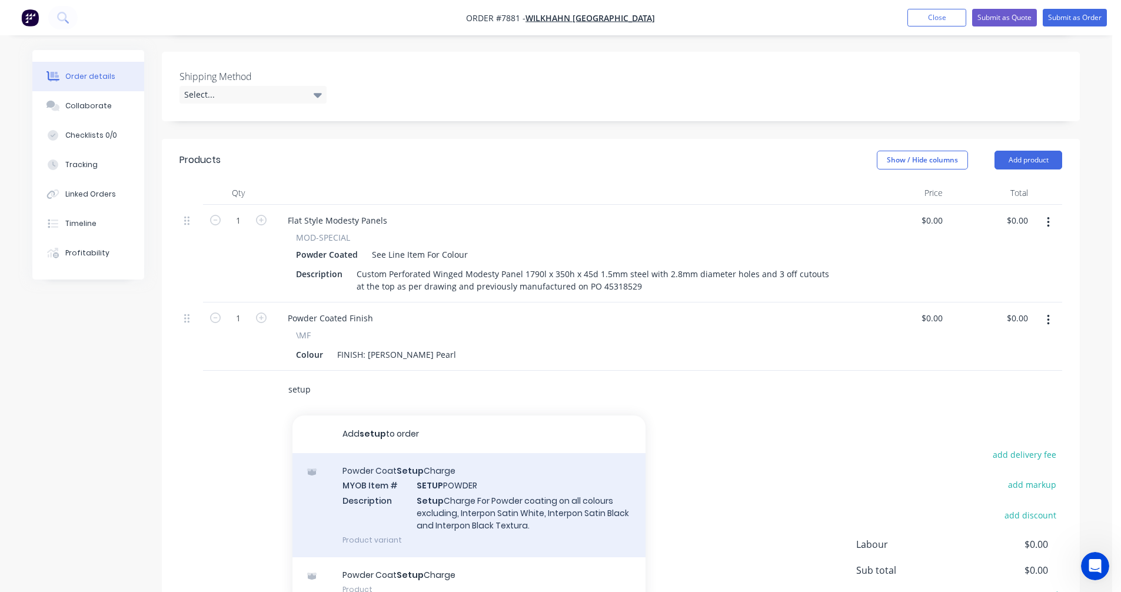
type input "setup"
click at [467, 477] on div "Powder Coat Setup Charge MYOB Item # SETUP POWDER Description Setup Charge For …" at bounding box center [469, 505] width 353 height 104
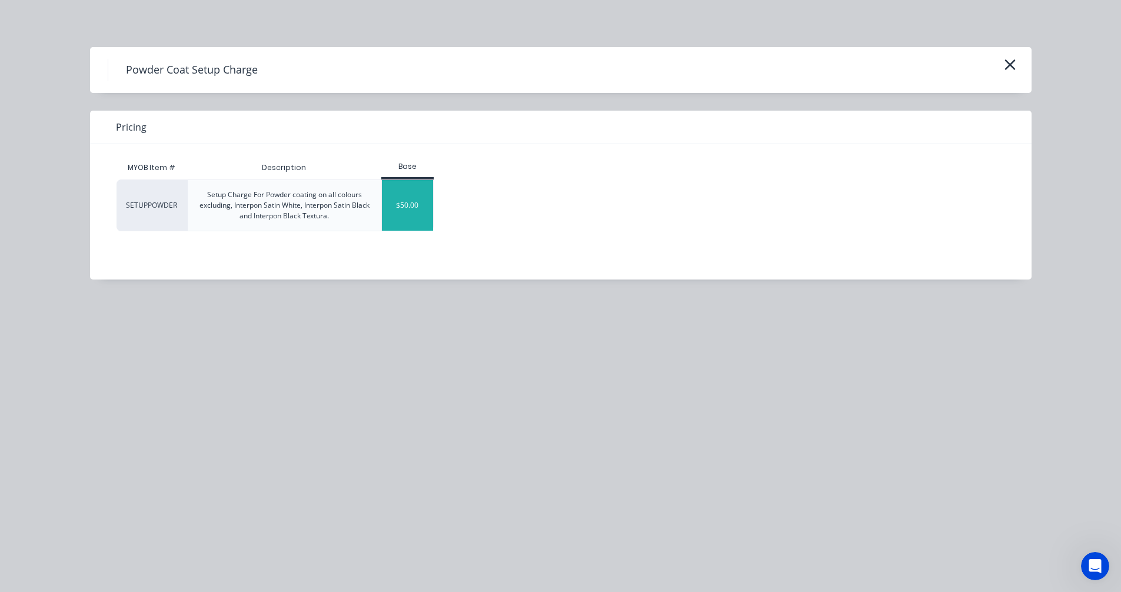
click at [393, 217] on div "$50.00" at bounding box center [407, 205] width 51 height 51
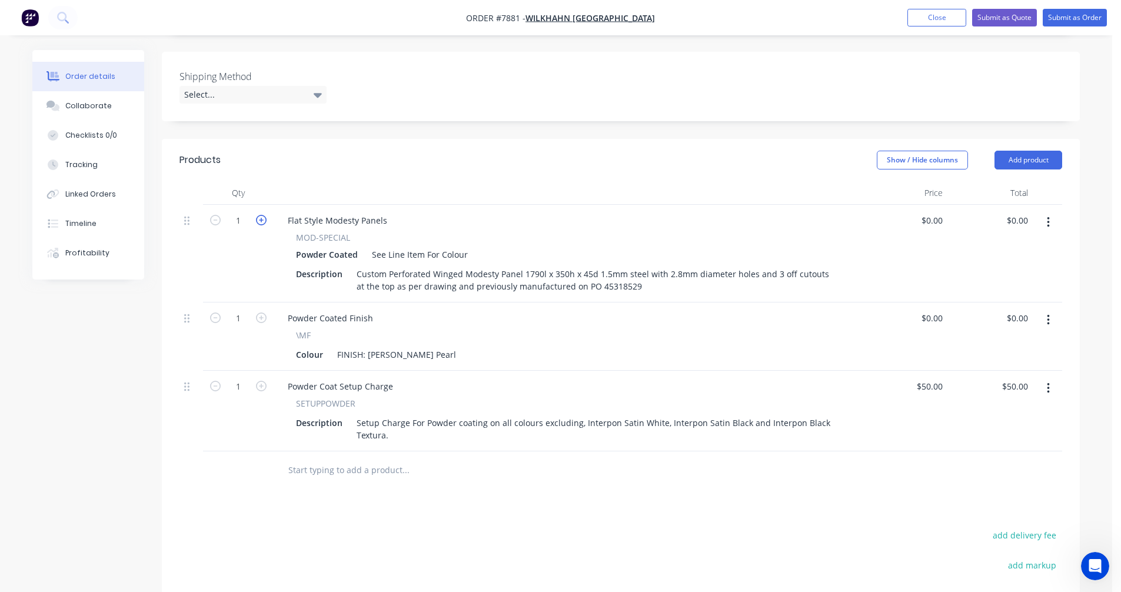
click at [259, 215] on icon "button" at bounding box center [261, 220] width 11 height 11
type input "2"
drag, startPoint x: 383, startPoint y: 205, endPoint x: 272, endPoint y: 204, distance: 111.2
click at [278, 205] on div "Flat Style Modesty Panels MOD-SPECIAL Powder Coated See Line Item For Colour De…" at bounding box center [568, 254] width 589 height 98
click at [366, 346] on div "FINISH: [PERSON_NAME] Pearl" at bounding box center [397, 354] width 128 height 17
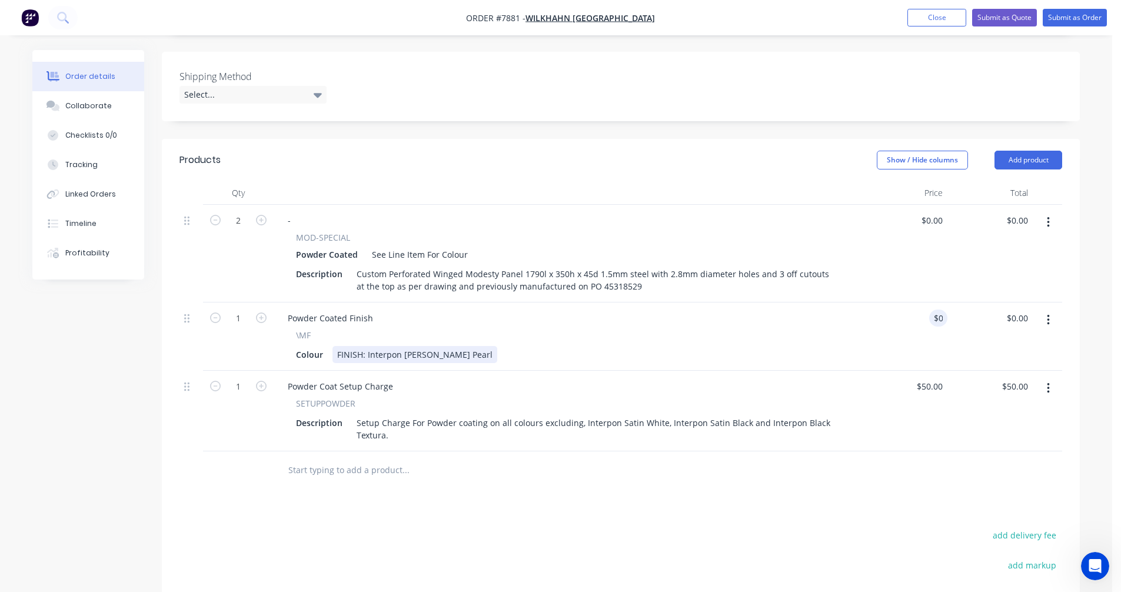
drag, startPoint x: 481, startPoint y: 335, endPoint x: 493, endPoint y: 339, distance: 12.3
click at [482, 346] on div "FINISH: Interpon [PERSON_NAME] Pearl" at bounding box center [415, 354] width 165 height 17
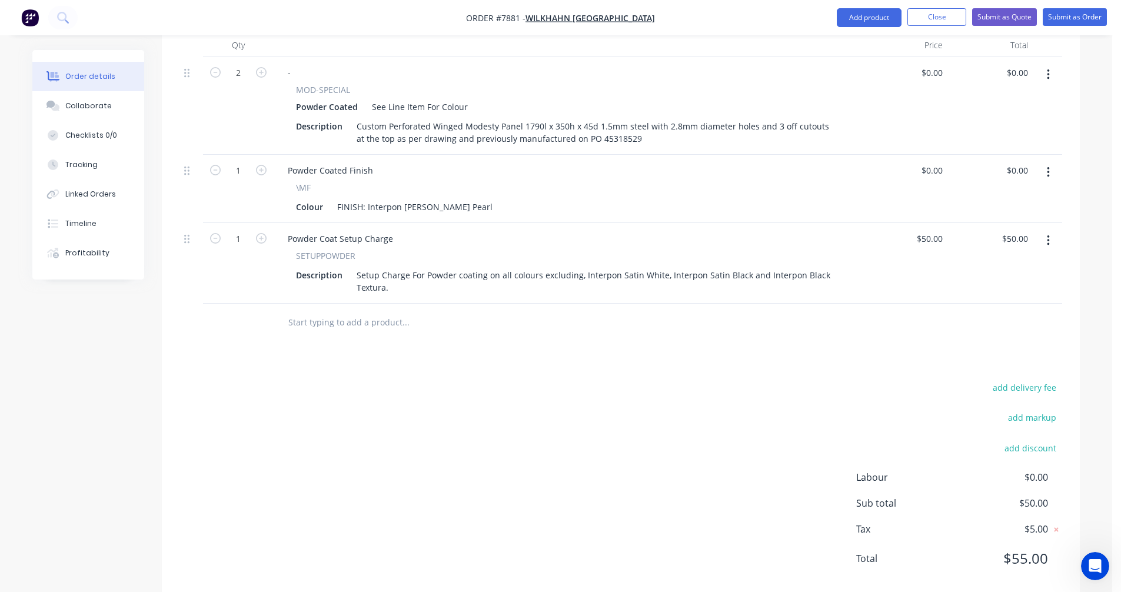
scroll to position [450, 0]
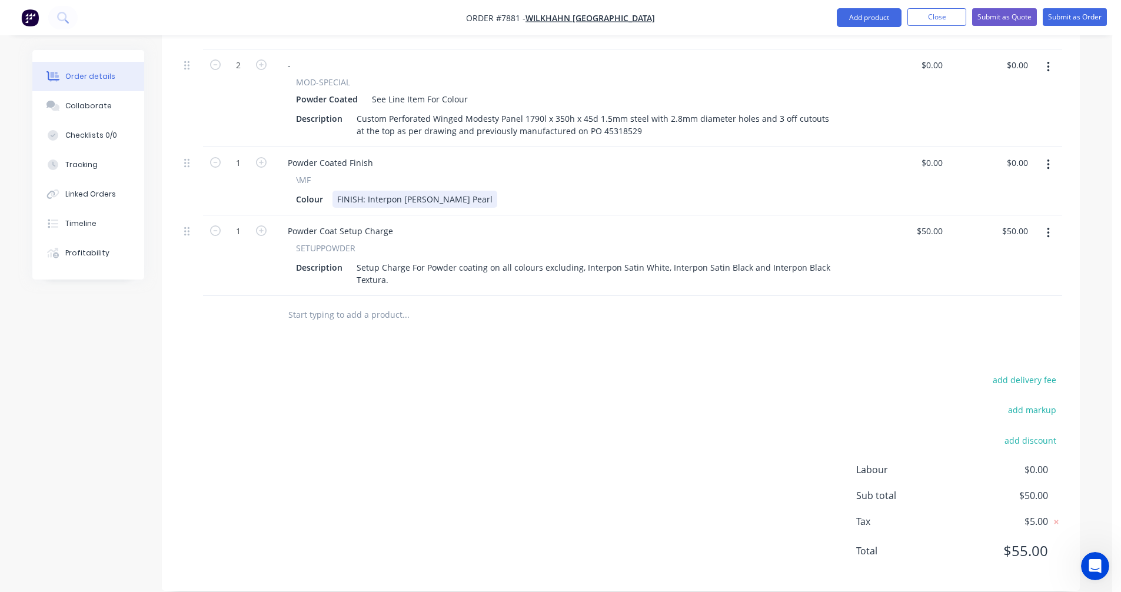
click at [482, 191] on div "FINISH: Interpon [PERSON_NAME] Pearl" at bounding box center [415, 199] width 165 height 17
type input "$0.00"
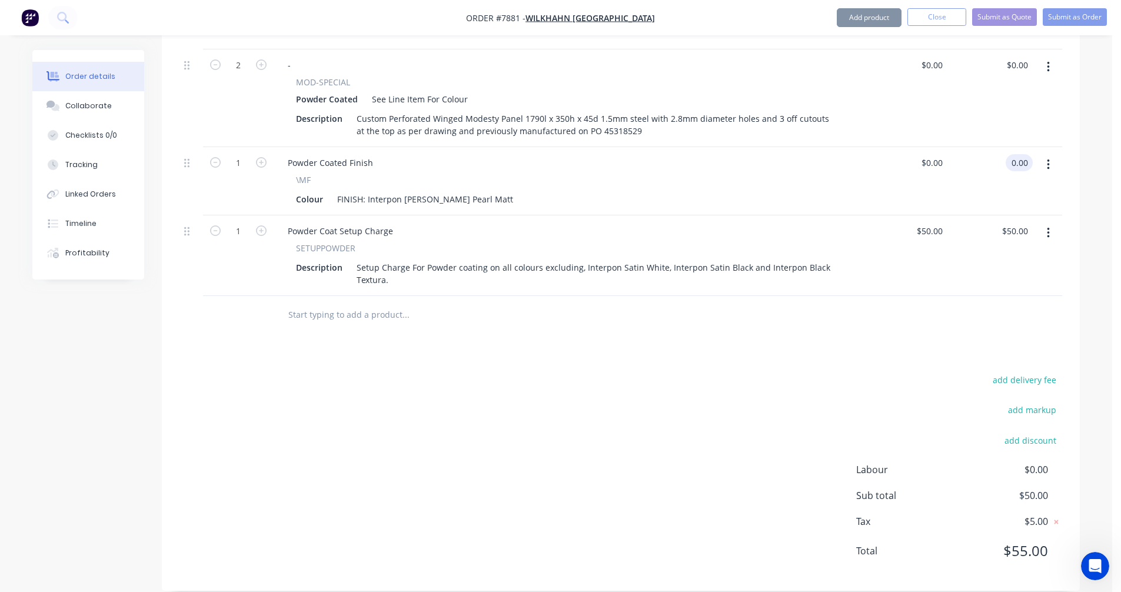
type input "$0.00"
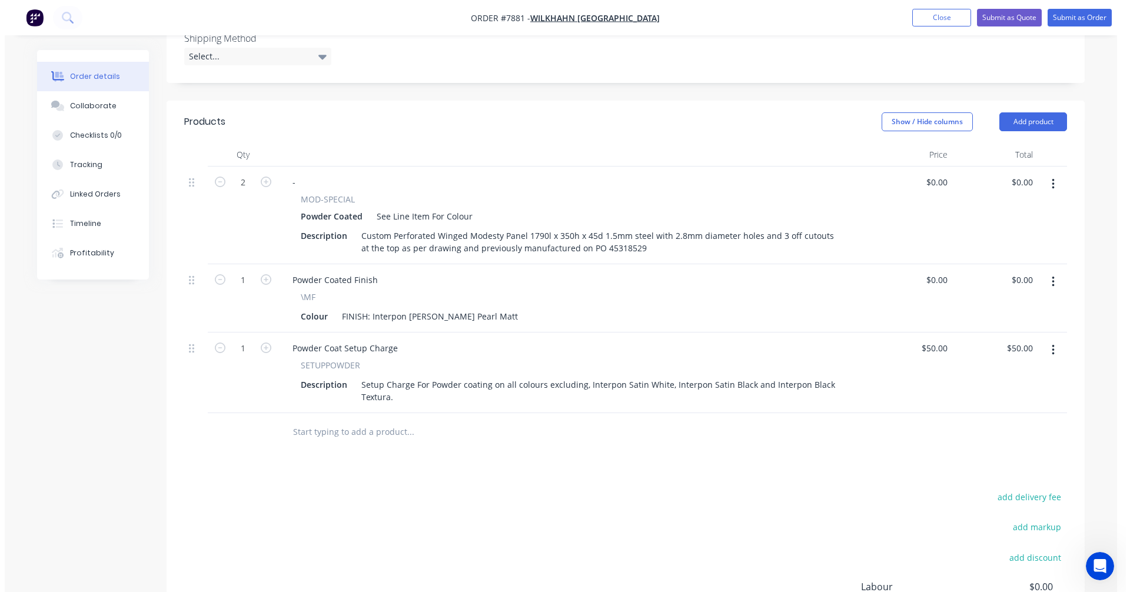
scroll to position [332, 0]
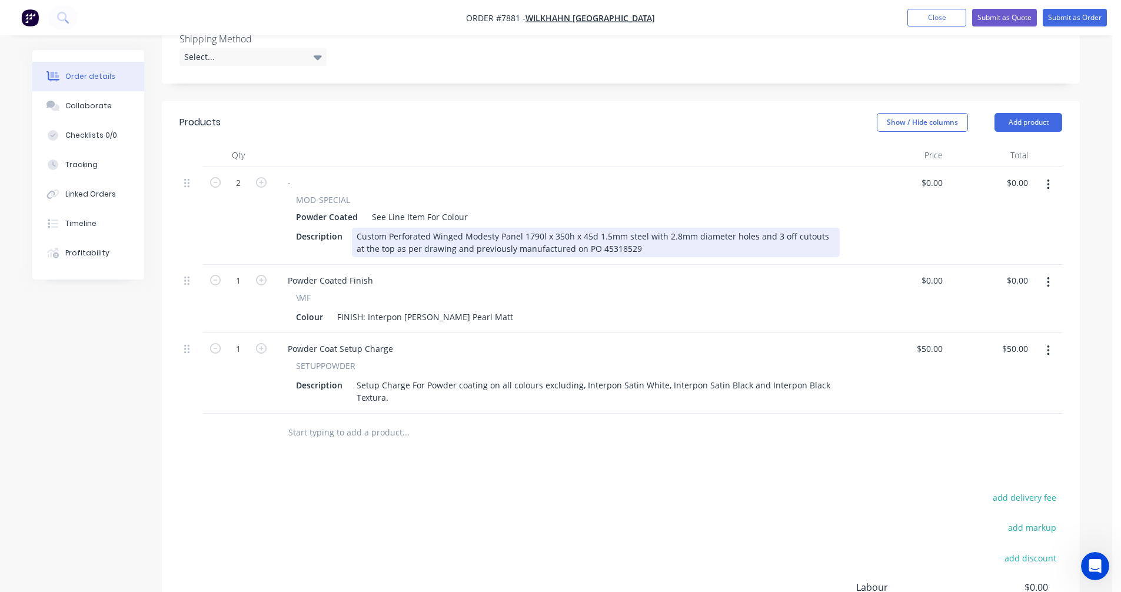
click at [734, 228] on div "Custom Perforated Winged Modesty Panel 1790l x 350h x 45d 1.5mm steel with 2.8m…" at bounding box center [596, 242] width 488 height 29
type input "$242.70"
type input "$485.40"
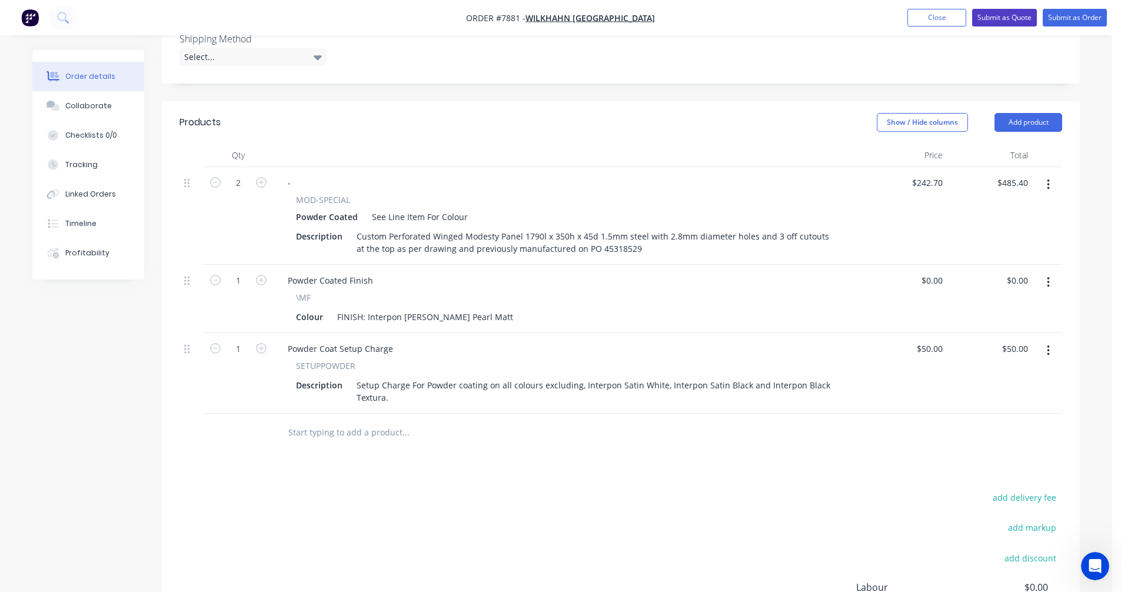
click at [999, 16] on button "Submit as Quote" at bounding box center [1004, 18] width 65 height 18
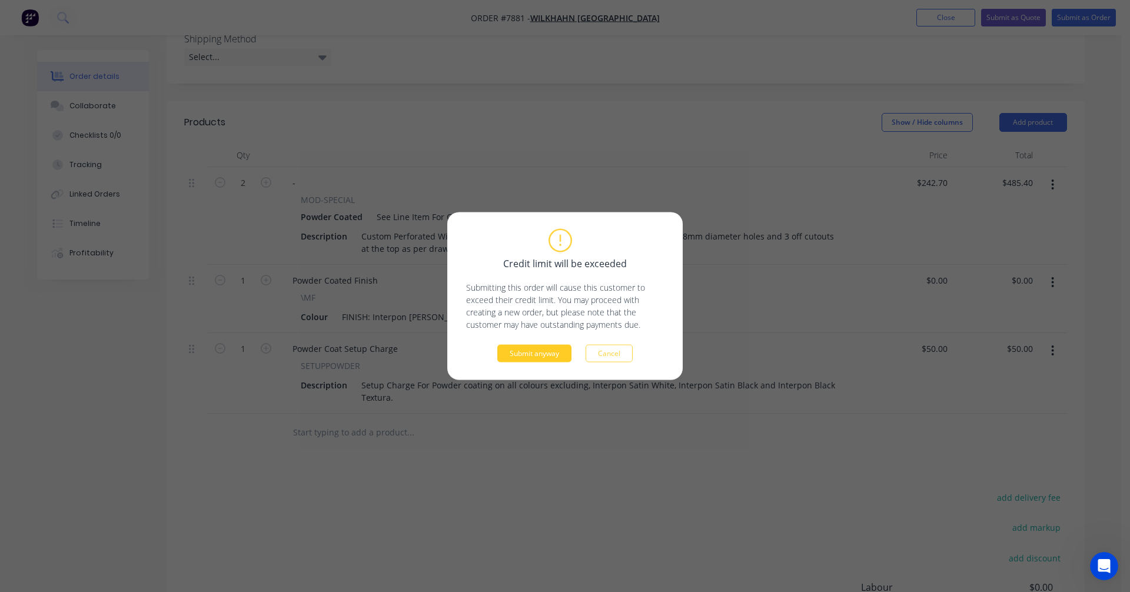
click at [536, 355] on button "Submit anyway" at bounding box center [534, 354] width 74 height 18
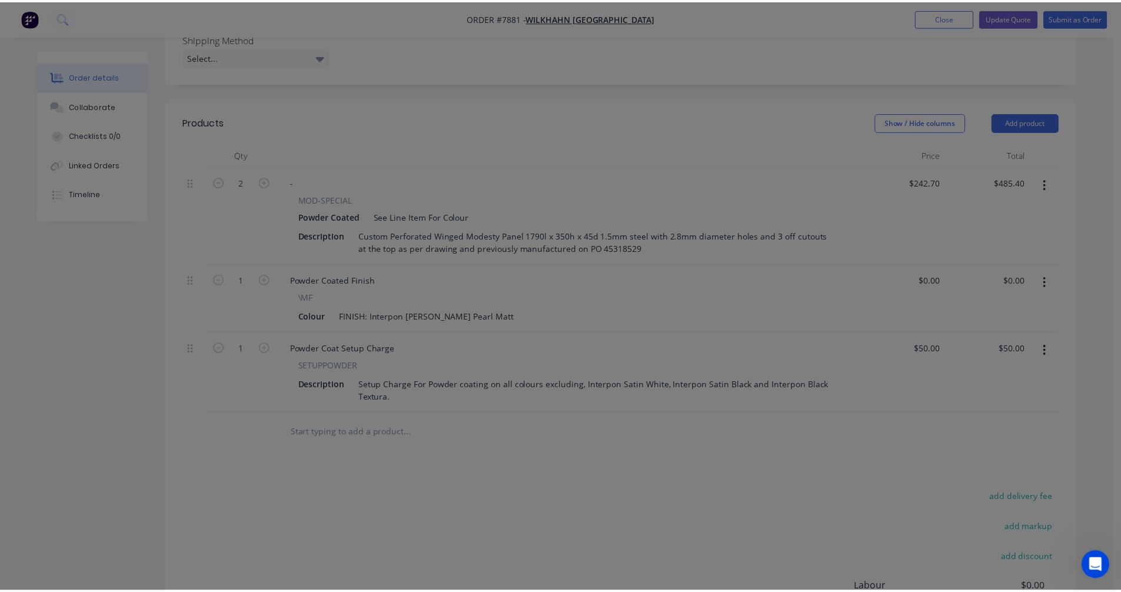
scroll to position [294, 0]
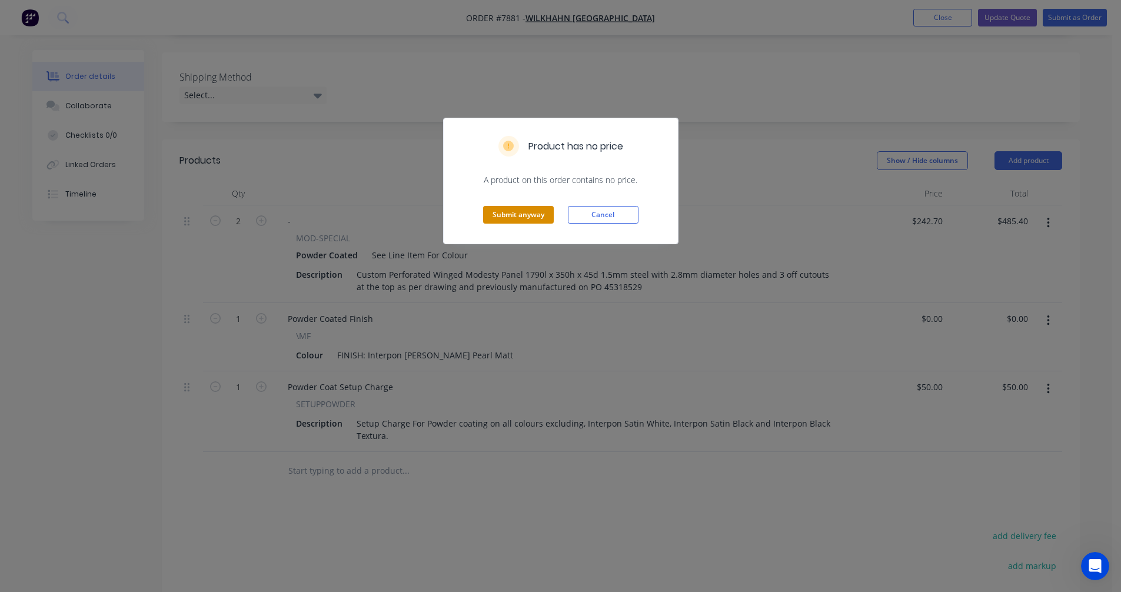
click at [535, 217] on button "Submit anyway" at bounding box center [518, 215] width 71 height 18
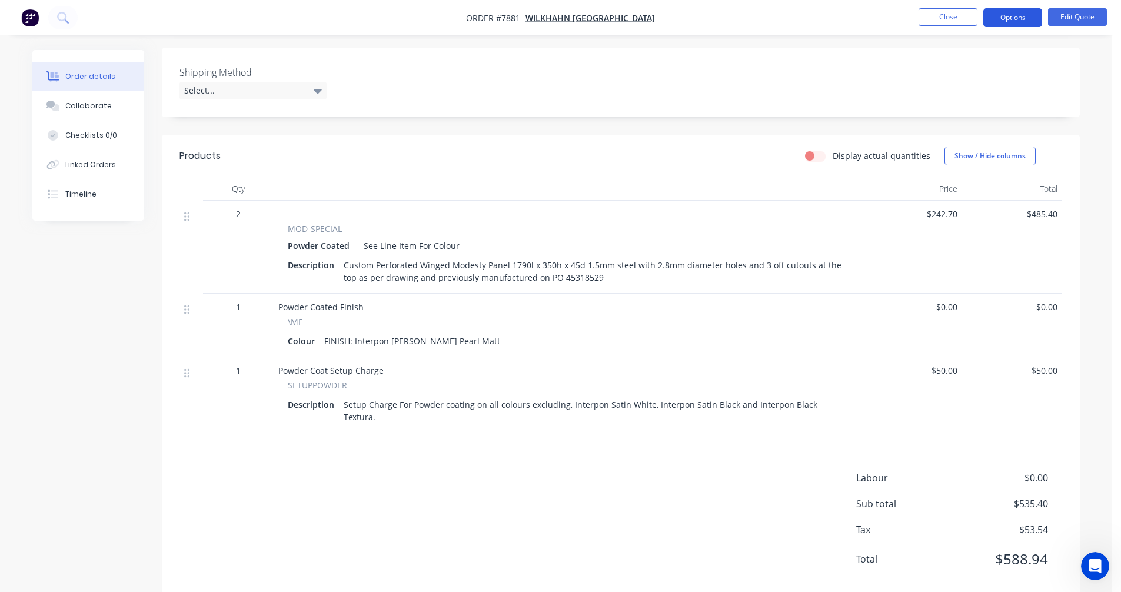
click at [1012, 18] on button "Options" at bounding box center [1012, 17] width 59 height 19
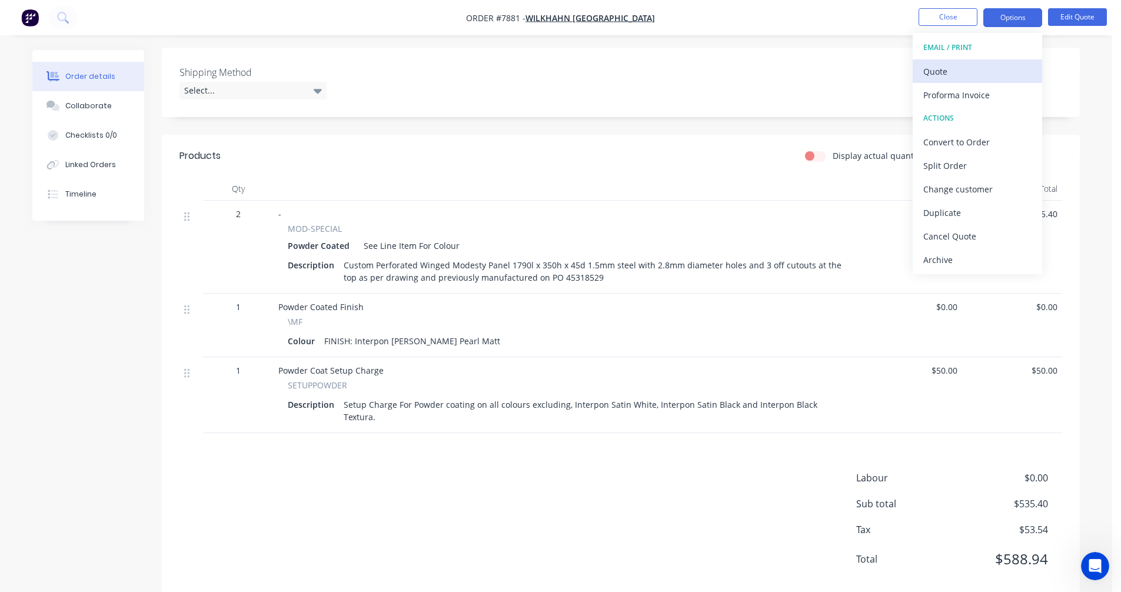
click at [953, 76] on div "Quote" at bounding box center [977, 71] width 108 height 17
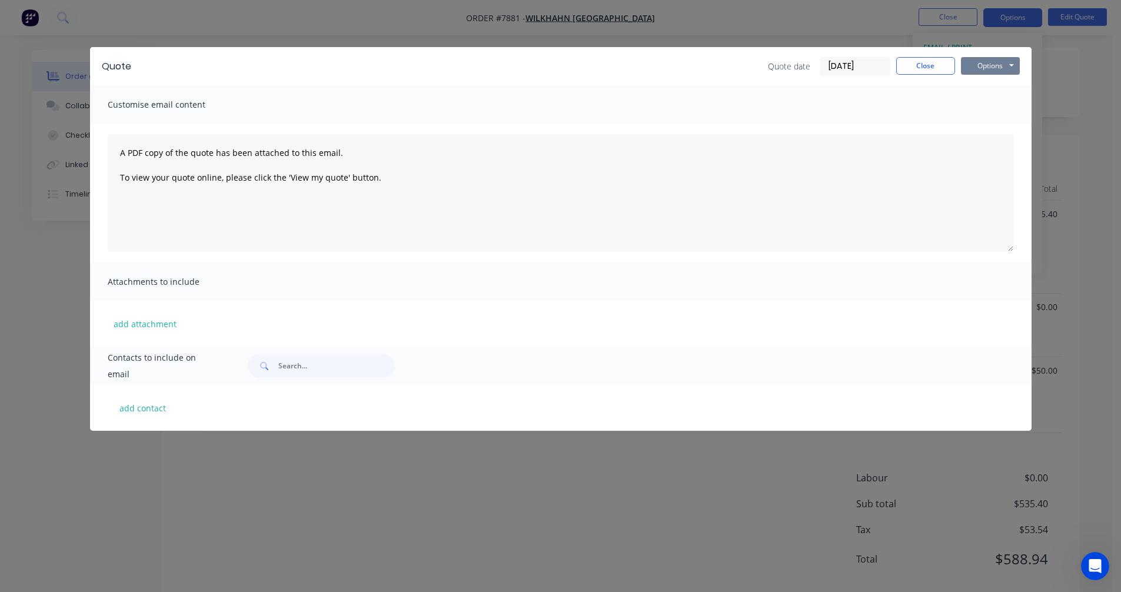
click at [992, 67] on button "Options" at bounding box center [990, 66] width 59 height 18
click at [996, 91] on button "Preview" at bounding box center [998, 86] width 75 height 19
click at [992, 62] on button "Options" at bounding box center [990, 66] width 59 height 18
click at [991, 84] on button "Preview" at bounding box center [998, 86] width 75 height 19
click at [921, 66] on button "Close" at bounding box center [925, 66] width 59 height 18
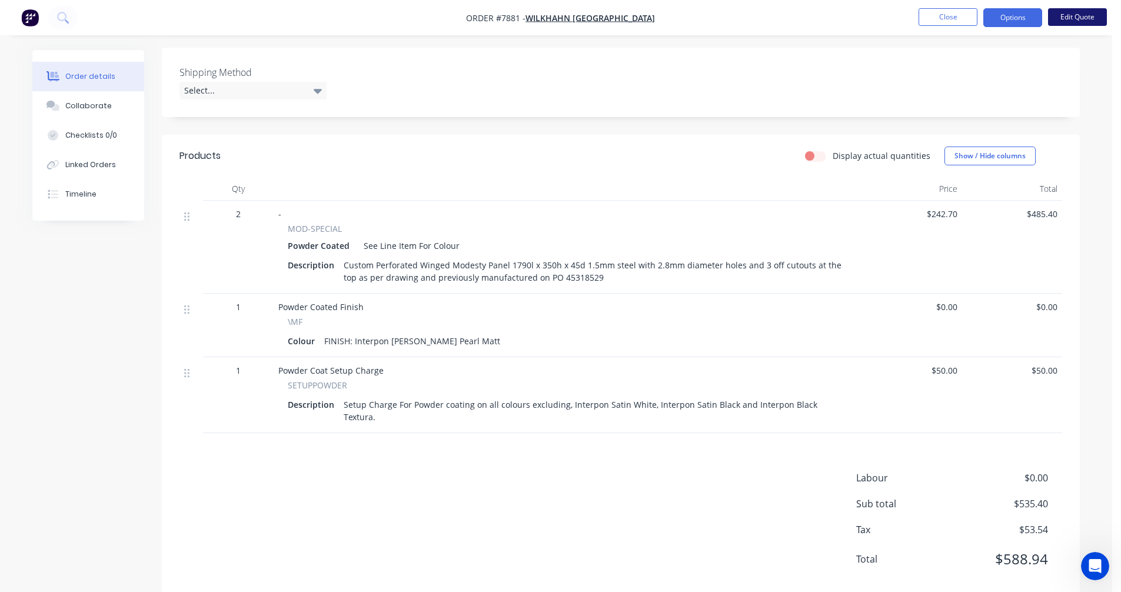
click at [1064, 16] on button "Edit Quote" at bounding box center [1077, 17] width 59 height 18
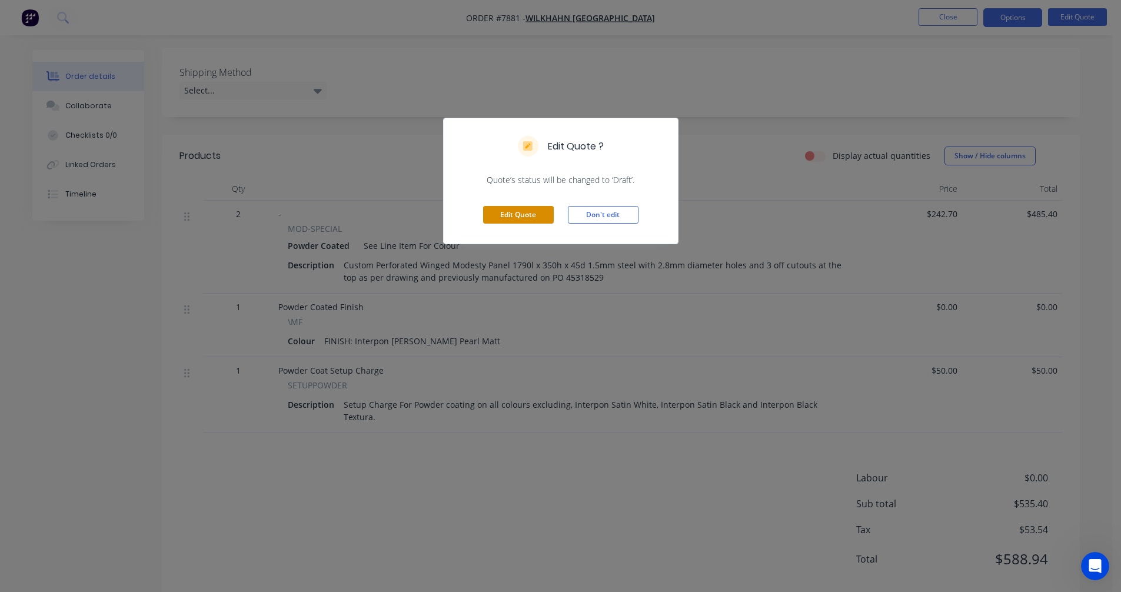
click at [519, 210] on button "Edit Quote" at bounding box center [518, 215] width 71 height 18
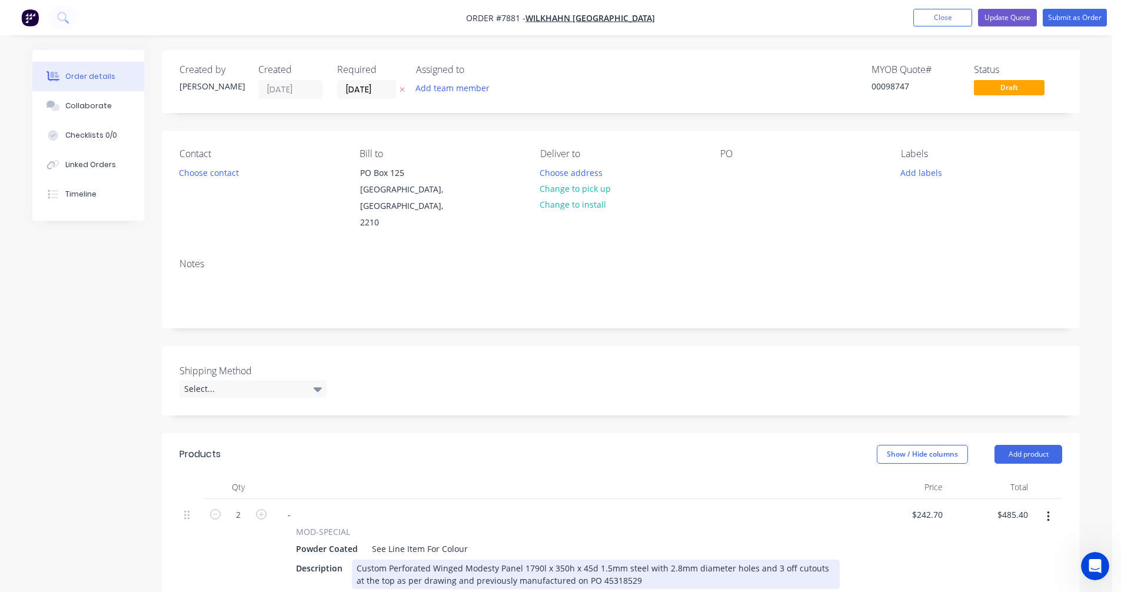
click at [593, 560] on div "Custom Perforated Winged Modesty Panel 1790l x 350h x 45d 1.5mm steel with 2.8m…" at bounding box center [596, 574] width 488 height 29
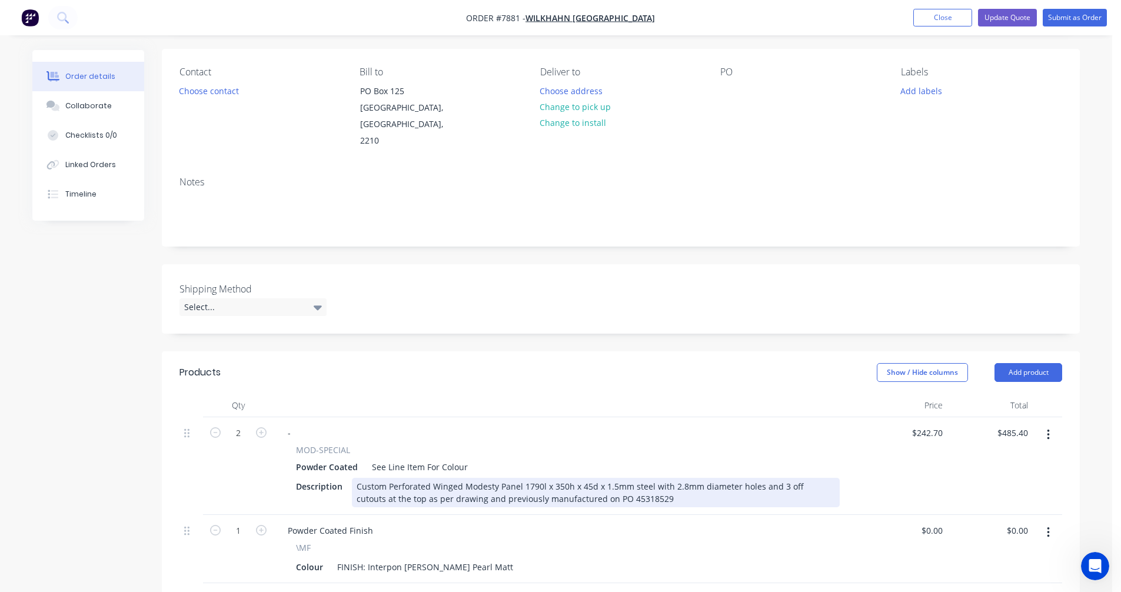
scroll to position [118, 0]
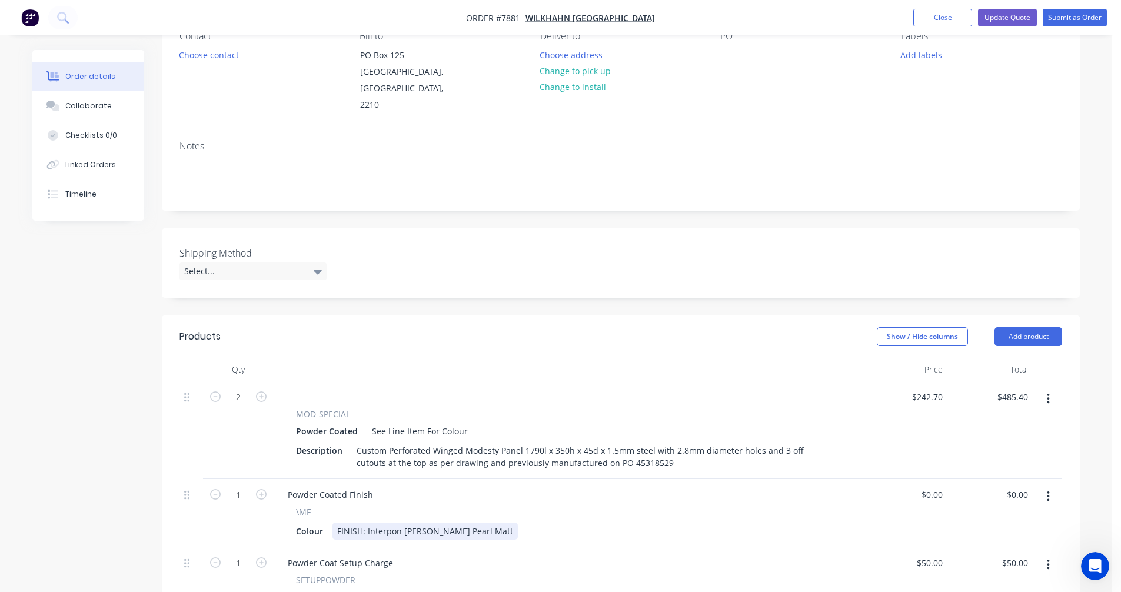
click at [484, 523] on div "FINISH: Interpon [PERSON_NAME] Pearl Matt" at bounding box center [425, 531] width 185 height 17
click at [1016, 18] on button "Update Quote" at bounding box center [1007, 18] width 59 height 18
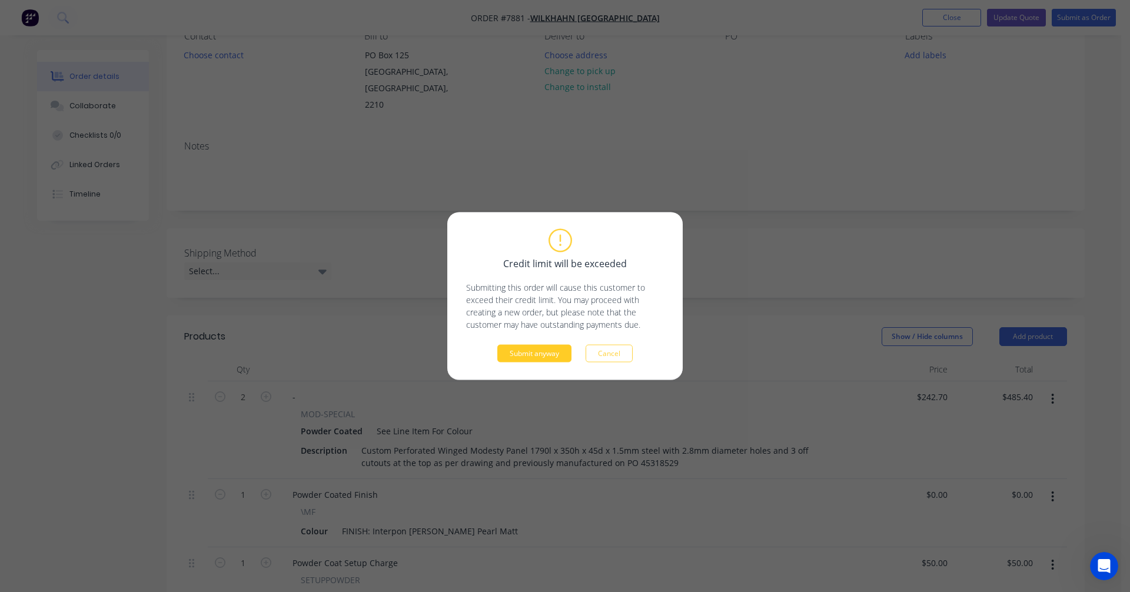
click at [545, 354] on button "Submit anyway" at bounding box center [534, 354] width 74 height 18
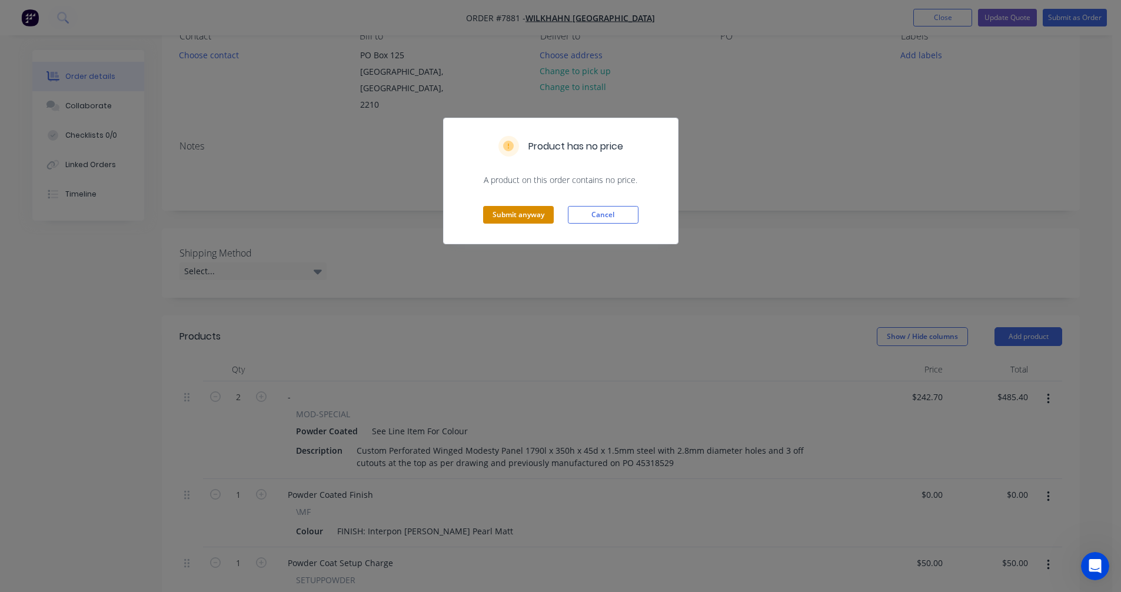
click at [523, 214] on button "Submit anyway" at bounding box center [518, 215] width 71 height 18
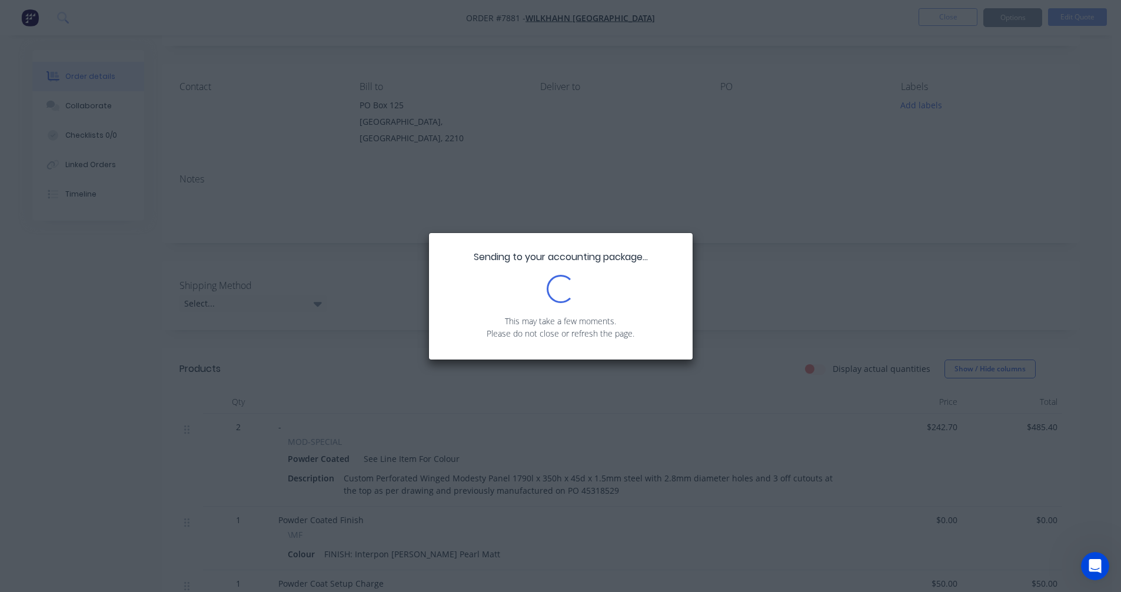
scroll to position [0, 0]
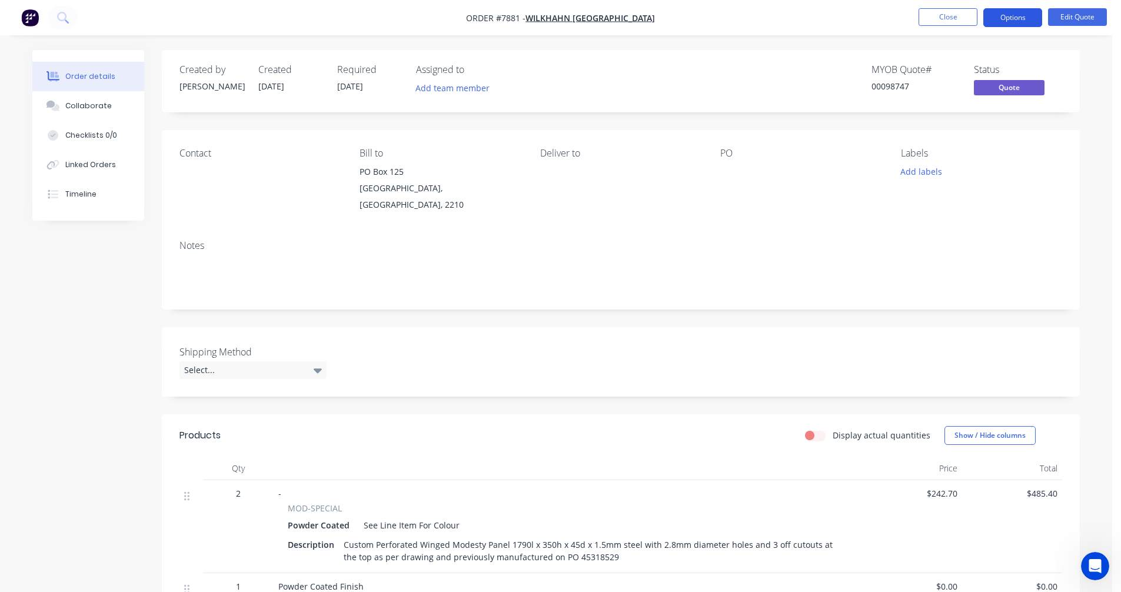
click at [1012, 12] on button "Options" at bounding box center [1012, 17] width 59 height 19
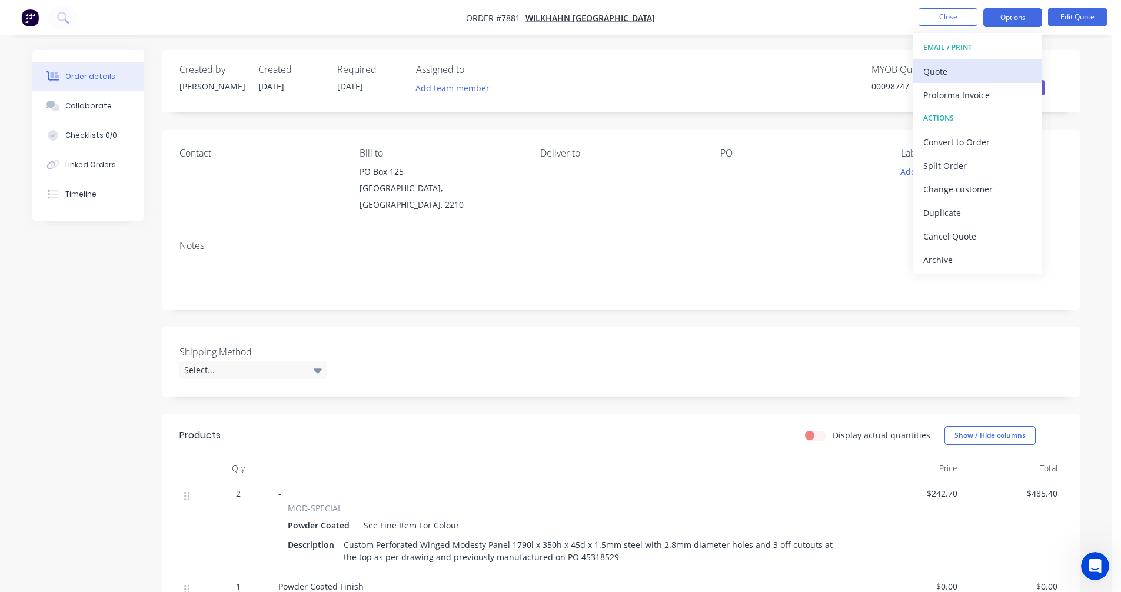
click at [935, 69] on div "Quote" at bounding box center [977, 71] width 108 height 17
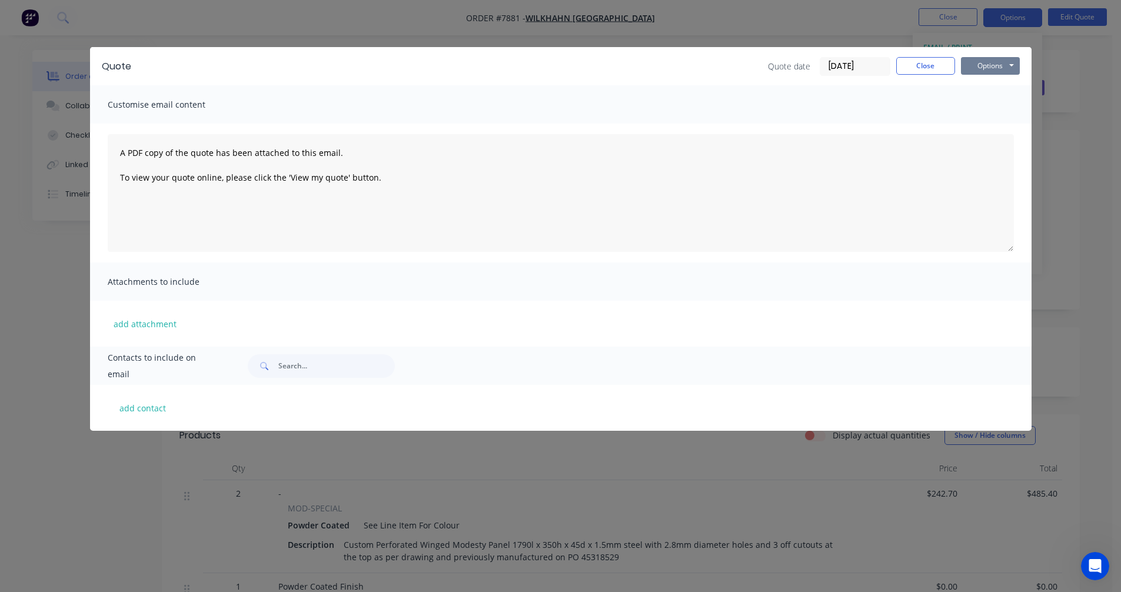
click at [976, 69] on button "Options" at bounding box center [990, 66] width 59 height 18
click at [984, 90] on button "Preview" at bounding box center [998, 86] width 75 height 19
